Goal: Task Accomplishment & Management: Manage account settings

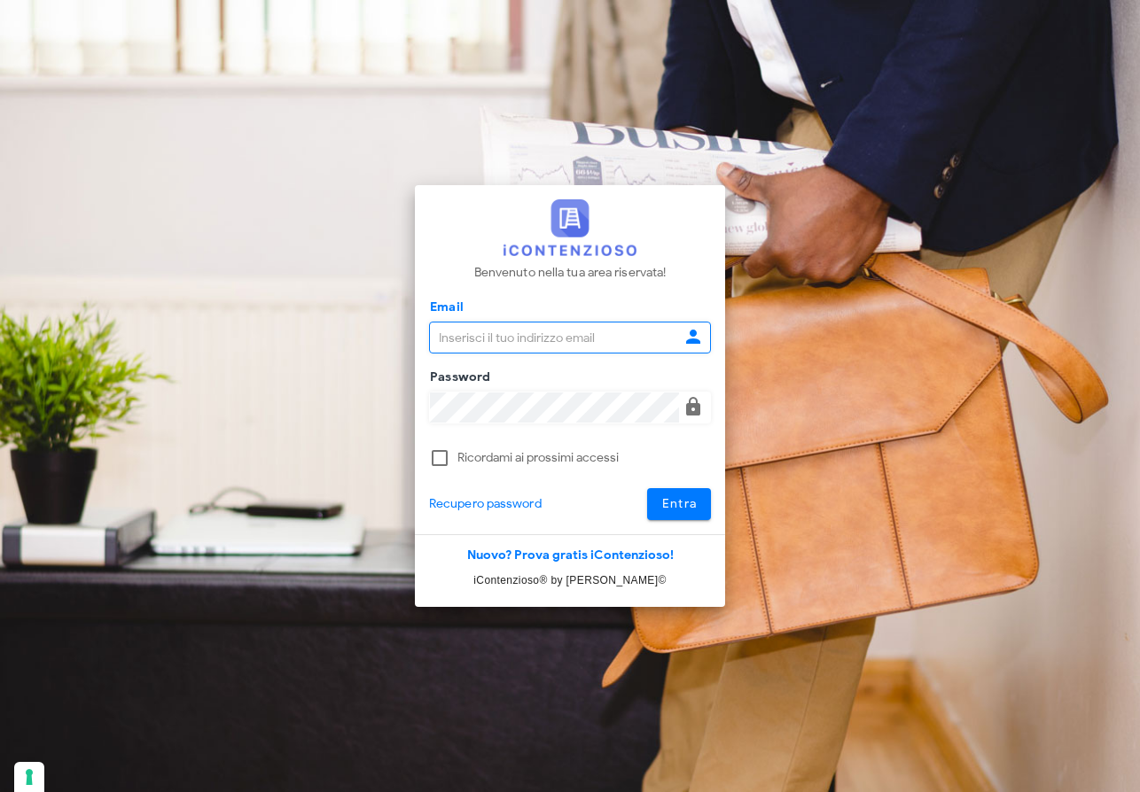
type input "raffaelesolarino@studiosolarino.it"
click at [691, 503] on span "Entra" at bounding box center [679, 503] width 36 height 15
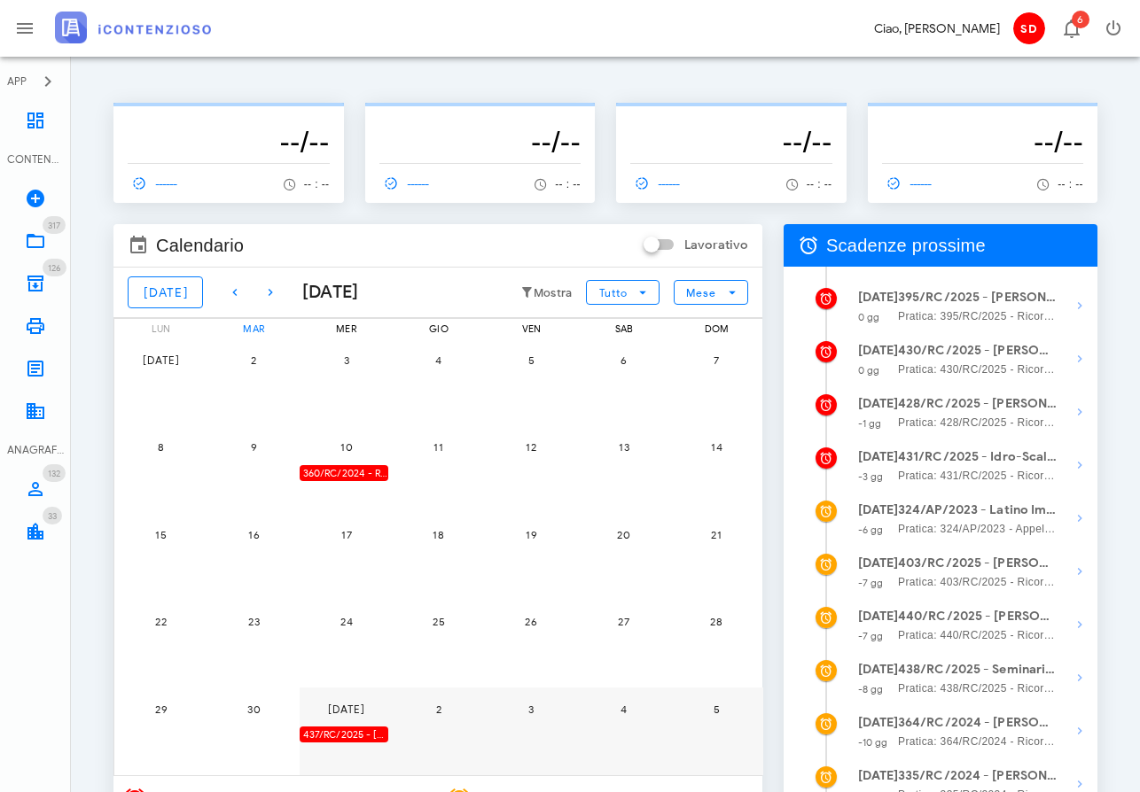
scroll to position [0, 2]
click at [258, 294] on icon "button" at bounding box center [268, 292] width 21 height 21
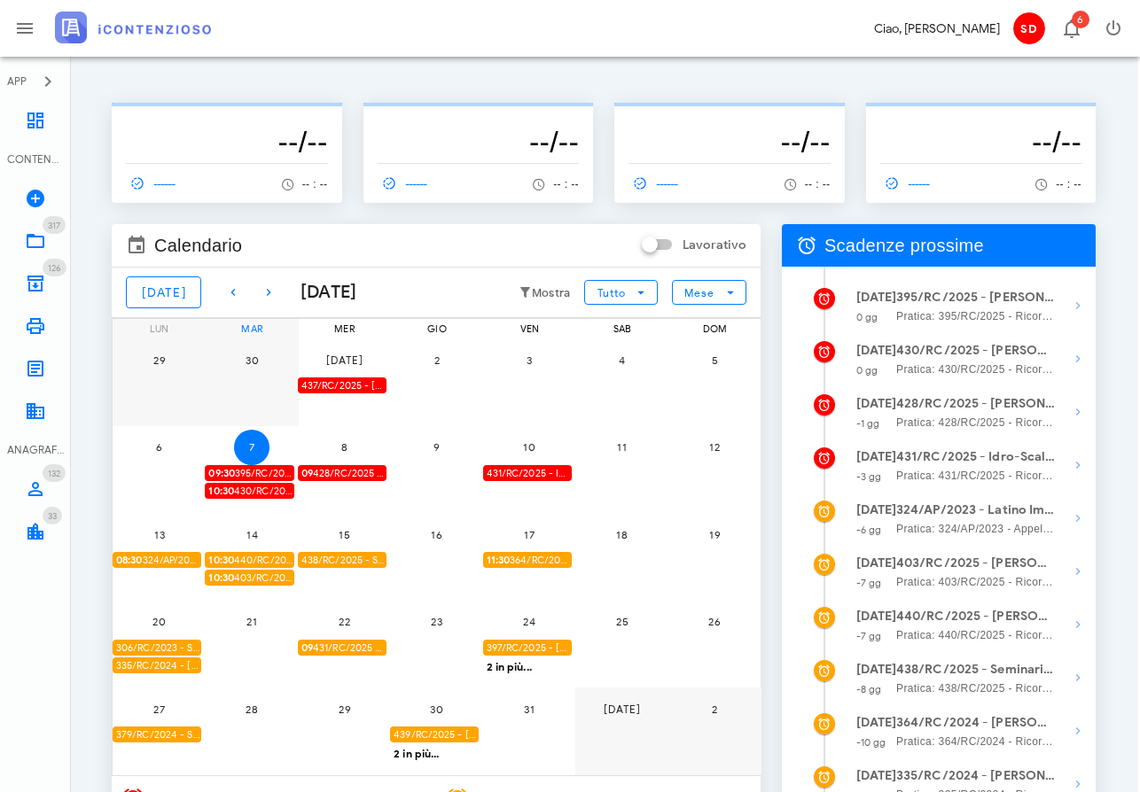
click at [144, 378] on div "29" at bounding box center [159, 383] width 93 height 88
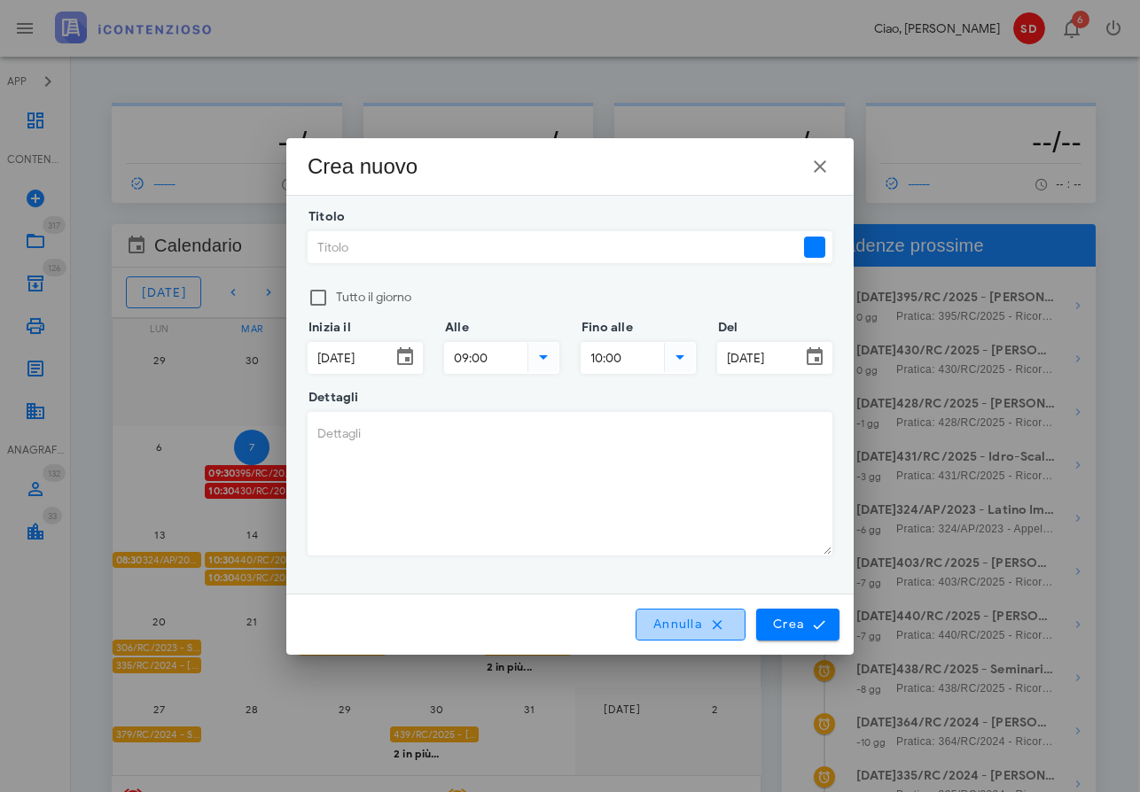
click at [687, 621] on span "Annulla" at bounding box center [690, 625] width 76 height 16
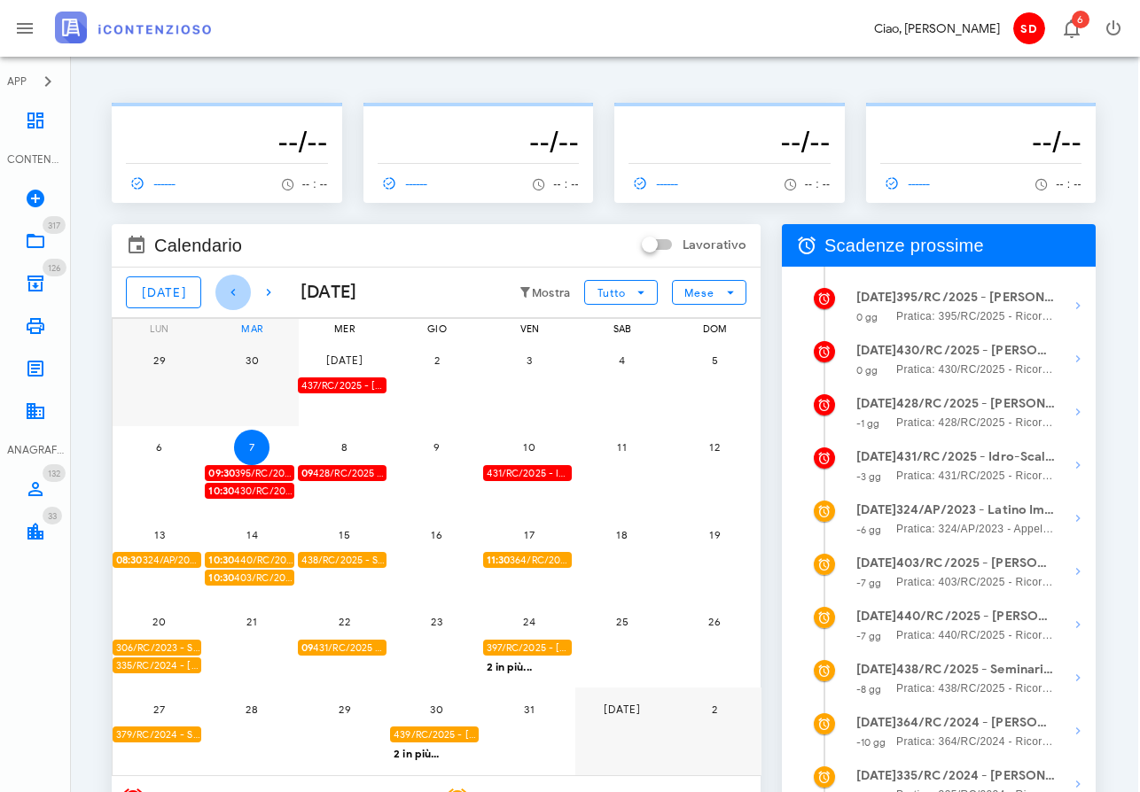
click at [223, 289] on icon "button" at bounding box center [233, 292] width 21 height 21
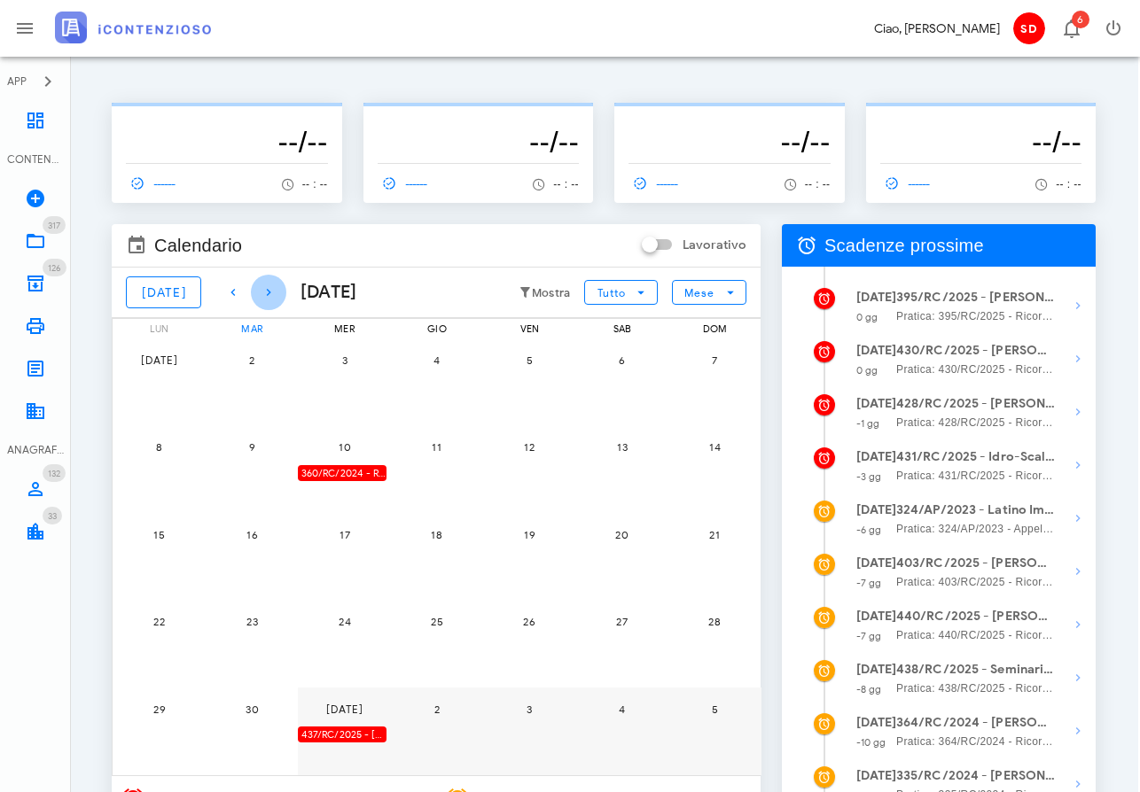
click at [258, 291] on icon "button" at bounding box center [268, 292] width 21 height 21
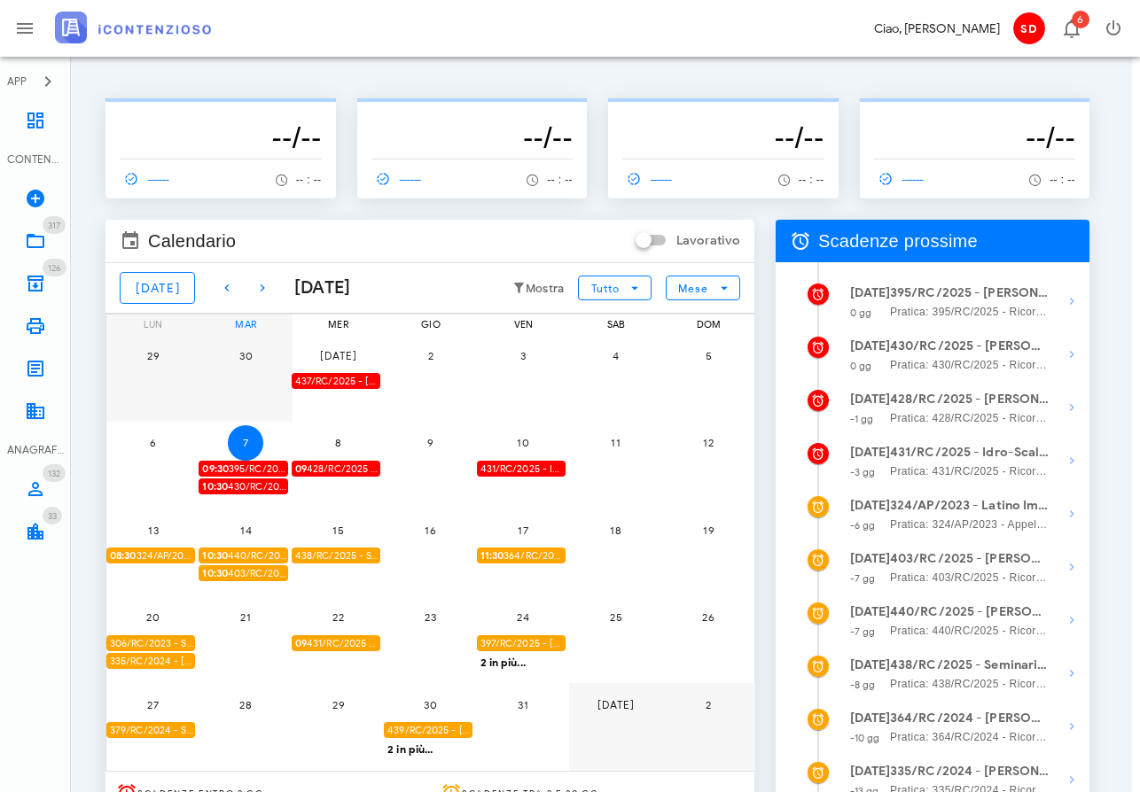
scroll to position [4, 10]
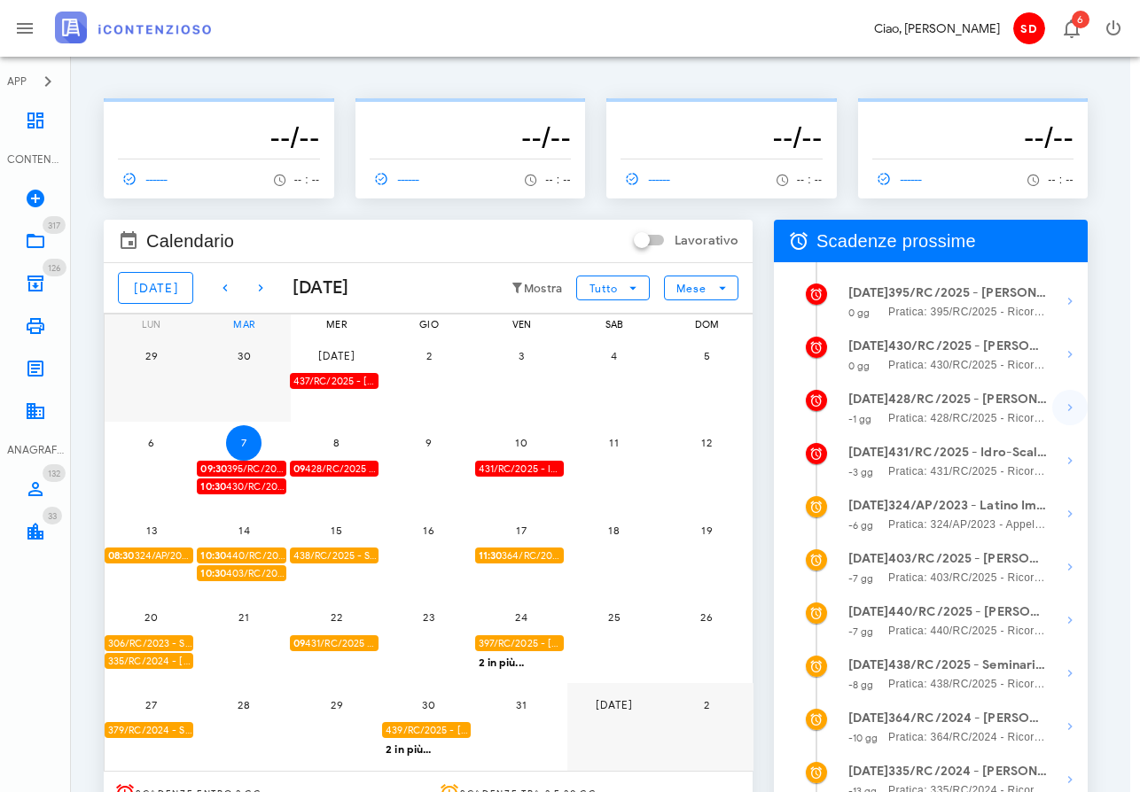
click at [1069, 406] on icon "button" at bounding box center [1069, 407] width 21 height 21
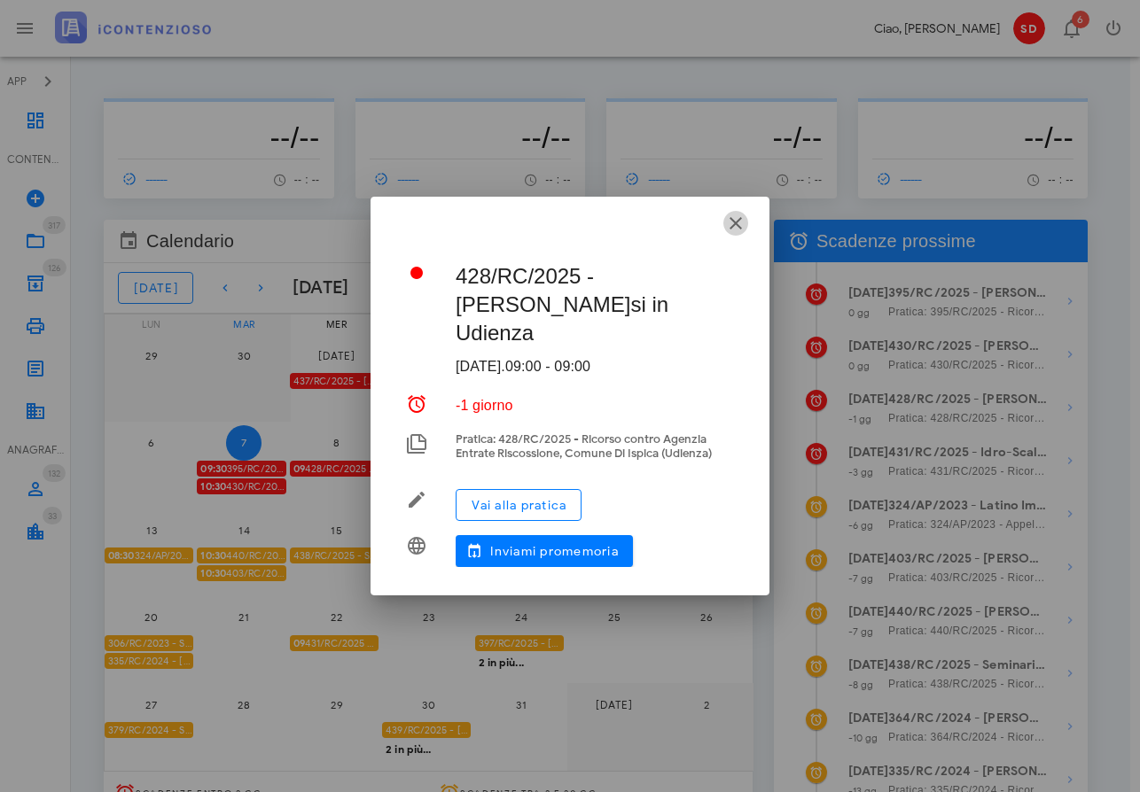
click at [734, 223] on icon "button" at bounding box center [735, 223] width 21 height 21
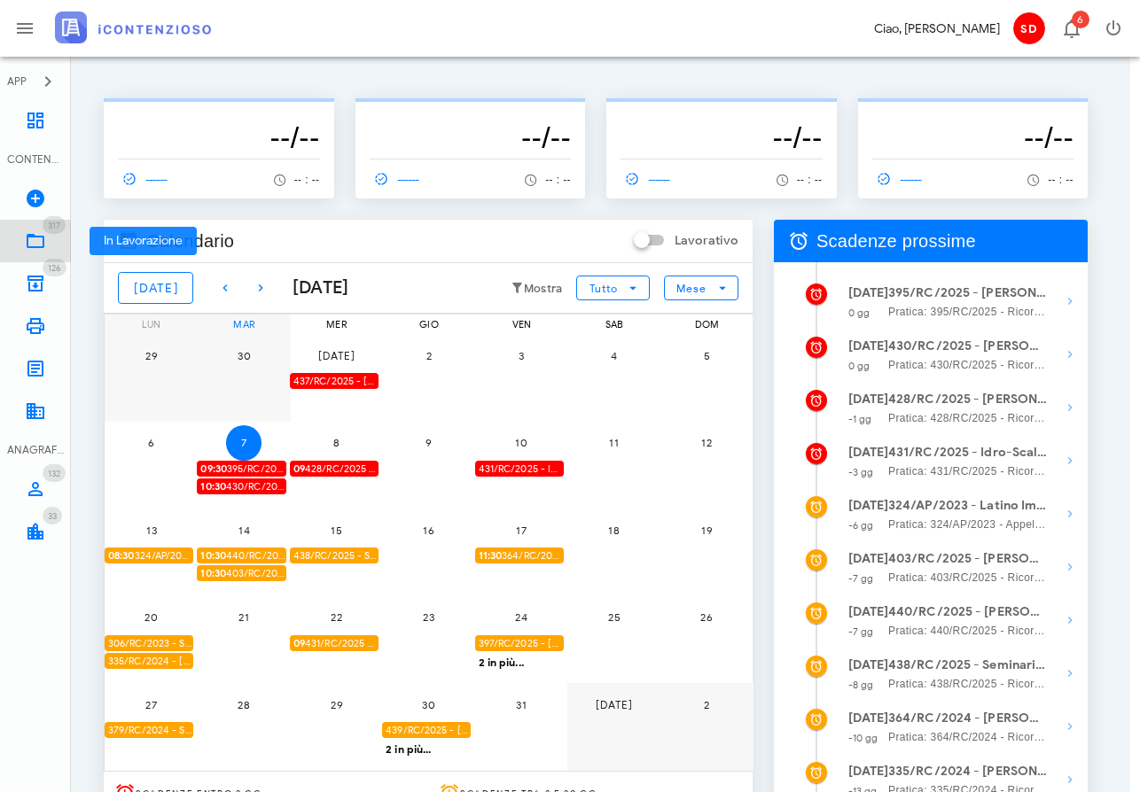
click at [35, 243] on icon at bounding box center [35, 240] width 21 height 21
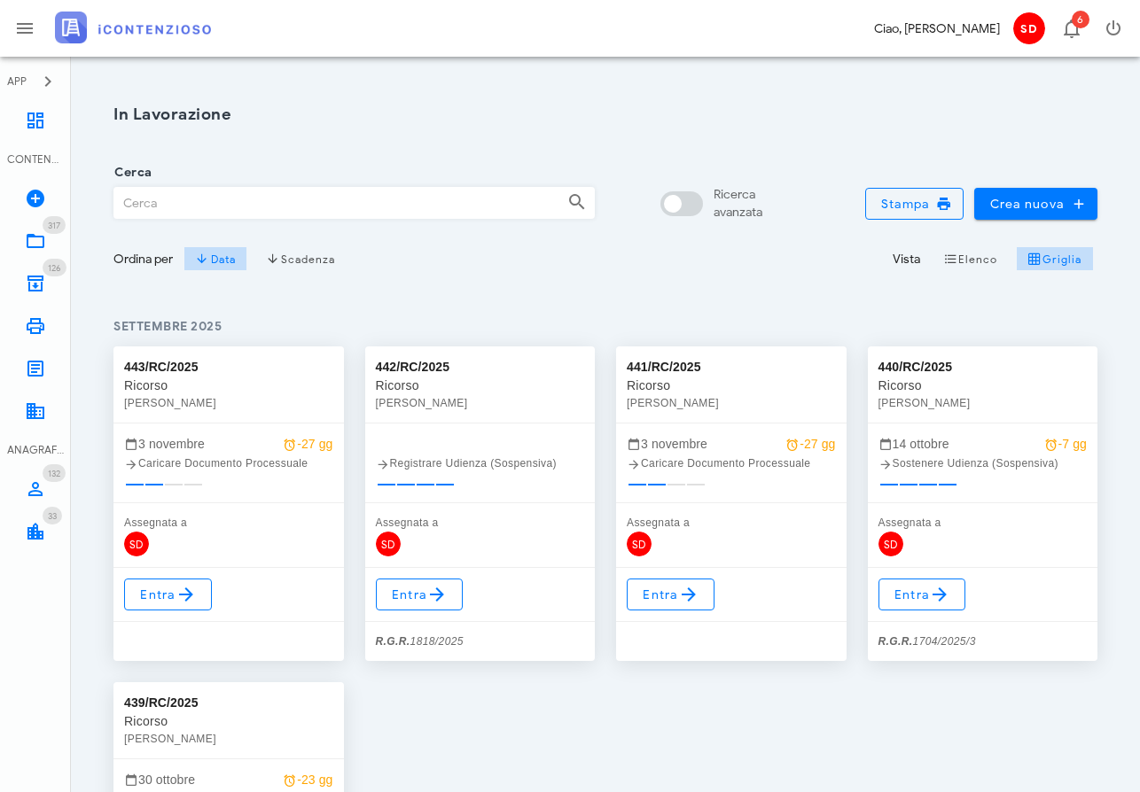
click at [136, 199] on input "Cerca" at bounding box center [333, 203] width 439 height 30
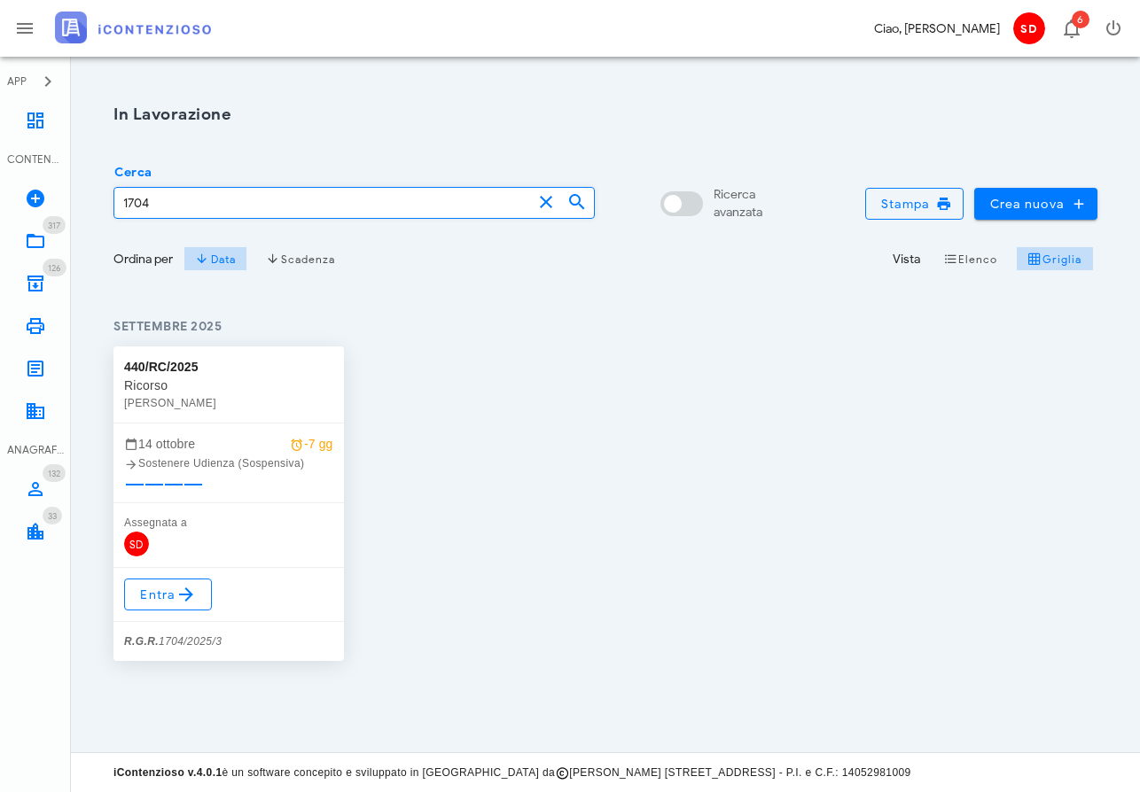
type input "1704"
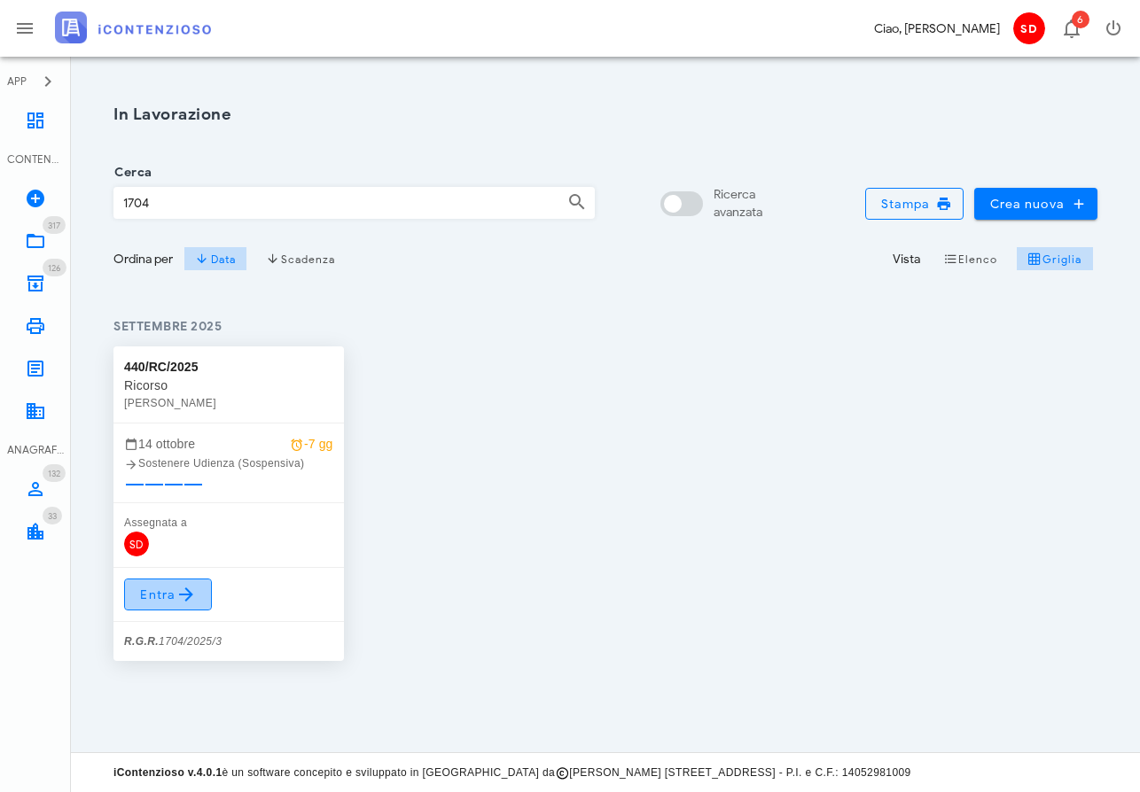
click at [159, 590] on span "Entra" at bounding box center [168, 594] width 58 height 21
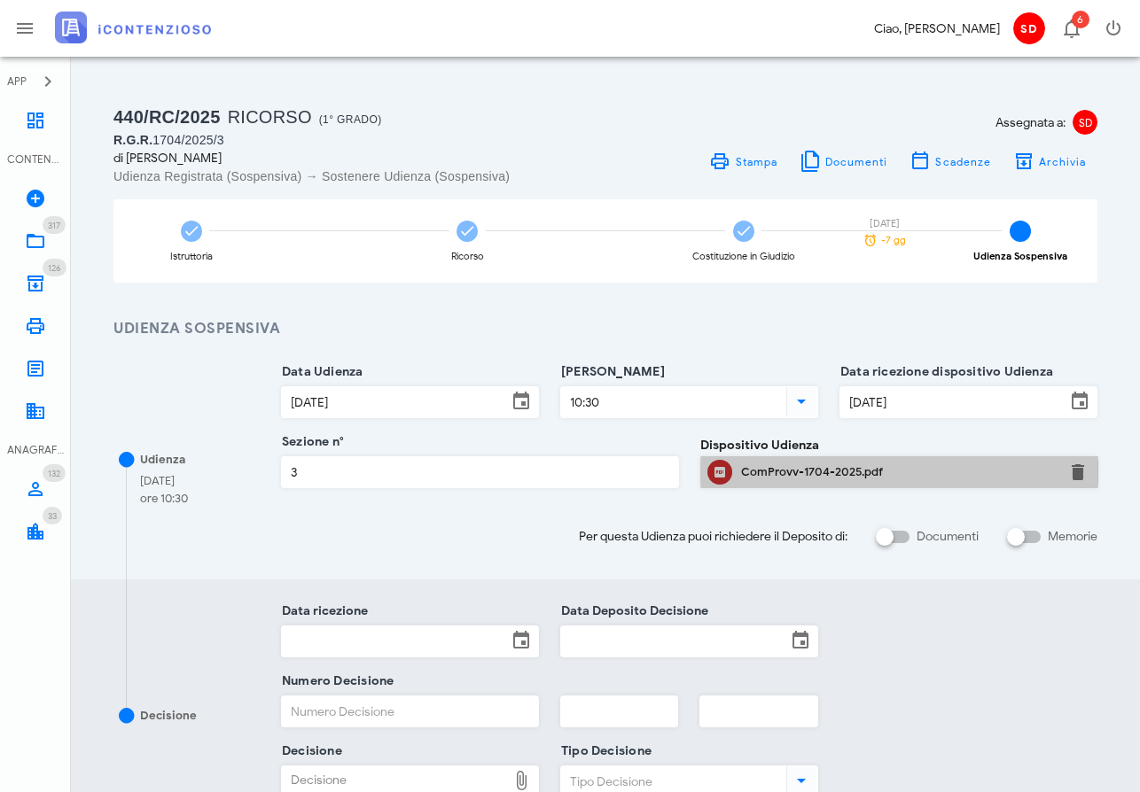
drag, startPoint x: 768, startPoint y: 470, endPoint x: 768, endPoint y: 445, distance: 24.8
click at [768, 470] on div "ComProvv-1704-2025.pdf" at bounding box center [899, 472] width 316 height 14
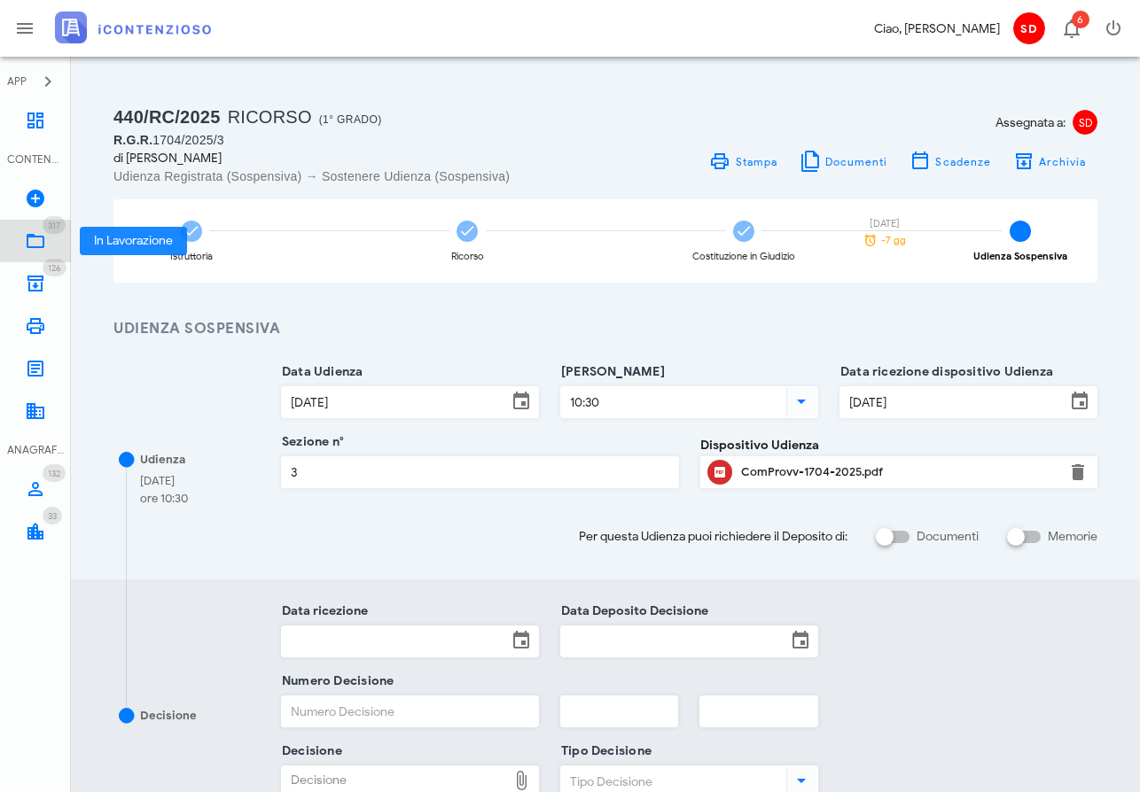
click at [34, 242] on icon at bounding box center [35, 240] width 21 height 21
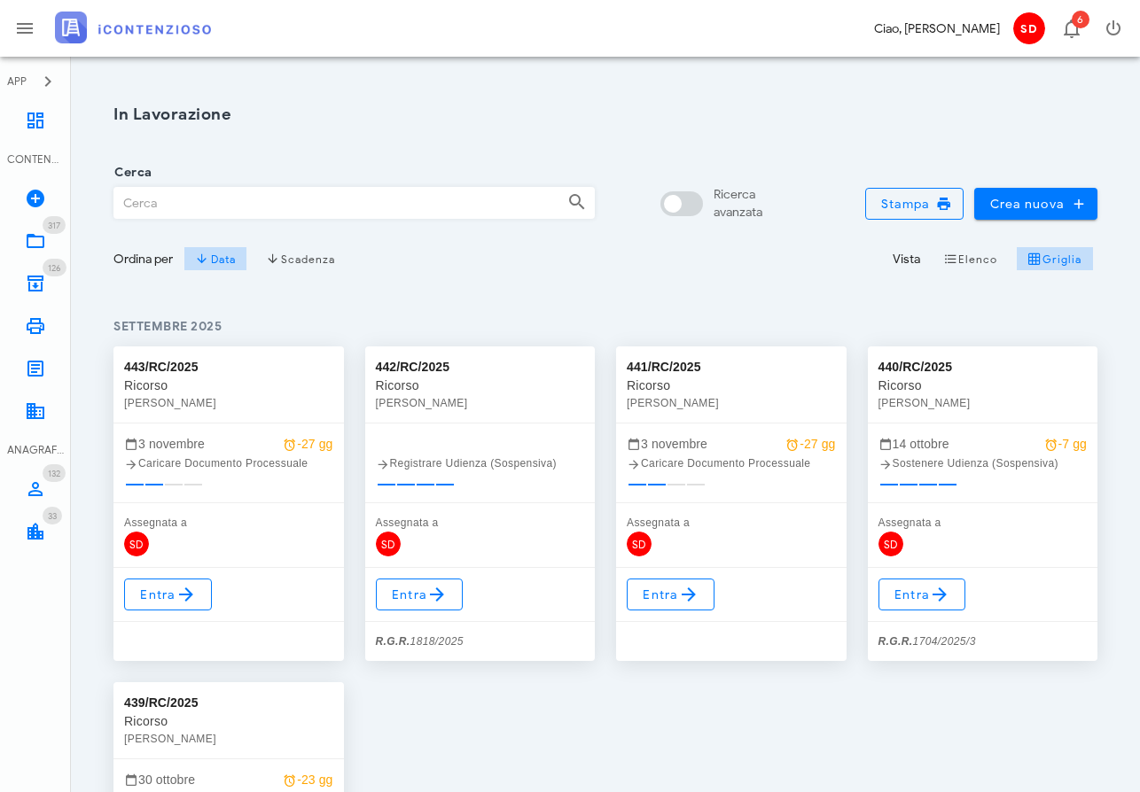
click at [191, 206] on input "Cerca" at bounding box center [333, 203] width 439 height 30
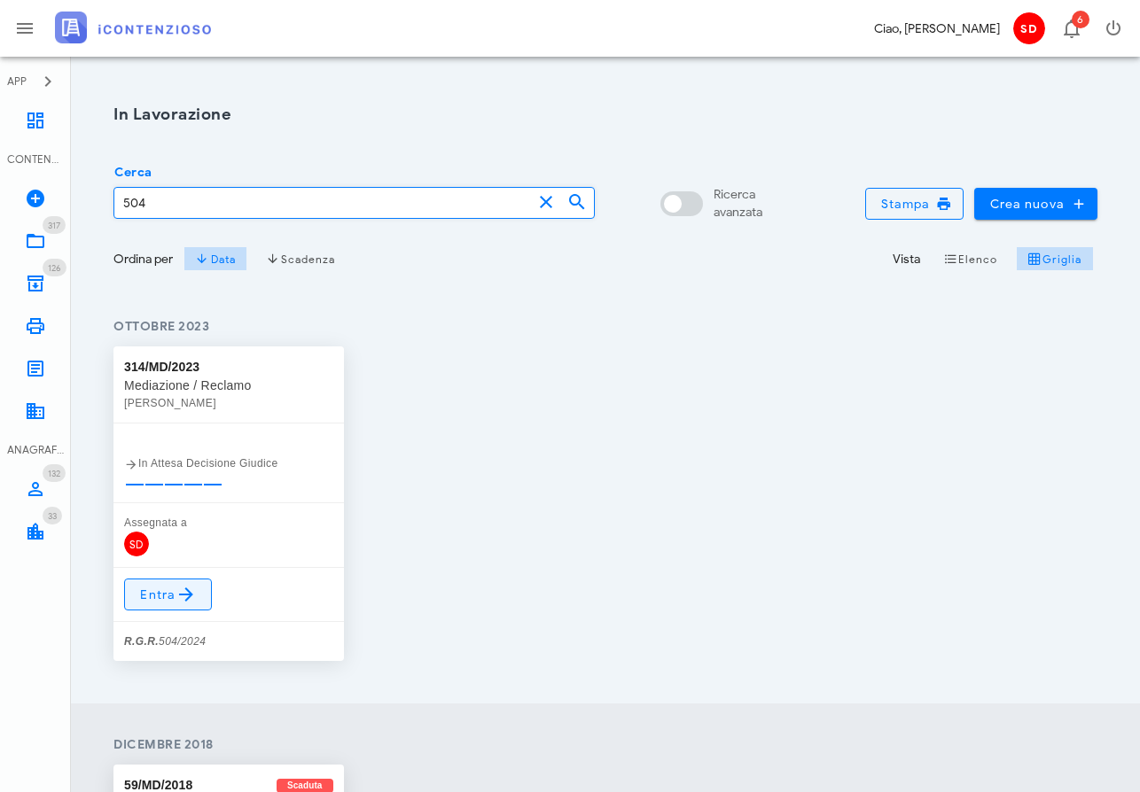
type input "504"
click at [173, 589] on span "Entra" at bounding box center [168, 594] width 58 height 21
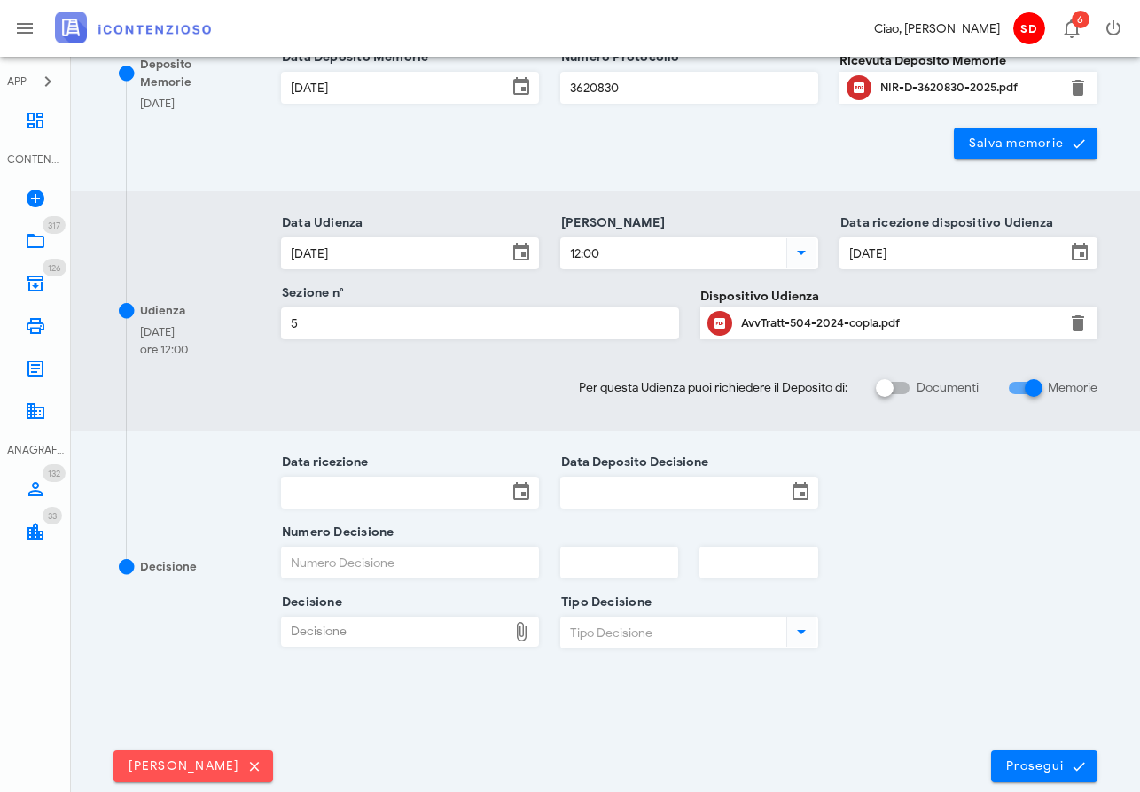
scroll to position [386, 0]
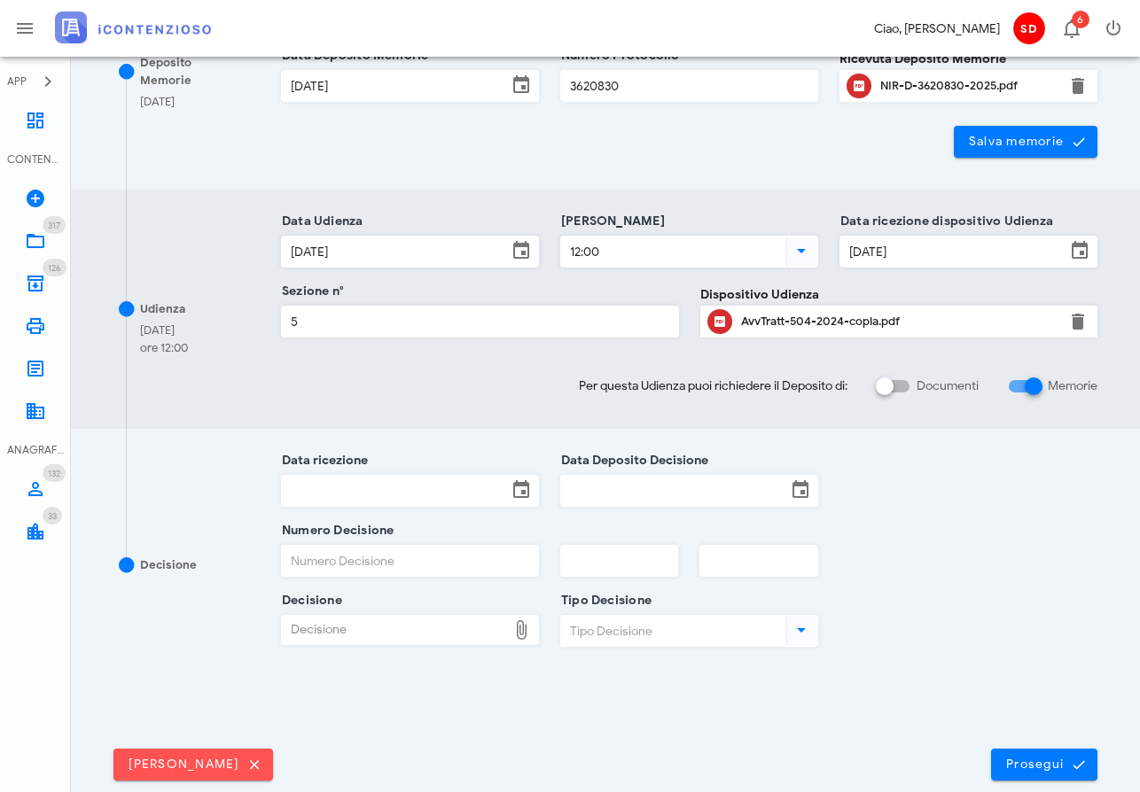
click at [371, 486] on input "Data ricezione" at bounding box center [394, 491] width 225 height 30
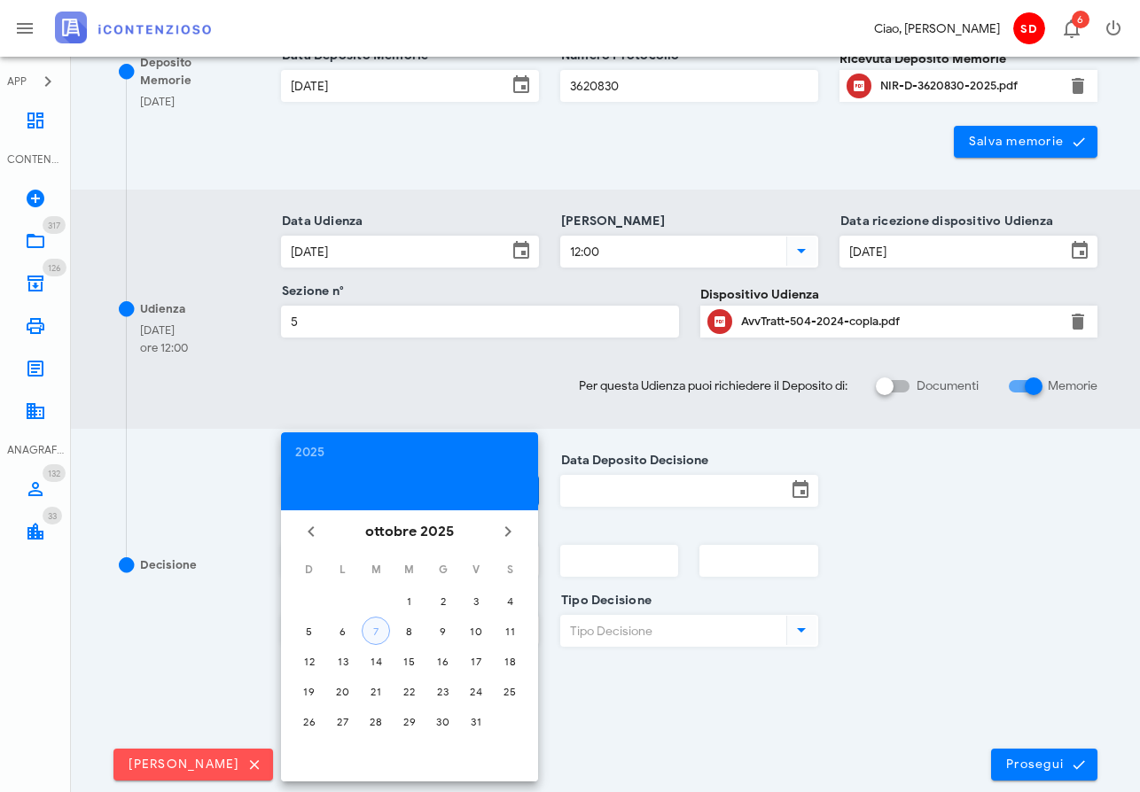
click at [382, 631] on div "7" at bounding box center [376, 631] width 27 height 13
type input "[DATE]"
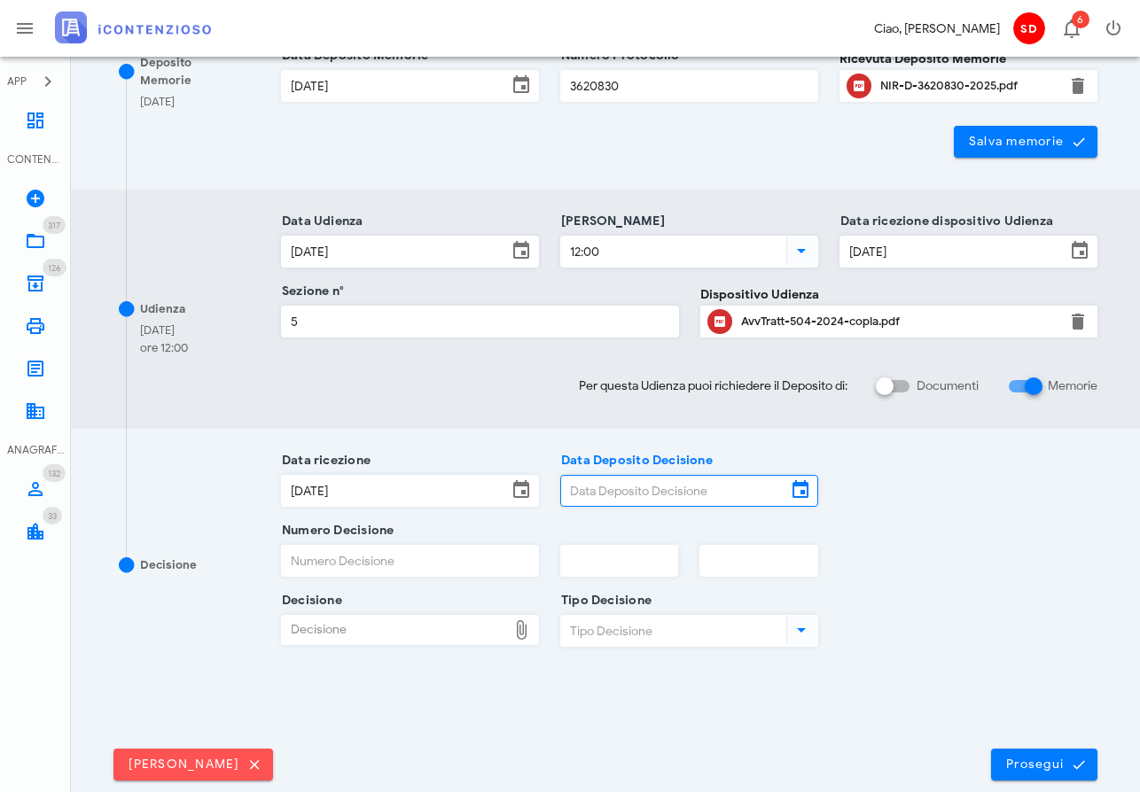
click at [591, 494] on input "Data Deposito Decisione" at bounding box center [673, 491] width 225 height 30
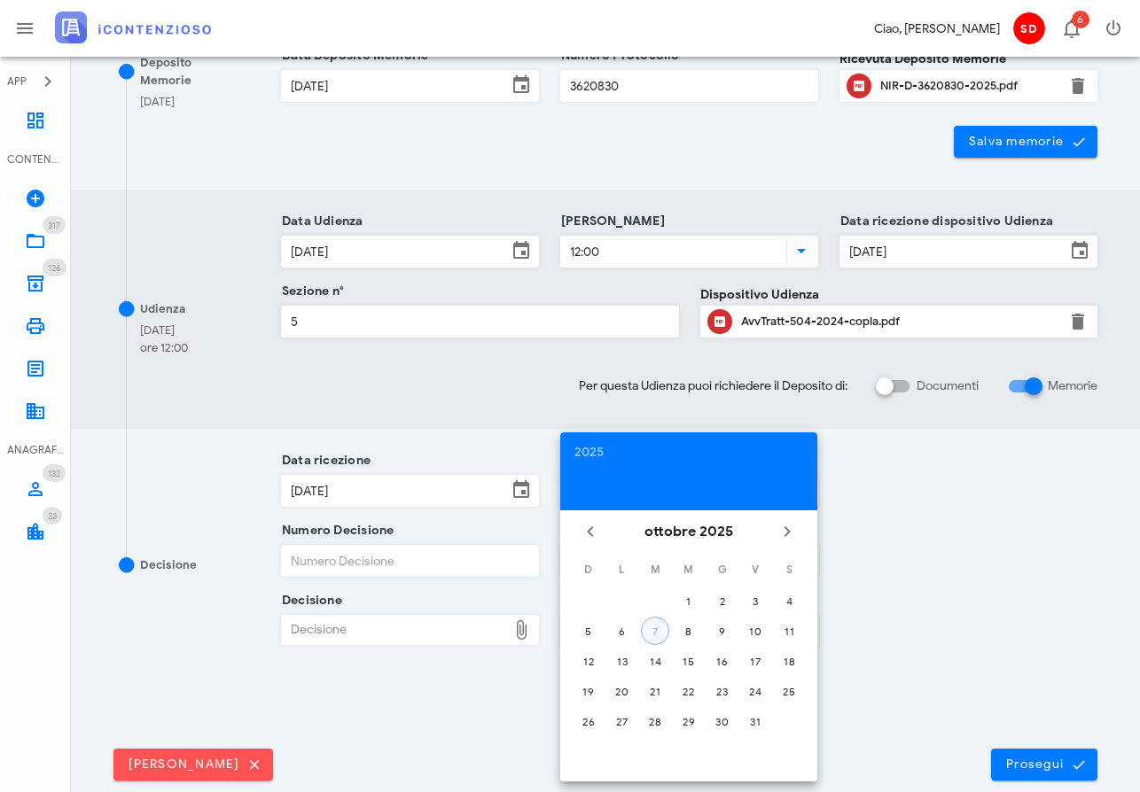
click at [658, 630] on div "7" at bounding box center [655, 631] width 27 height 13
type input "07/10/2025"
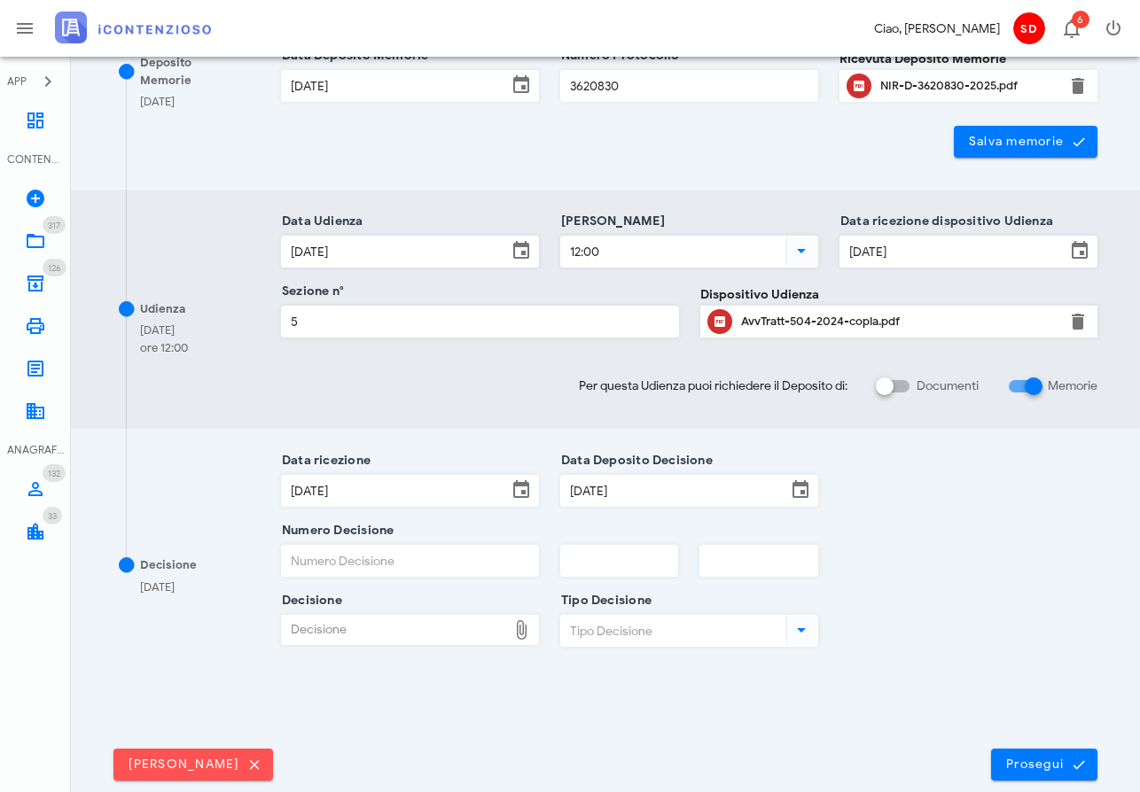
click at [426, 561] on input "Numero Decisione" at bounding box center [410, 561] width 256 height 30
type input "4561"
click at [600, 557] on input "text" at bounding box center [619, 561] width 116 height 30
type input "3"
type input "2025"
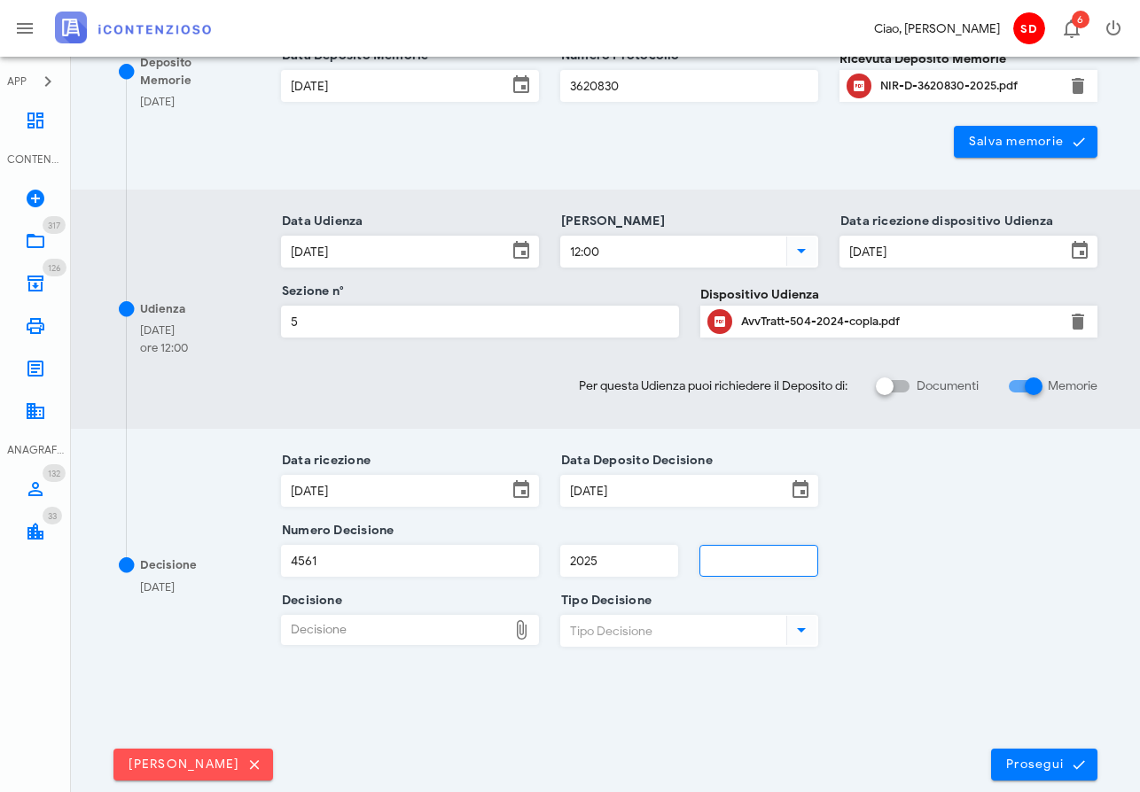
click at [769, 568] on input "text" at bounding box center [758, 561] width 116 height 30
type input "5"
click at [349, 630] on div "Decisione" at bounding box center [394, 630] width 225 height 28
type input "C:\fakepath\ComProvv___504_2024.pdf"
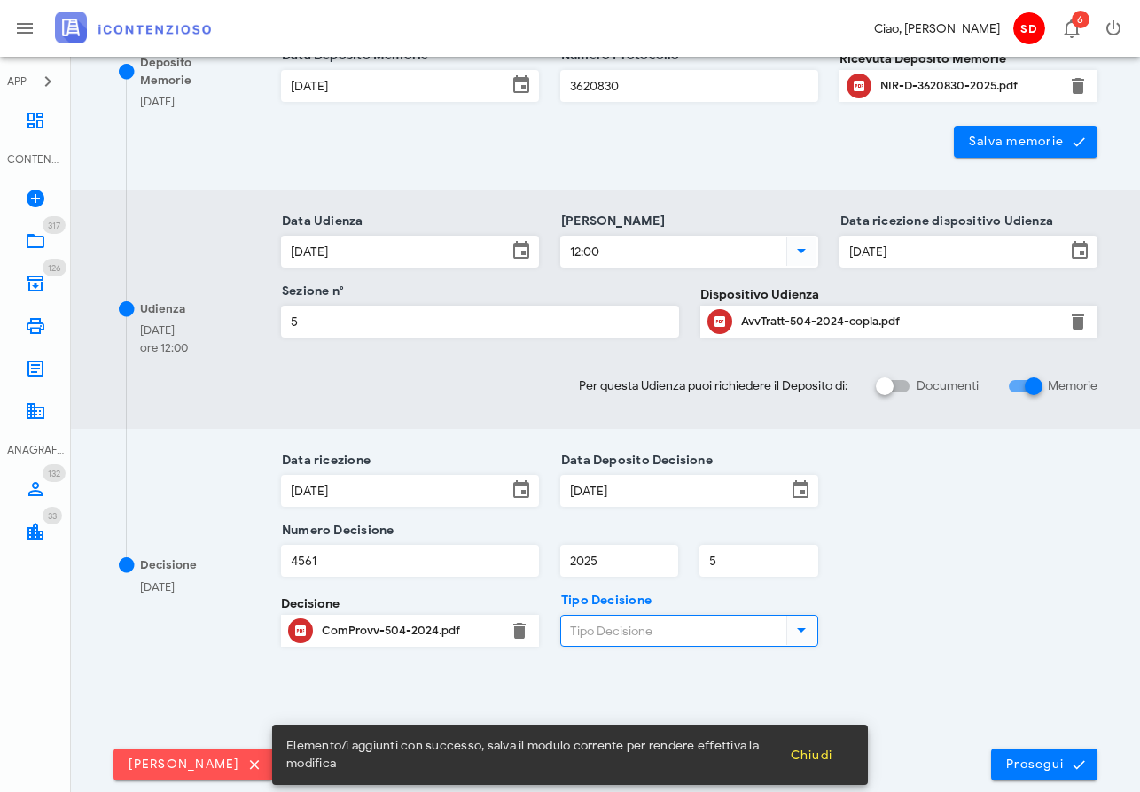
click at [645, 635] on input "Tipo Decisione" at bounding box center [672, 631] width 222 height 30
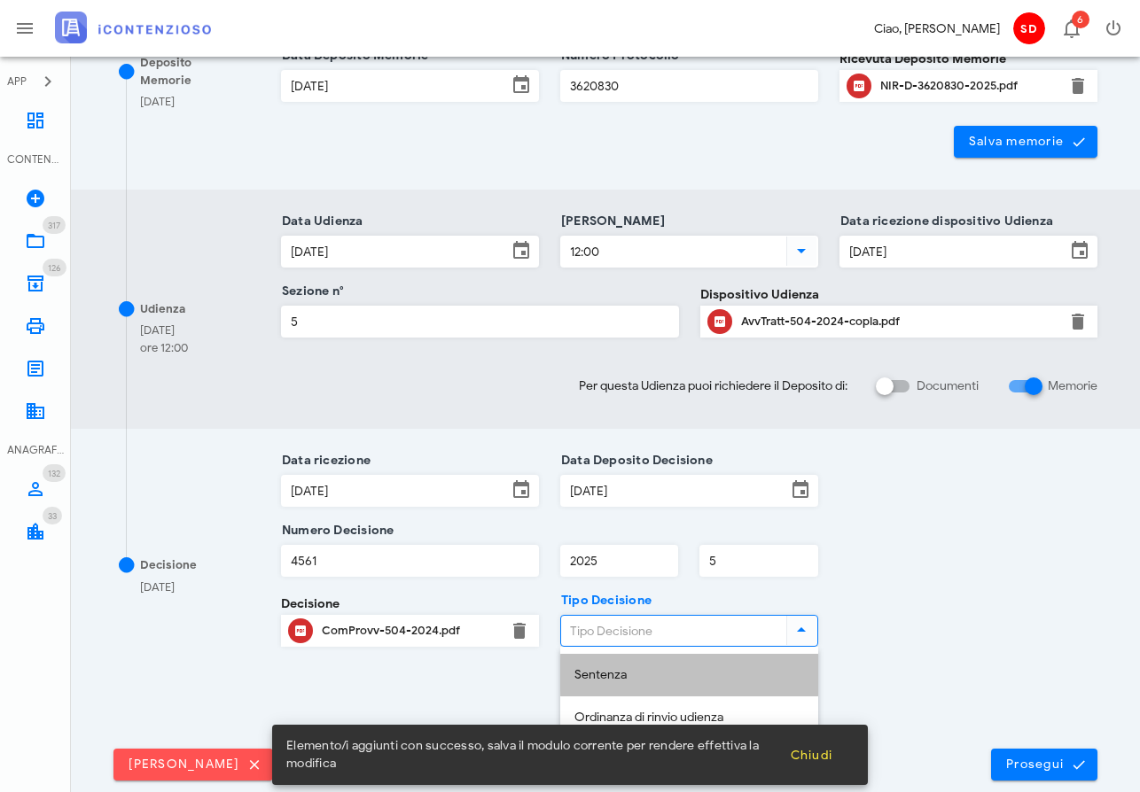
click at [621, 671] on div "Sentenza" at bounding box center [689, 675] width 230 height 15
type input "Sentenza"
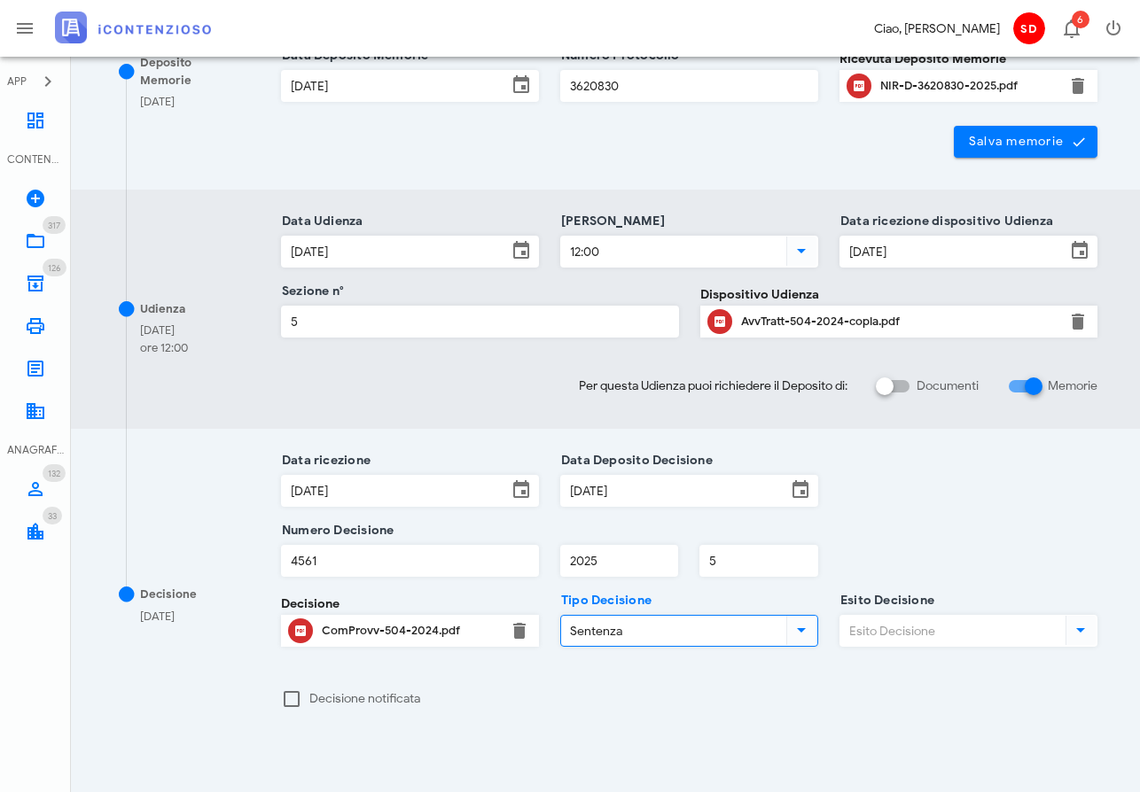
click at [933, 631] on input "Esito Decisione" at bounding box center [951, 631] width 222 height 30
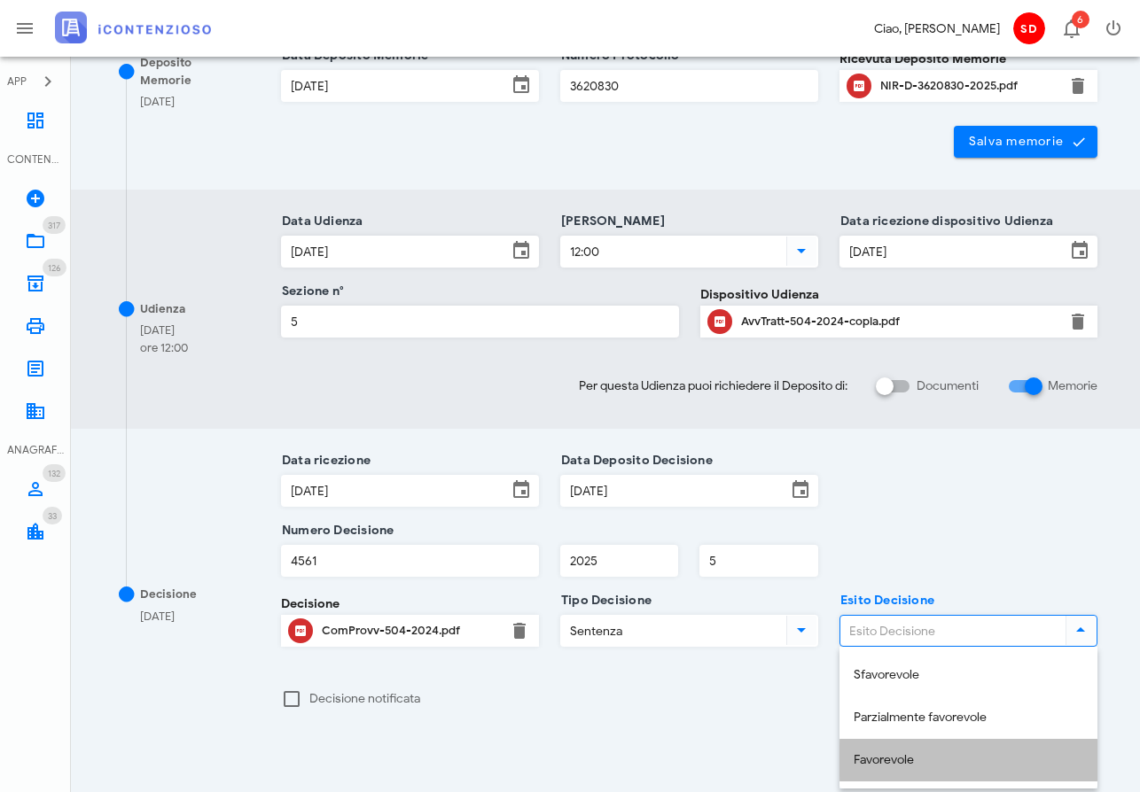
click at [902, 755] on div "Favorevole" at bounding box center [969, 760] width 230 height 15
type input "Favorevole"
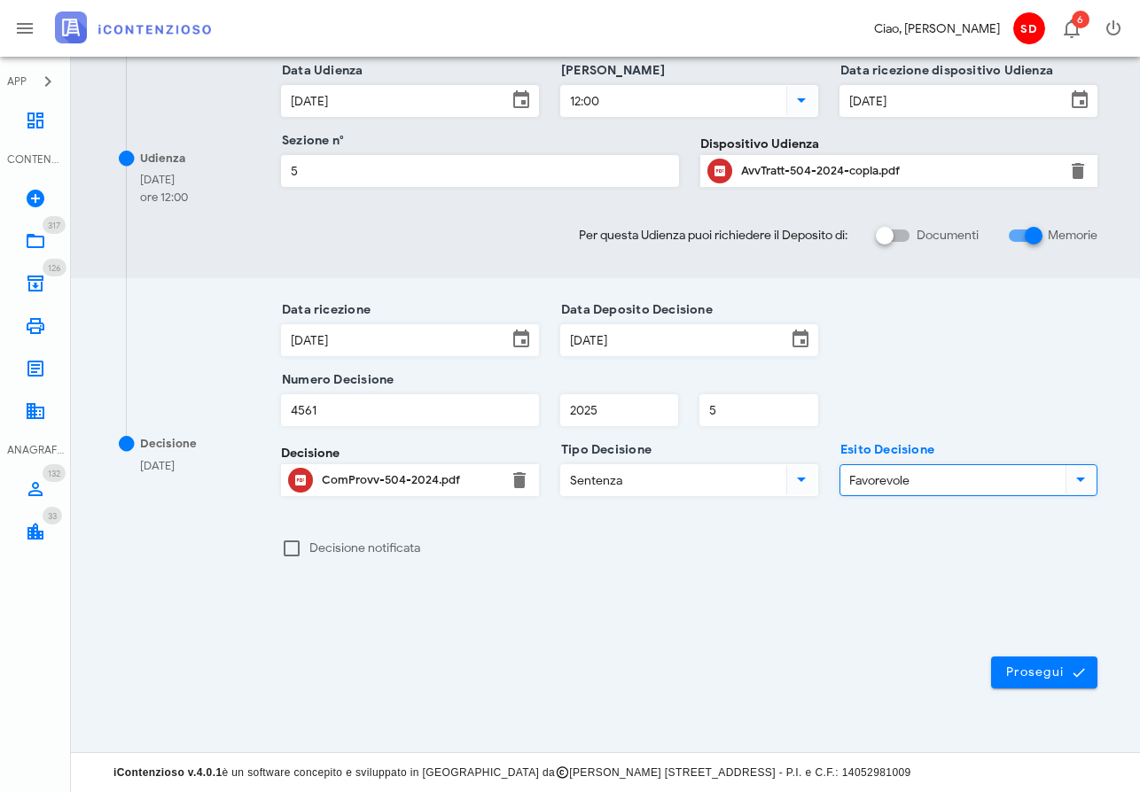
scroll to position [536, 0]
click at [1034, 668] on span "Prosegui" at bounding box center [1044, 674] width 78 height 16
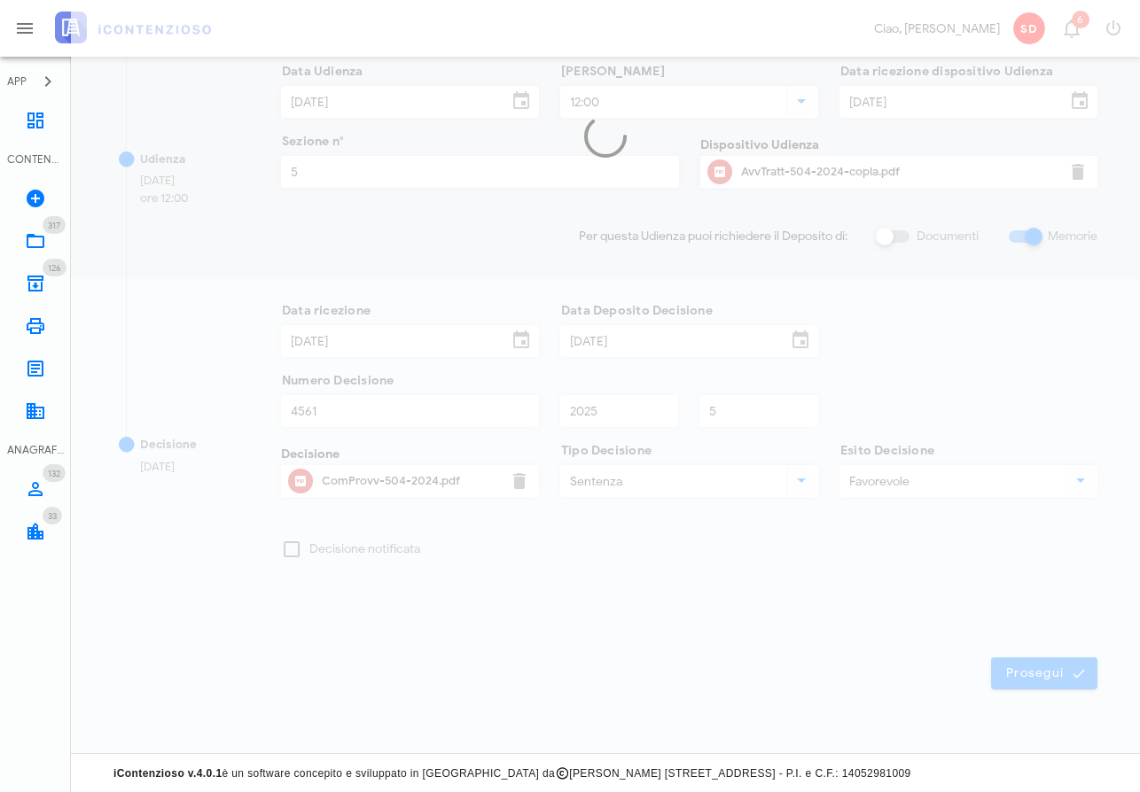
scroll to position [0, 0]
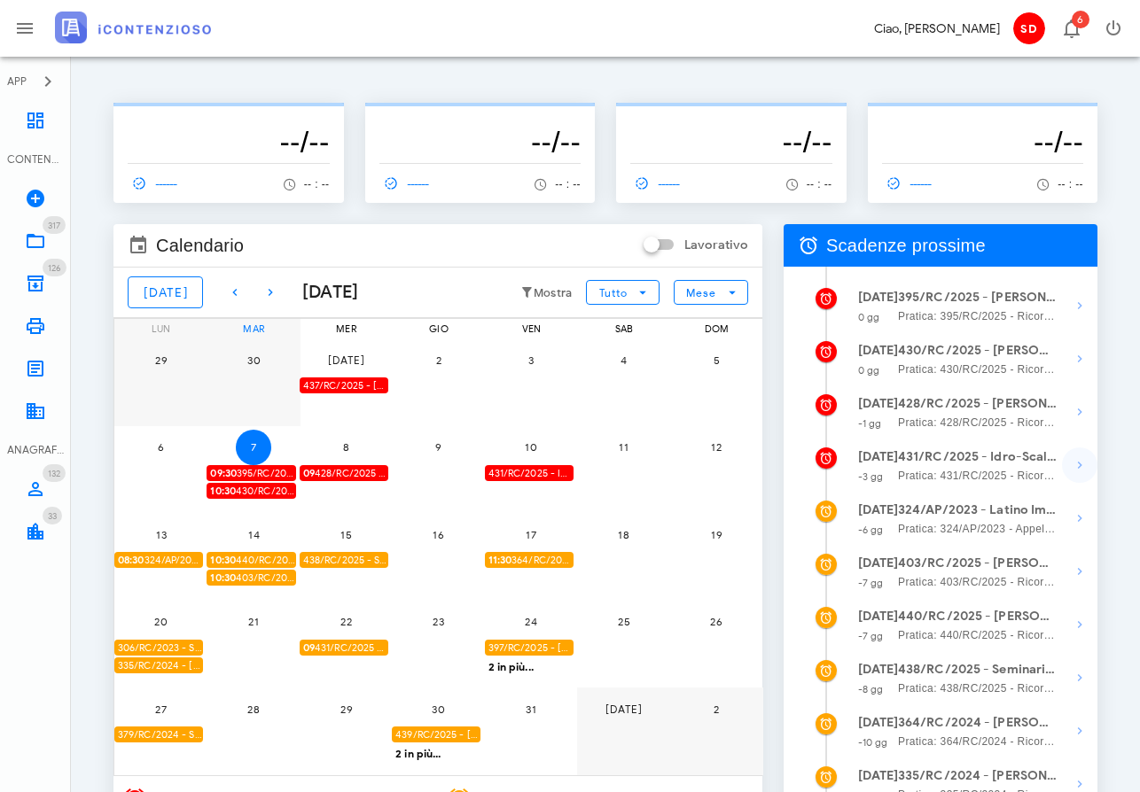
click at [1075, 464] on icon "button" at bounding box center [1079, 465] width 21 height 21
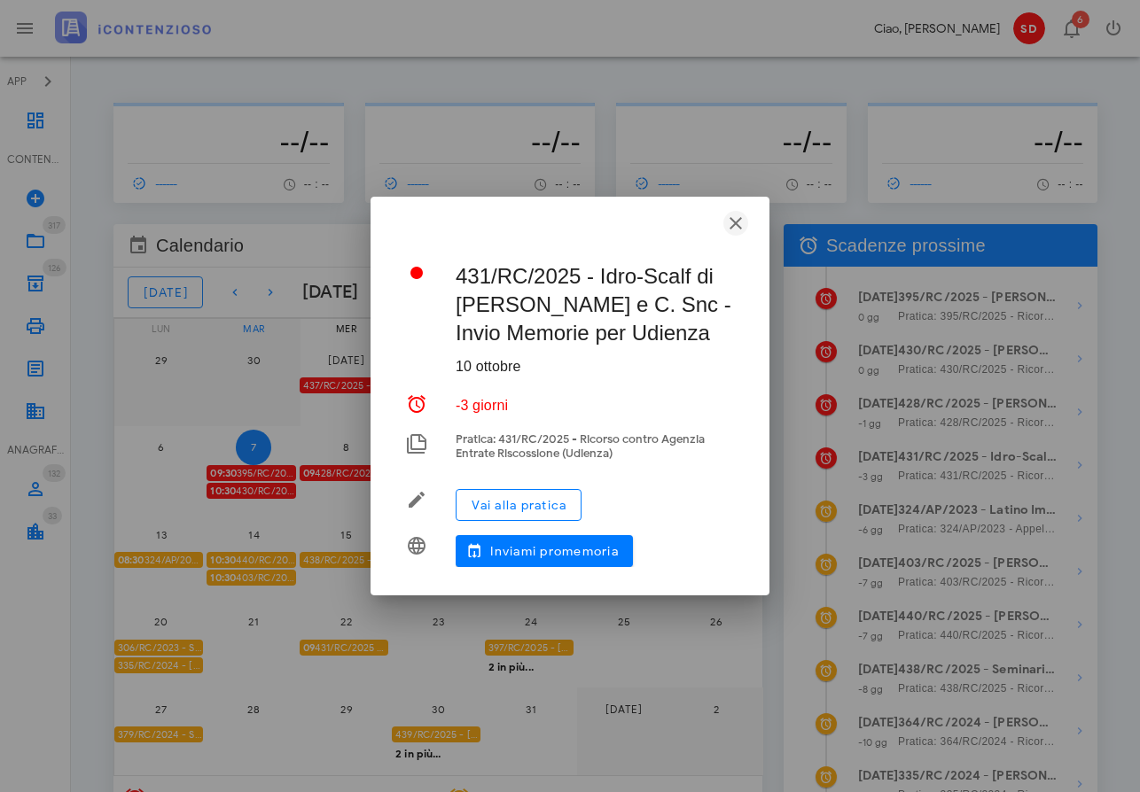
click at [738, 225] on icon "button" at bounding box center [735, 223] width 21 height 21
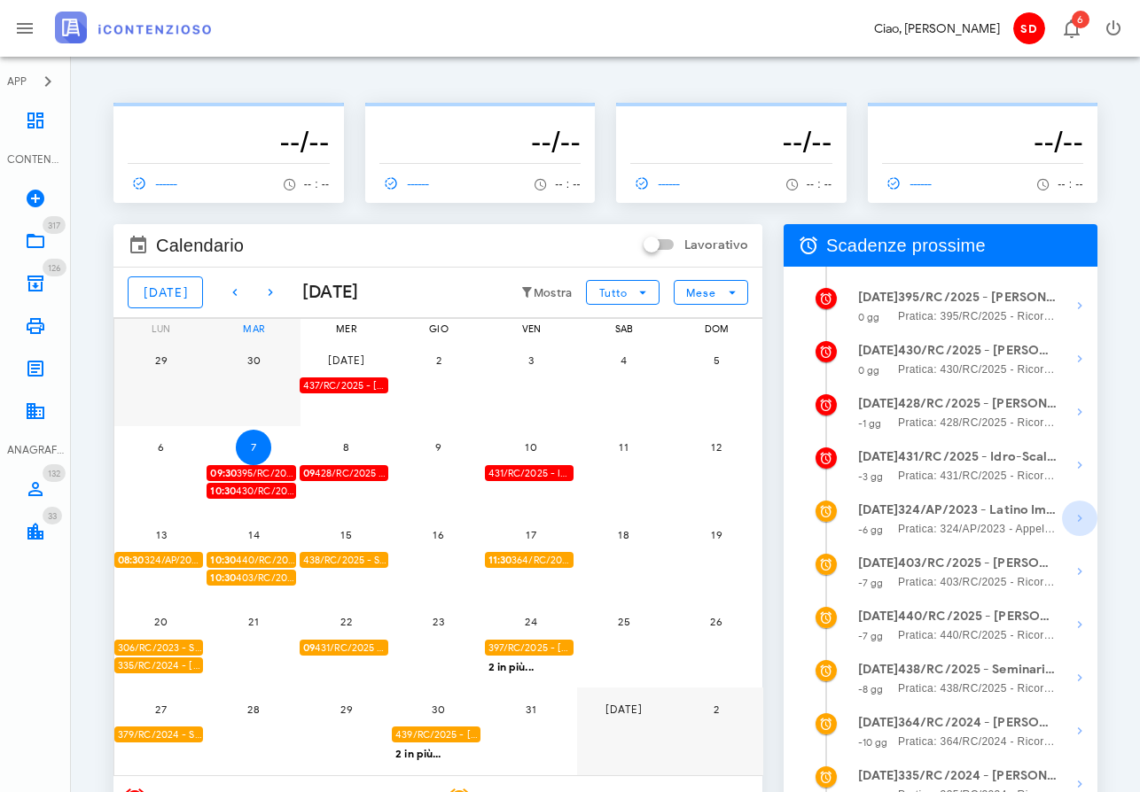
click at [1080, 520] on icon "button" at bounding box center [1079, 518] width 21 height 21
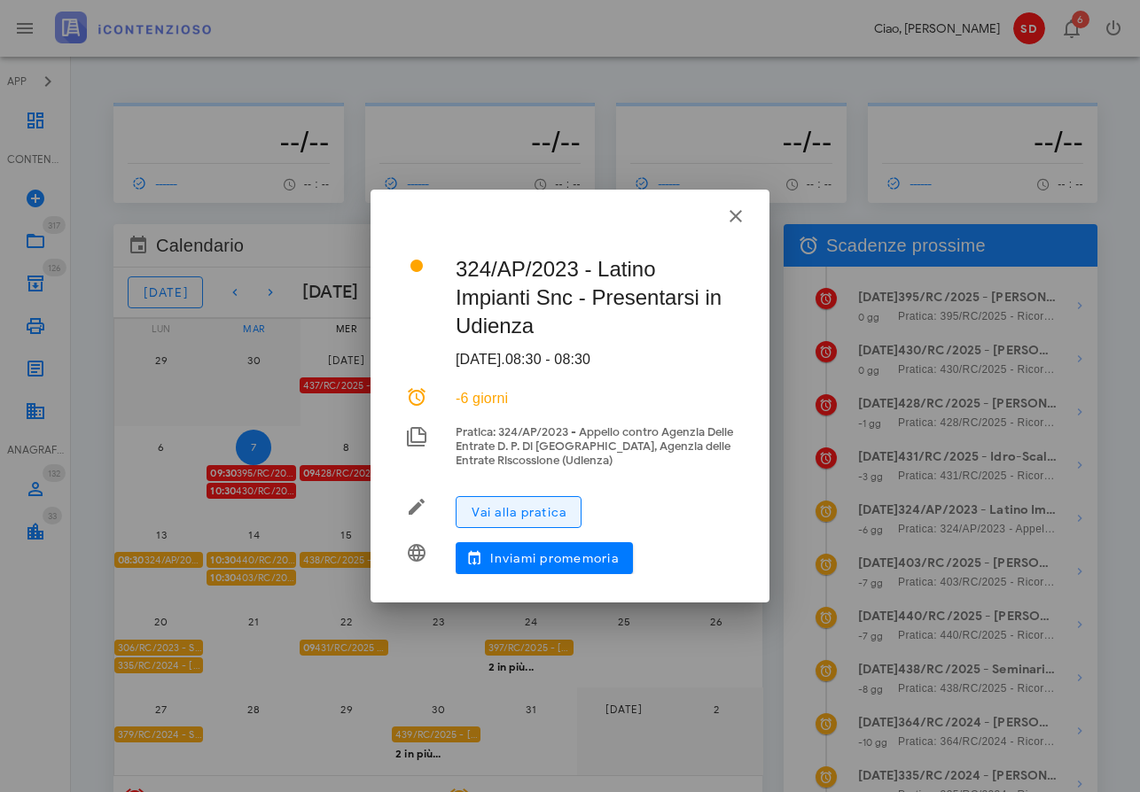
click at [519, 505] on span "Vai alla pratica" at bounding box center [519, 512] width 96 height 15
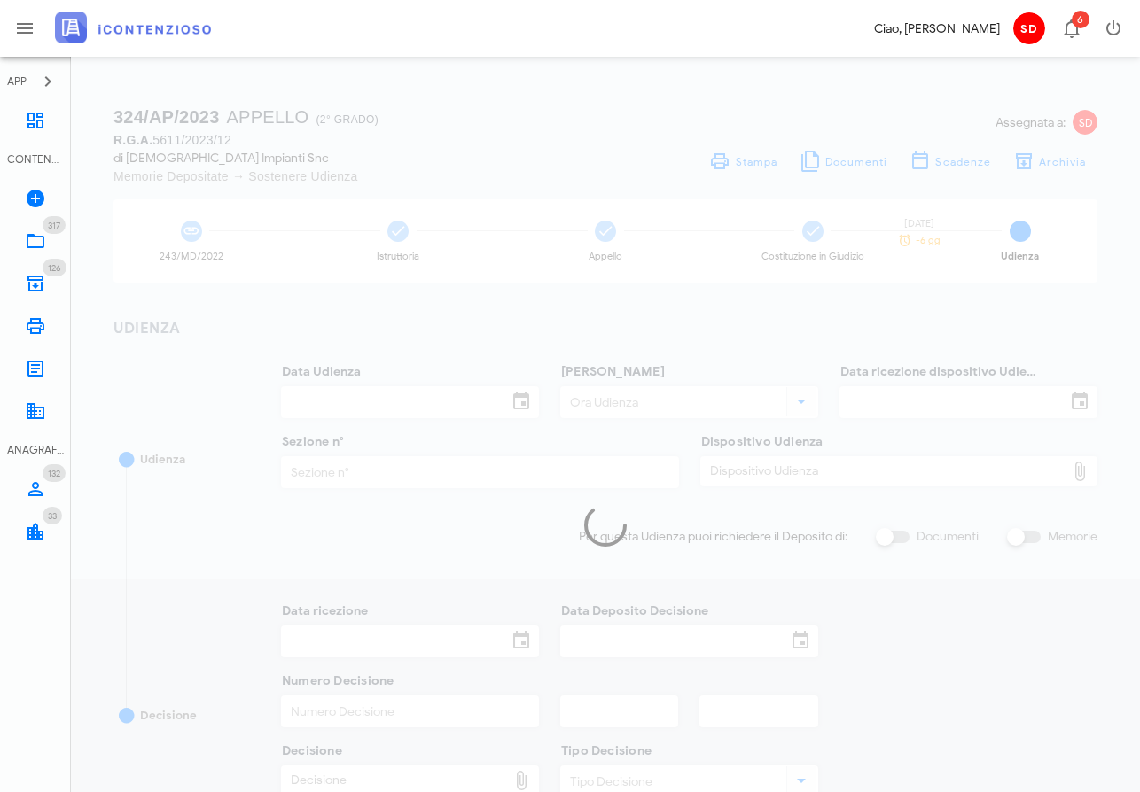
type input "13/10/2025"
type input "08:30"
type input "29/07/2025"
type input "12"
checkbox input "true"
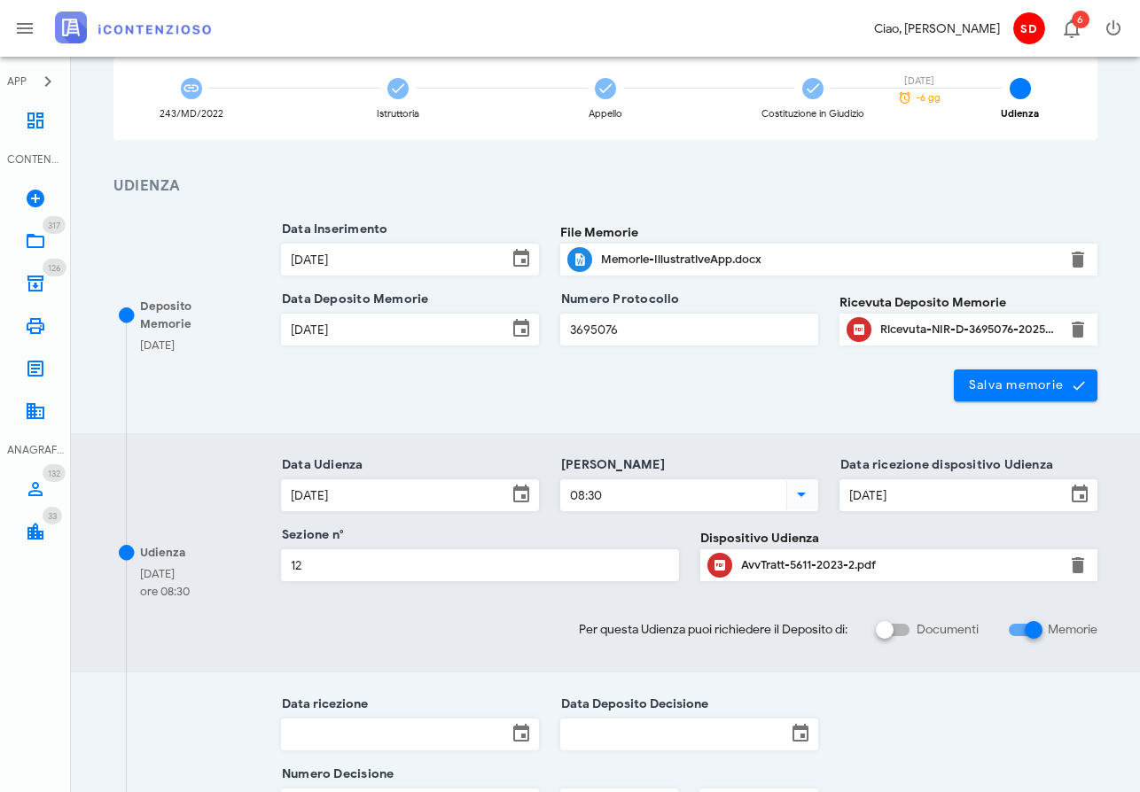
scroll to position [159, 0]
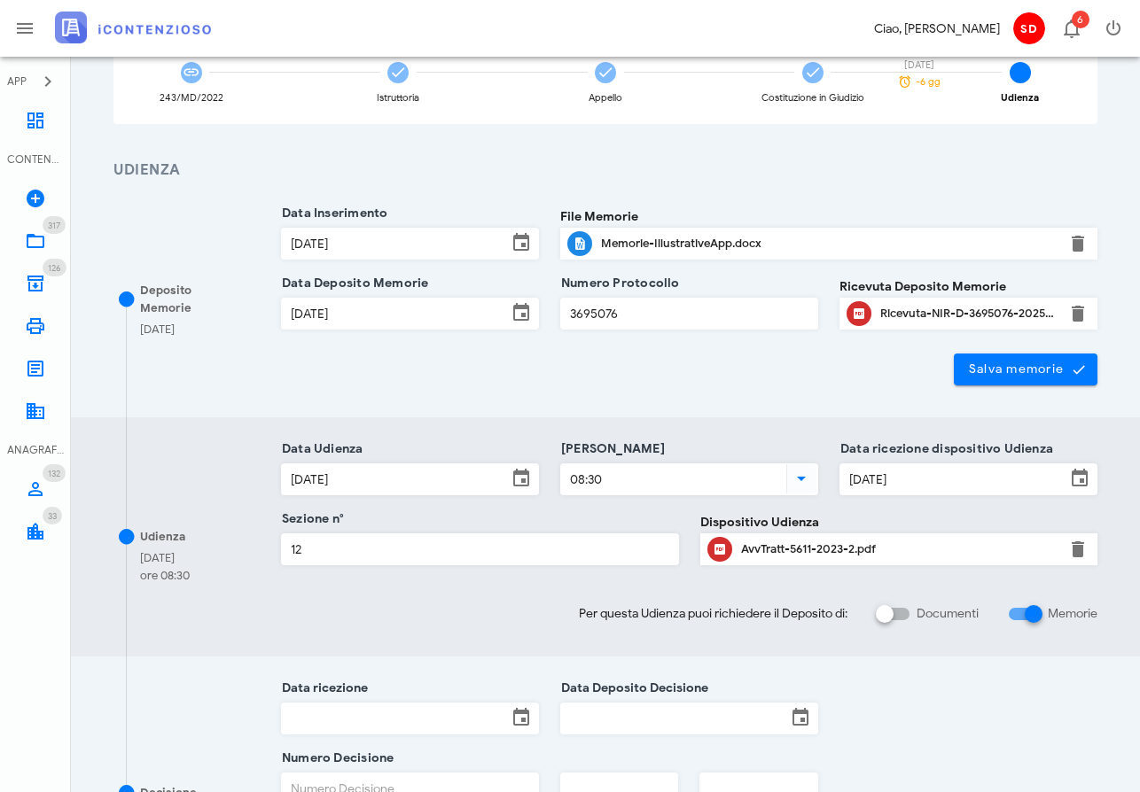
click at [768, 545] on div "AvvTratt-5611-2023-2.pdf" at bounding box center [899, 550] width 316 height 14
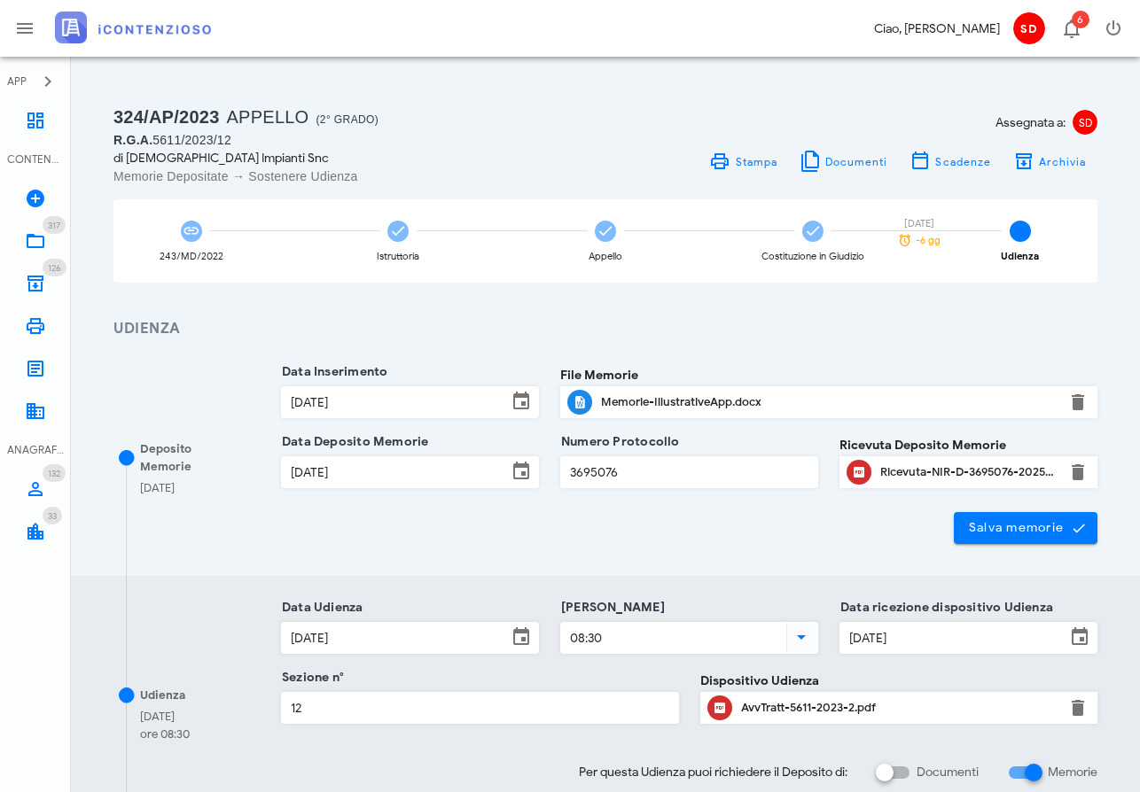
scroll to position [0, 0]
click at [35, 118] on icon at bounding box center [35, 120] width 21 height 21
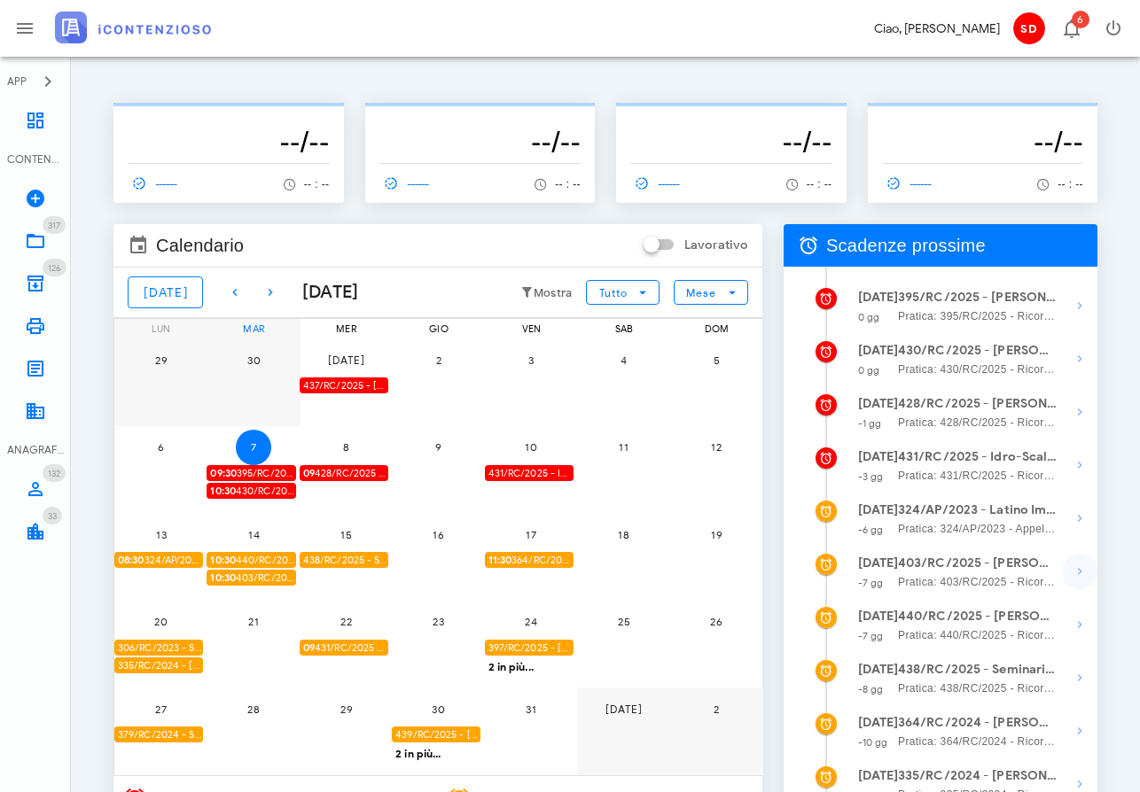
click at [1074, 571] on icon "button" at bounding box center [1079, 571] width 21 height 21
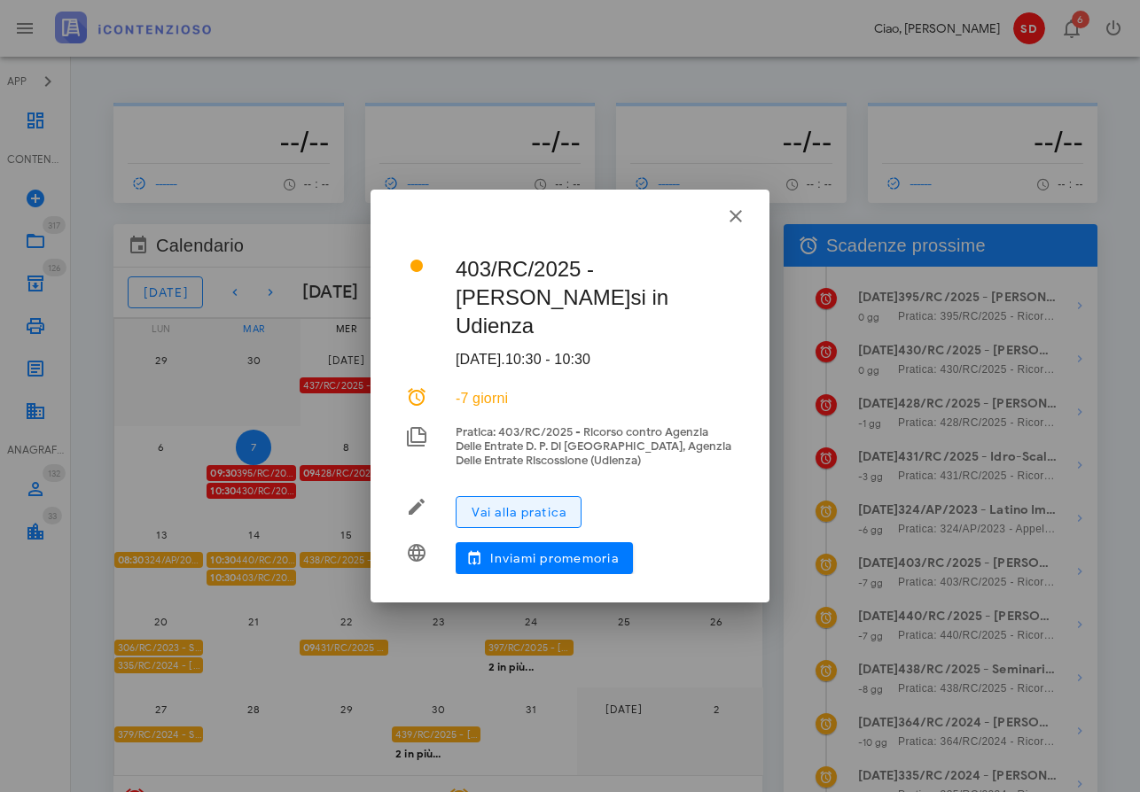
click at [539, 508] on span "Vai alla pratica" at bounding box center [519, 512] width 96 height 15
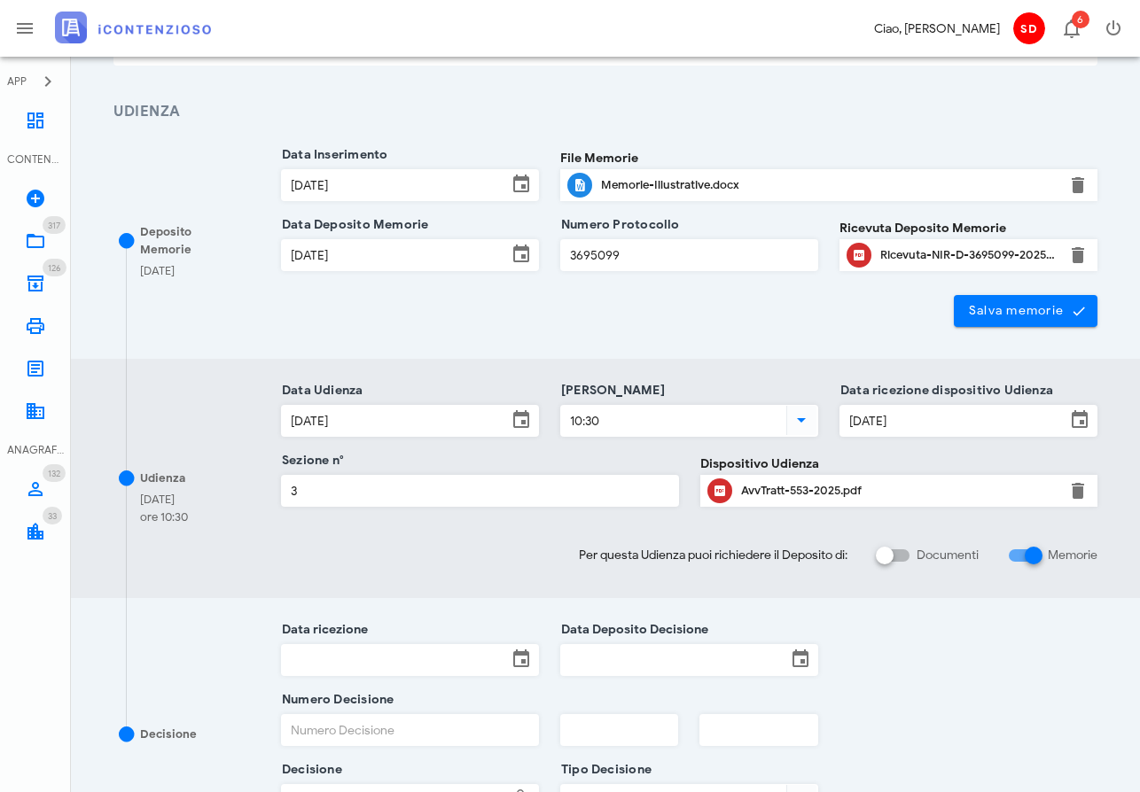
scroll to position [215, 0]
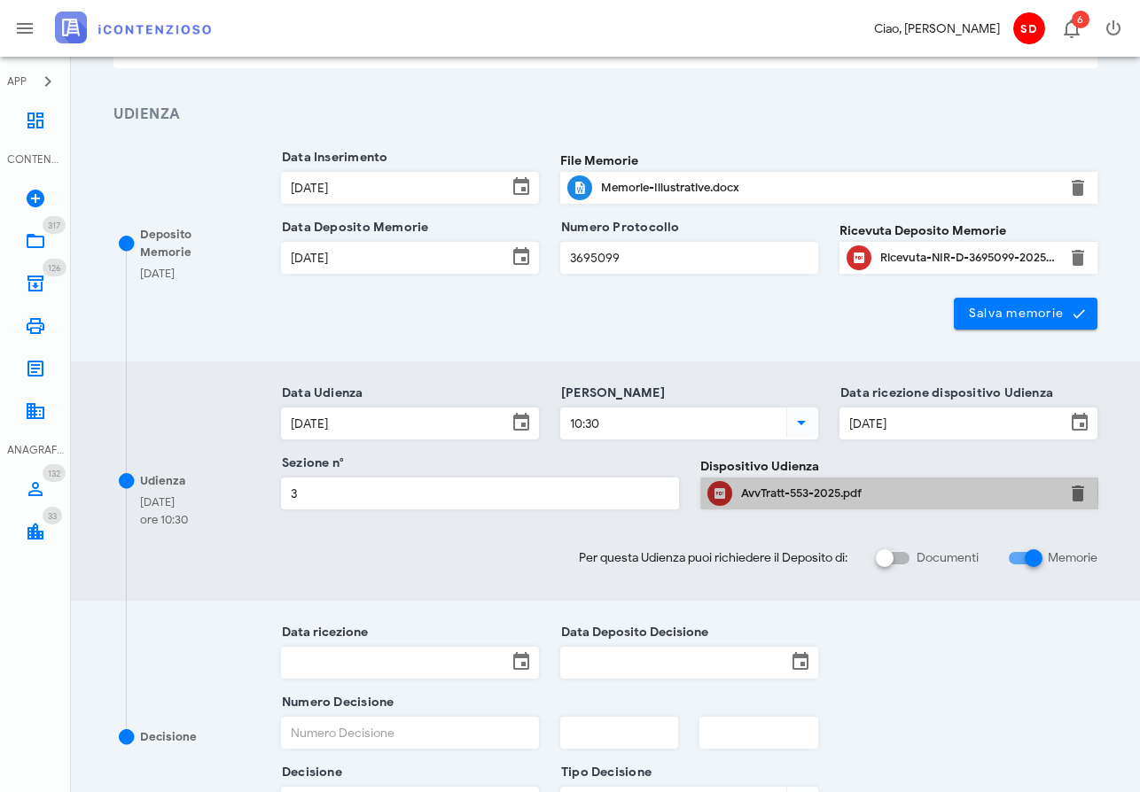
click at [774, 491] on div "AvvTratt-553-2025.pdf" at bounding box center [899, 494] width 316 height 14
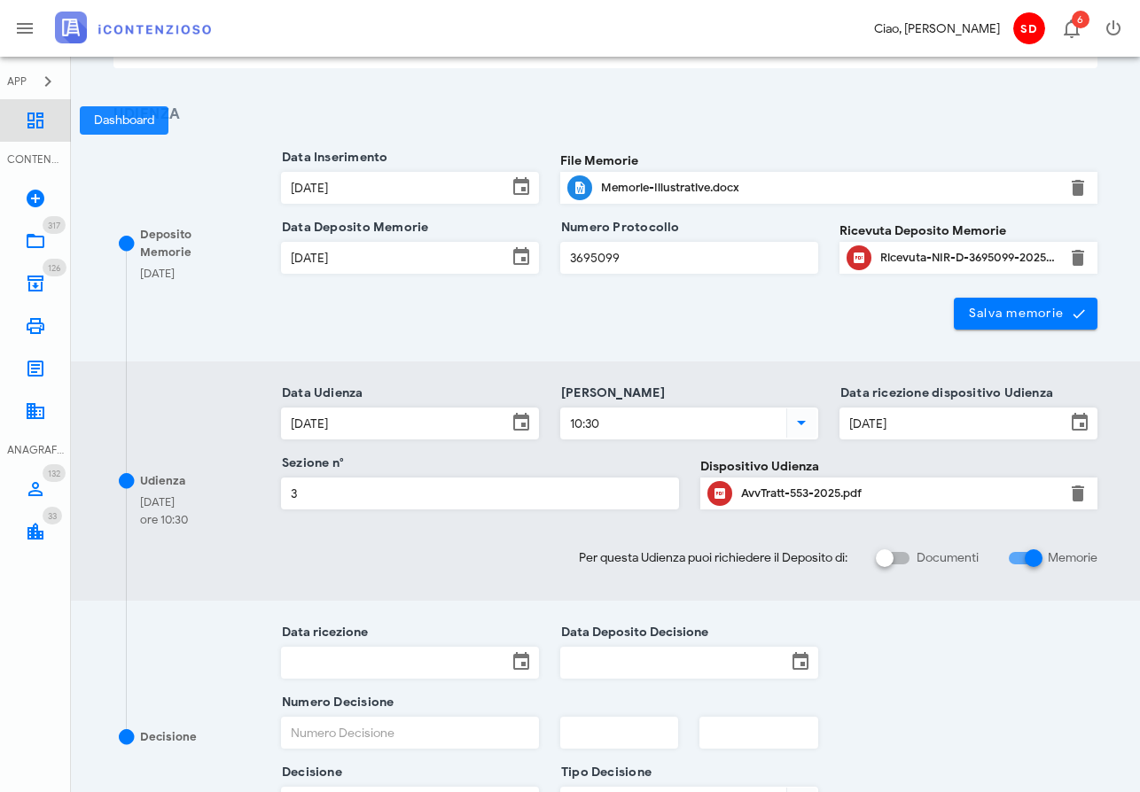
click at [36, 115] on icon at bounding box center [35, 120] width 21 height 21
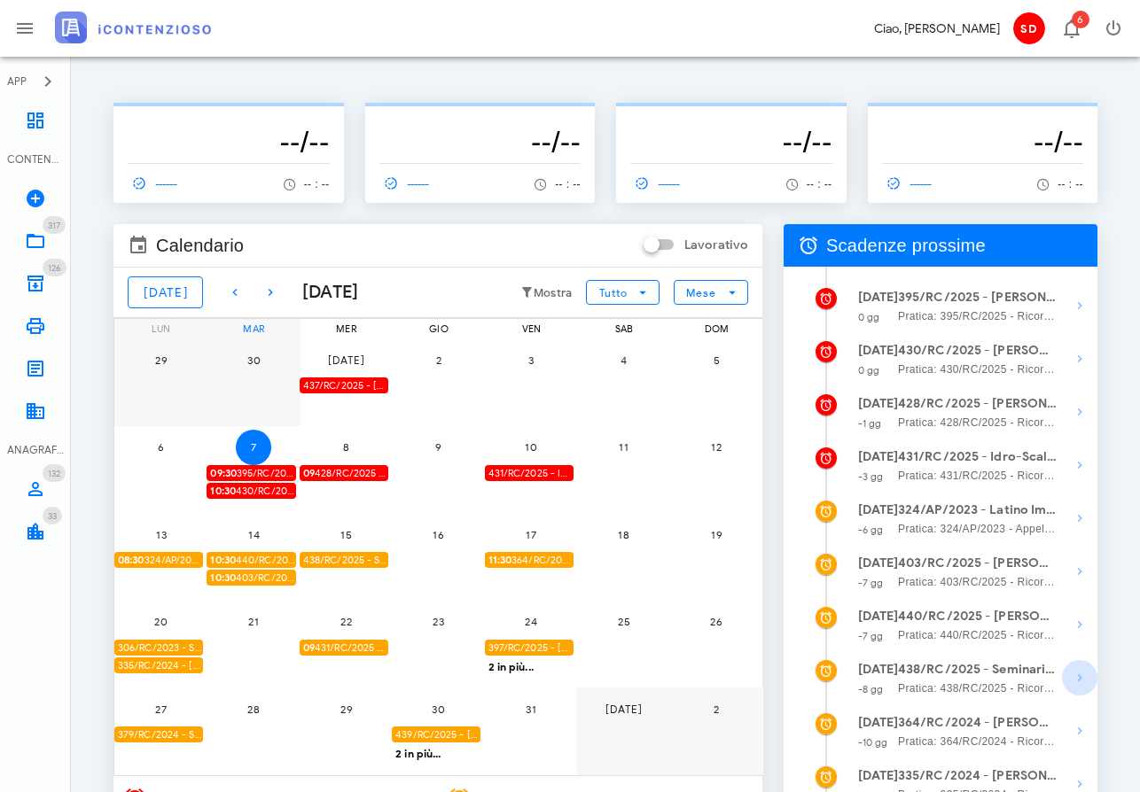
click at [1079, 678] on icon "button" at bounding box center [1079, 678] width 21 height 21
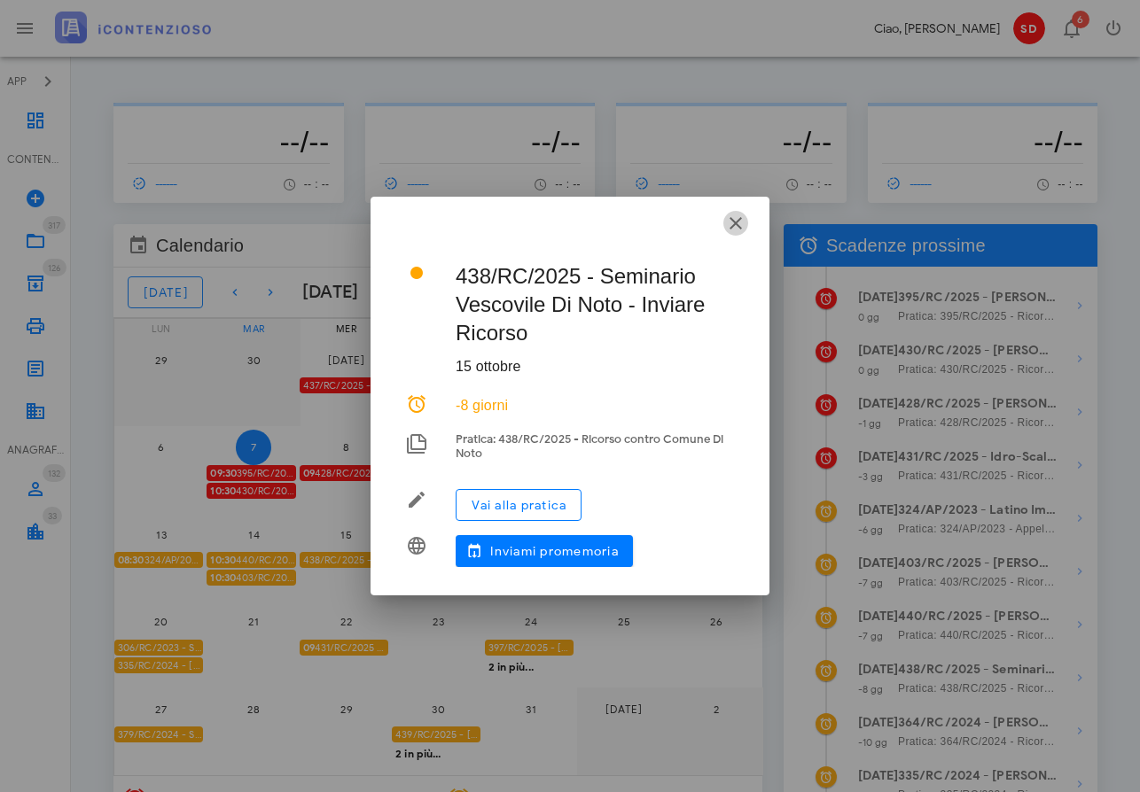
click at [738, 222] on icon "button" at bounding box center [735, 223] width 21 height 21
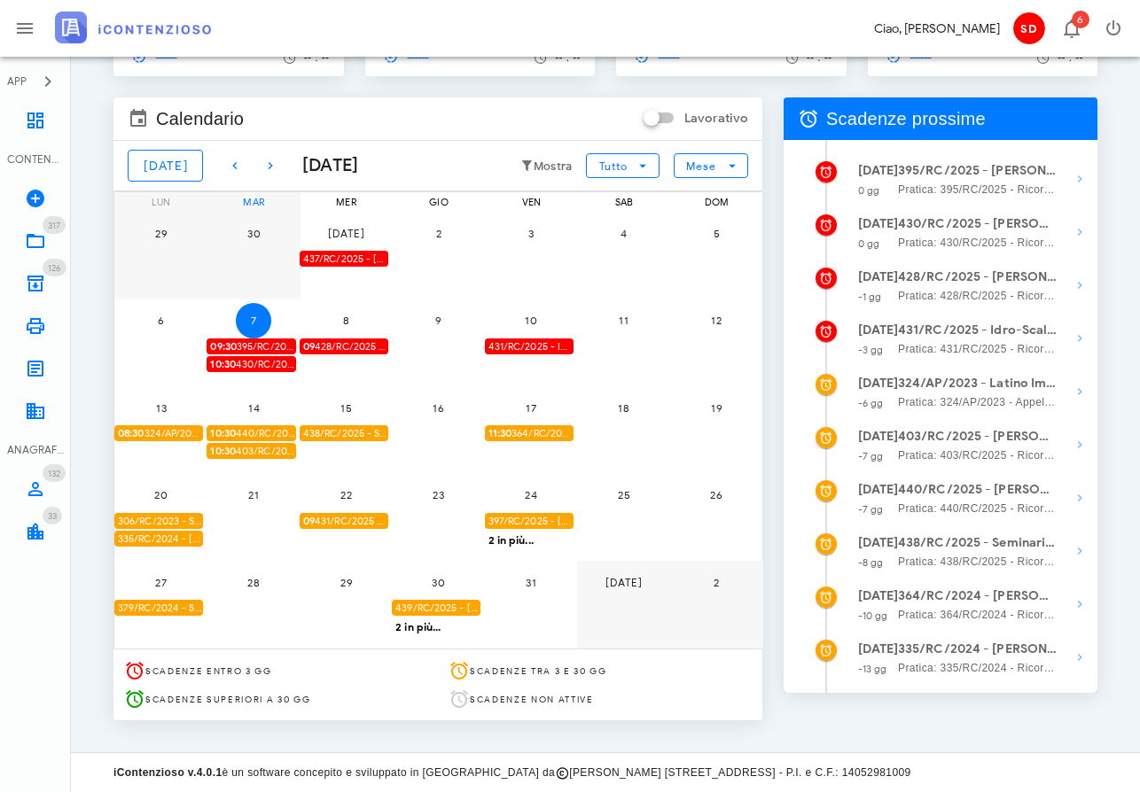
scroll to position [129, 0]
click at [1076, 605] on icon "button" at bounding box center [1079, 604] width 21 height 21
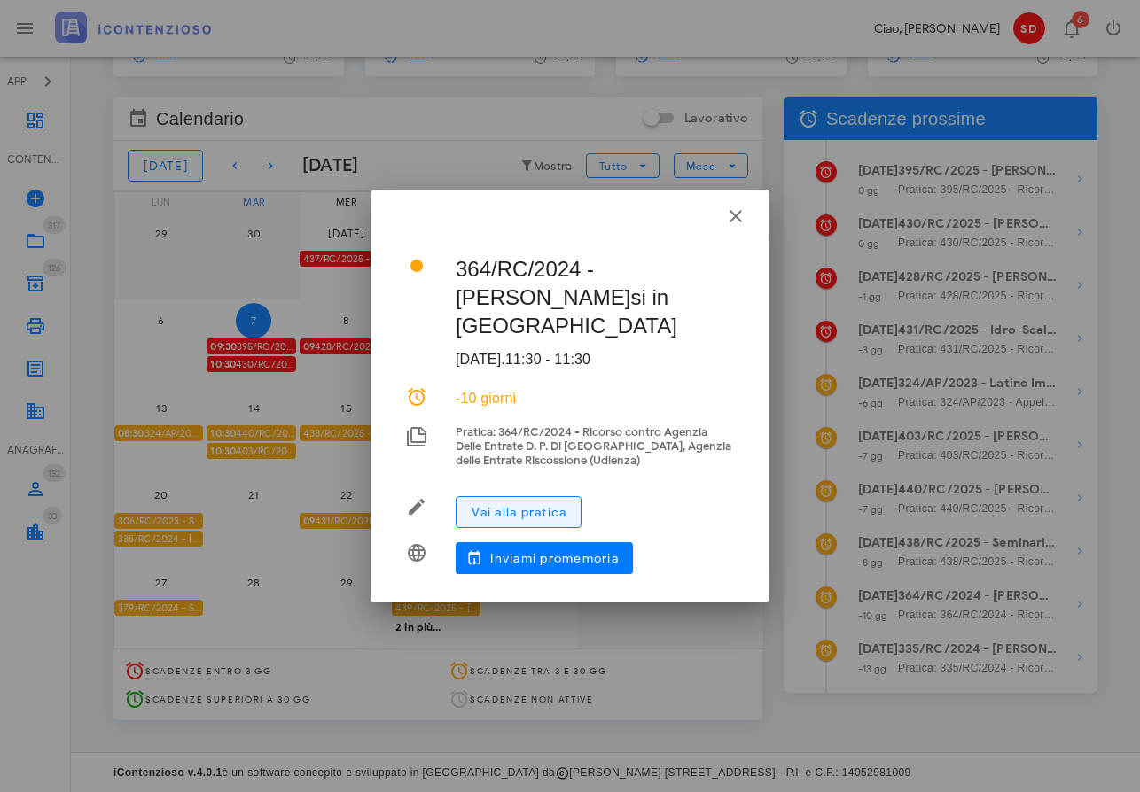
click at [513, 505] on span "Vai alla pratica" at bounding box center [519, 512] width 96 height 15
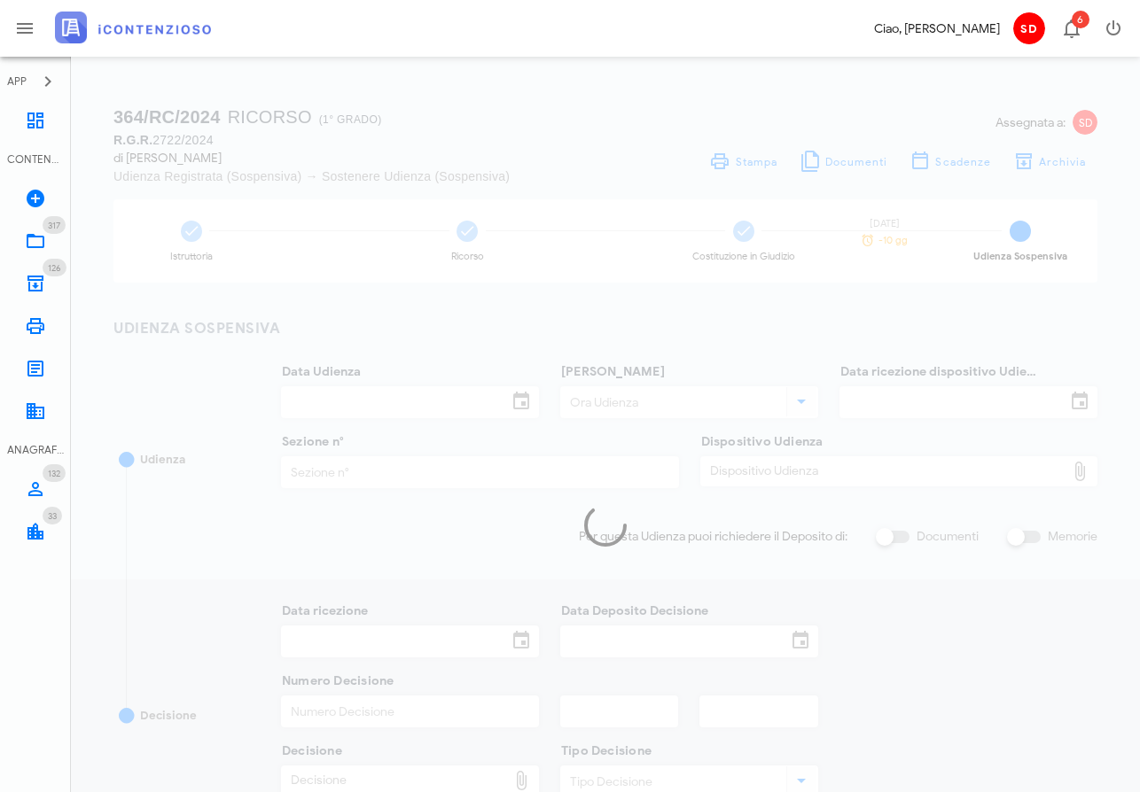
type input "[DATE]"
type input "11:30"
type input "[DATE]"
type input "4"
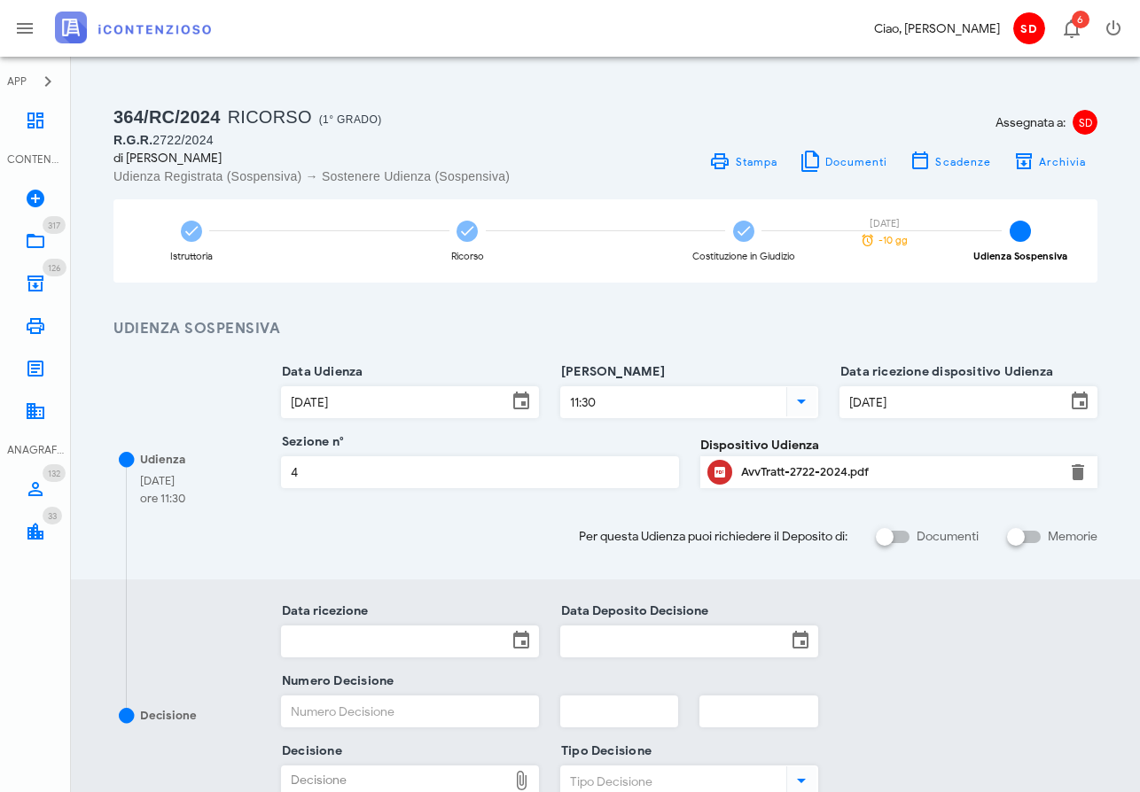
click at [779, 472] on div "AvvTratt-2722-2024.pdf" at bounding box center [899, 472] width 316 height 14
click at [43, 118] on icon at bounding box center [35, 120] width 21 height 21
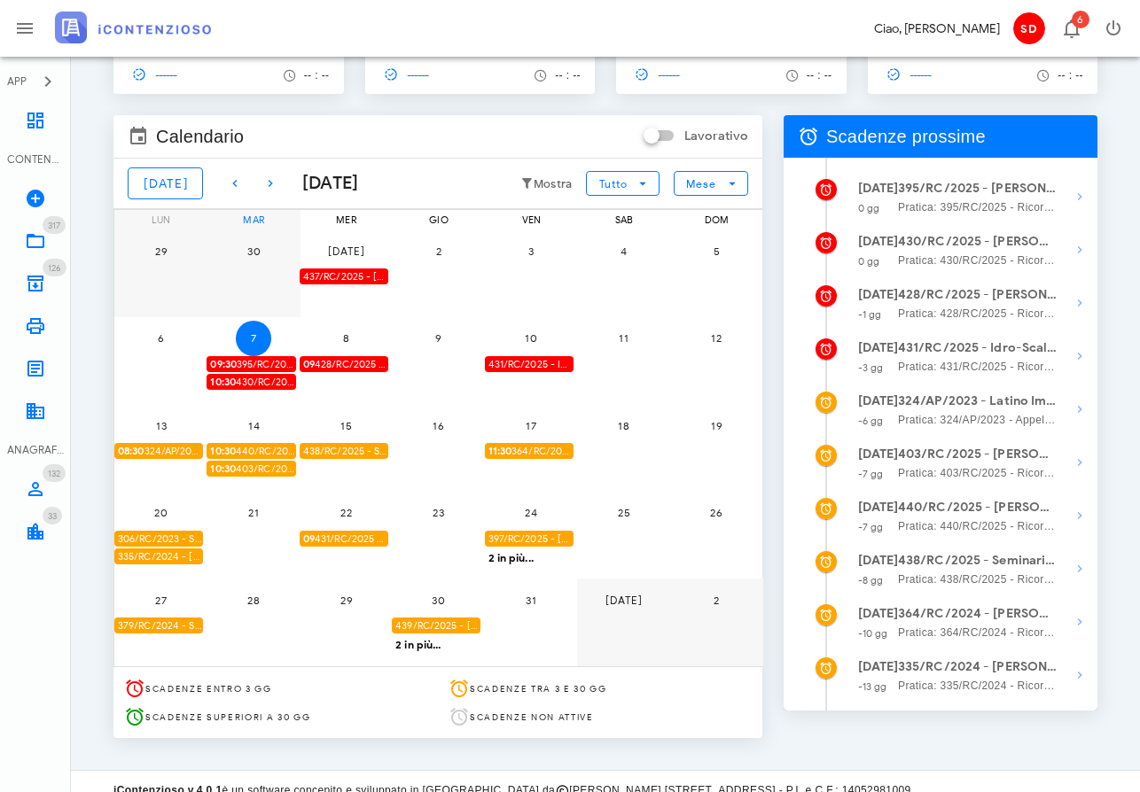
scroll to position [115, 0]
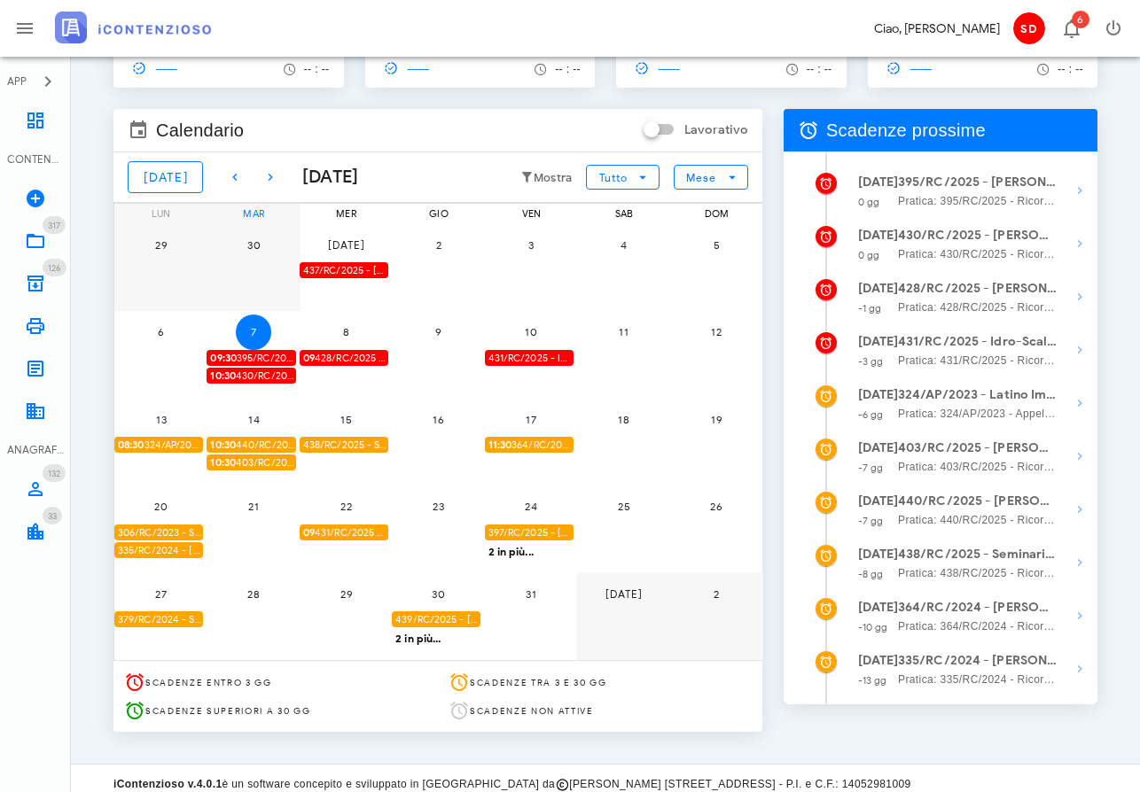
click at [160, 531] on div "306/RC/2023 - Seminario Vescovile Di Noto - Impugnare la Decisione del Giudice …" at bounding box center [158, 533] width 89 height 17
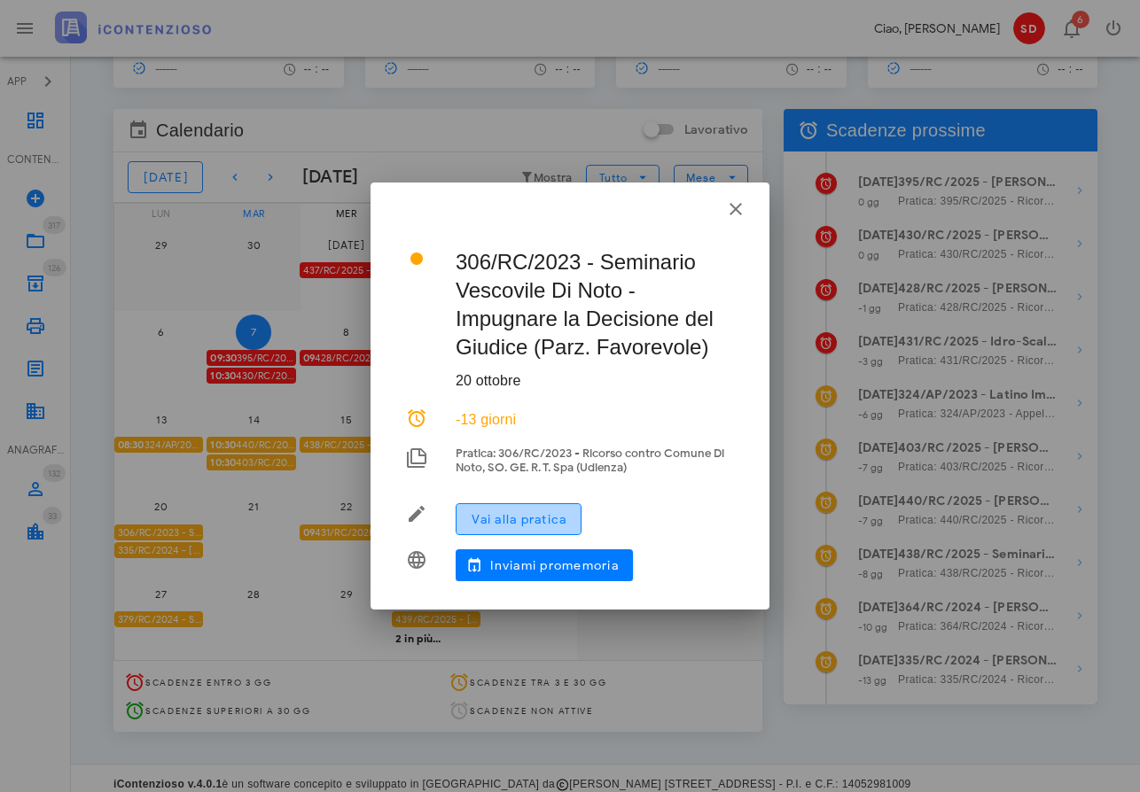
click at [498, 522] on span "Vai alla pratica" at bounding box center [519, 519] width 96 height 15
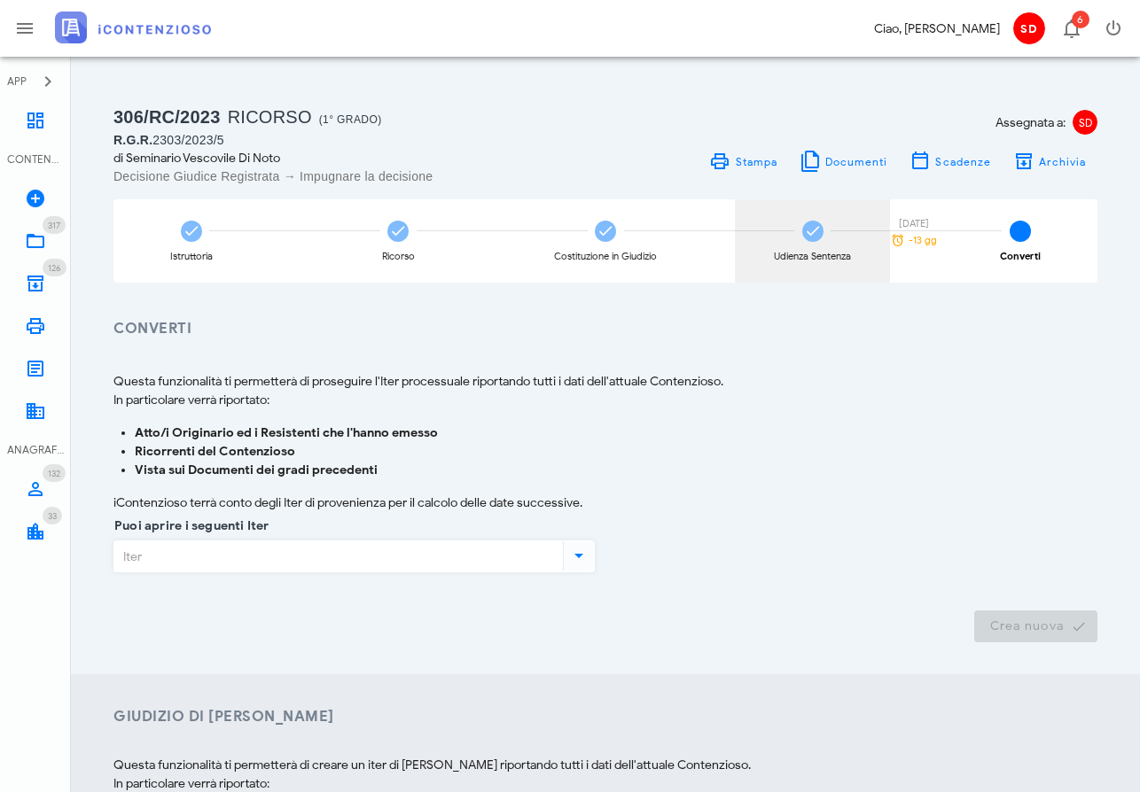
click at [816, 232] on icon at bounding box center [813, 232] width 18 height 18
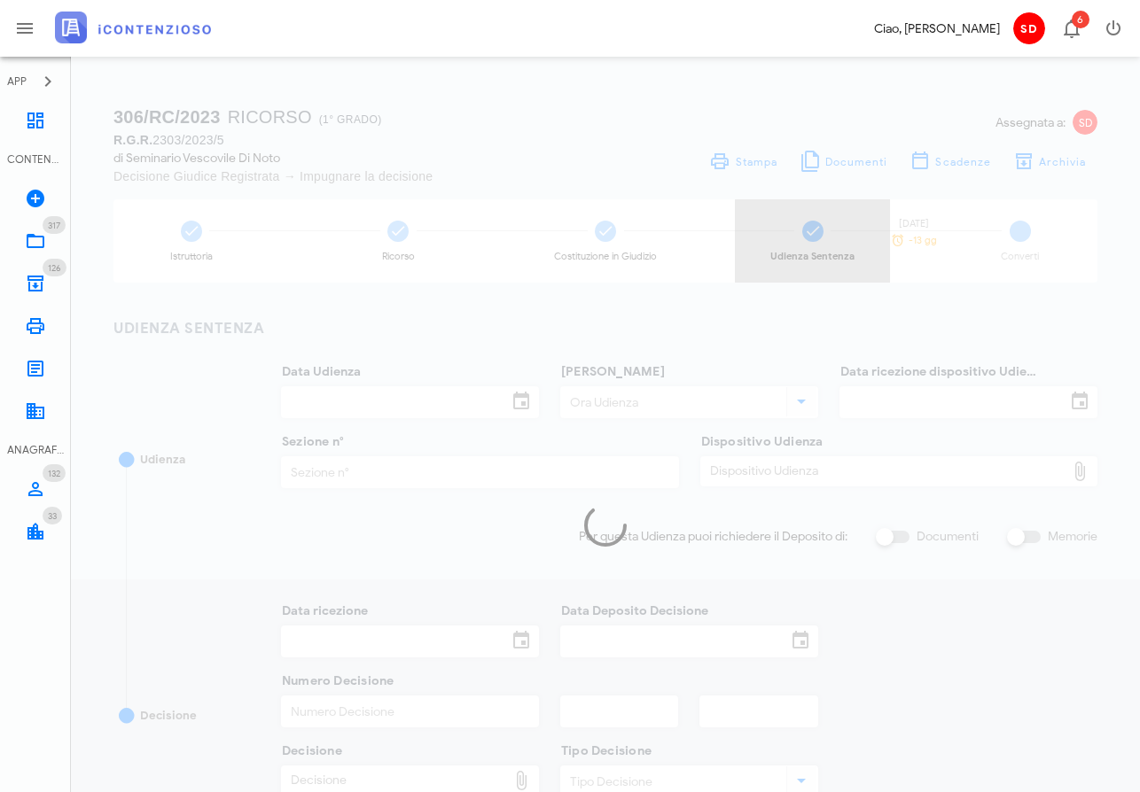
type input "[DATE]"
type input "09:30"
type input "[DATE]"
type input "5"
checkbox input "true"
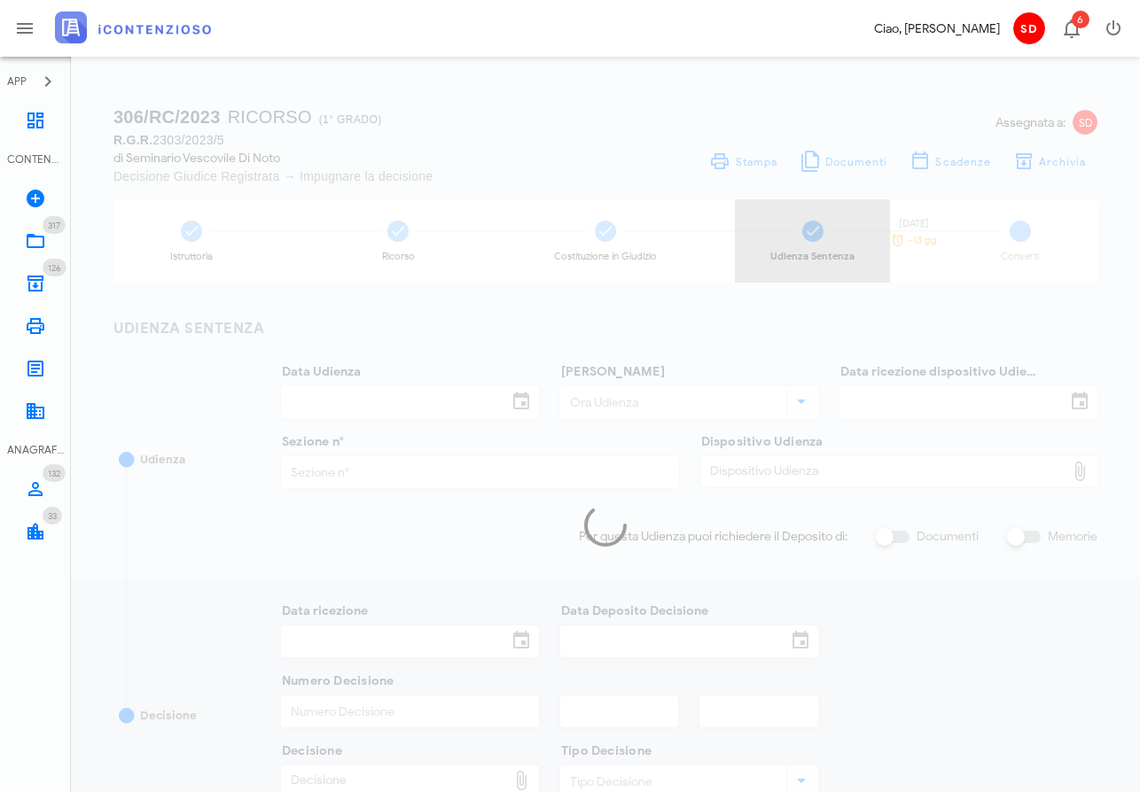
type input "[DATE]"
type input "584"
type input "2025"
type input "5"
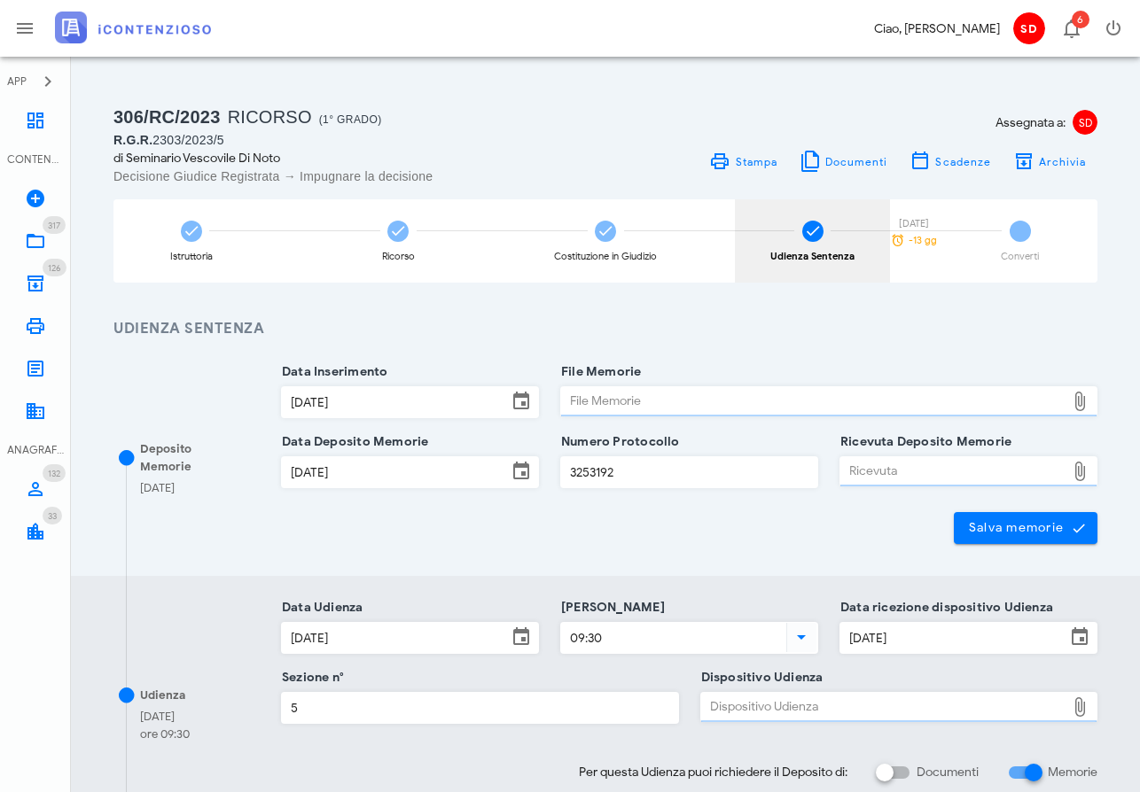
type input "Parzialmente favorevole"
type input "Sentenza"
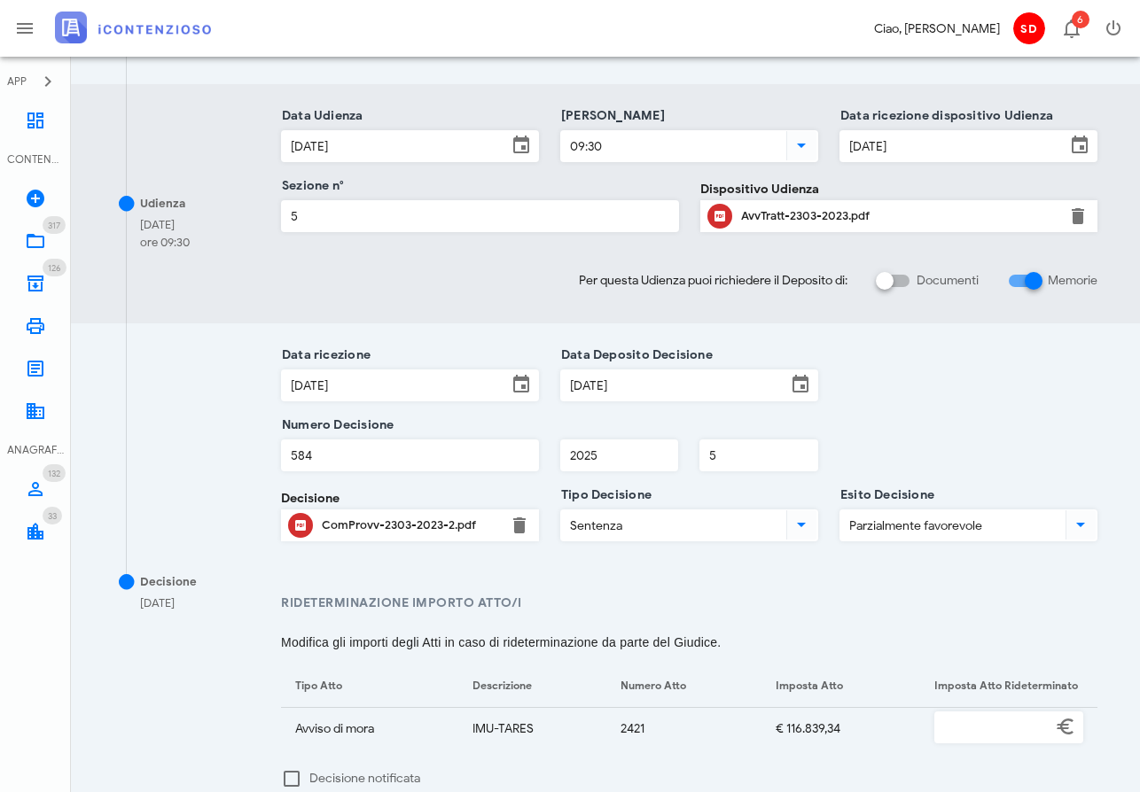
scroll to position [496, 0]
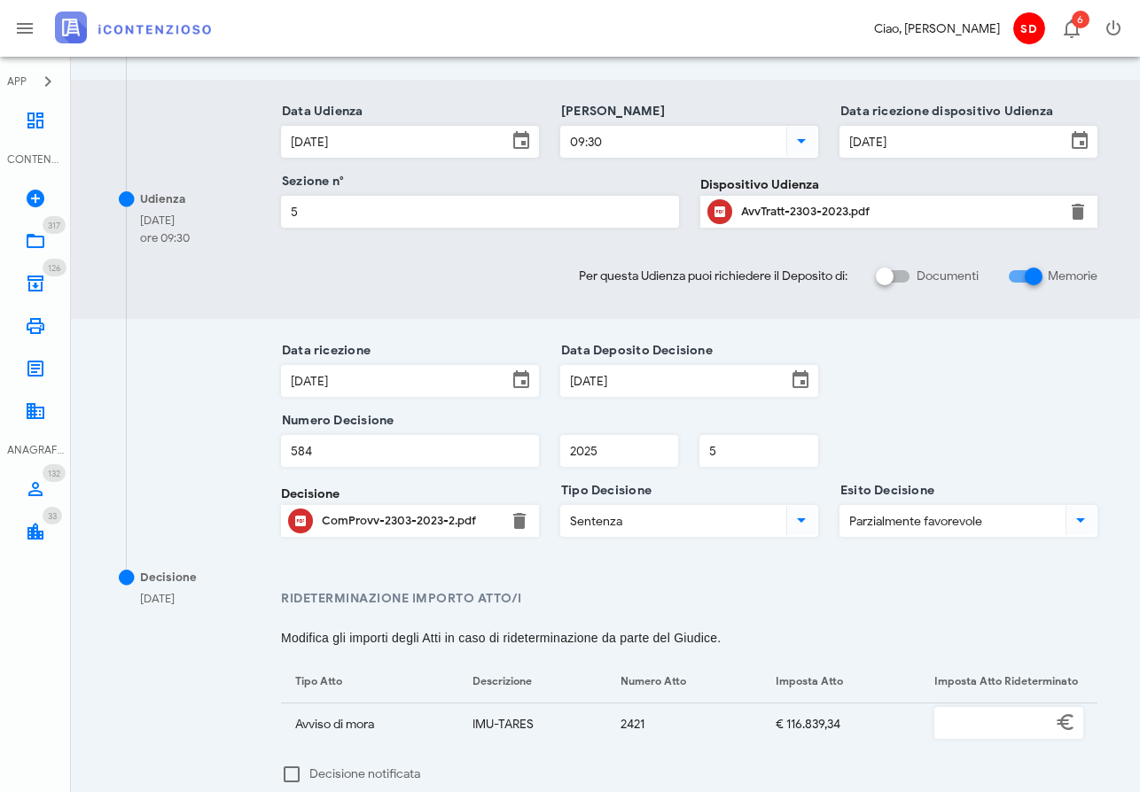
click at [392, 524] on div "ComProvv-2303-2023-2.pdf" at bounding box center [410, 521] width 176 height 14
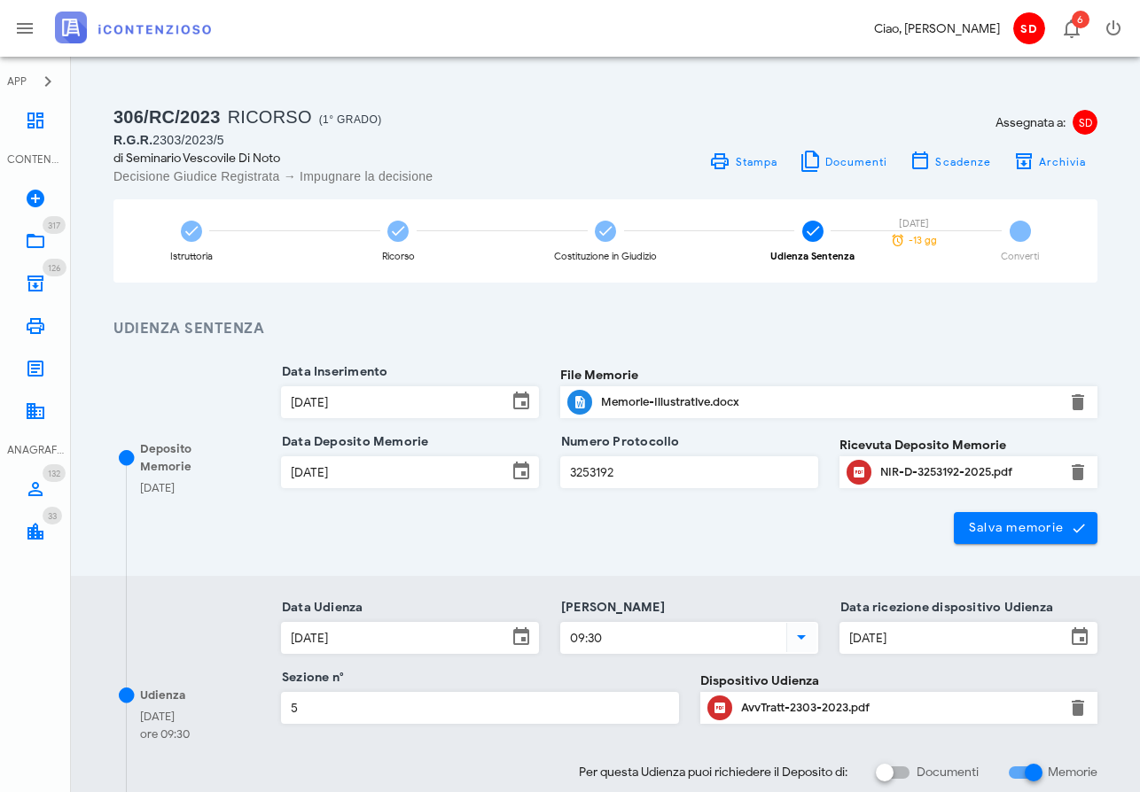
scroll to position [0, 0]
click at [32, 120] on icon at bounding box center [35, 120] width 21 height 21
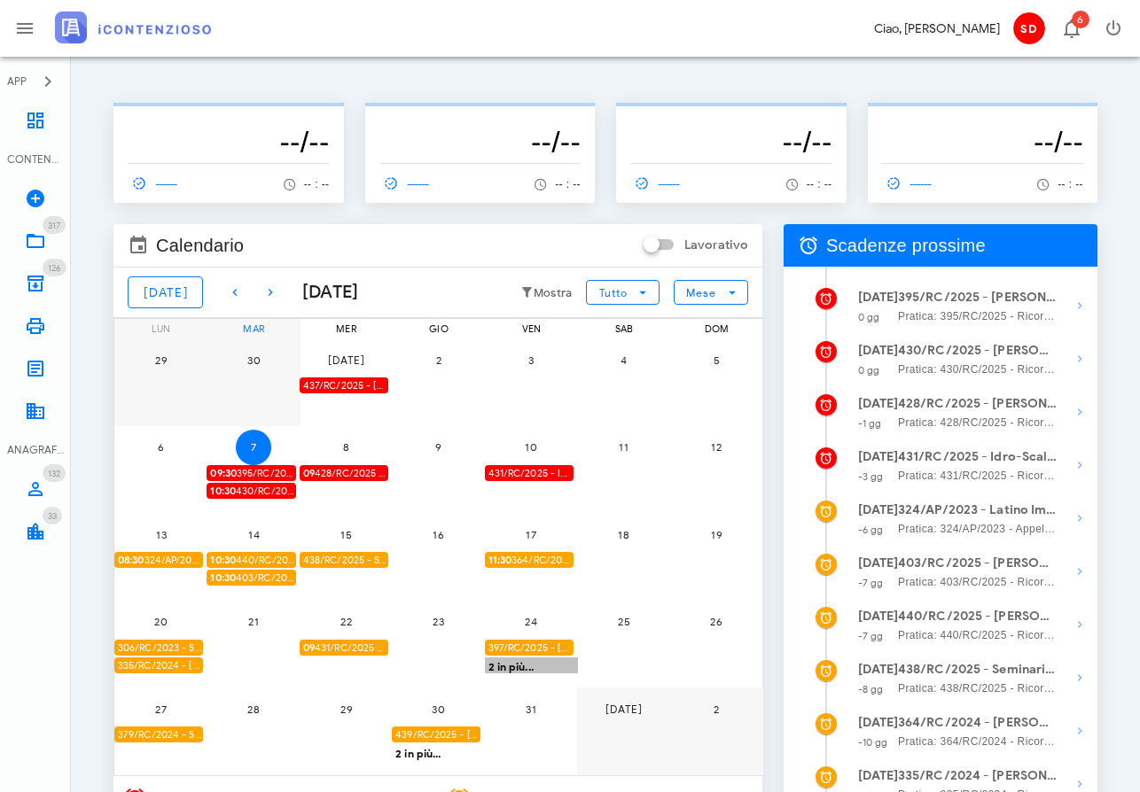
click at [507, 665] on div "2 in più..." at bounding box center [531, 666] width 93 height 16
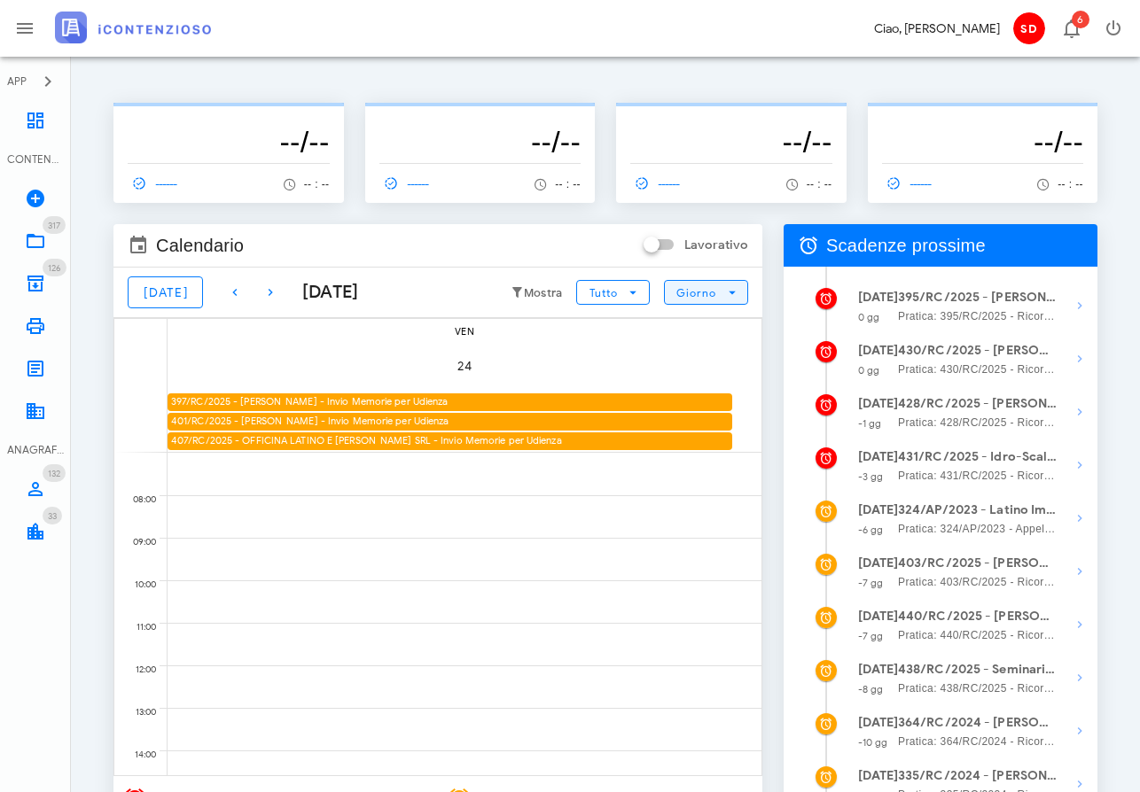
click at [690, 286] on span "Giorno" at bounding box center [696, 292] width 42 height 13
click at [699, 399] on div "Mese" at bounding box center [706, 401] width 55 height 14
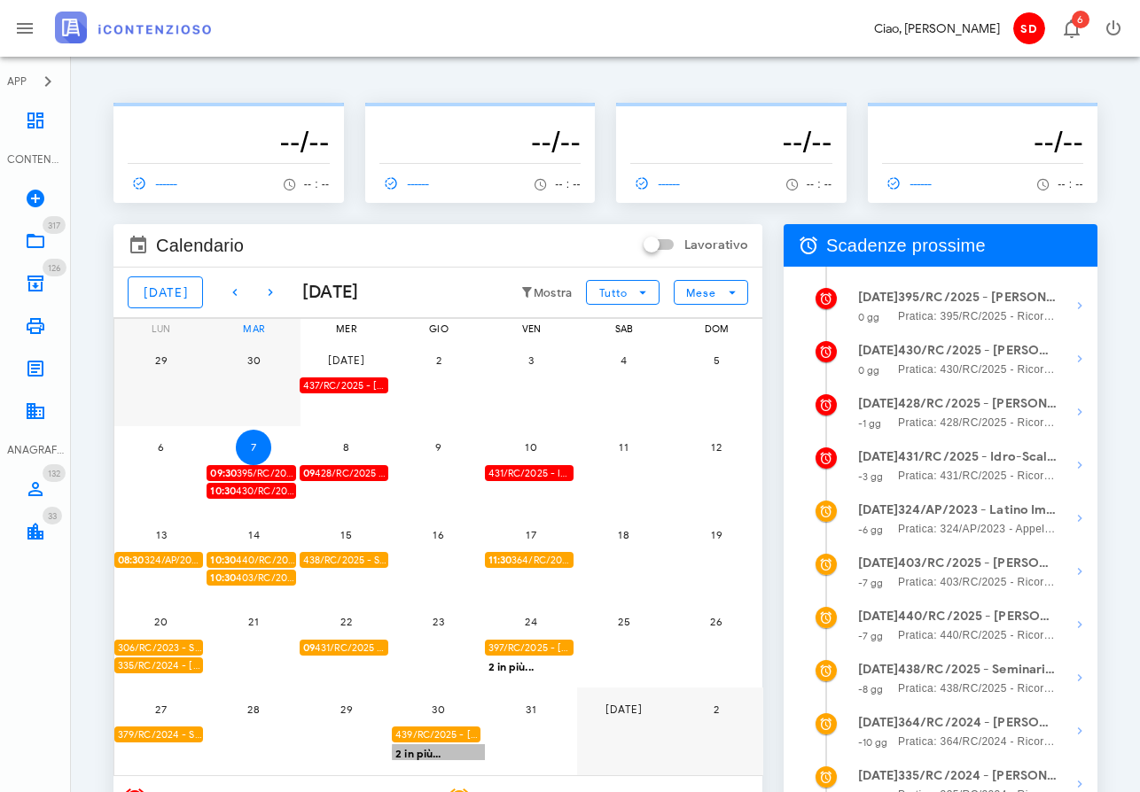
click at [409, 753] on div "2 in più..." at bounding box center [438, 753] width 93 height 16
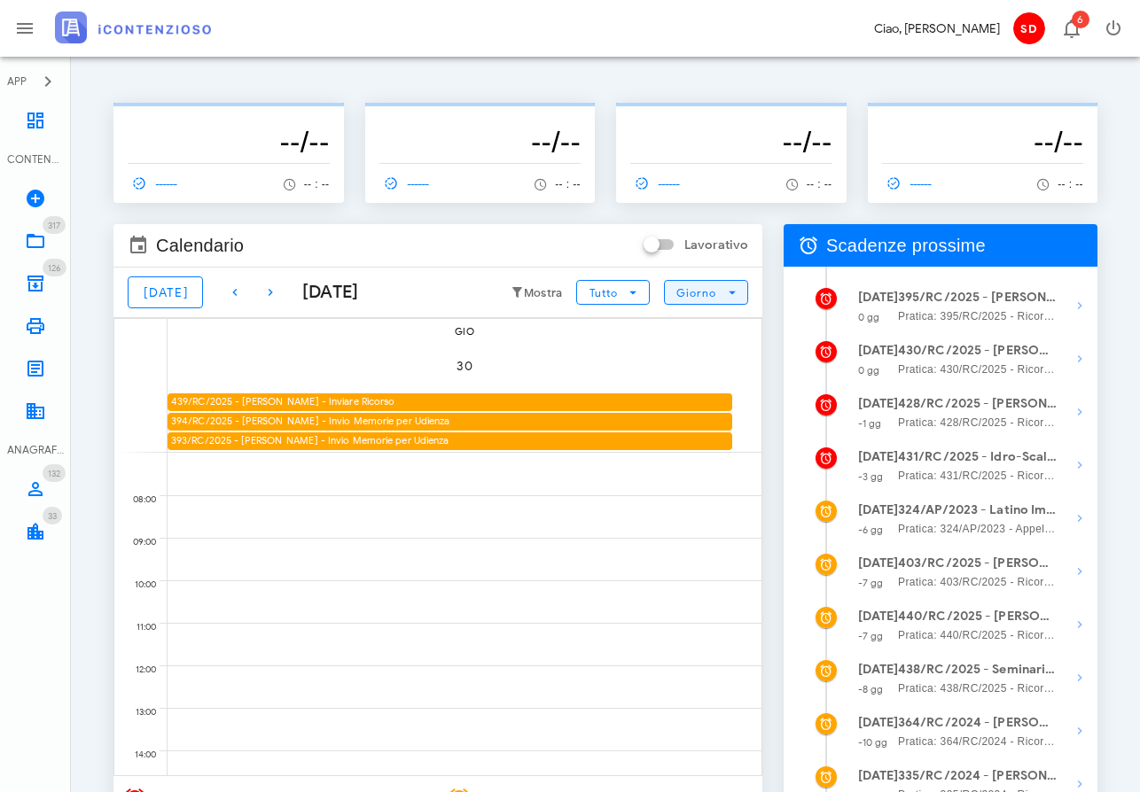
click at [700, 289] on span "Giorno" at bounding box center [696, 292] width 42 height 13
click at [703, 399] on div "Mese" at bounding box center [706, 401] width 55 height 14
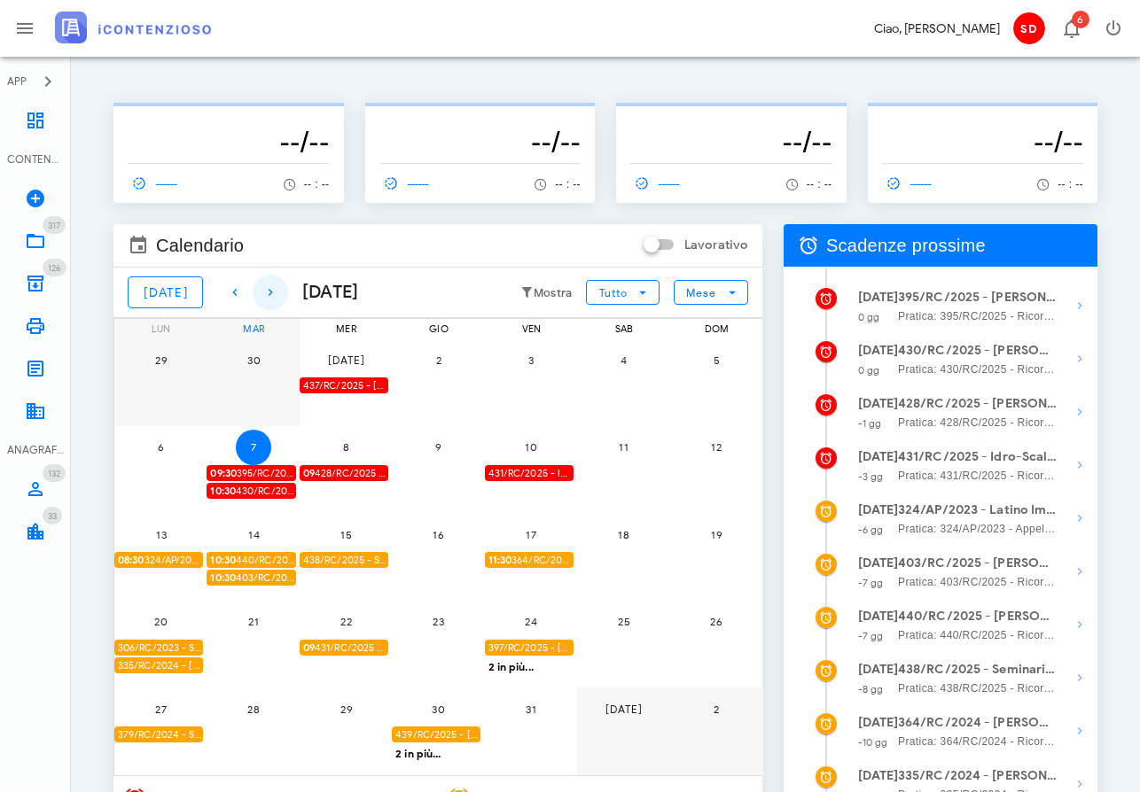
click at [261, 288] on icon "button" at bounding box center [270, 292] width 21 height 21
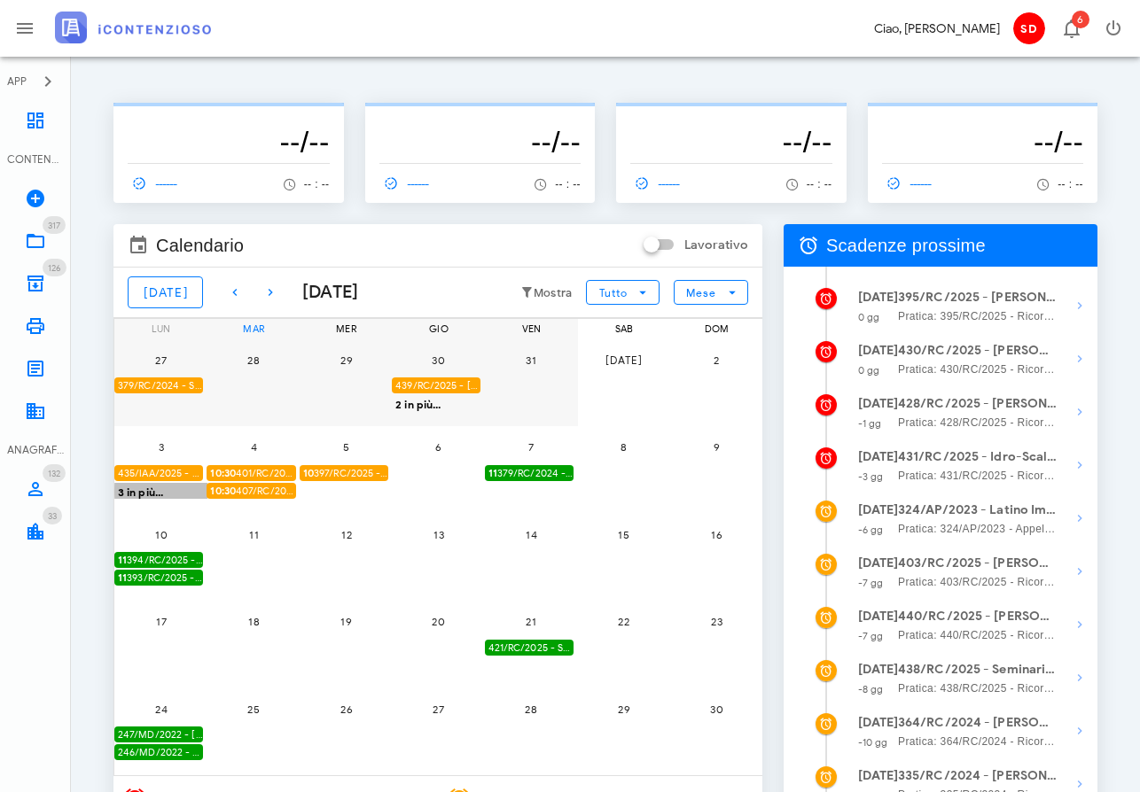
click at [144, 489] on div "3 in più..." at bounding box center [160, 491] width 93 height 16
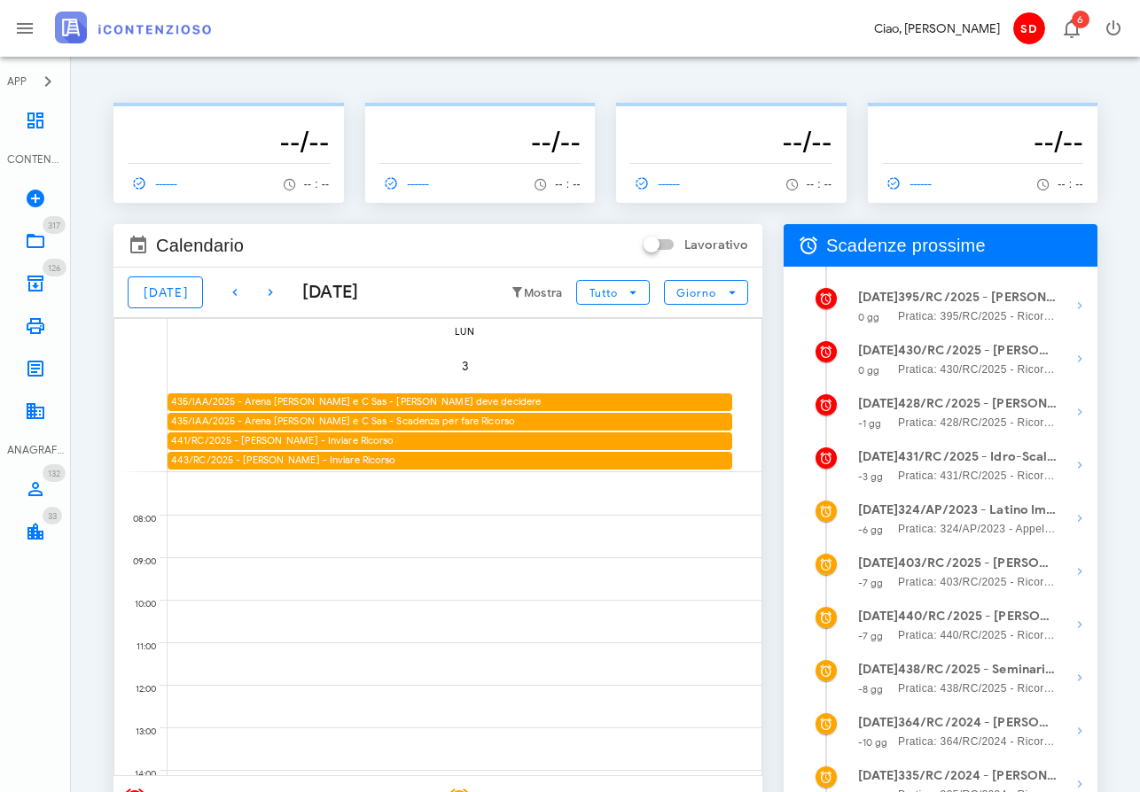
click at [283, 402] on div "435/IAA/2025 - Arena Luigi e C Sas - Ufficio deve decidere" at bounding box center [450, 402] width 565 height 17
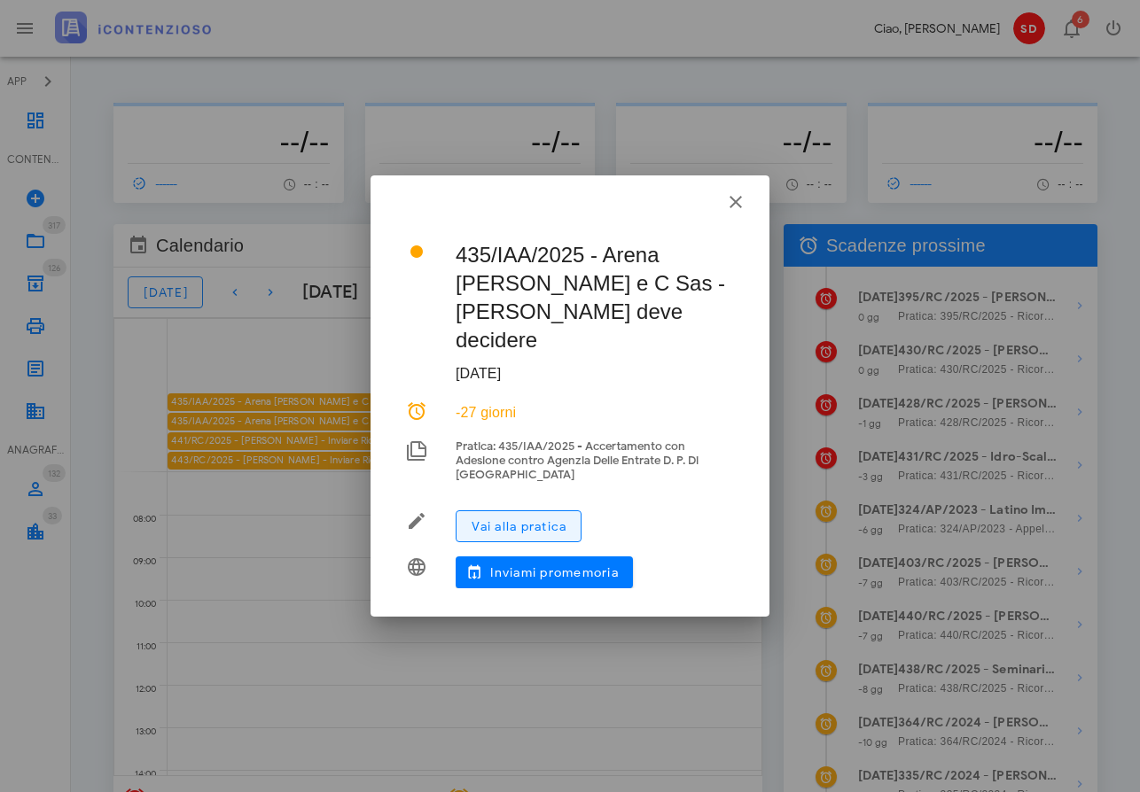
click at [516, 519] on span "Vai alla pratica" at bounding box center [519, 526] width 96 height 15
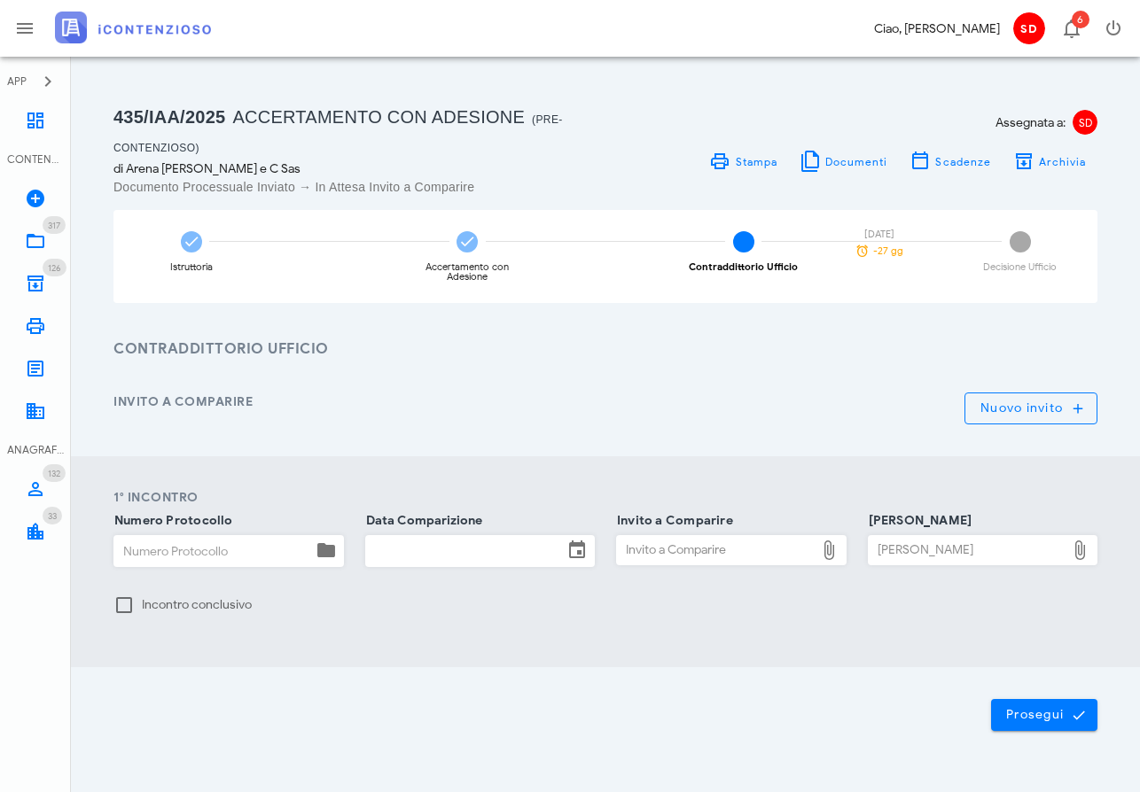
scroll to position [4, 0]
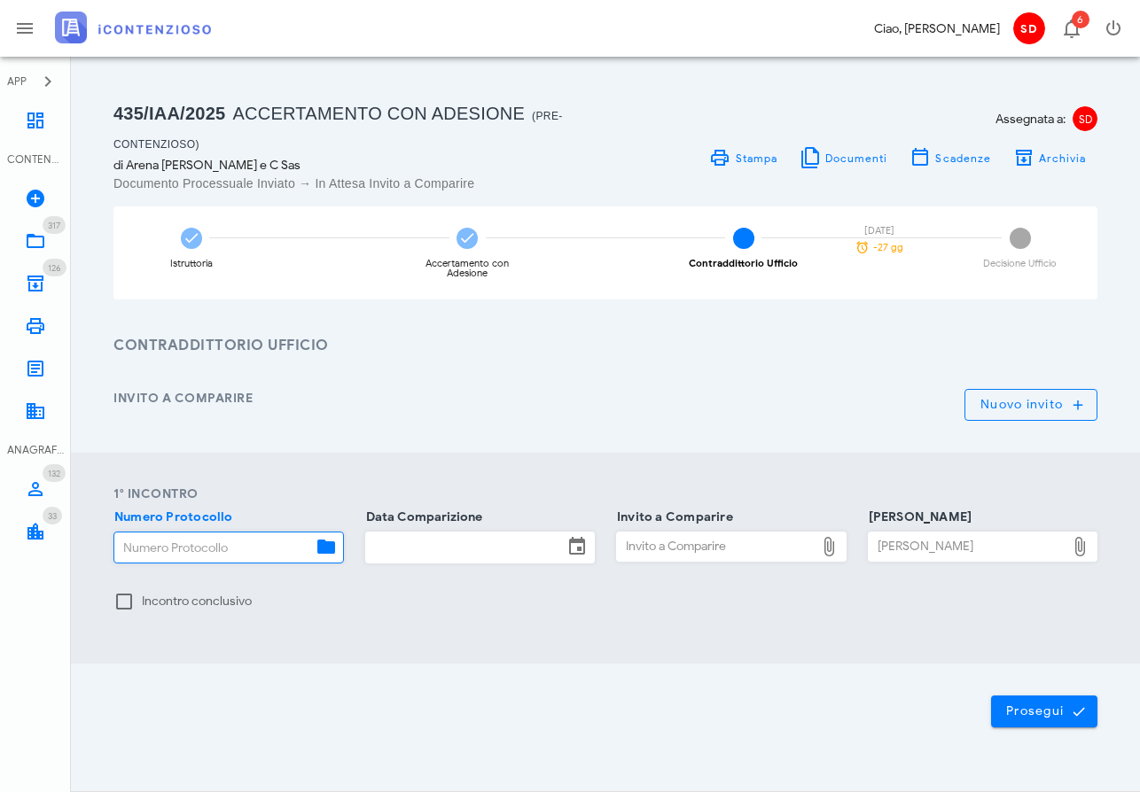
click at [179, 544] on input "Numero Protocollo" at bounding box center [213, 548] width 198 height 30
type input "2025"
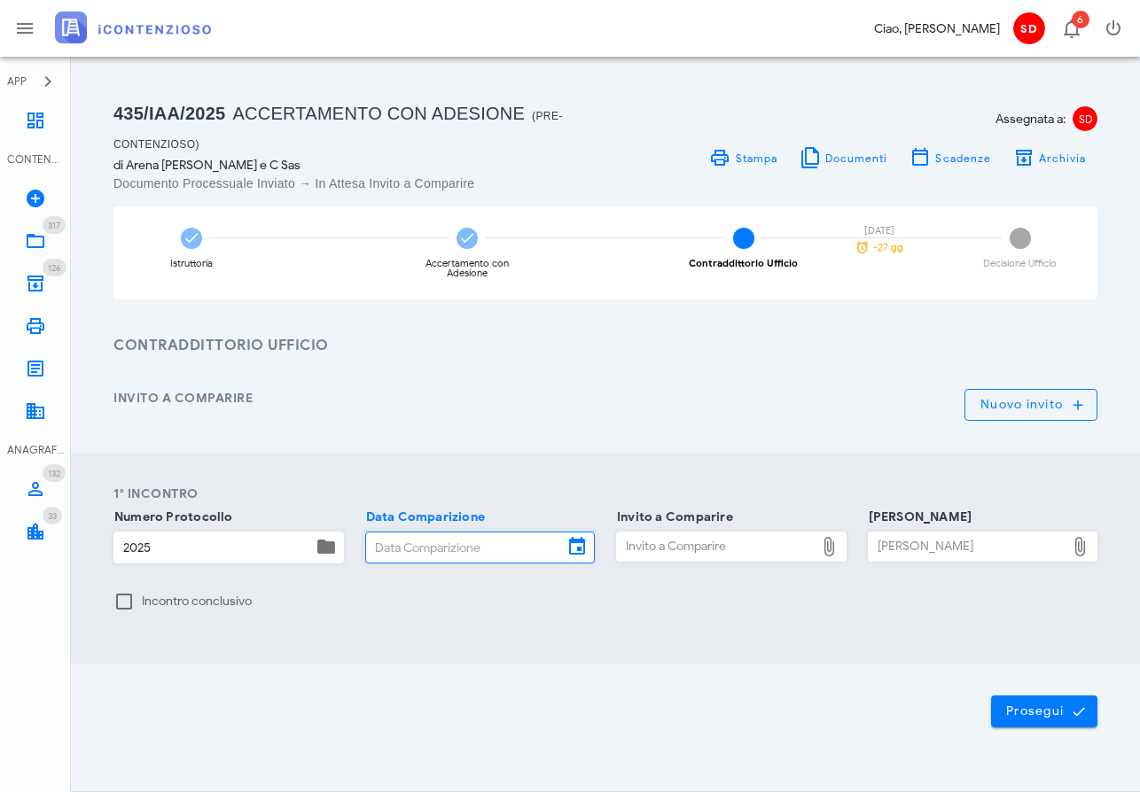
click at [580, 545] on icon at bounding box center [576, 546] width 21 height 21
click at [511, 546] on input "Data Comparizione" at bounding box center [465, 548] width 198 height 30
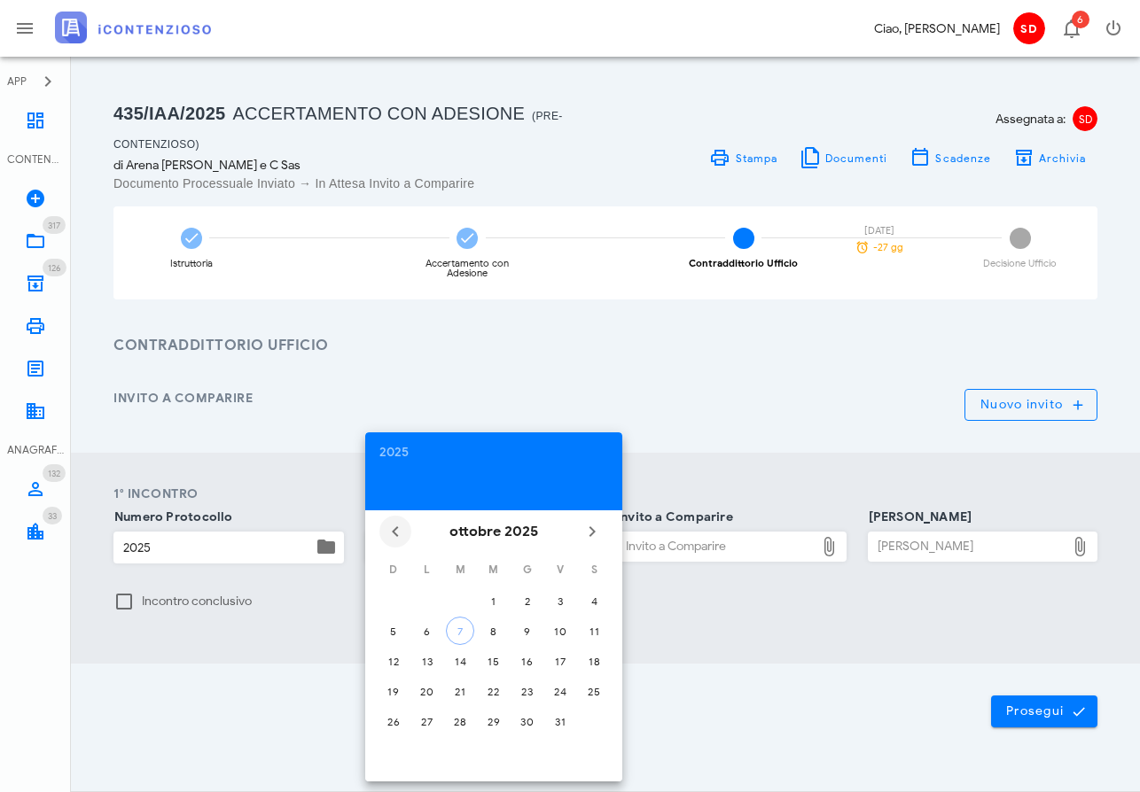
click at [391, 528] on icon "Il mese scorso" at bounding box center [395, 531] width 21 height 21
click at [462, 599] on div "3" at bounding box center [460, 601] width 28 height 13
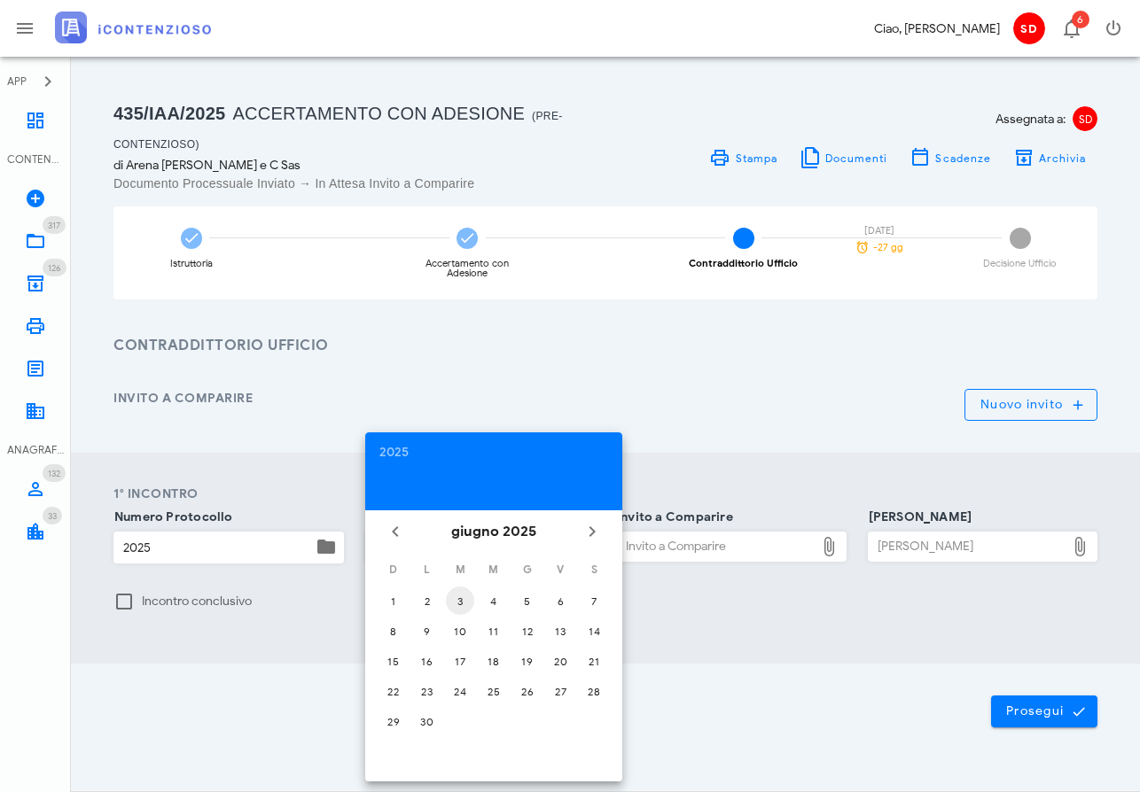
type input "03/06/2025"
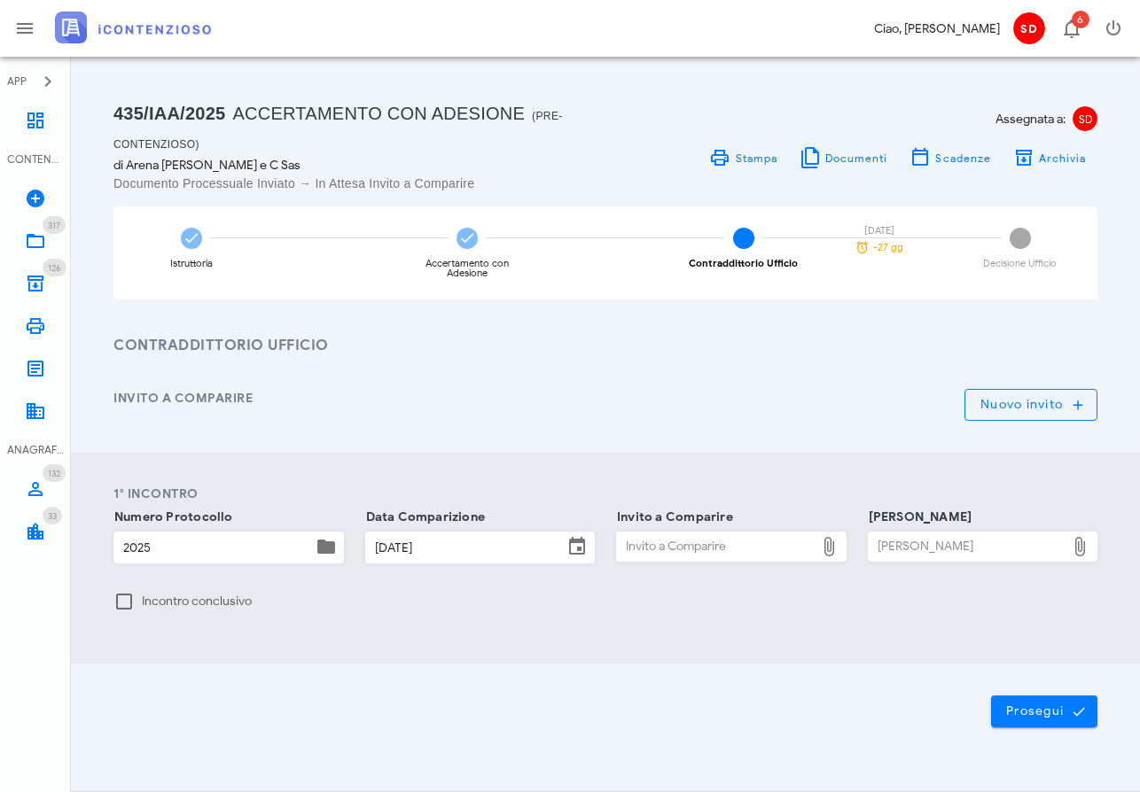
click at [719, 548] on div "Invito a Comparire" at bounding box center [716, 547] width 198 height 28
type input "C:\fakepath\20240215_144412 30072025.pdf"
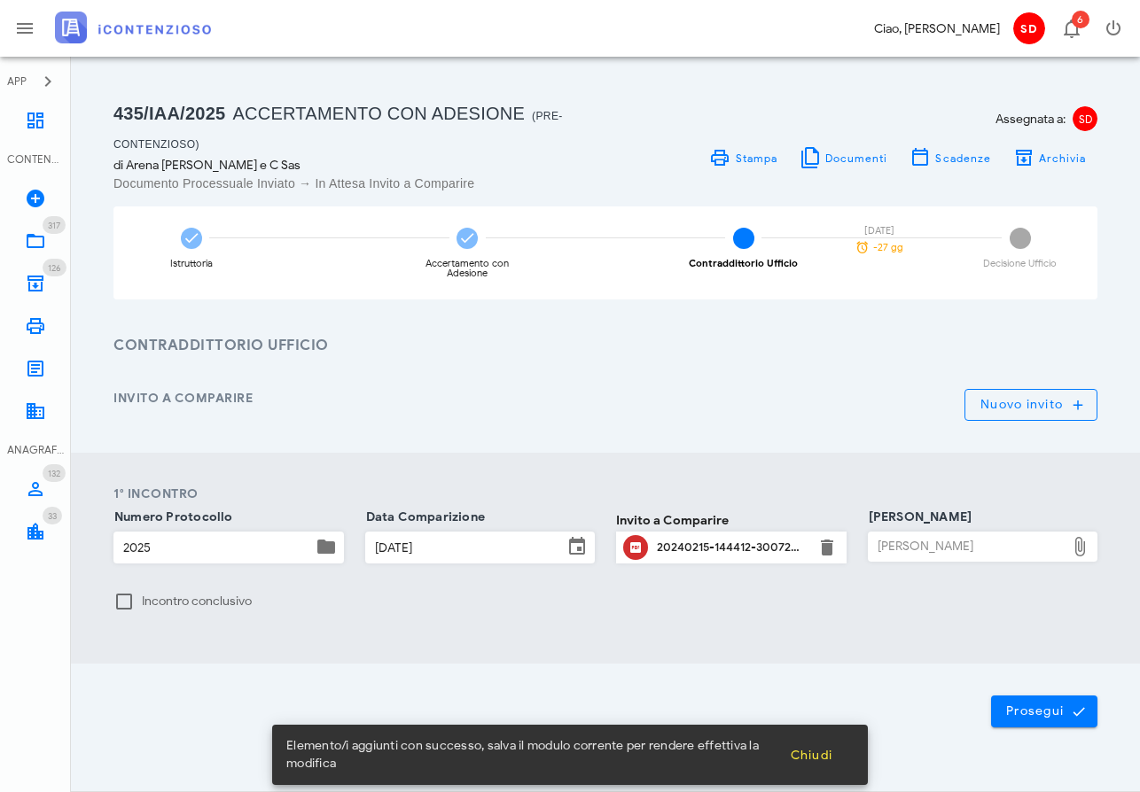
click at [947, 550] on div "Verbale Ufficio" at bounding box center [968, 547] width 198 height 28
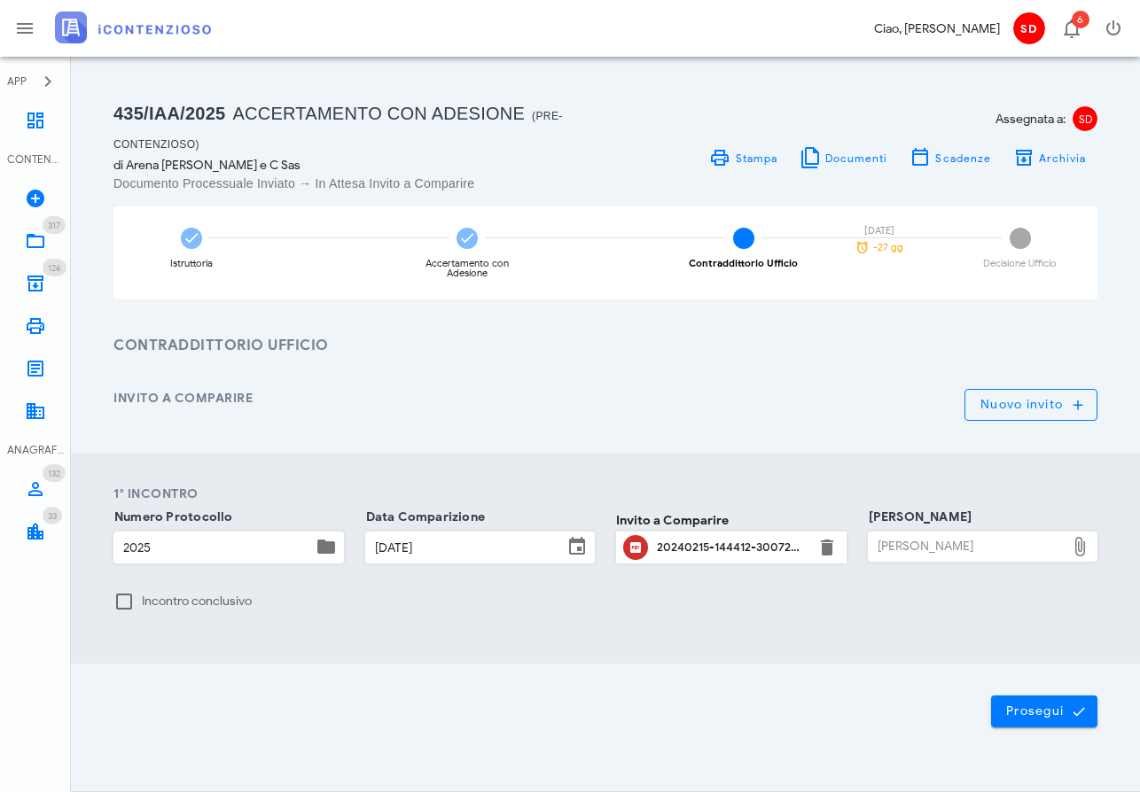
type input "C:\fakepath\Schema di Atto.pdf"
click at [128, 602] on div at bounding box center [124, 602] width 30 height 30
checkbox input "true"
click at [1059, 711] on span "Prosegui" at bounding box center [1044, 712] width 78 height 16
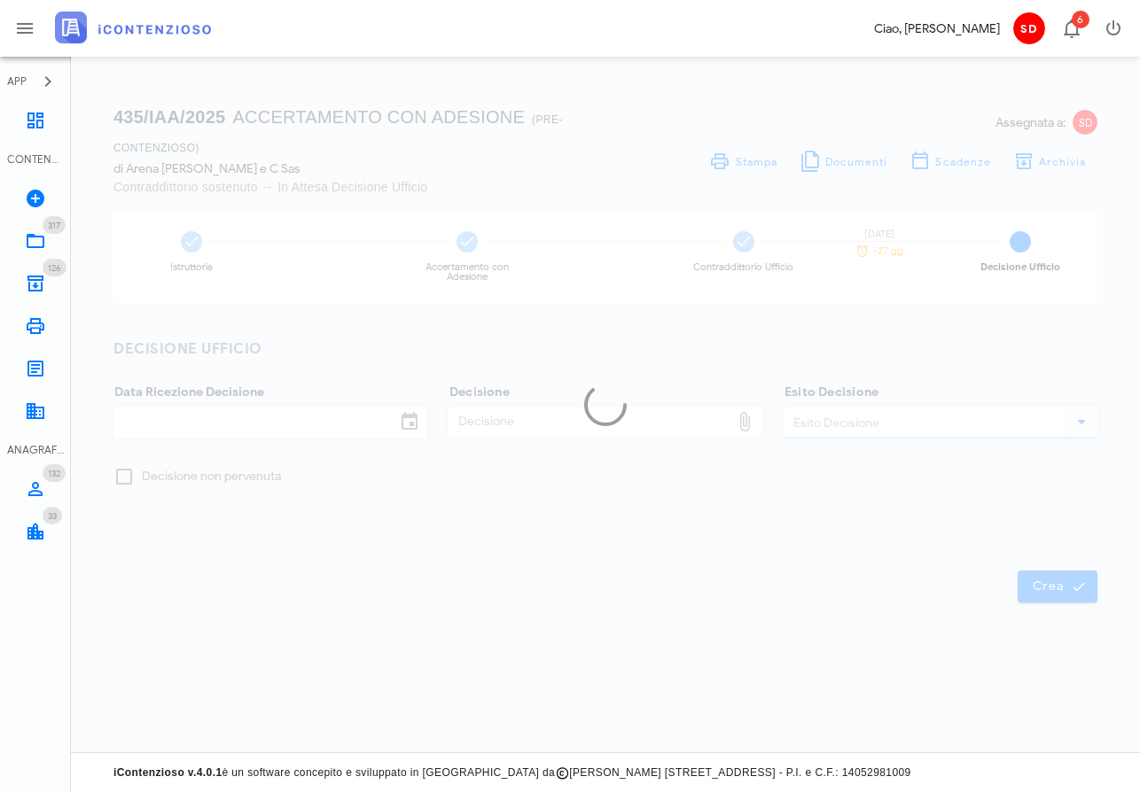
scroll to position [0, 0]
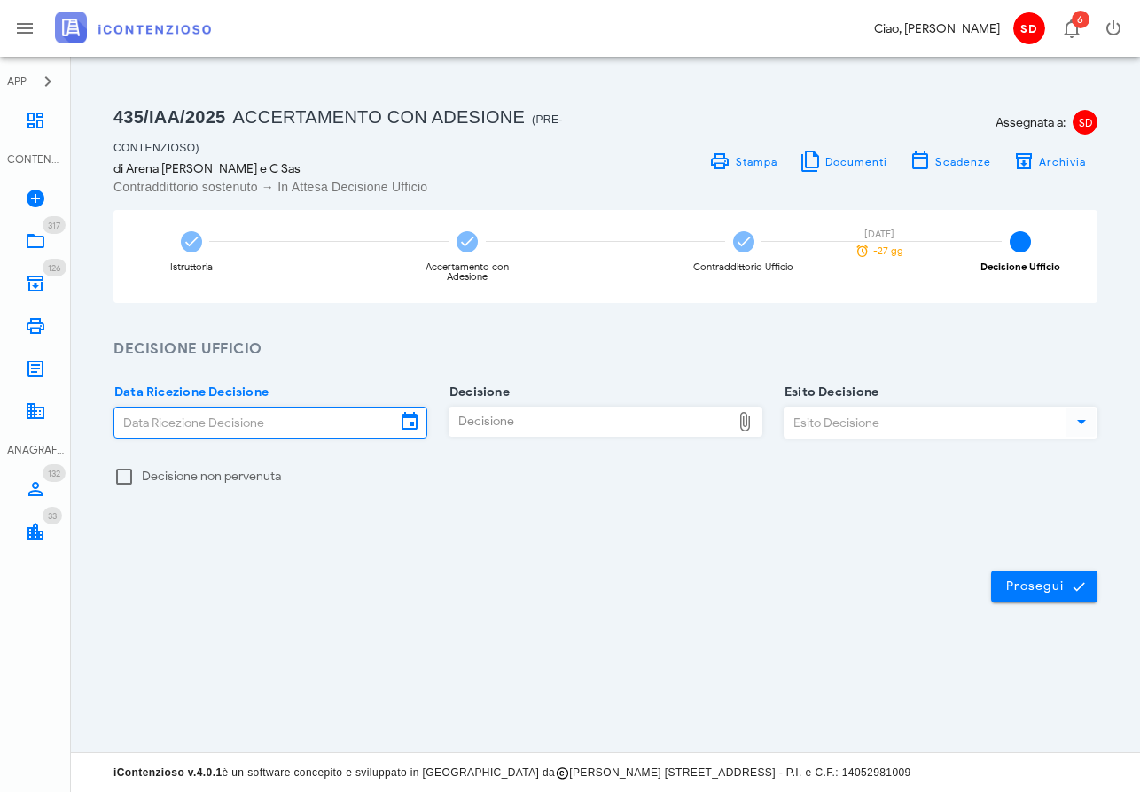
click at [216, 420] on input "Data Ricezione Decisione" at bounding box center [254, 423] width 281 height 30
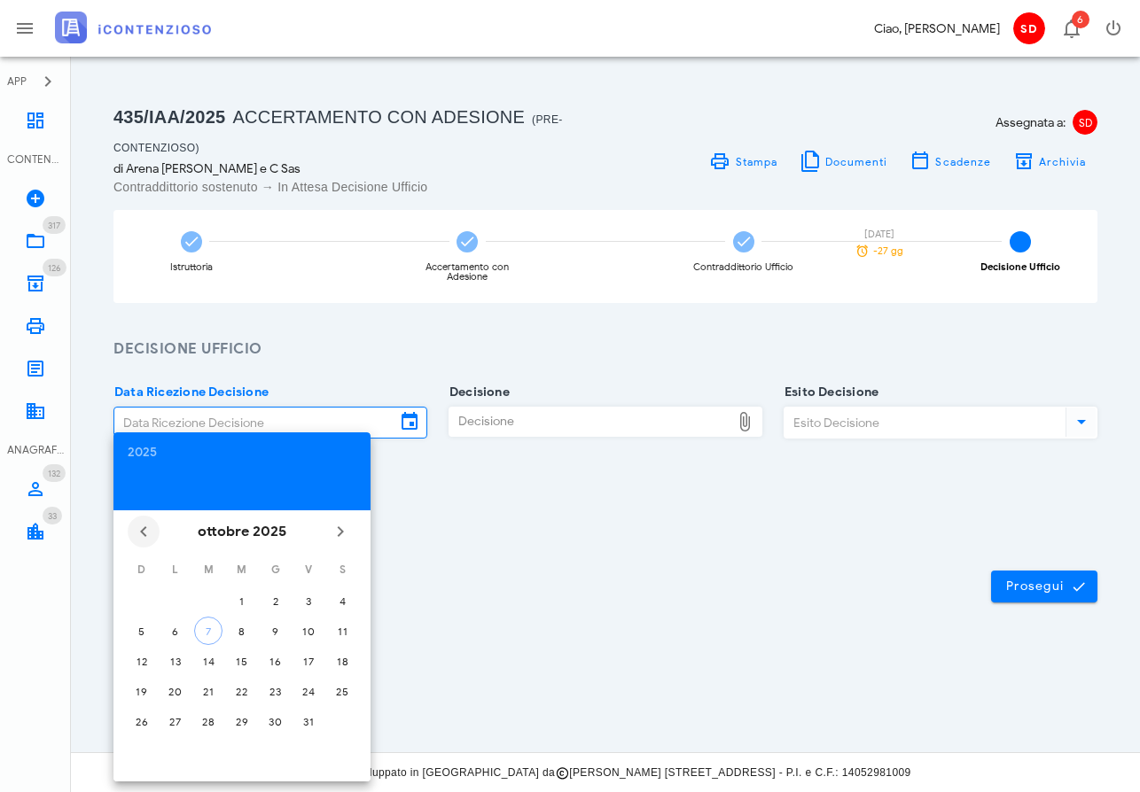
click at [143, 533] on icon "Il mese scorso" at bounding box center [143, 531] width 21 height 21
click at [144, 533] on icon "Il mese scorso" at bounding box center [143, 531] width 21 height 21
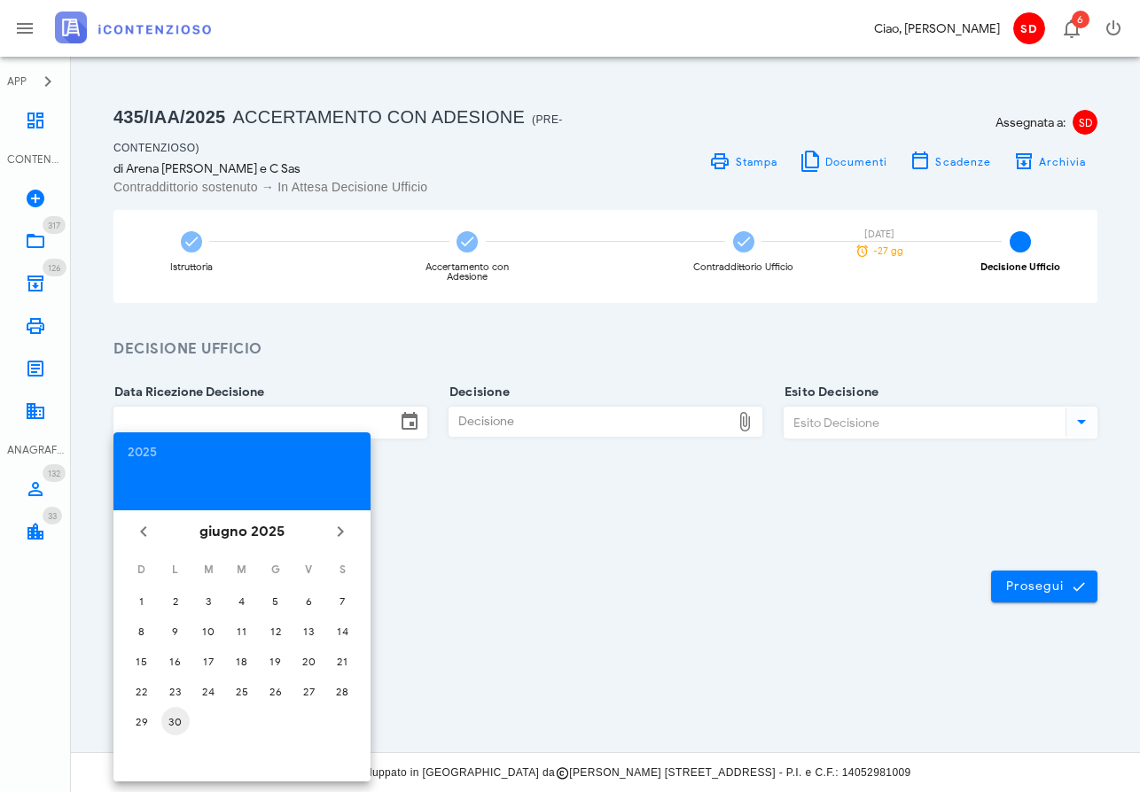
click at [171, 721] on div "30" at bounding box center [175, 721] width 28 height 13
type input "30/06/2025"
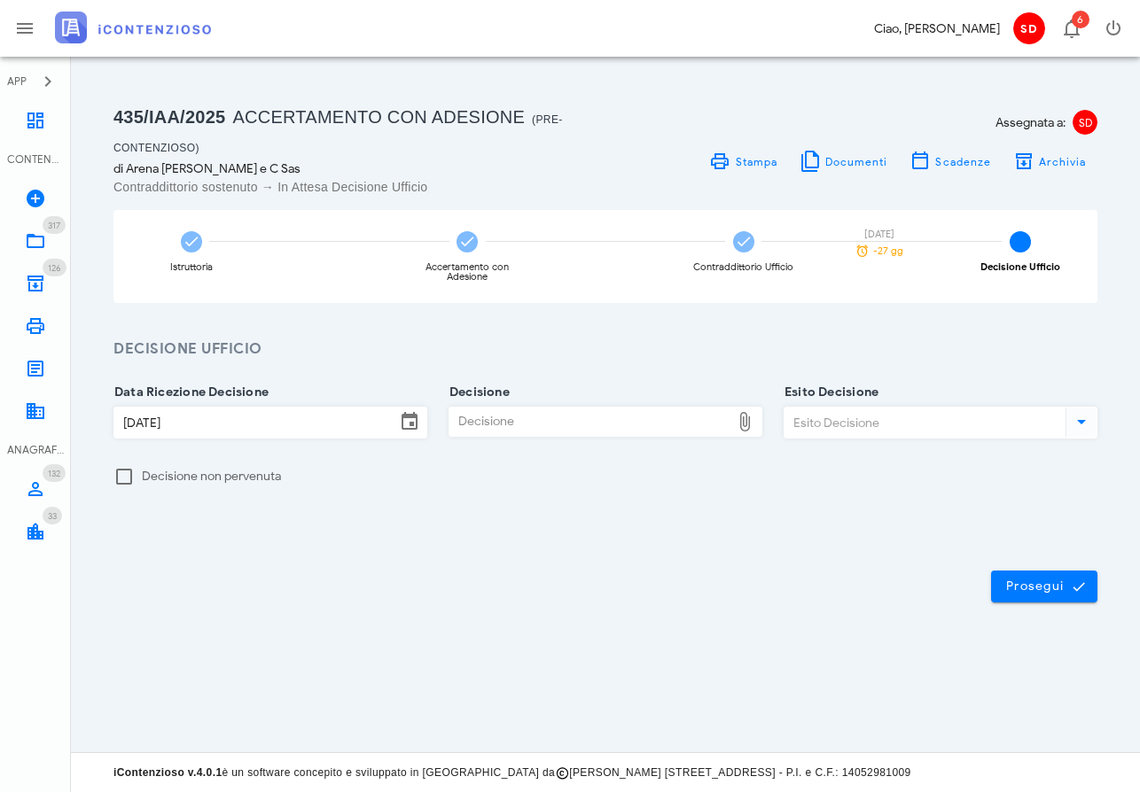
click at [559, 419] on div "Decisione" at bounding box center [589, 422] width 281 height 28
type input "C:\fakepath\Schema di Atto.pdf"
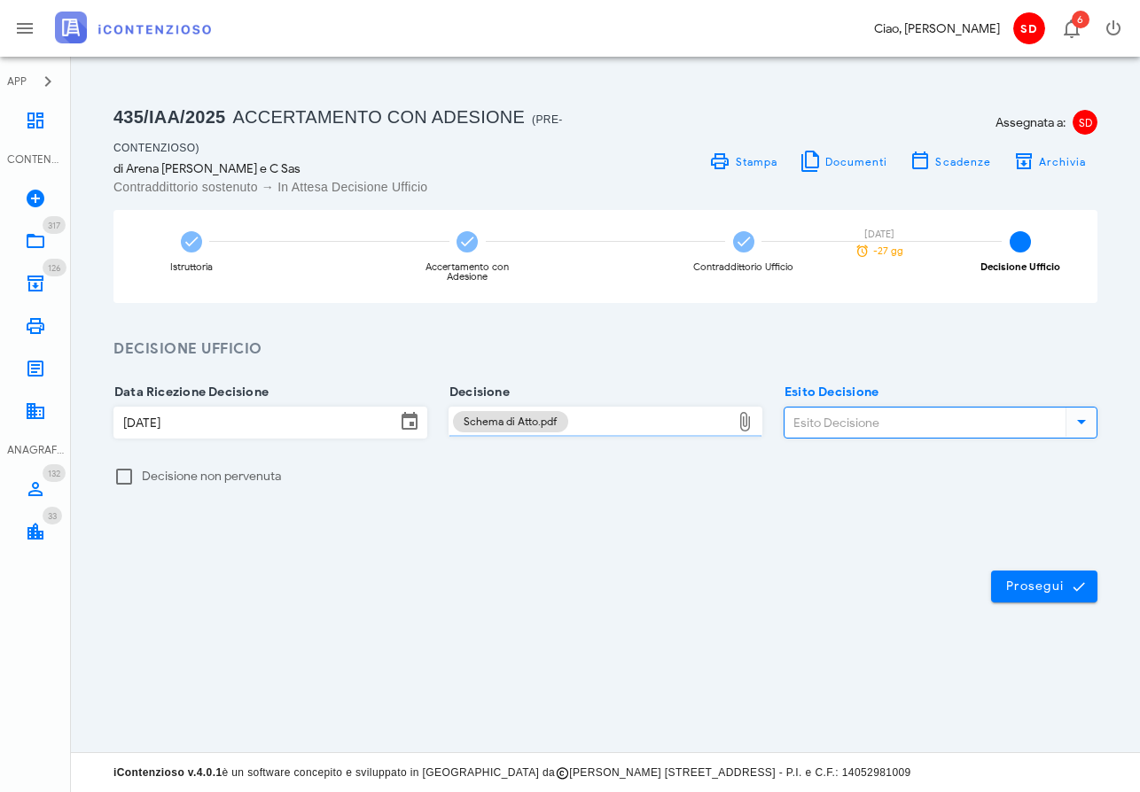
click at [795, 419] on input "Esito Decisione" at bounding box center [923, 423] width 277 height 30
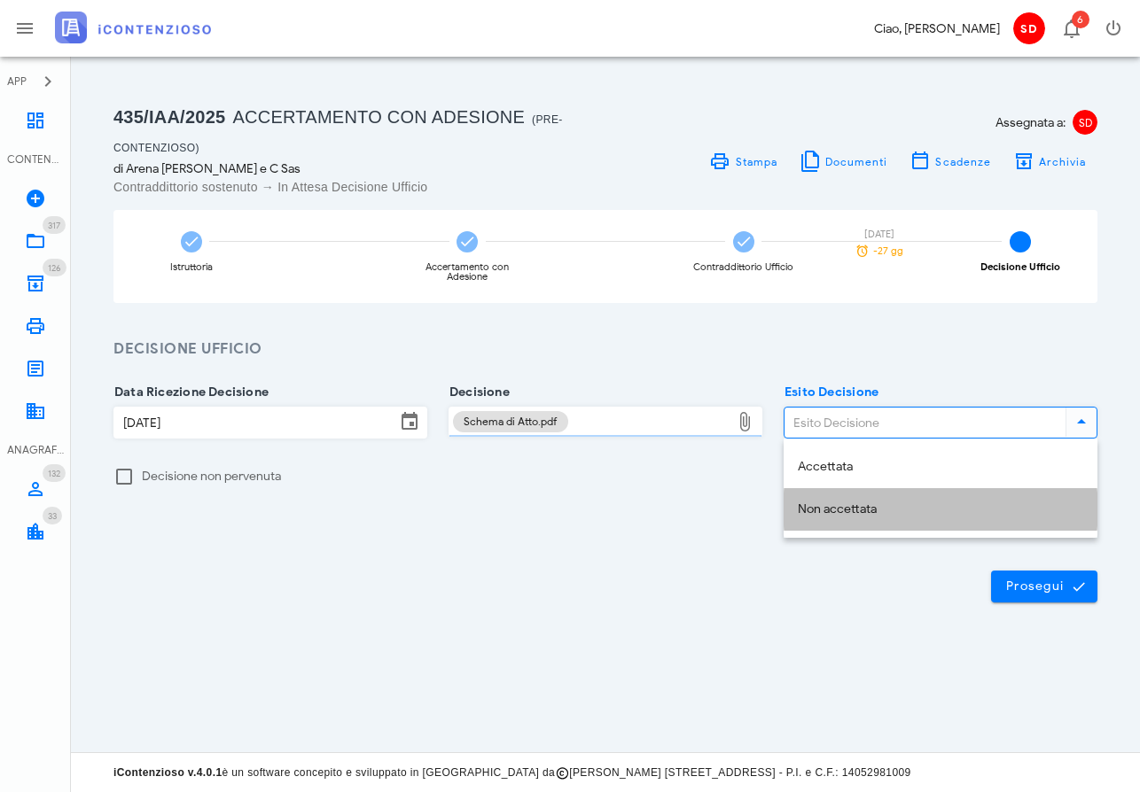
click at [821, 506] on div "Non accettata" at bounding box center [940, 510] width 285 height 15
type input "Non accettata"
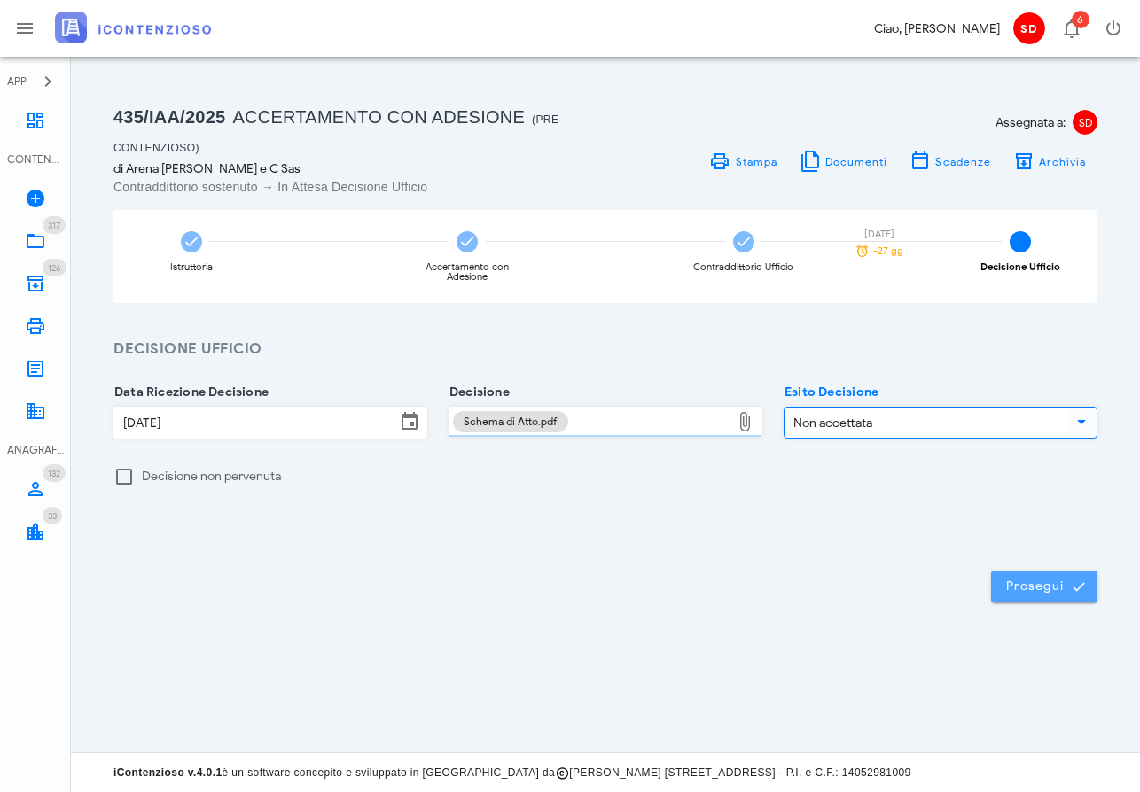
click at [1038, 589] on span "Prosegui" at bounding box center [1044, 587] width 78 height 16
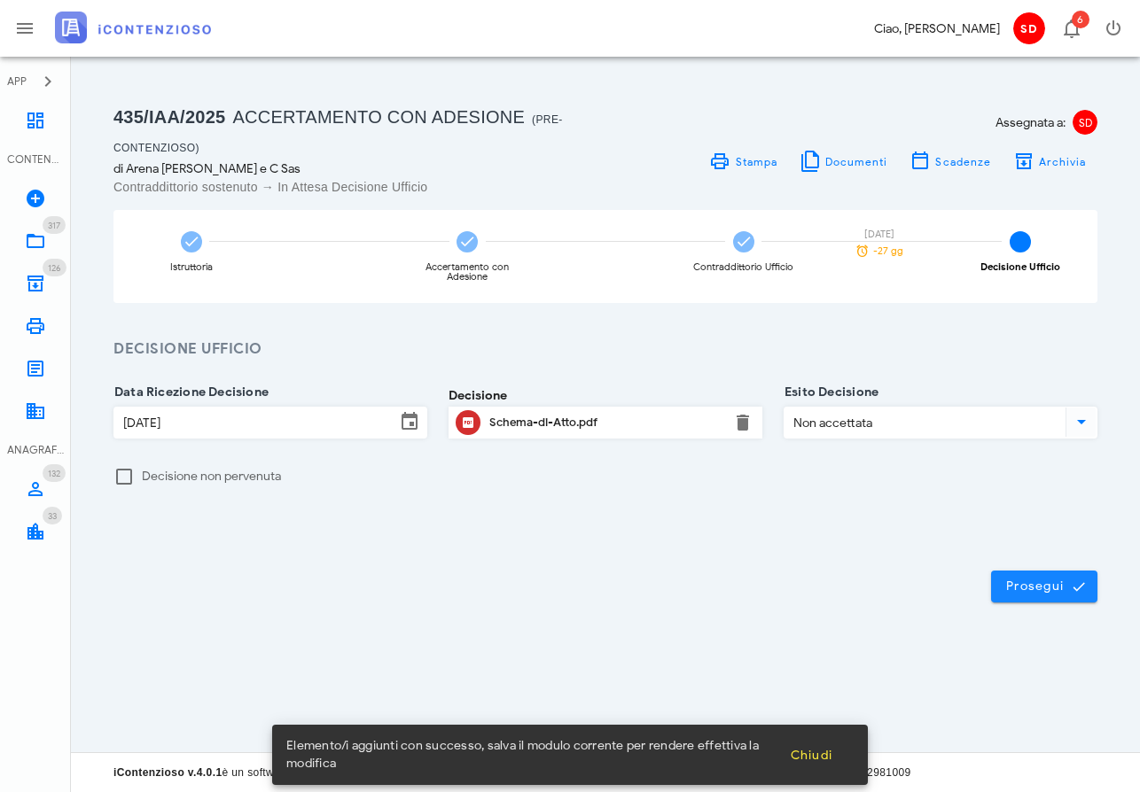
click at [1041, 579] on span "Prosegui" at bounding box center [1044, 587] width 78 height 16
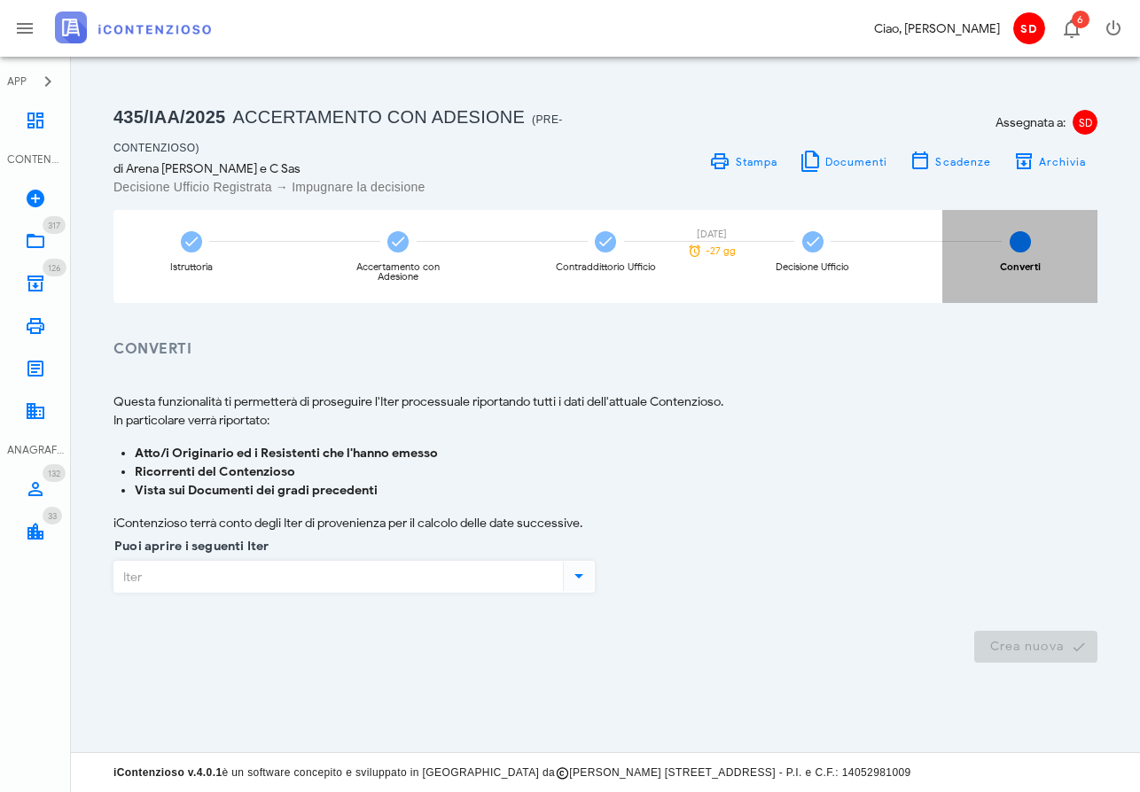
click at [1019, 238] on span "5" at bounding box center [1020, 241] width 21 height 21
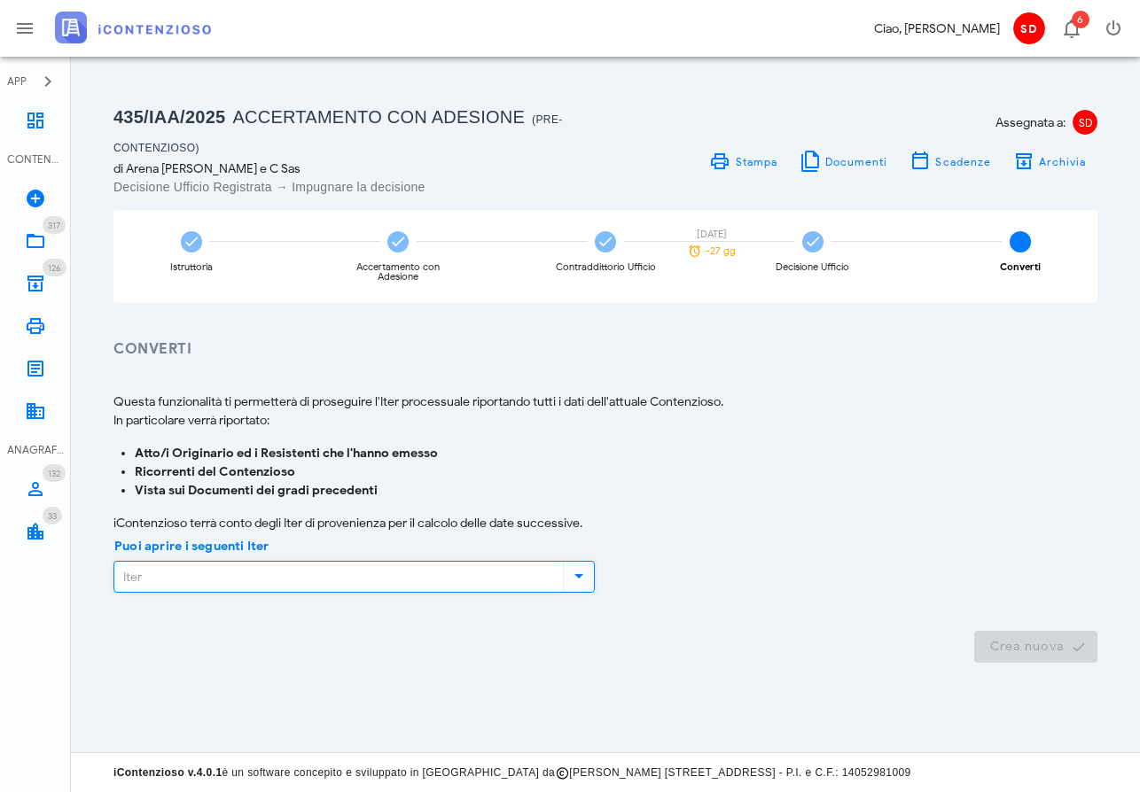
click at [285, 575] on input "Puoi aprire i seguenti Iter" at bounding box center [336, 577] width 445 height 30
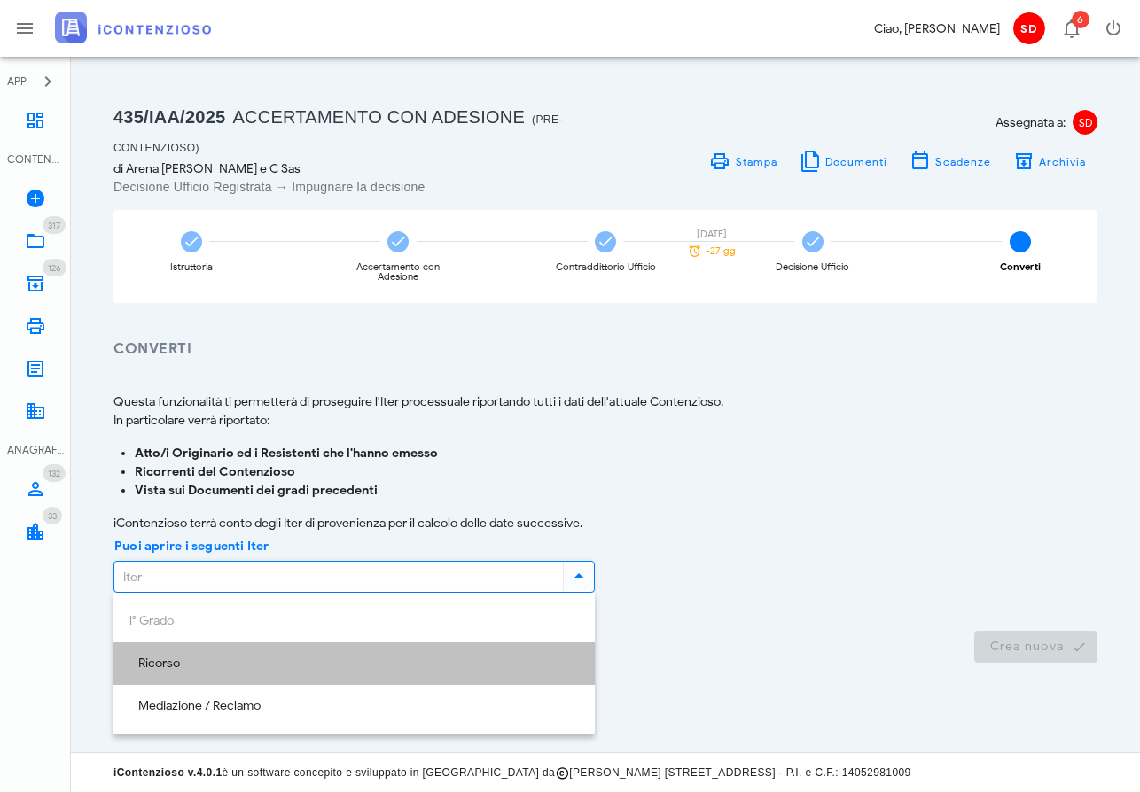
click at [167, 663] on div "Ricorso" at bounding box center [354, 664] width 453 height 15
type input "Ricorso"
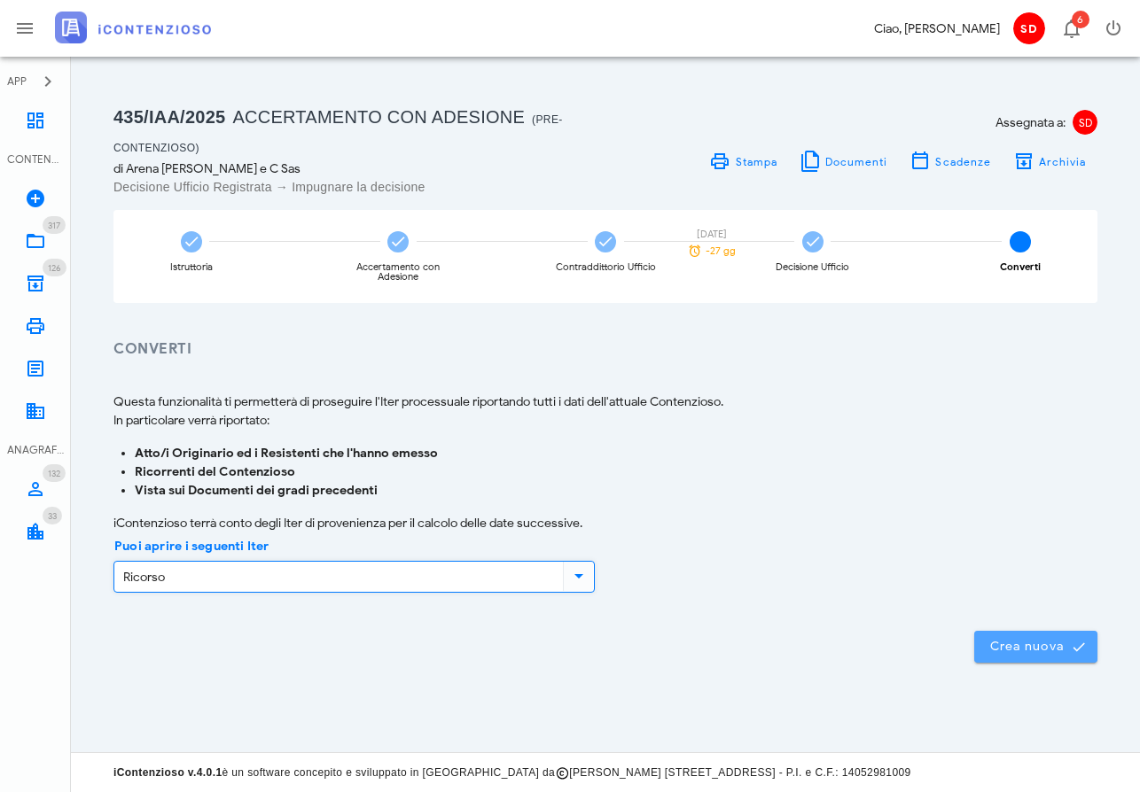
click at [1051, 646] on span "Crea nuova" at bounding box center [1035, 647] width 95 height 16
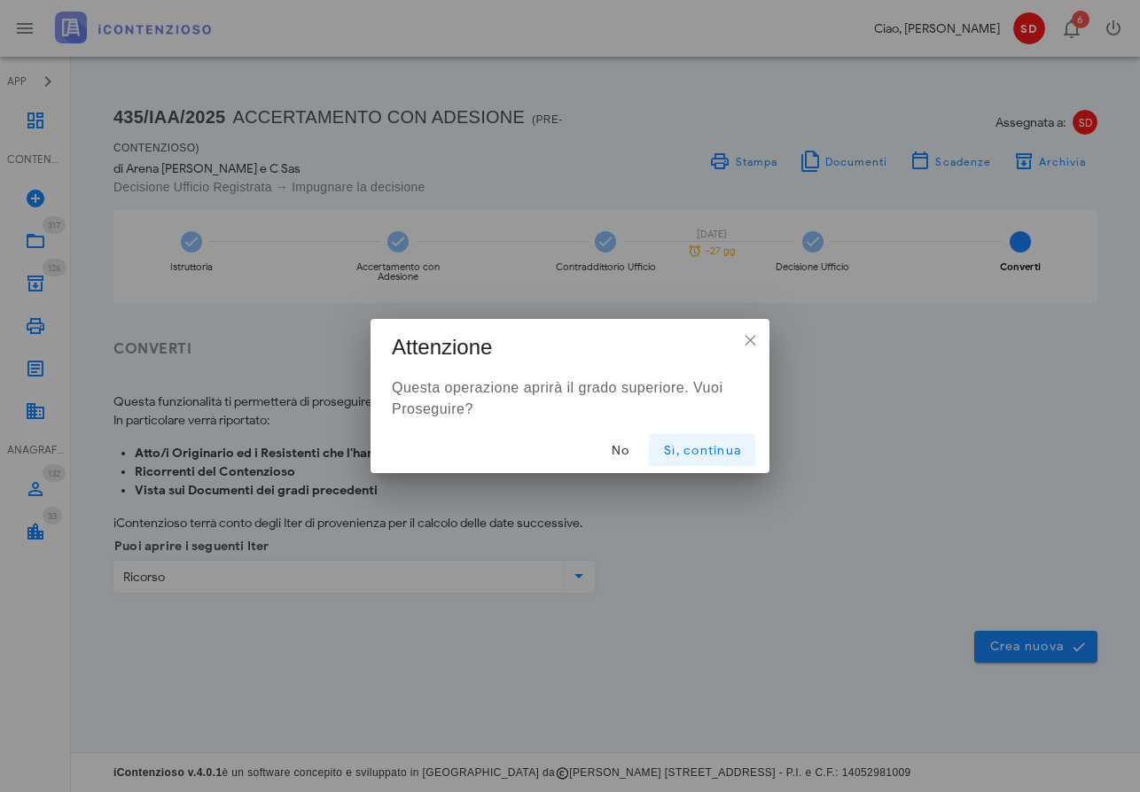
click at [707, 451] on span "Sì, continua" at bounding box center [702, 450] width 78 height 15
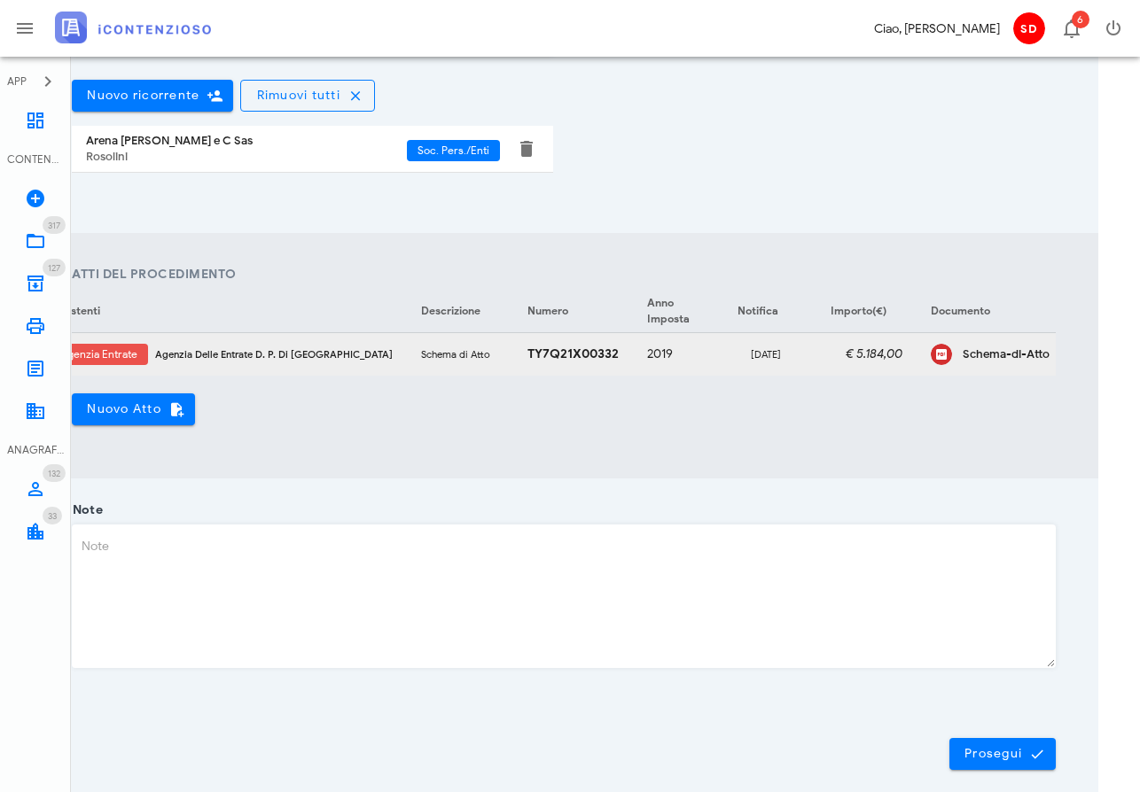
scroll to position [0, 168]
click at [1084, 345] on icon "button" at bounding box center [1094, 354] width 21 height 21
click at [995, 363] on div "Modifica" at bounding box center [1000, 366] width 47 height 14
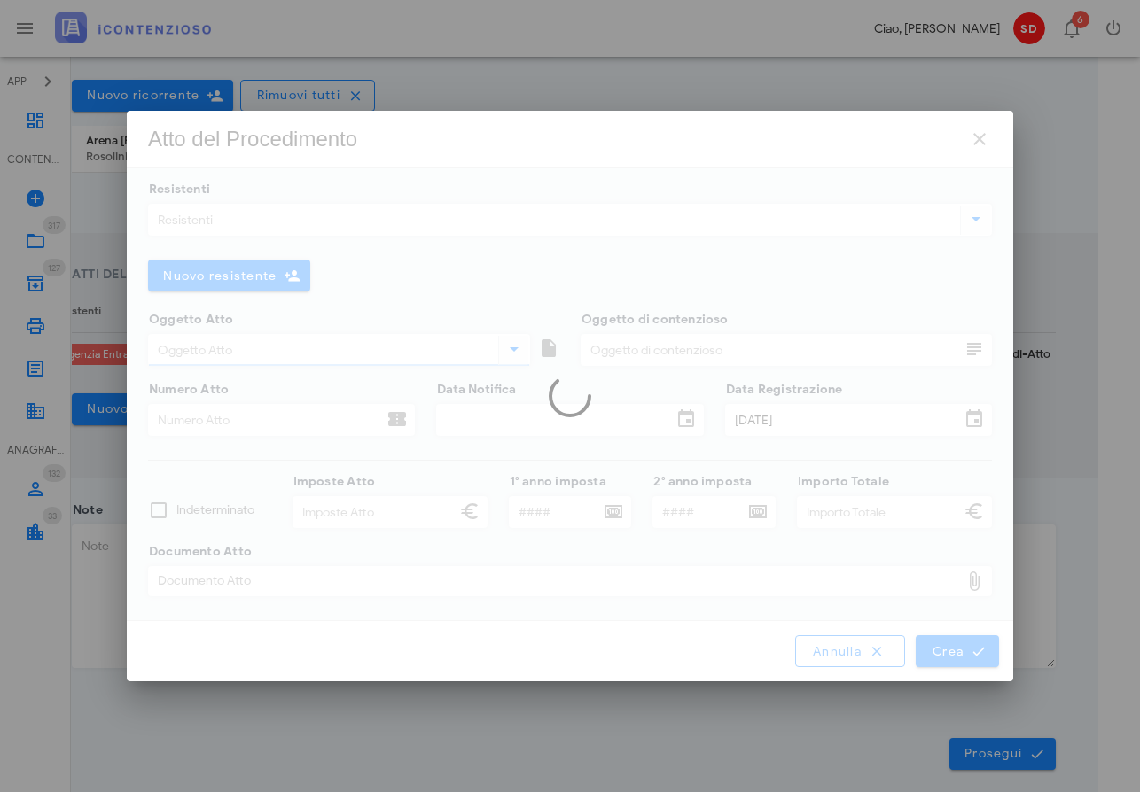
type input "Altro"
type input "Schema di Atto"
type input "TY7Q21X00332"
type input "05/07/2025"
type input "06/07/2025"
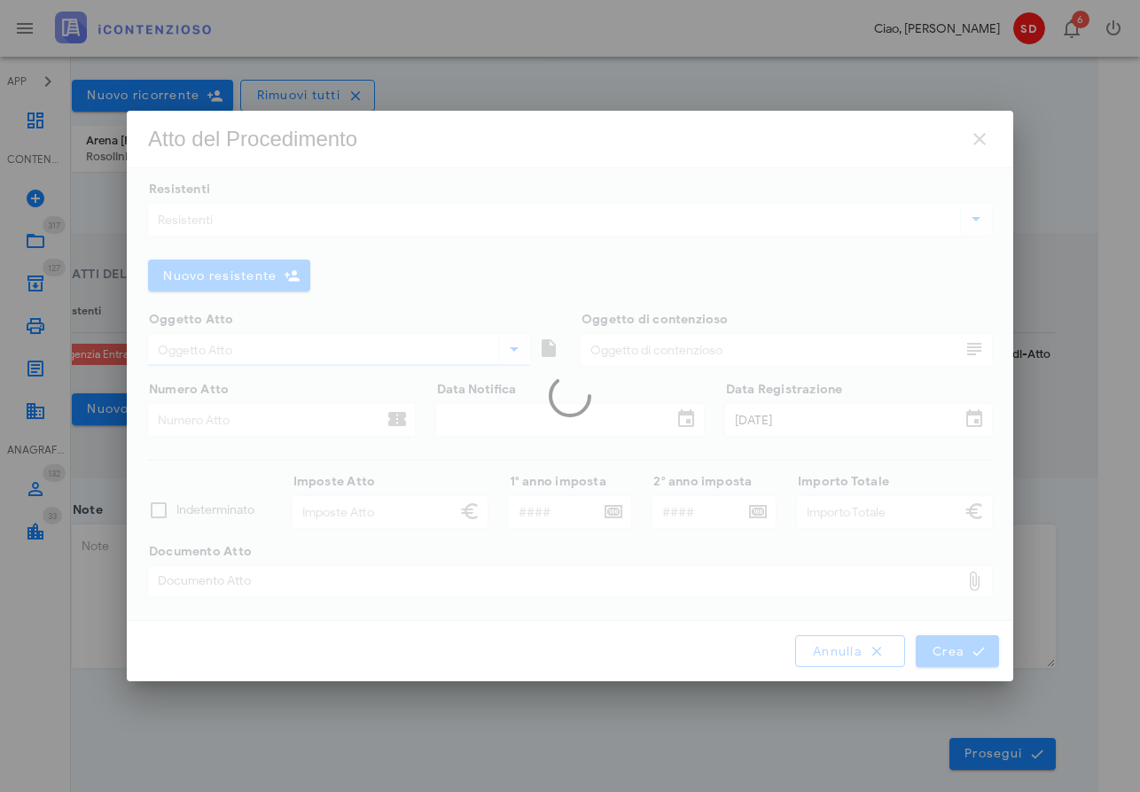
type input "5.184,00"
type input "2019"
type input "10.849,60"
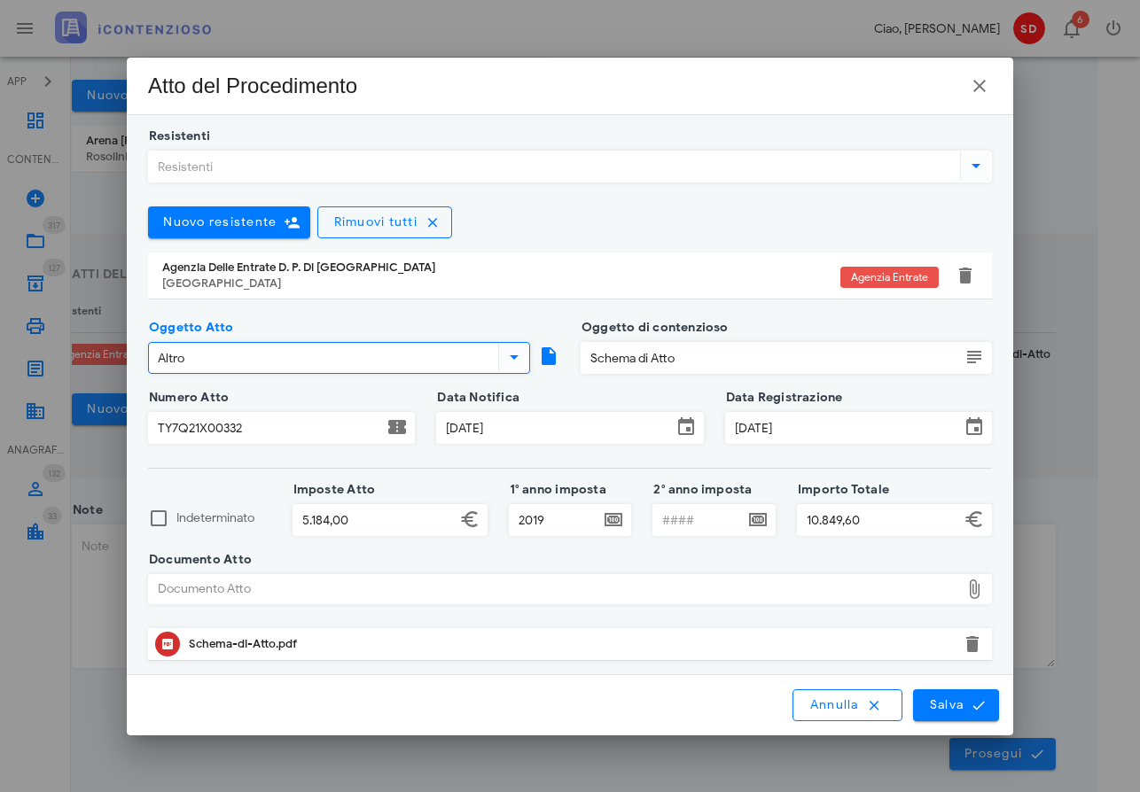
click at [210, 363] on input "Altro" at bounding box center [322, 358] width 346 height 30
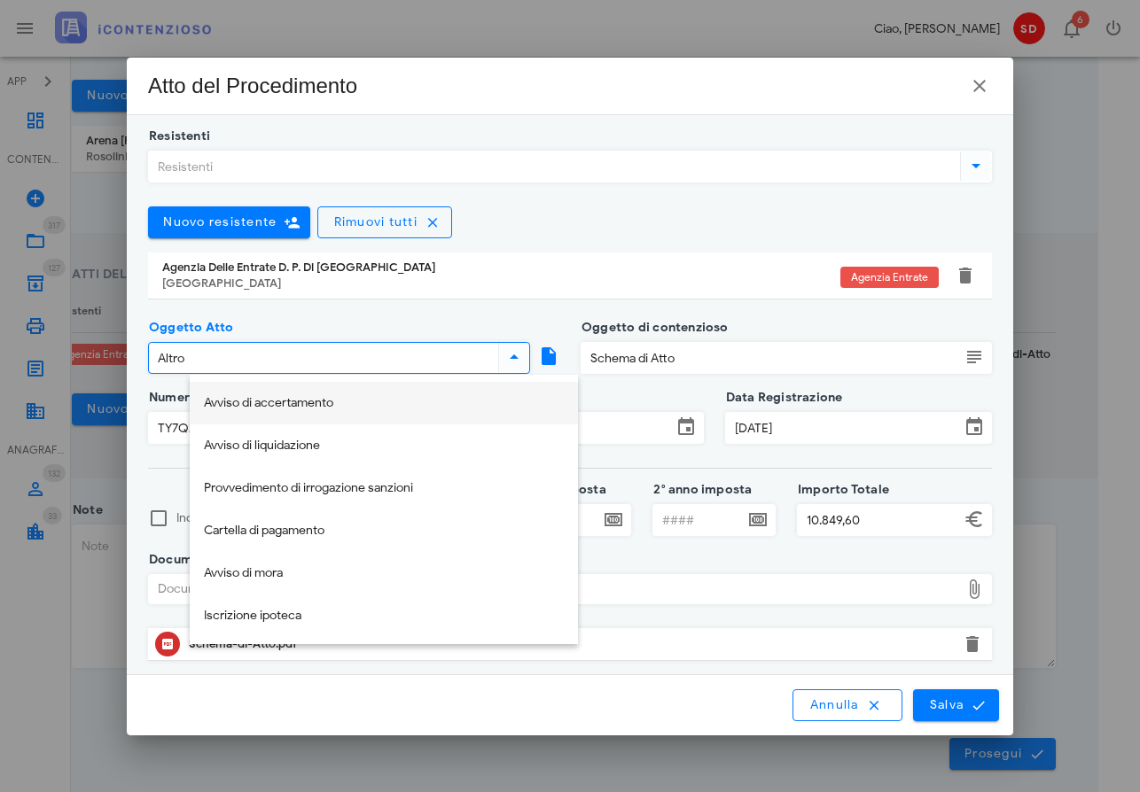
click at [234, 399] on div "Avviso di accertamento" at bounding box center [384, 403] width 360 height 15
type input "Avviso di accertamento"
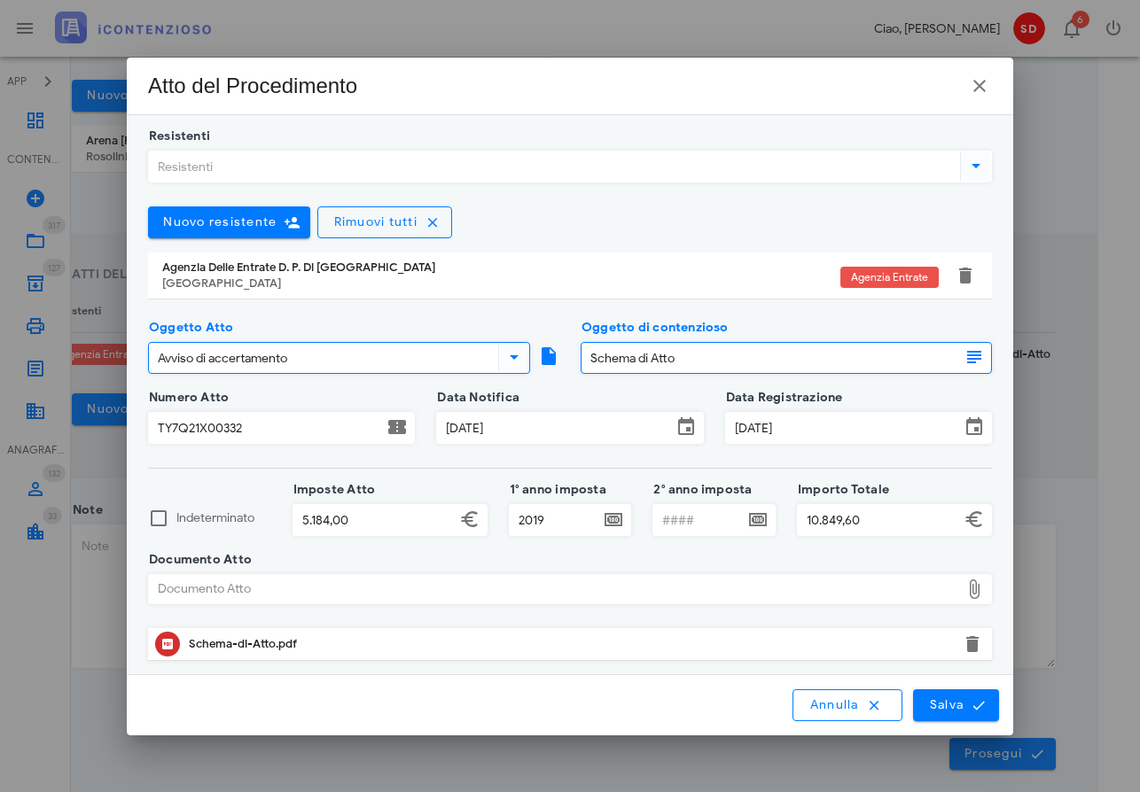
drag, startPoint x: 591, startPoint y: 357, endPoint x: 685, endPoint y: 358, distance: 94.0
click at [685, 358] on input "Schema di Atto" at bounding box center [771, 358] width 379 height 30
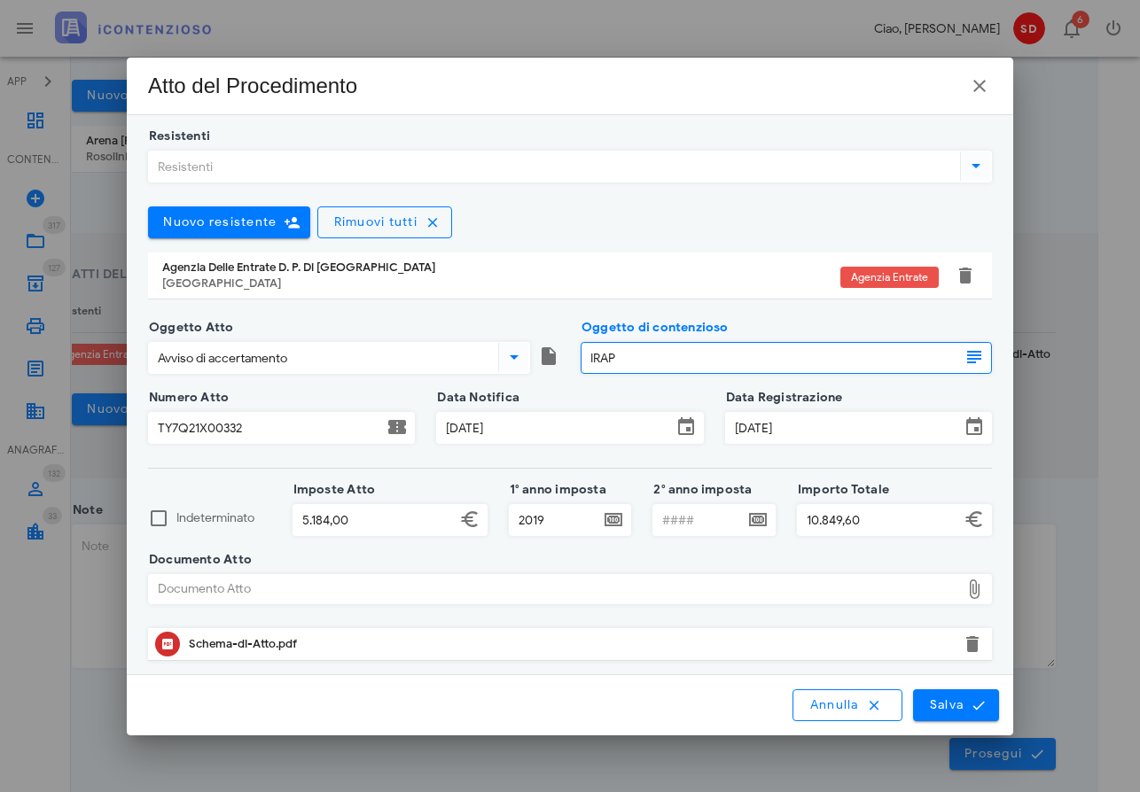
type input "IRAP"
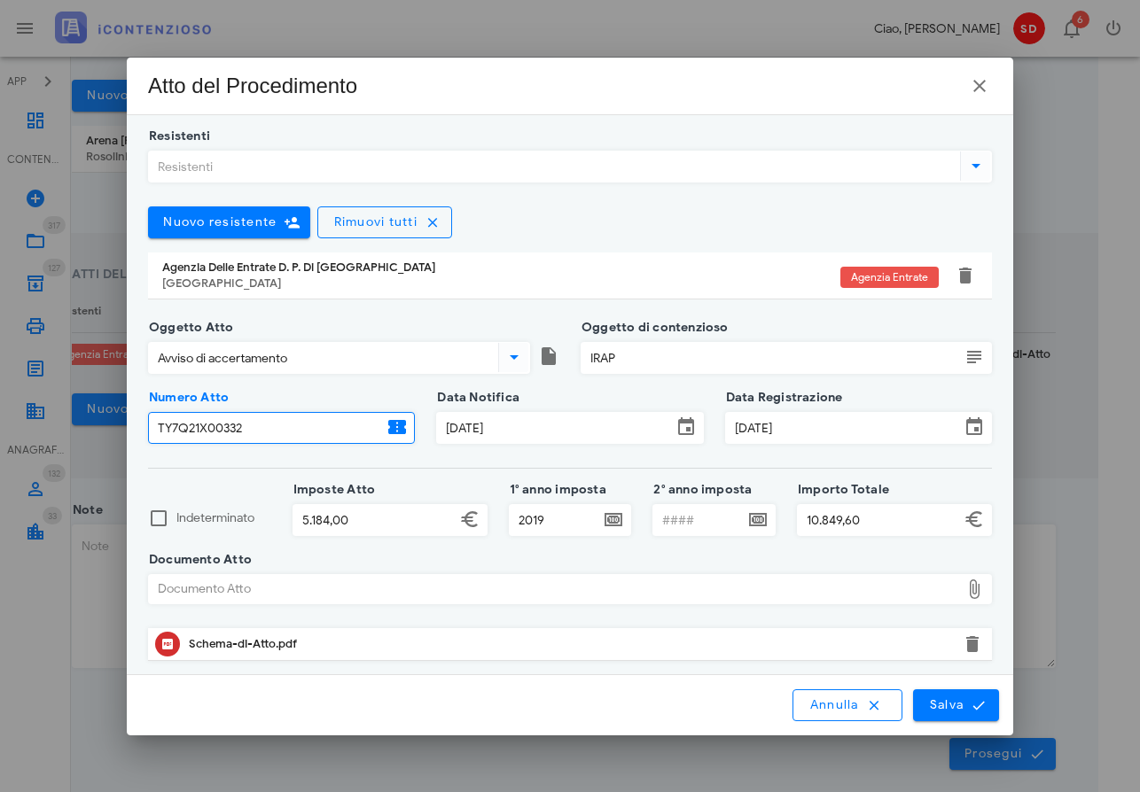
click at [185, 429] on input "TY7Q21X00332" at bounding box center [266, 428] width 234 height 30
type input "TY7021X00332"
click at [507, 425] on input "05/07/2025" at bounding box center [554, 428] width 234 height 30
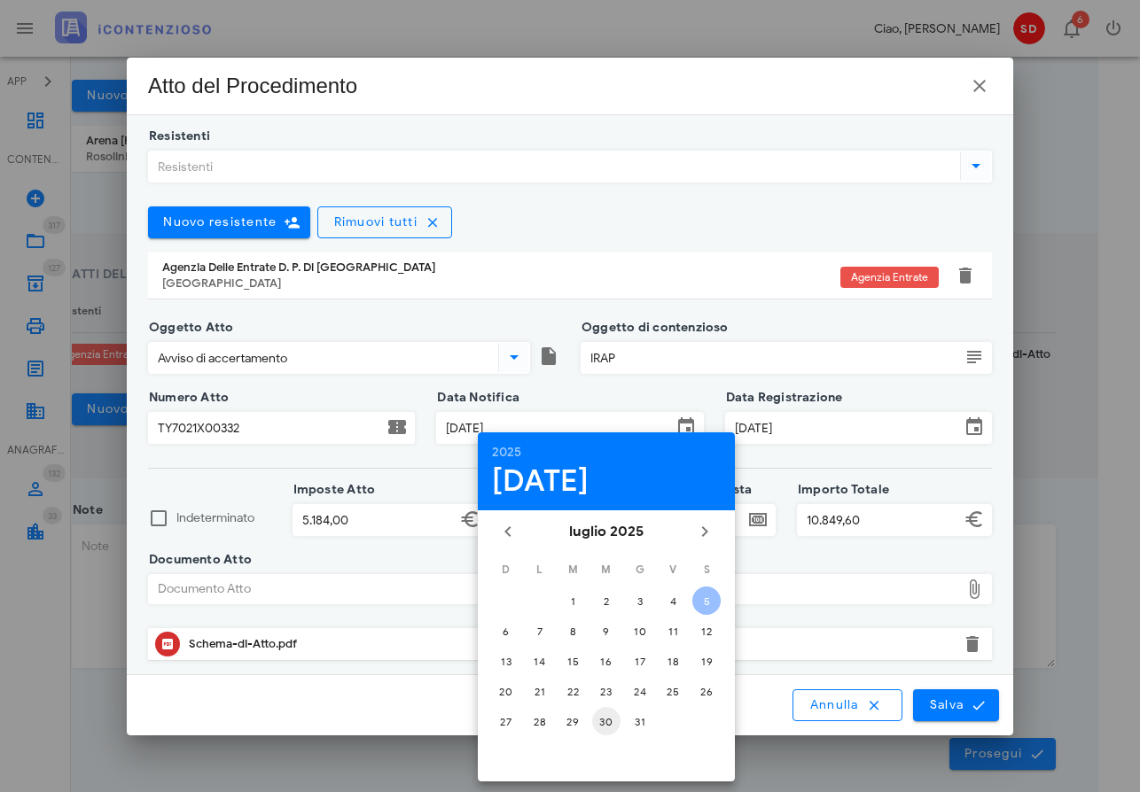
click at [606, 721] on div "30" at bounding box center [606, 721] width 28 height 13
type input "[DATE]"
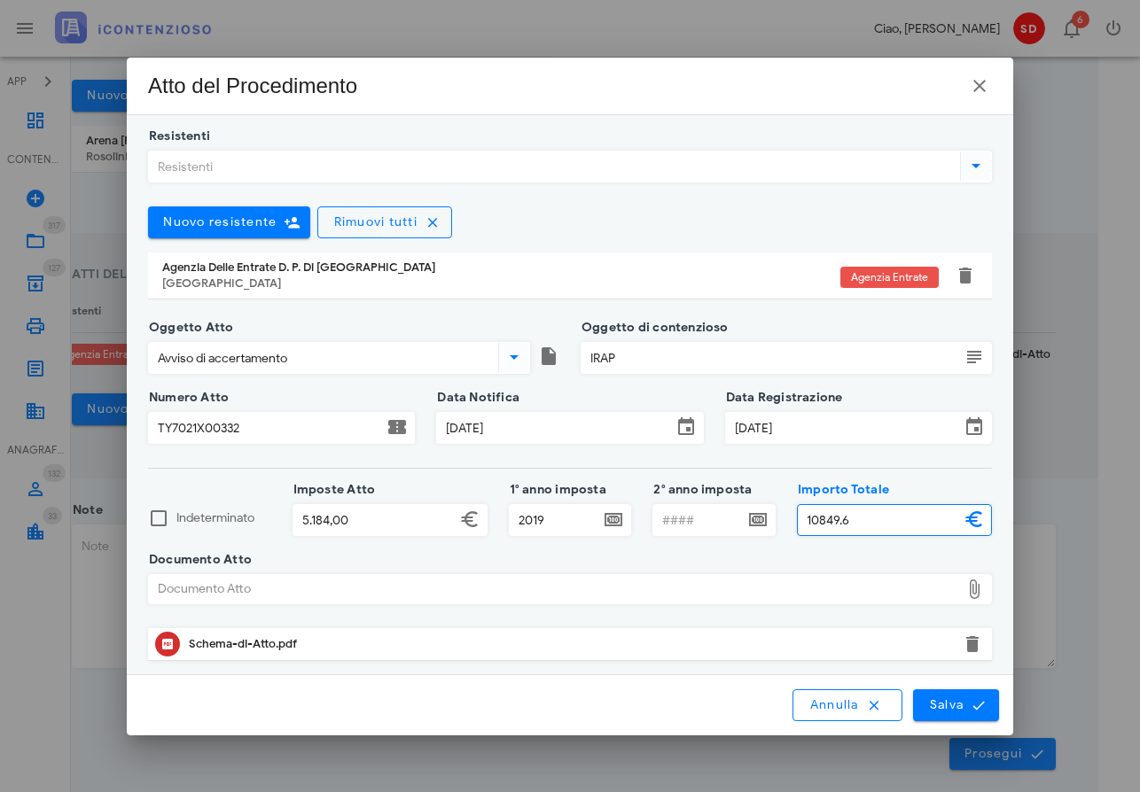
drag, startPoint x: 808, startPoint y: 517, endPoint x: 864, endPoint y: 519, distance: 56.8
click at [864, 519] on input "10849.6" at bounding box center [879, 520] width 162 height 30
type input "11.911,63"
click at [976, 643] on button "button" at bounding box center [972, 644] width 21 height 21
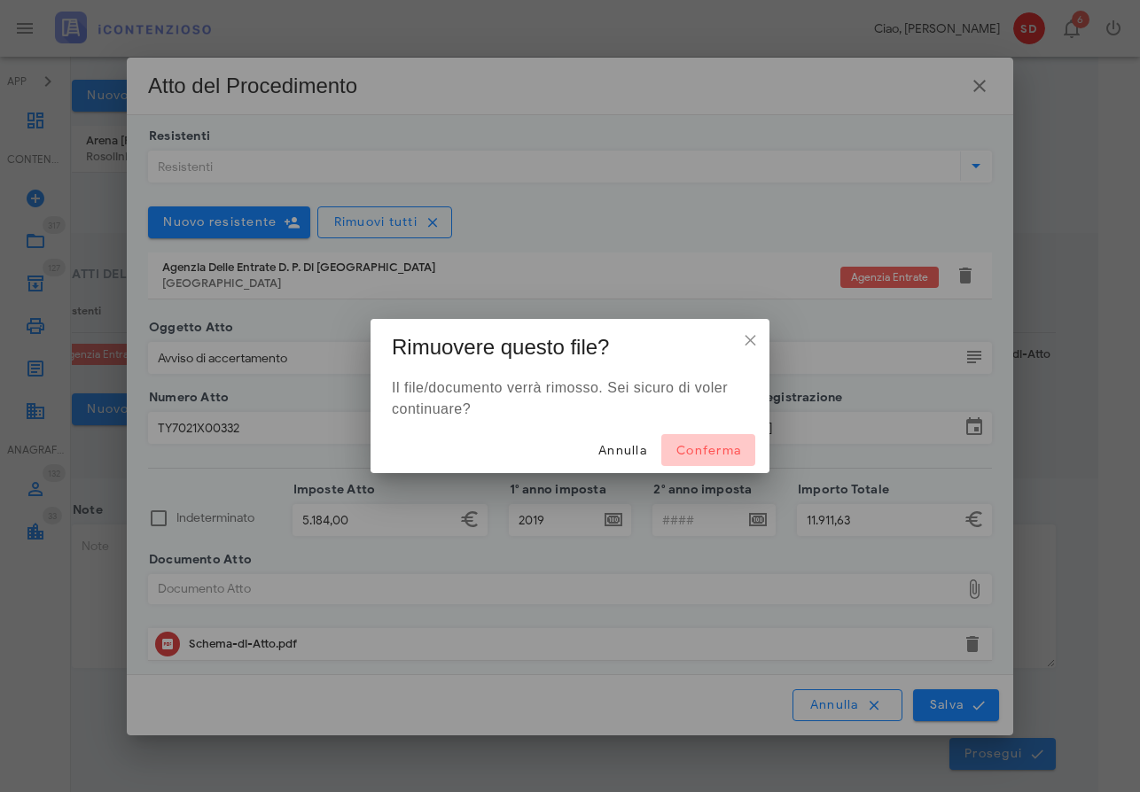
click at [695, 450] on span "Conferma" at bounding box center [708, 450] width 66 height 15
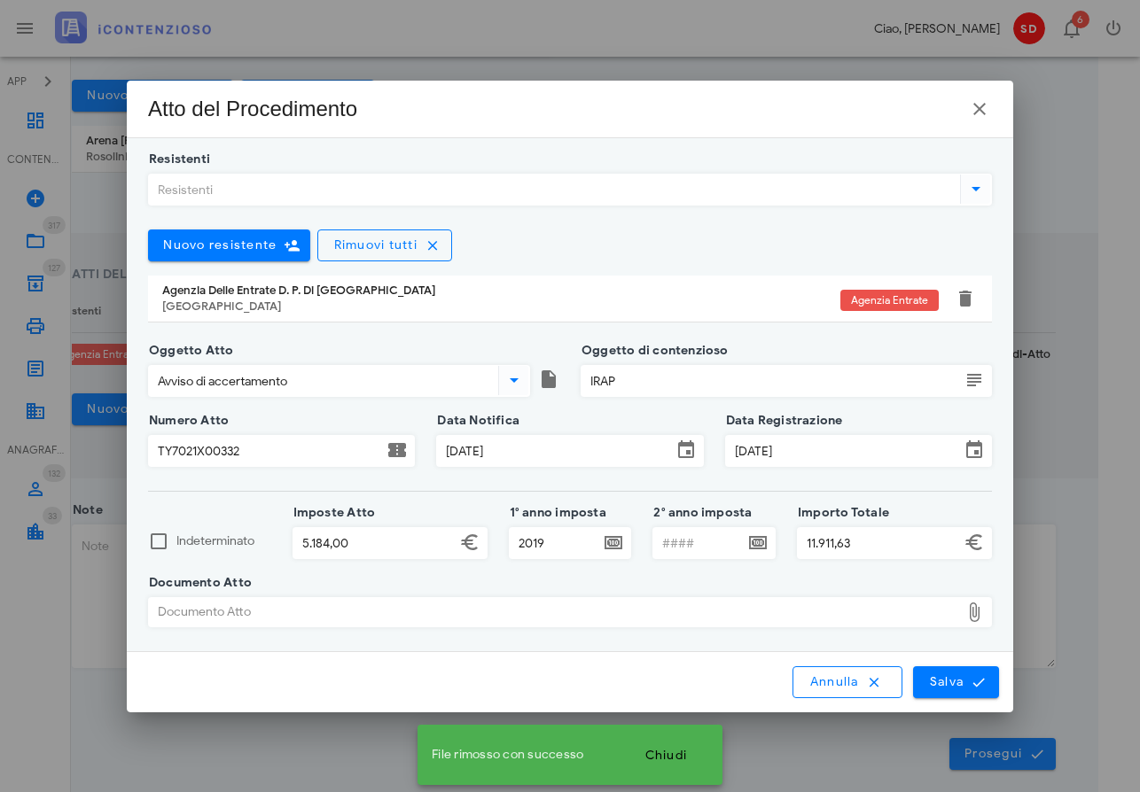
click at [340, 609] on div "Documento Atto" at bounding box center [554, 612] width 811 height 28
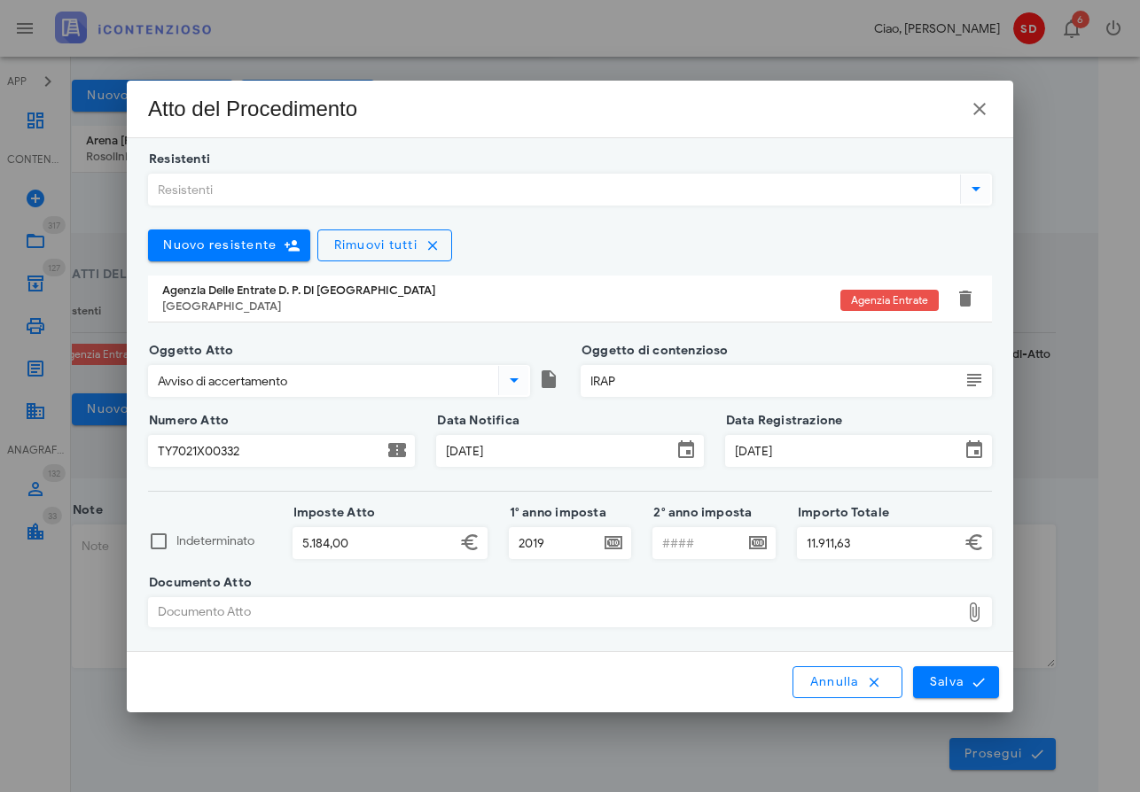
type input "C:\fakepath\20240215_144412 30072025.pdf"
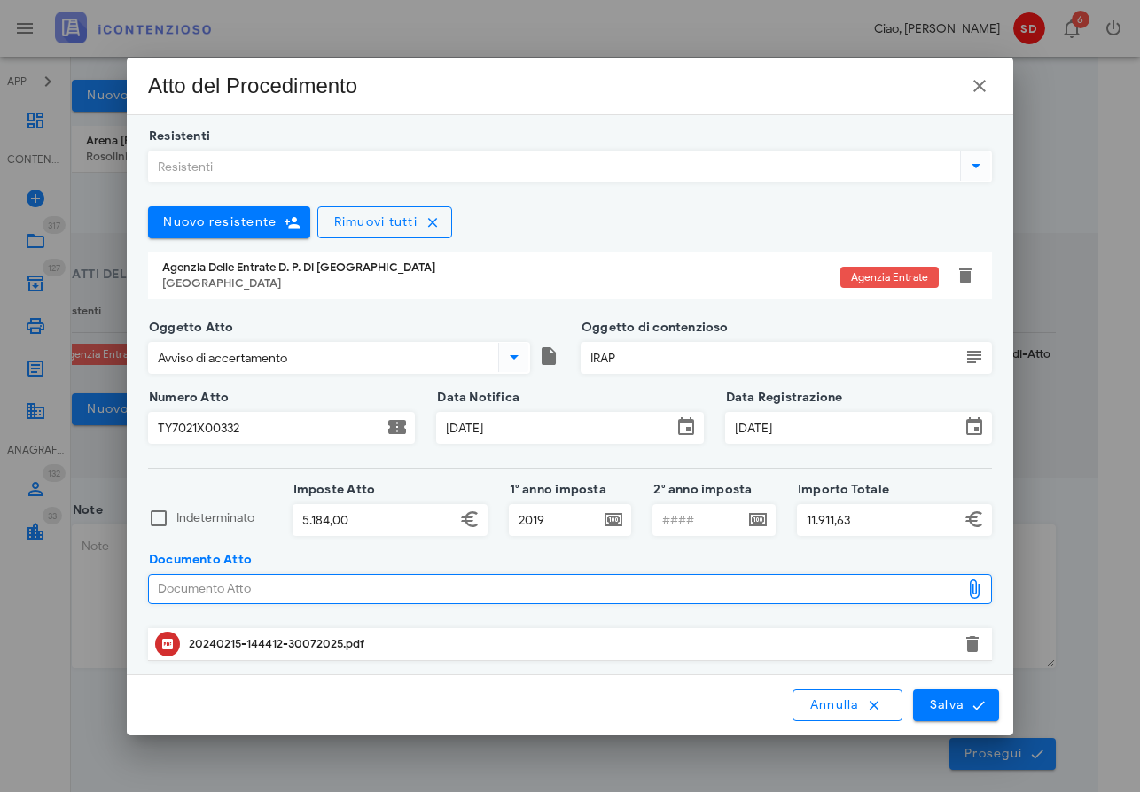
click at [225, 645] on div "20240215-144412-30072025.pdf" at bounding box center [570, 644] width 762 height 14
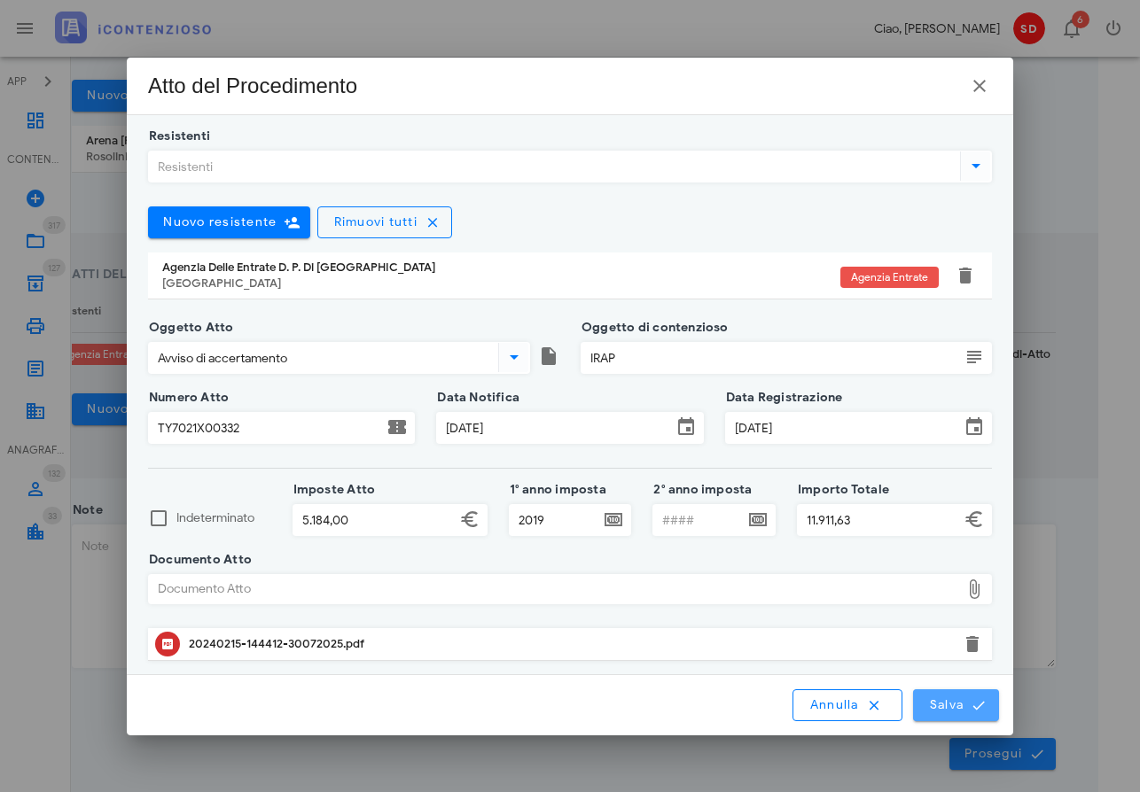
click at [959, 706] on span "Salva" at bounding box center [956, 706] width 55 height 16
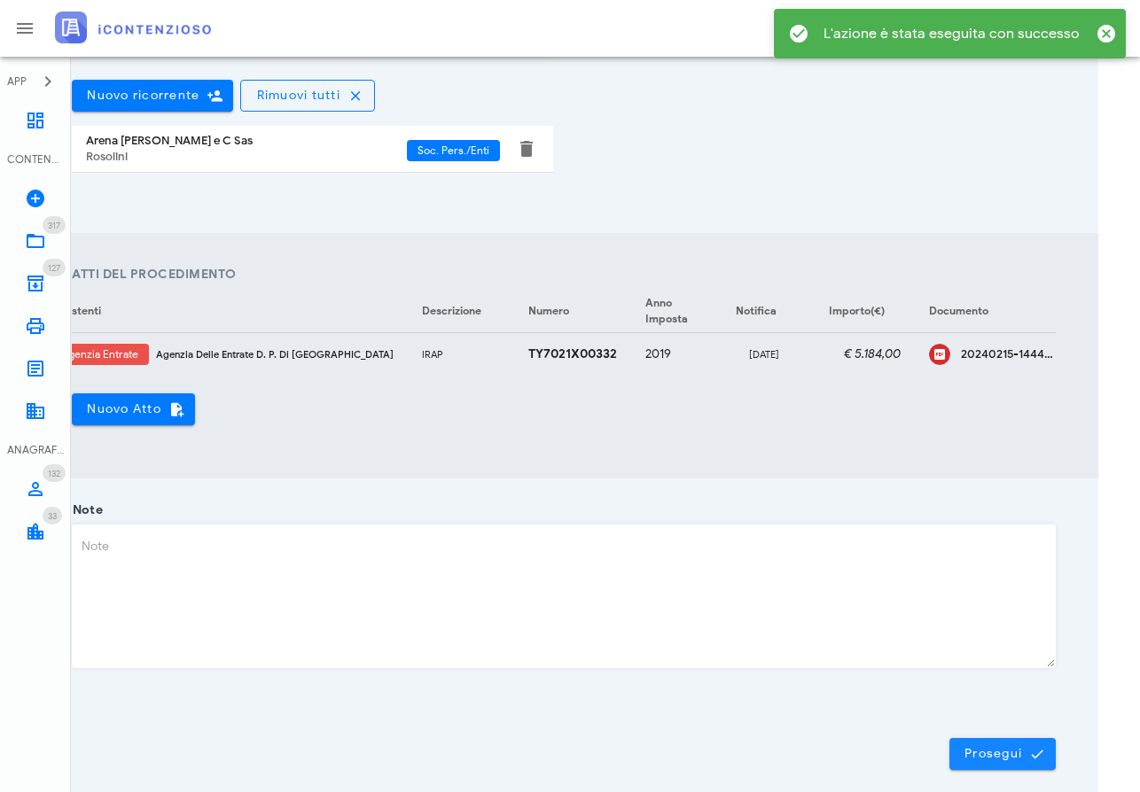
click at [997, 758] on span "Prosegui" at bounding box center [1003, 754] width 78 height 16
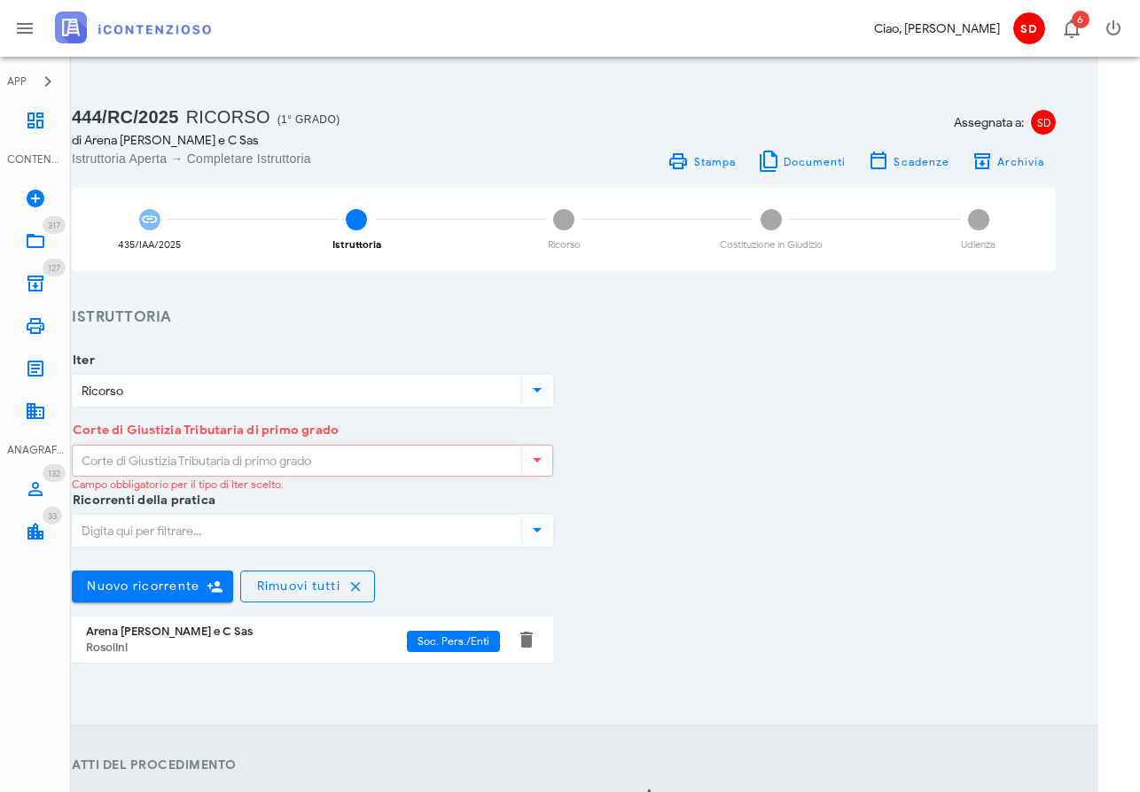
scroll to position [0, 42]
click at [320, 460] on input "Corte di Giustizia Tributaria di primo grado" at bounding box center [295, 461] width 445 height 30
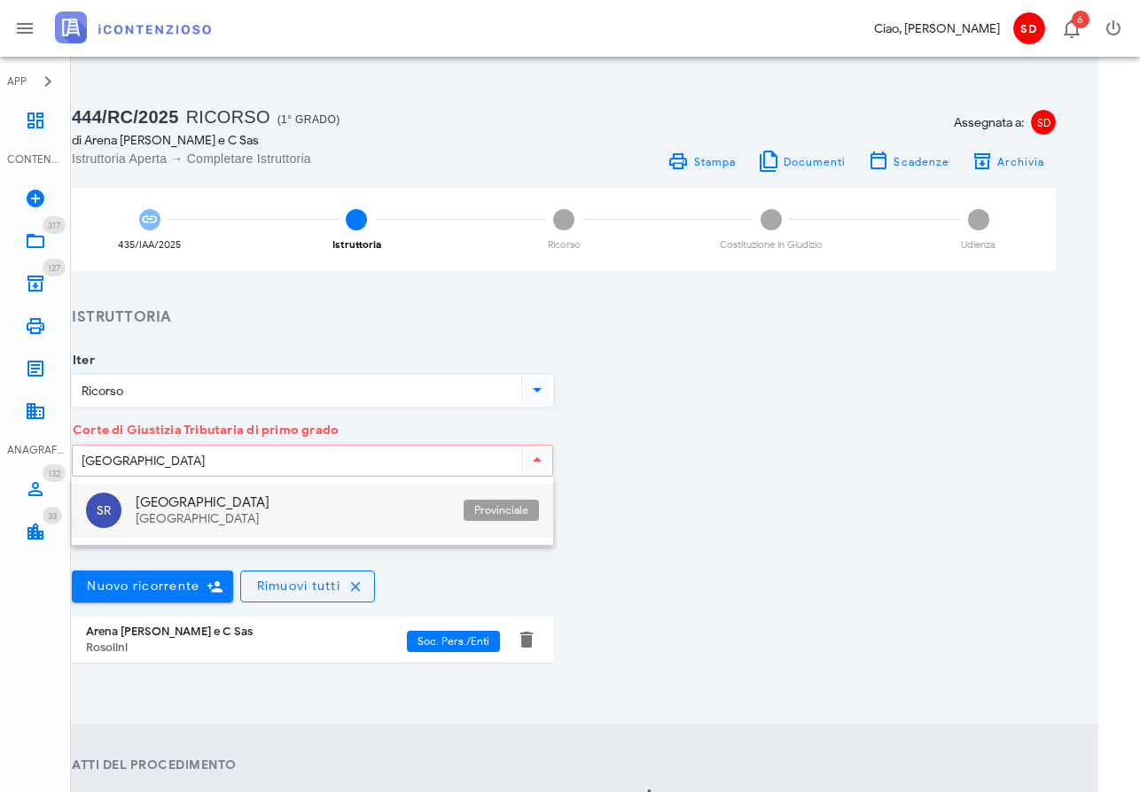
drag, startPoint x: 320, startPoint y: 460, endPoint x: 259, endPoint y: 514, distance: 81.6
click at [259, 514] on div "Sicilia" at bounding box center [293, 519] width 314 height 15
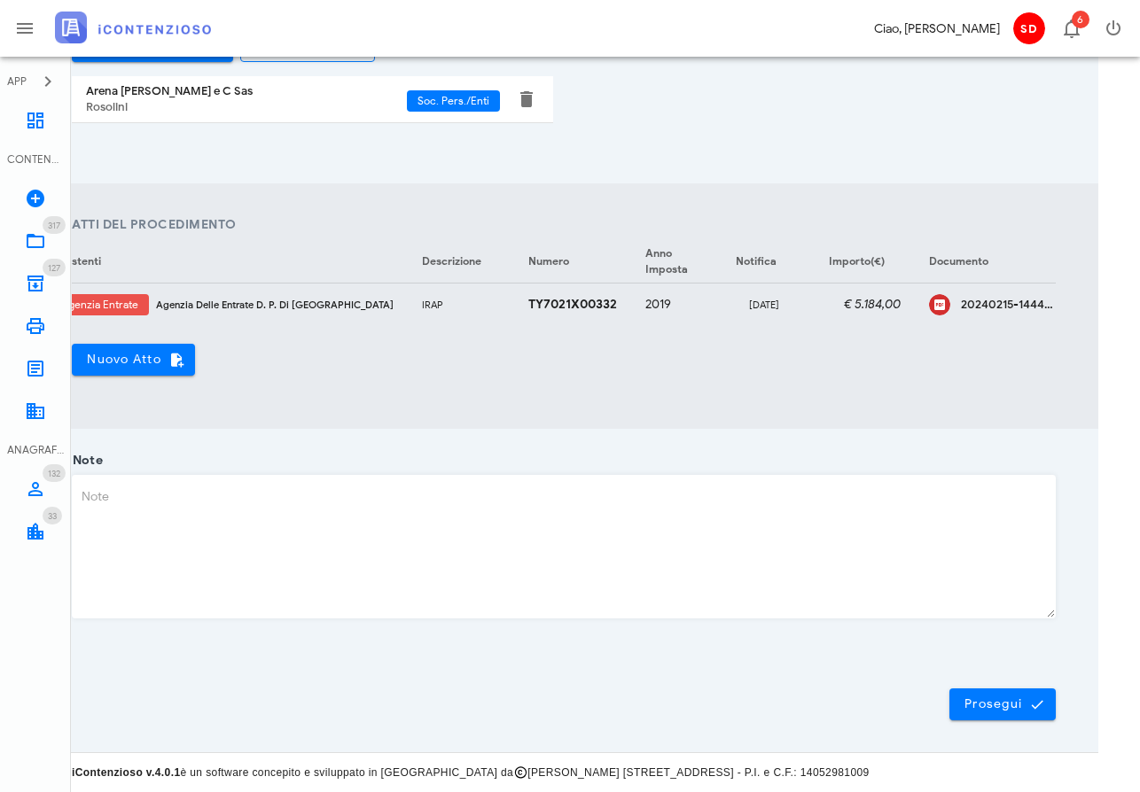
scroll to position [540, 42]
type input "[GEOGRAPHIC_DATA]"
click at [1003, 712] on span "Prosegui" at bounding box center [1003, 706] width 78 height 16
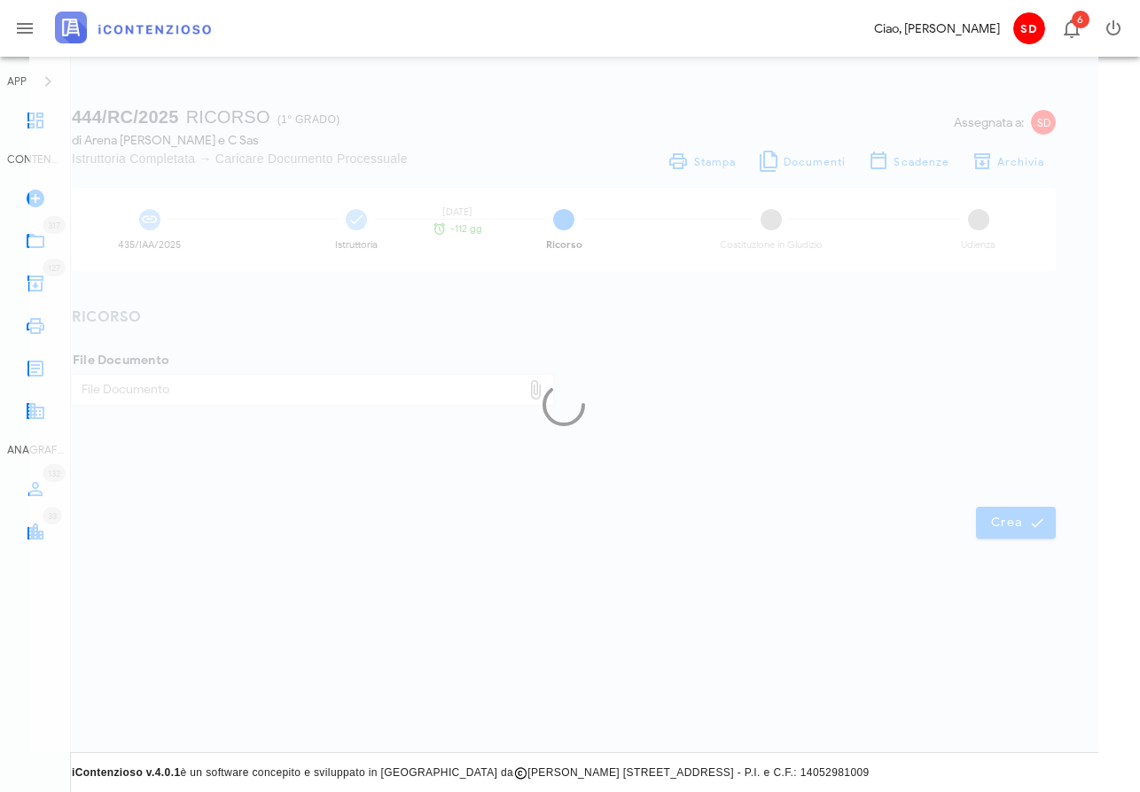
scroll to position [0, 42]
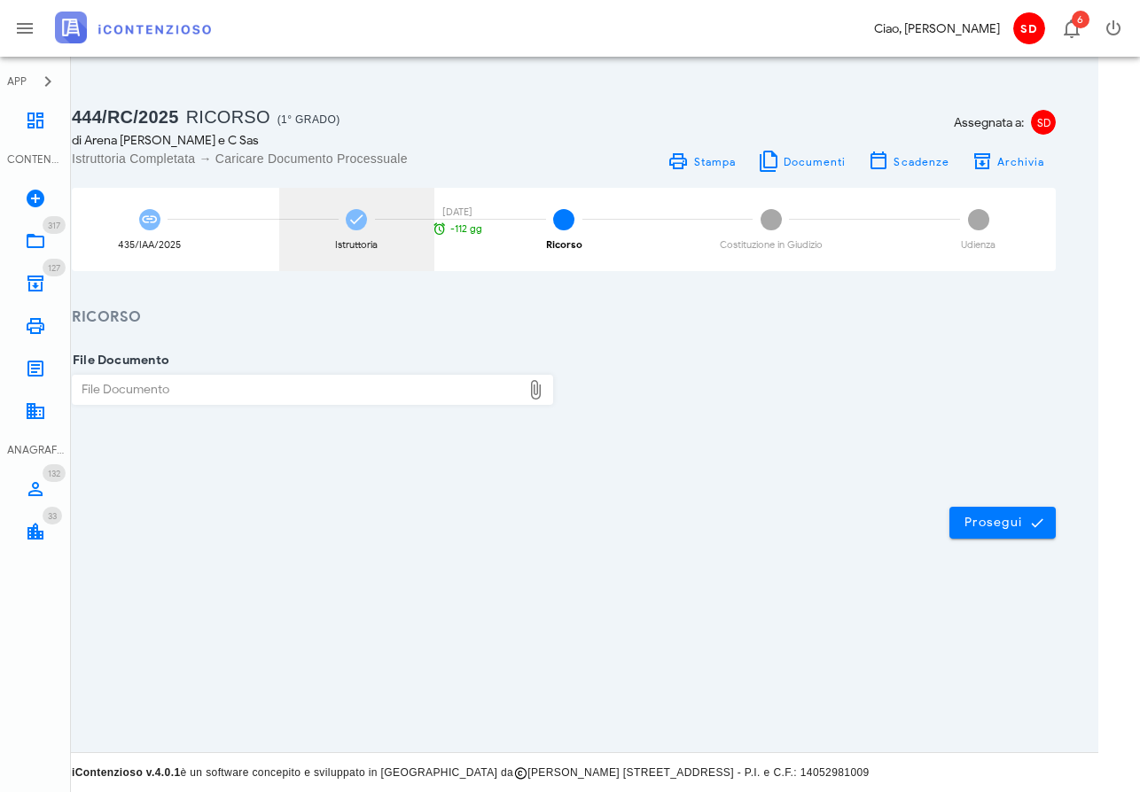
click at [355, 217] on icon at bounding box center [356, 220] width 18 height 18
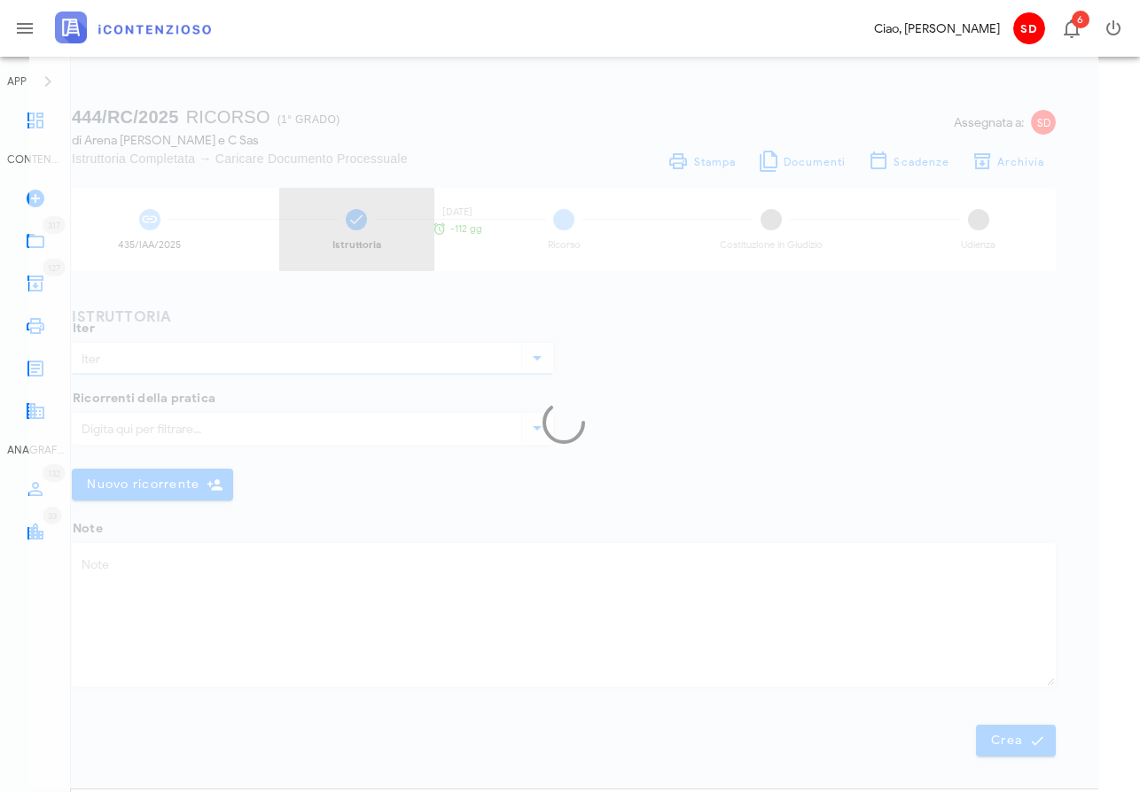
type input "Ricorso"
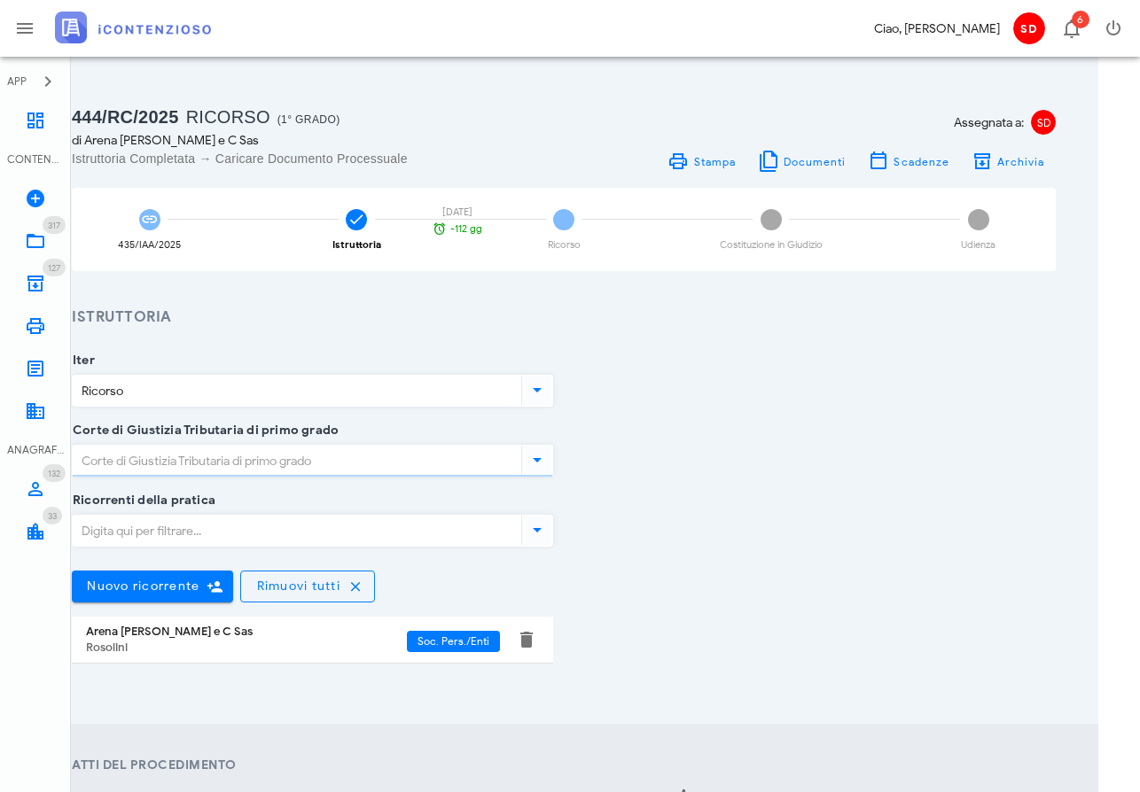
type input "[GEOGRAPHIC_DATA]"
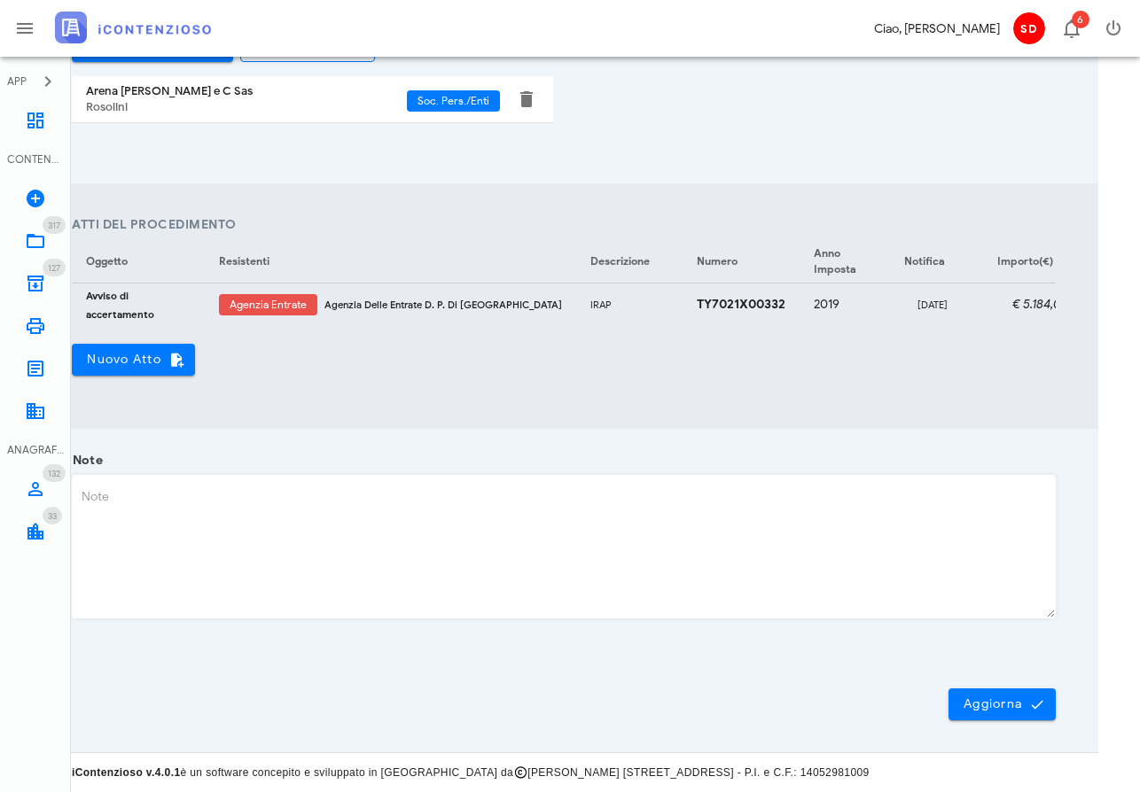
scroll to position [540, 42]
click at [988, 698] on span "Aggiorna" at bounding box center [1002, 706] width 79 height 16
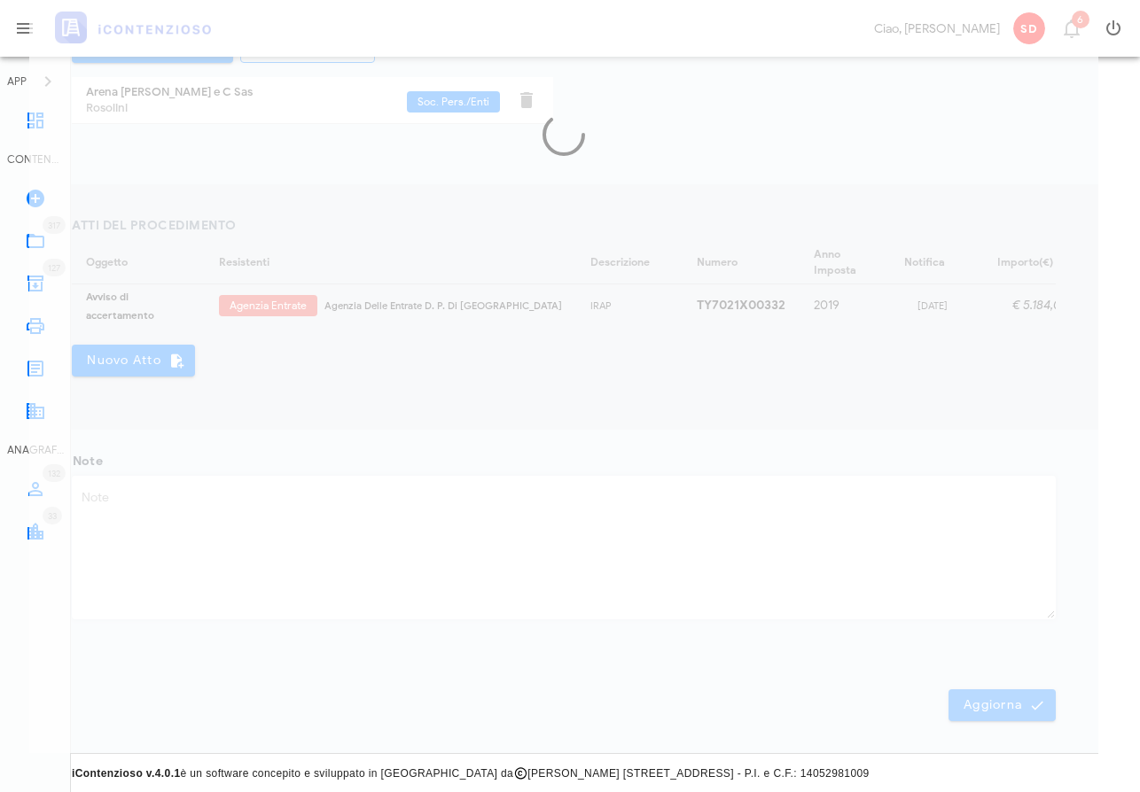
scroll to position [0, 42]
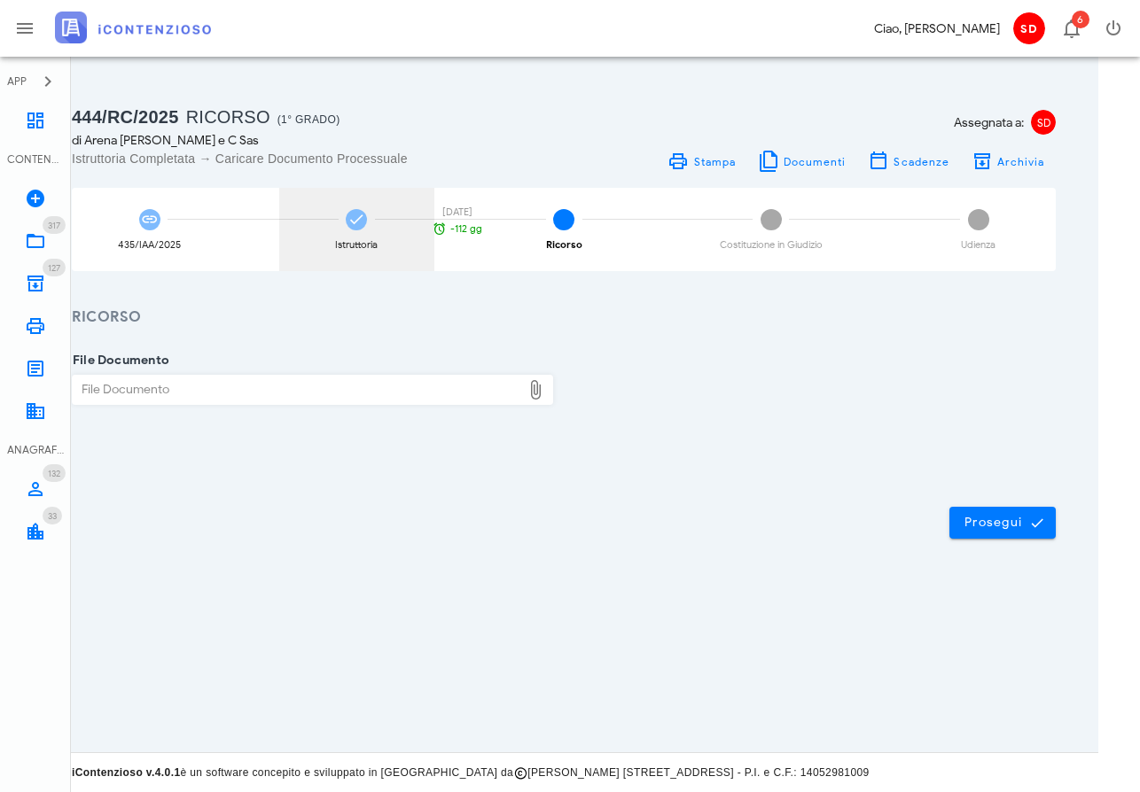
click at [341, 218] on div "Istruttoria 27/01/2026 -112 gg" at bounding box center [356, 229] width 155 height 83
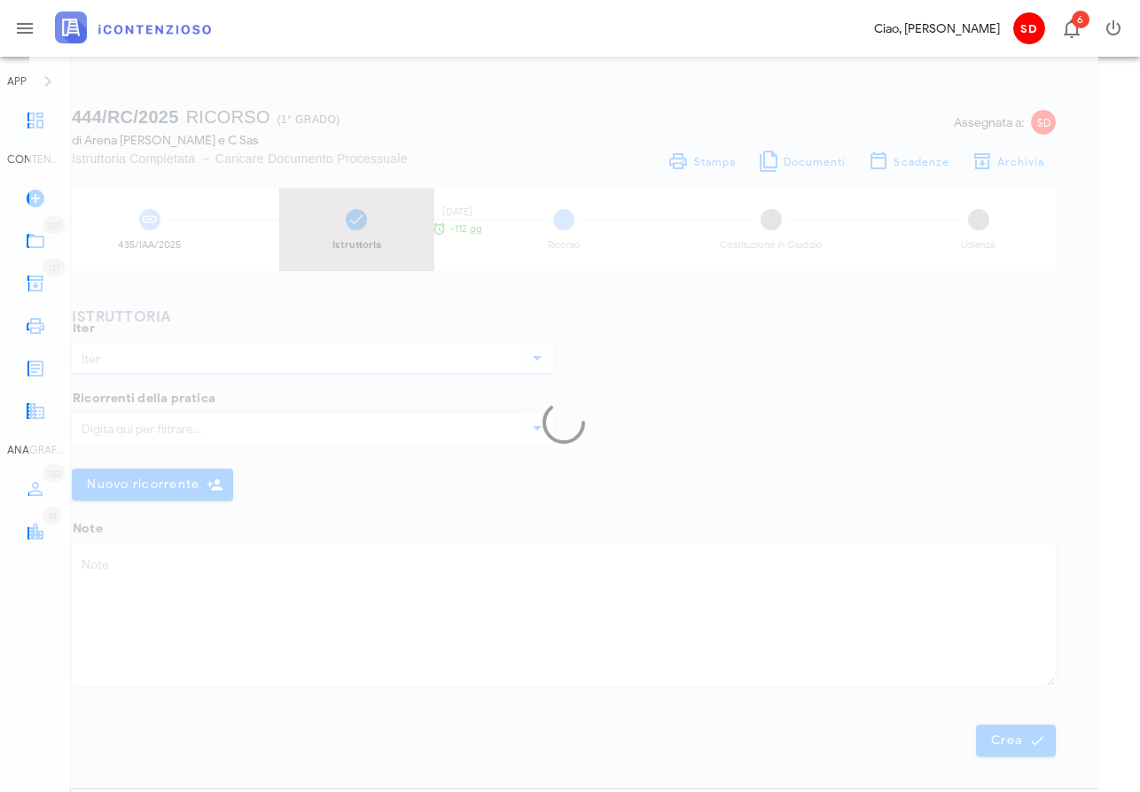
type input "Ricorso"
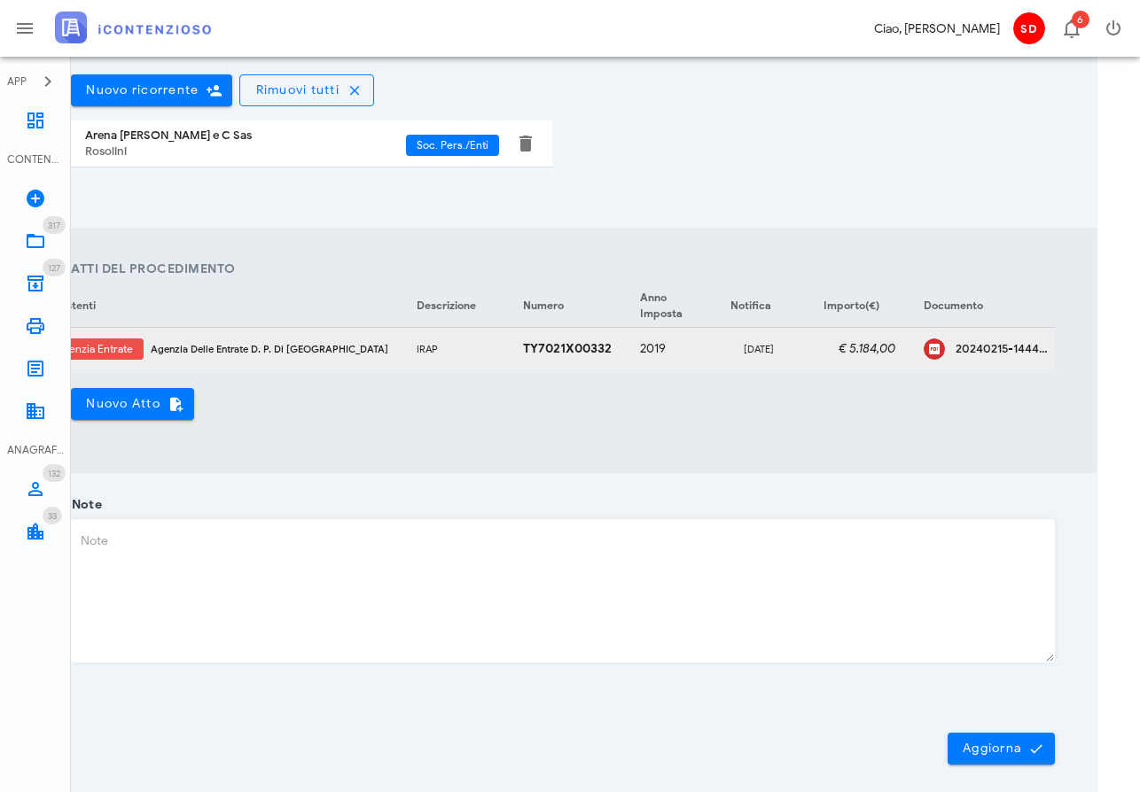
scroll to position [0, 172]
click at [1082, 340] on icon "button" at bounding box center [1092, 349] width 21 height 21
click at [990, 358] on div "Modifica" at bounding box center [999, 361] width 47 height 14
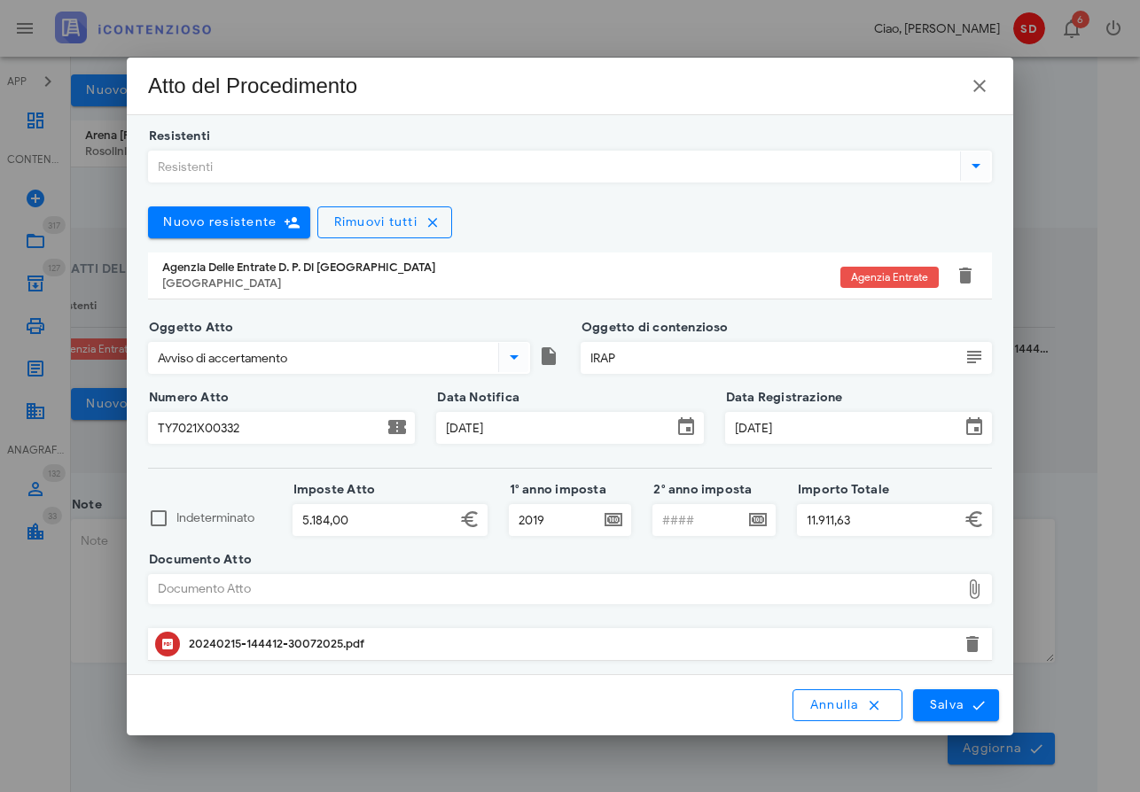
click at [816, 425] on input "06/07/2025" at bounding box center [843, 428] width 234 height 30
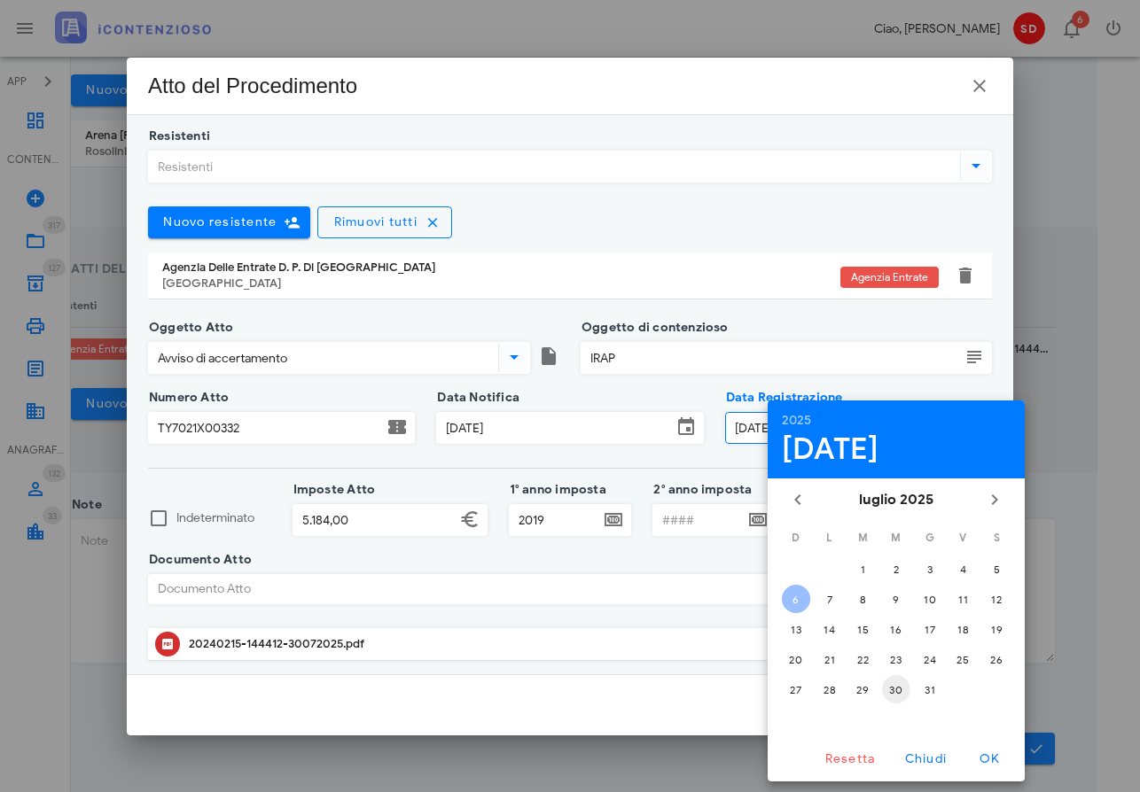
click at [901, 688] on div "30" at bounding box center [896, 689] width 28 height 13
type input "[DATE]"
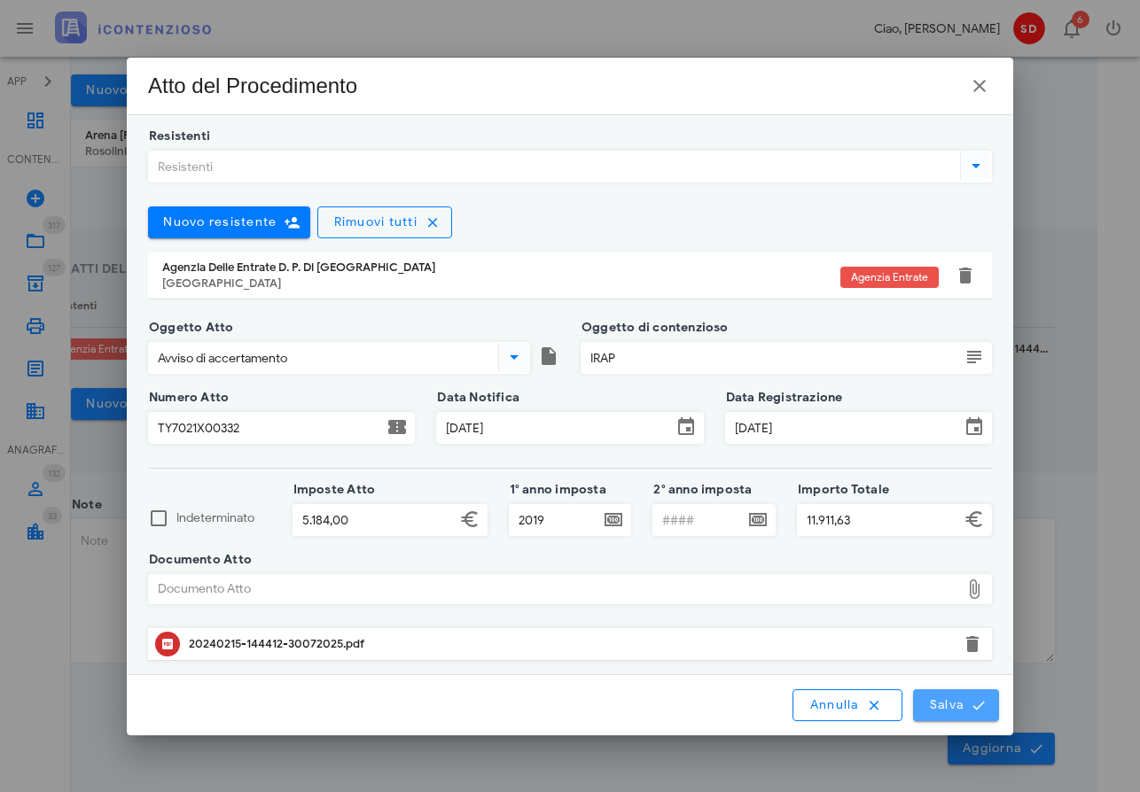
click at [950, 708] on span "Salva" at bounding box center [956, 706] width 55 height 16
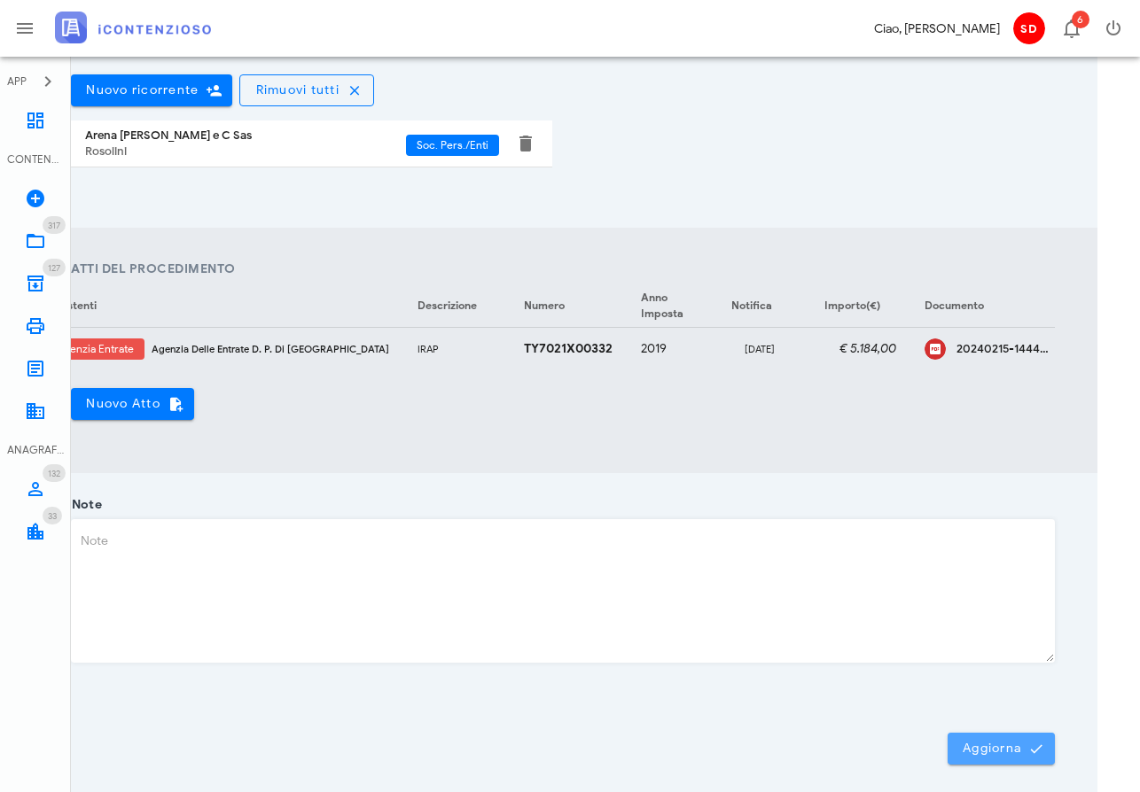
click at [1009, 741] on span "Aggiorna" at bounding box center [1001, 749] width 79 height 16
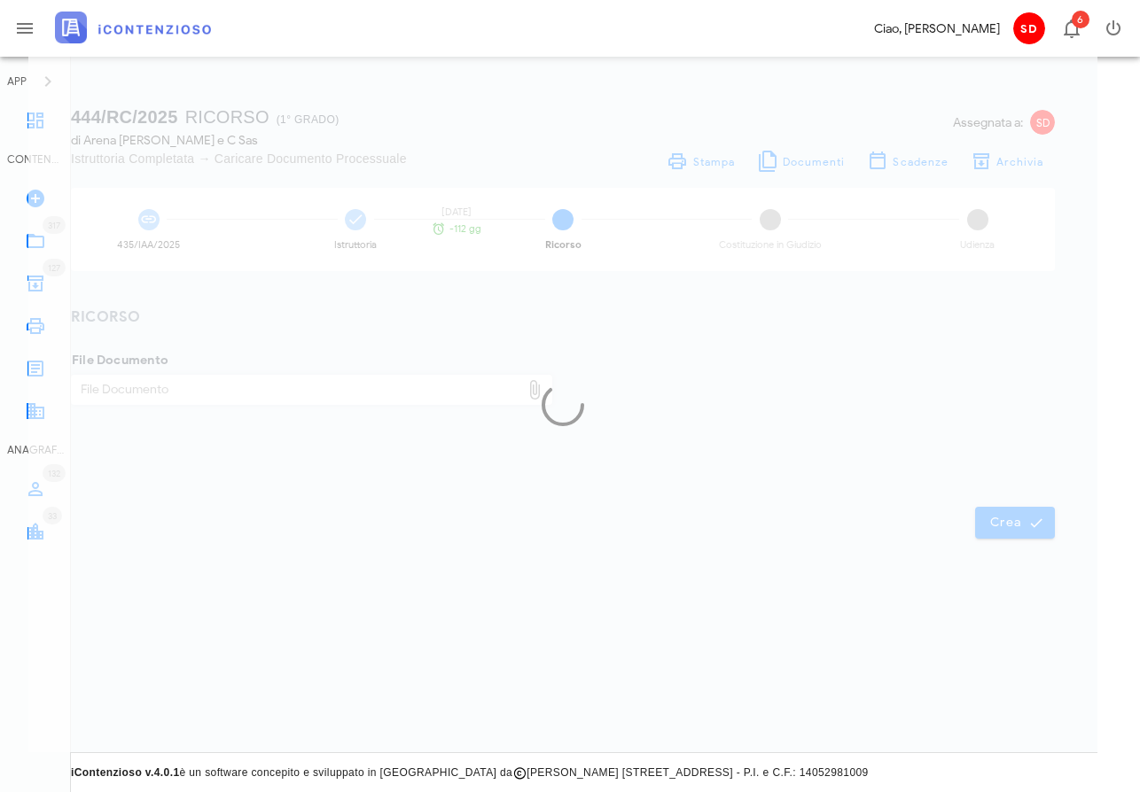
scroll to position [0, 43]
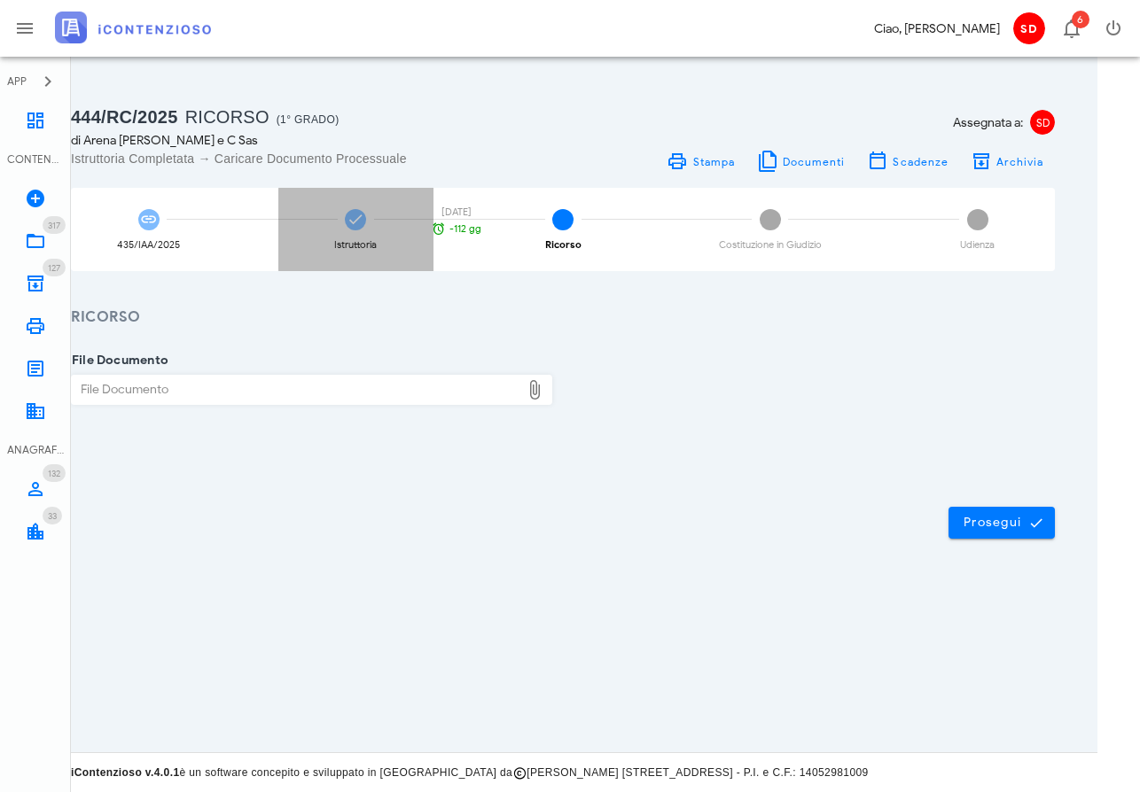
click at [360, 221] on icon at bounding box center [356, 220] width 18 height 18
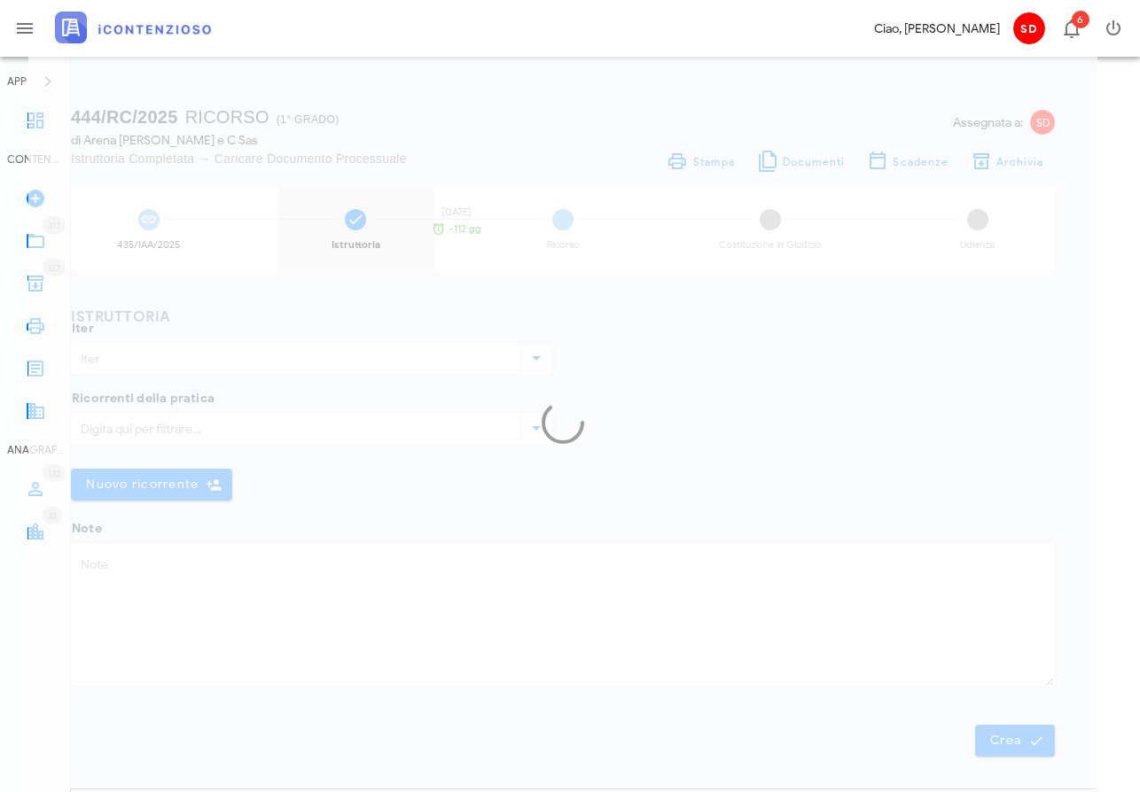
type input "Ricorso"
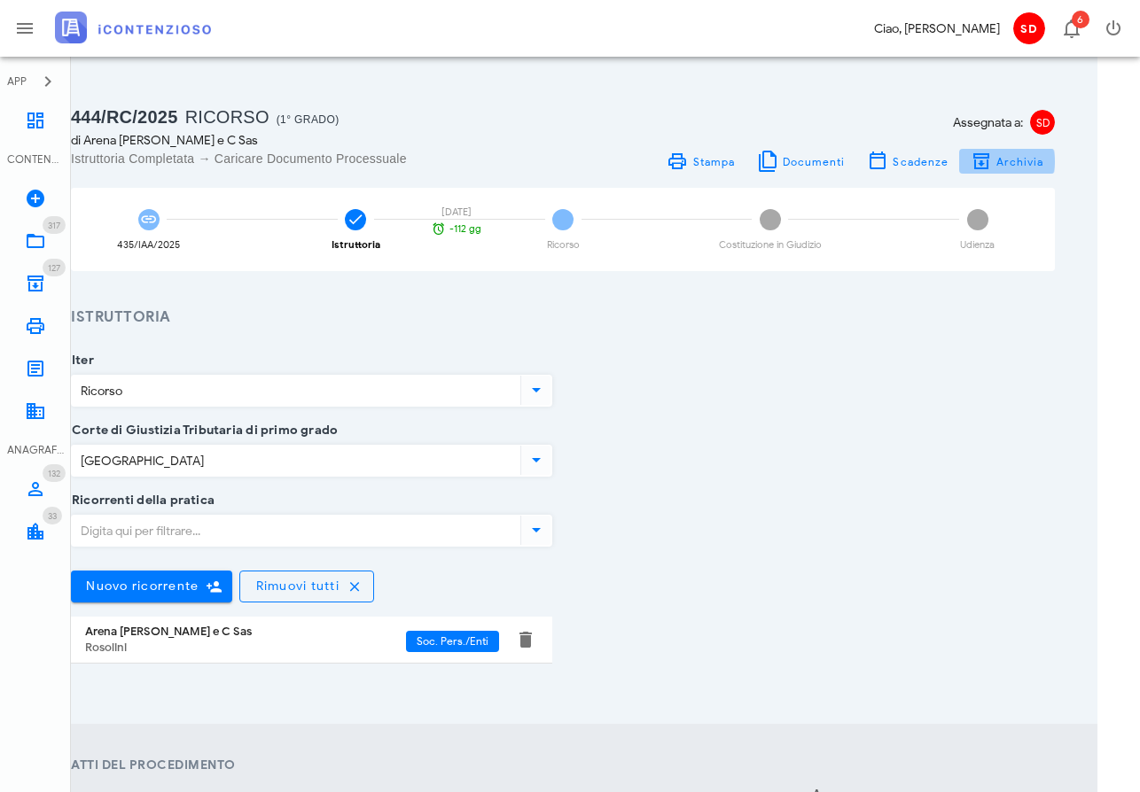
click at [1016, 159] on span "Archivia" at bounding box center [1019, 161] width 49 height 13
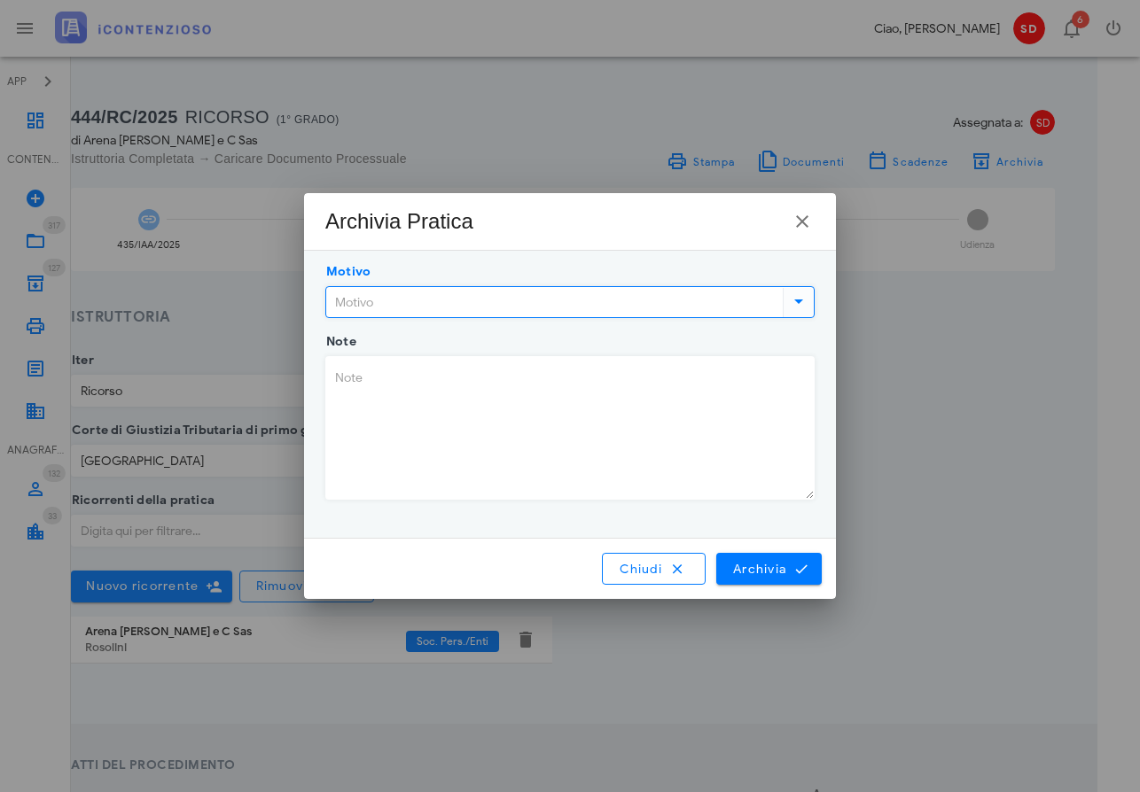
click at [670, 301] on input "Motivo" at bounding box center [552, 302] width 453 height 30
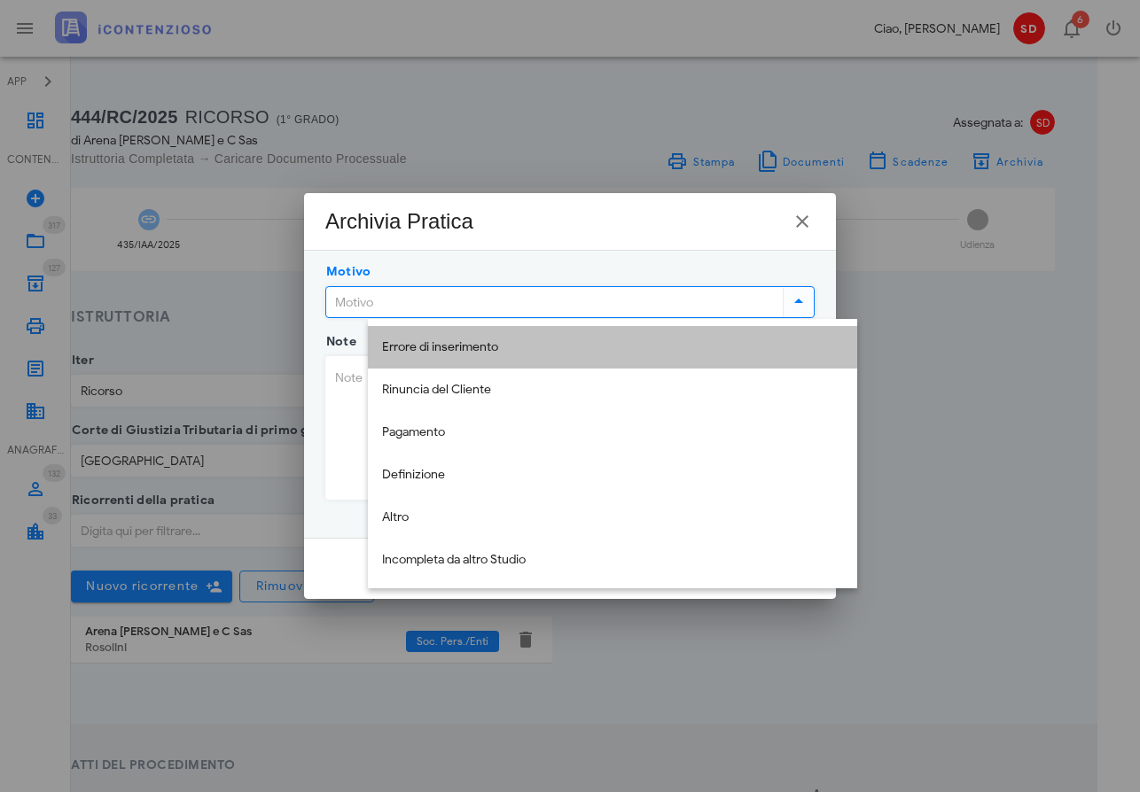
click at [473, 347] on div "Errore di inserimento" at bounding box center [612, 347] width 461 height 15
type input "Errore di inserimento"
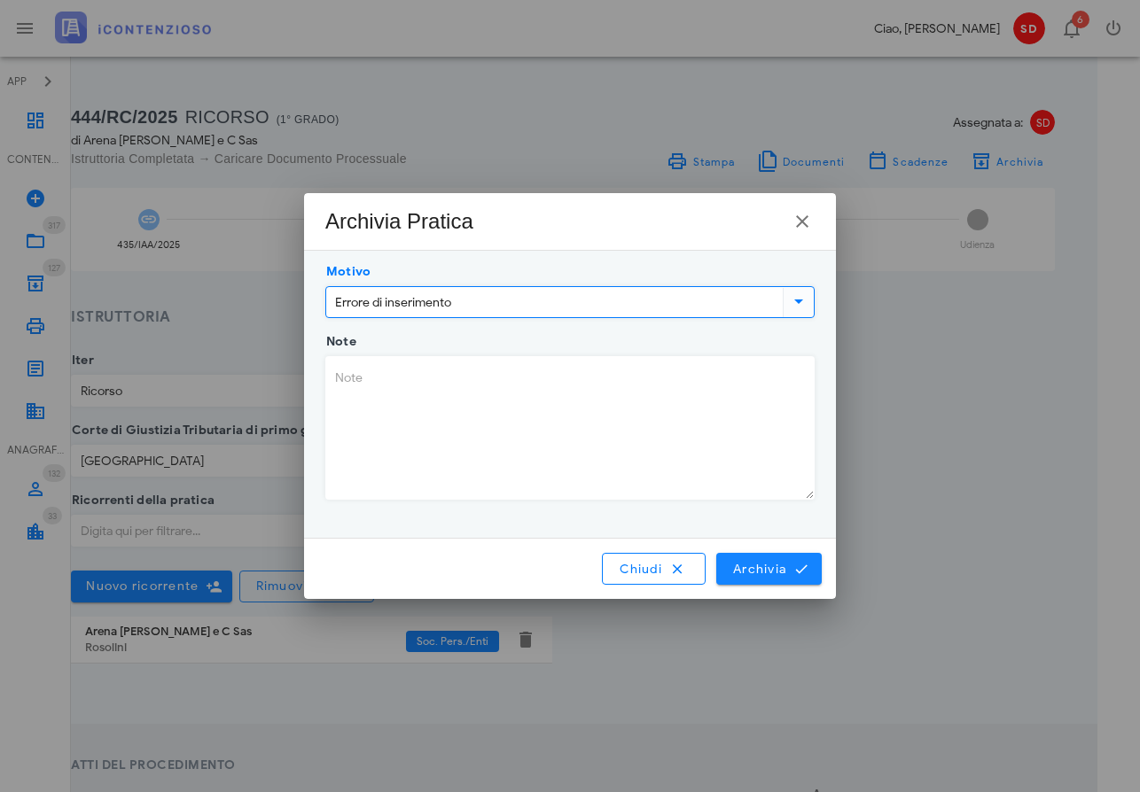
click at [769, 574] on span "Archivia" at bounding box center [769, 569] width 74 height 16
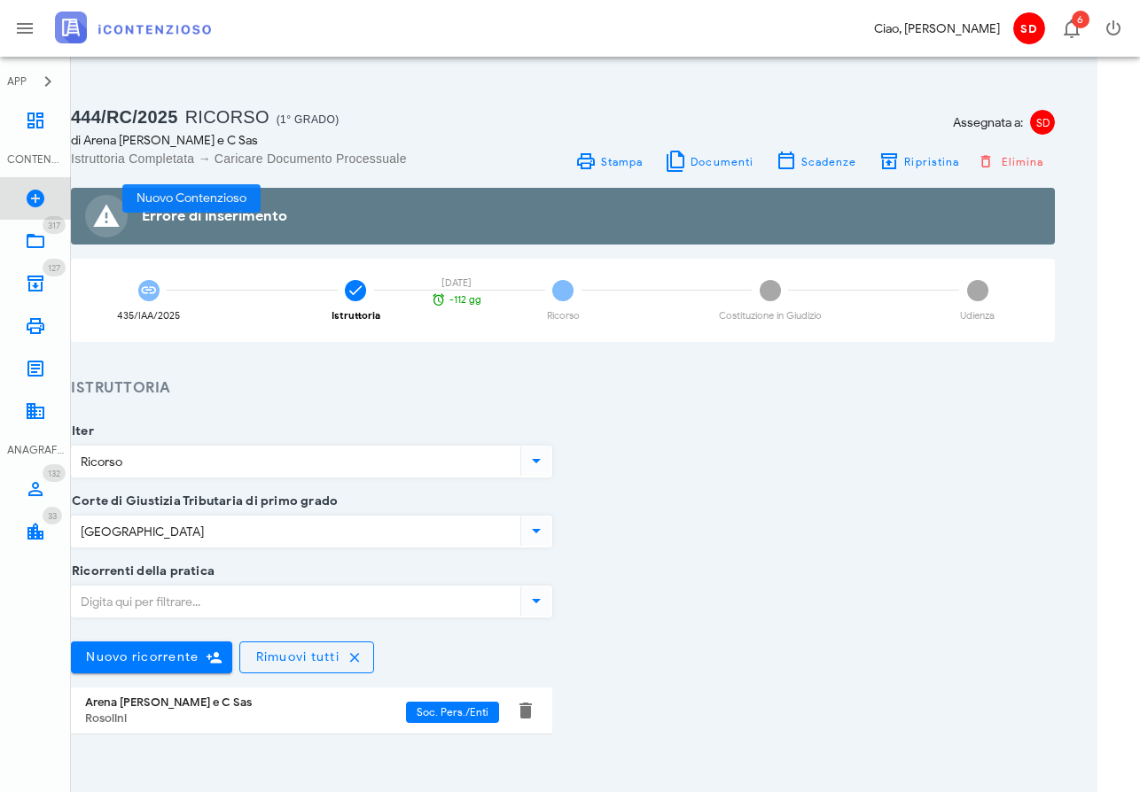
click at [35, 197] on icon at bounding box center [35, 198] width 21 height 21
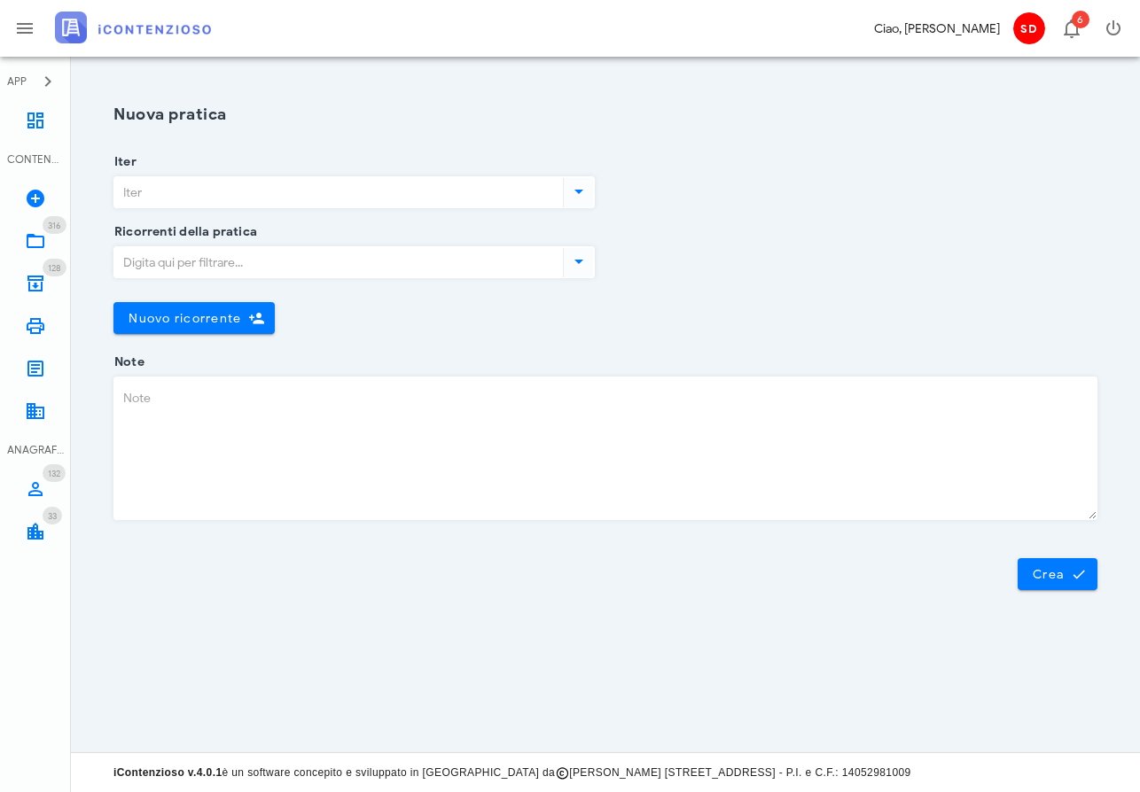
click at [202, 197] on input "Iter" at bounding box center [336, 192] width 445 height 30
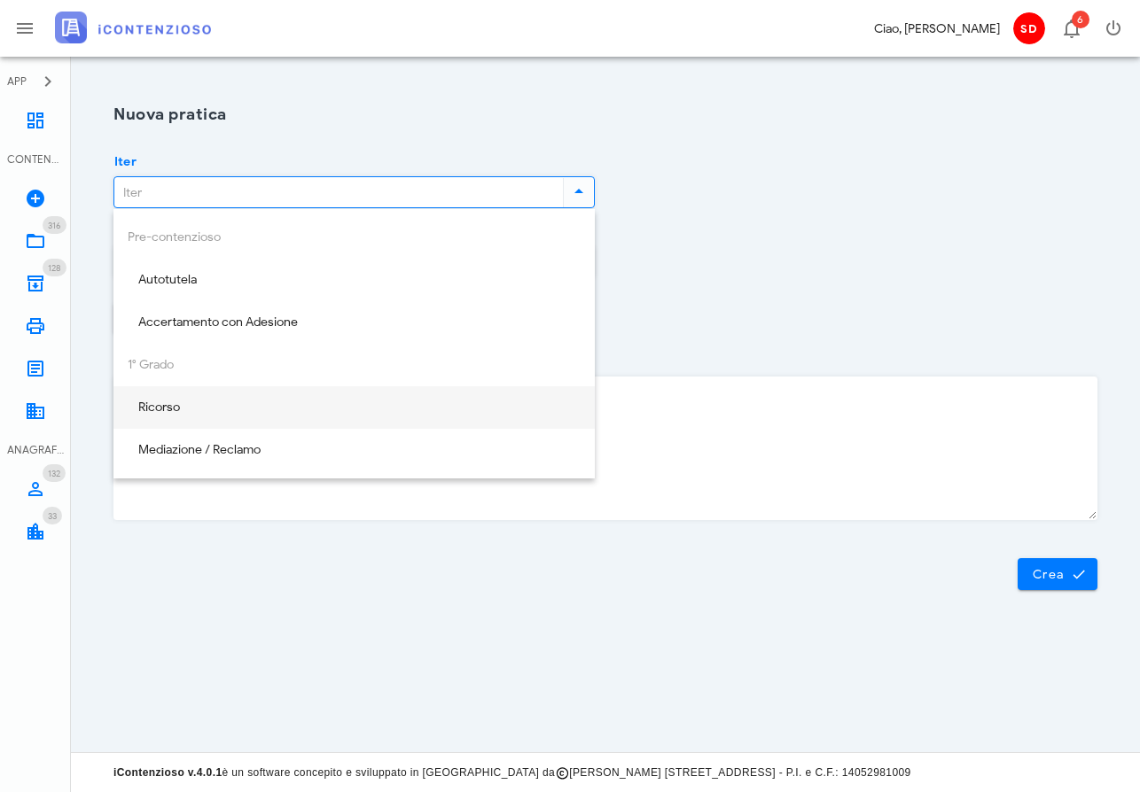
click at [176, 402] on div "Ricorso" at bounding box center [354, 408] width 453 height 15
type input "Ricorso"
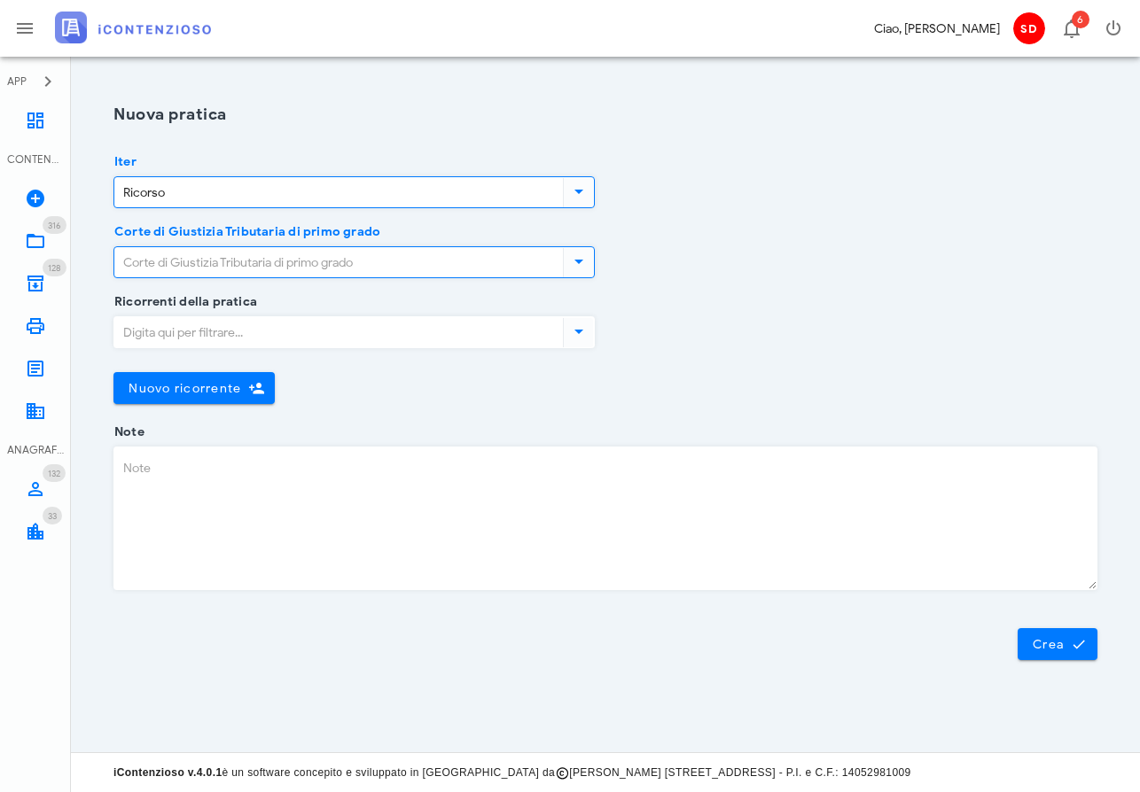
click at [260, 250] on input "Corte di Giustizia Tributaria di primo grado" at bounding box center [336, 262] width 445 height 30
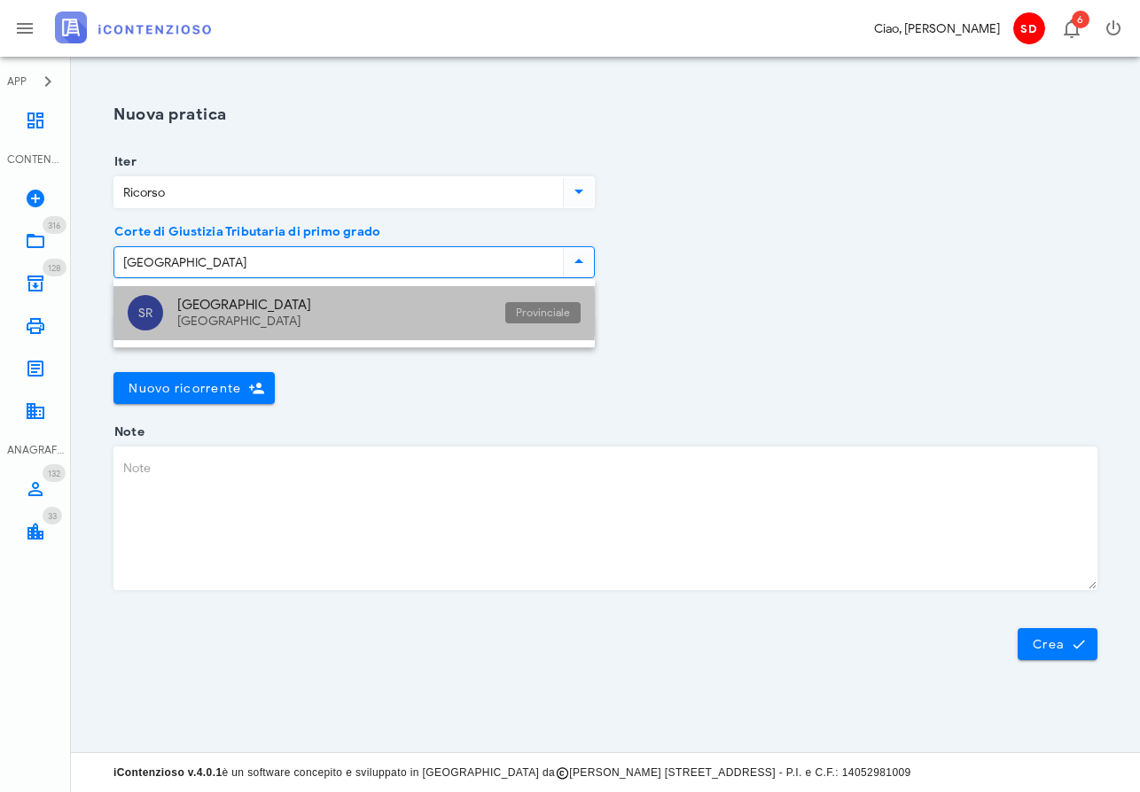
drag, startPoint x: 260, startPoint y: 250, endPoint x: 209, endPoint y: 308, distance: 76.6
click at [209, 308] on div "[GEOGRAPHIC_DATA]" at bounding box center [334, 305] width 314 height 16
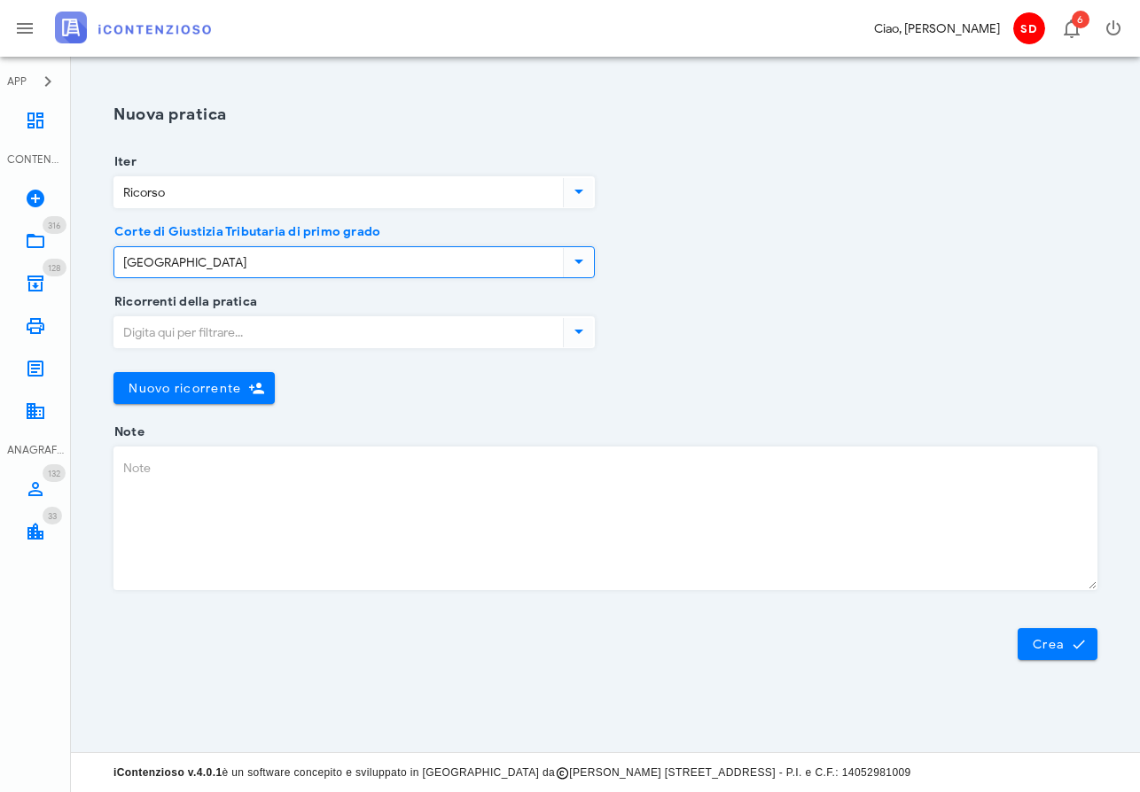
type input "[GEOGRAPHIC_DATA]"
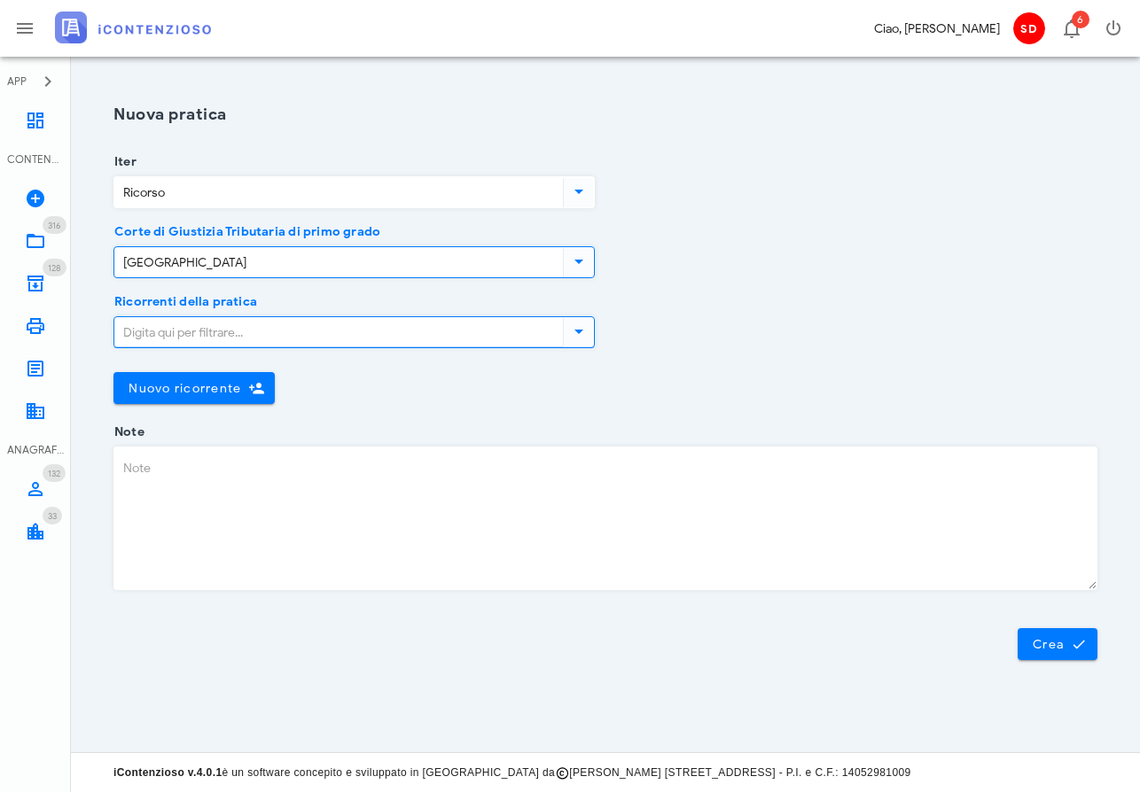
click at [214, 328] on input "Ricorrenti della pratica" at bounding box center [336, 332] width 445 height 30
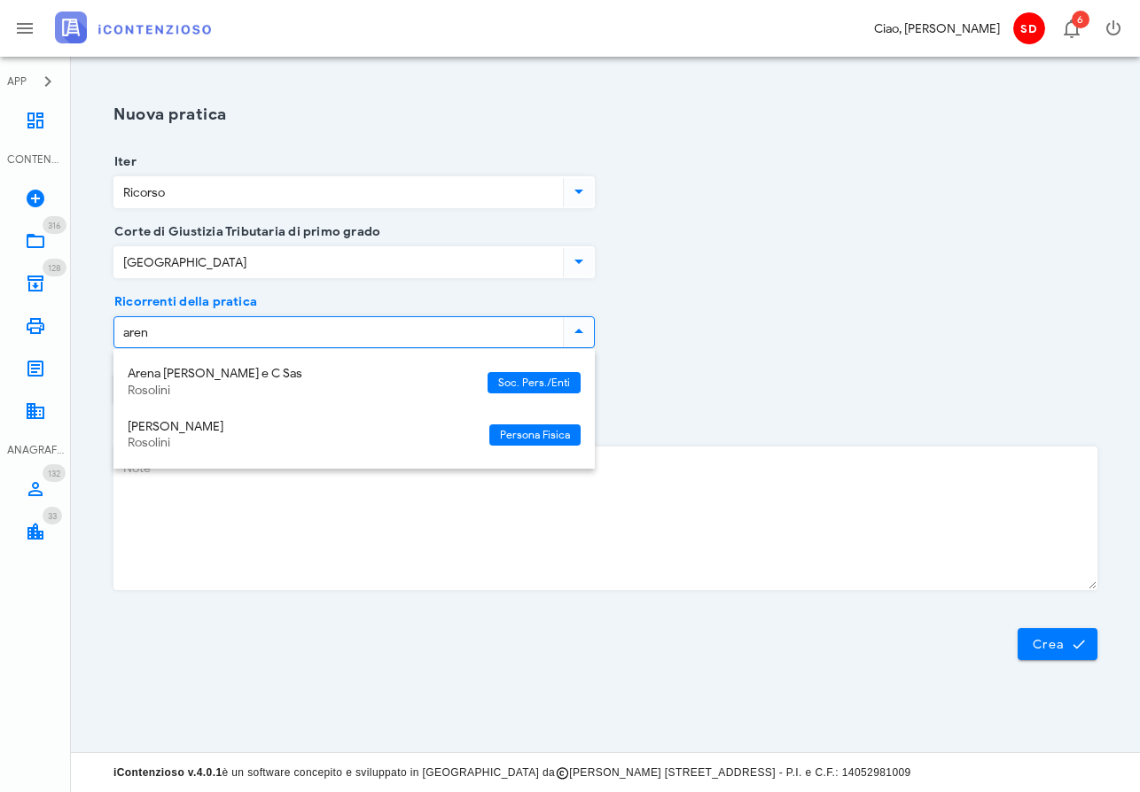
type input "arena"
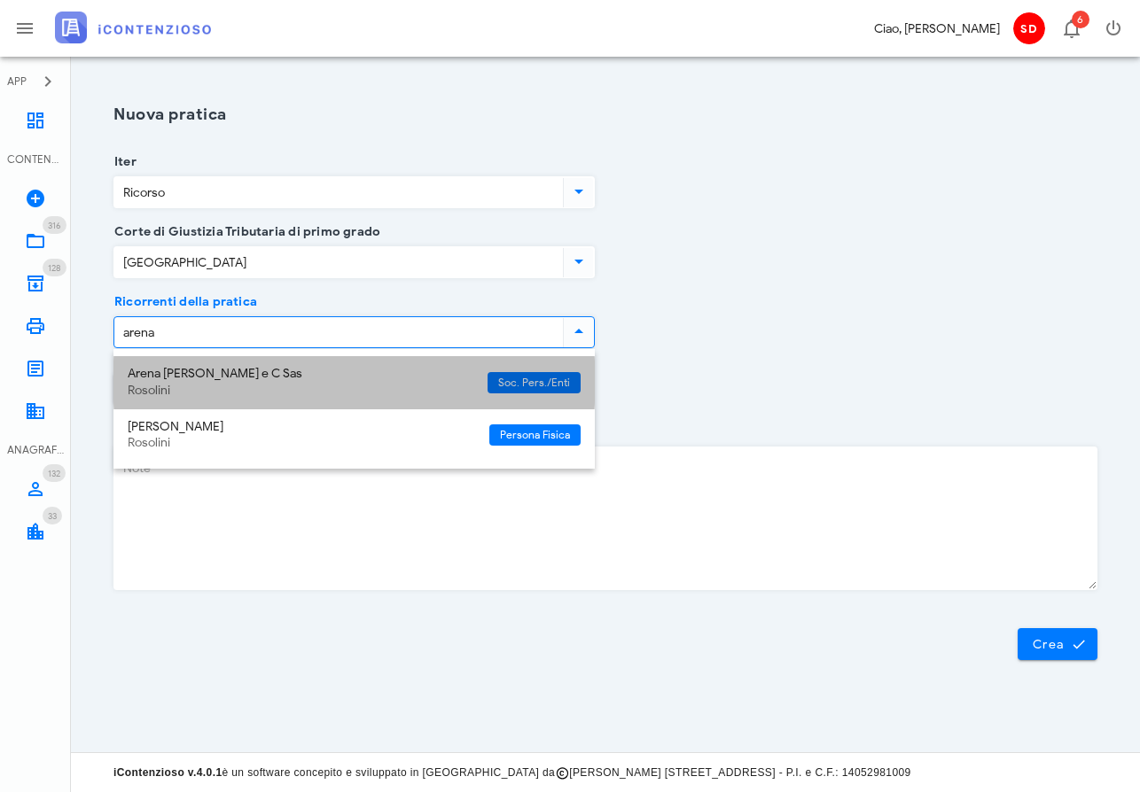
click at [187, 374] on div "Arena [PERSON_NAME] e C Sas" at bounding box center [301, 374] width 346 height 15
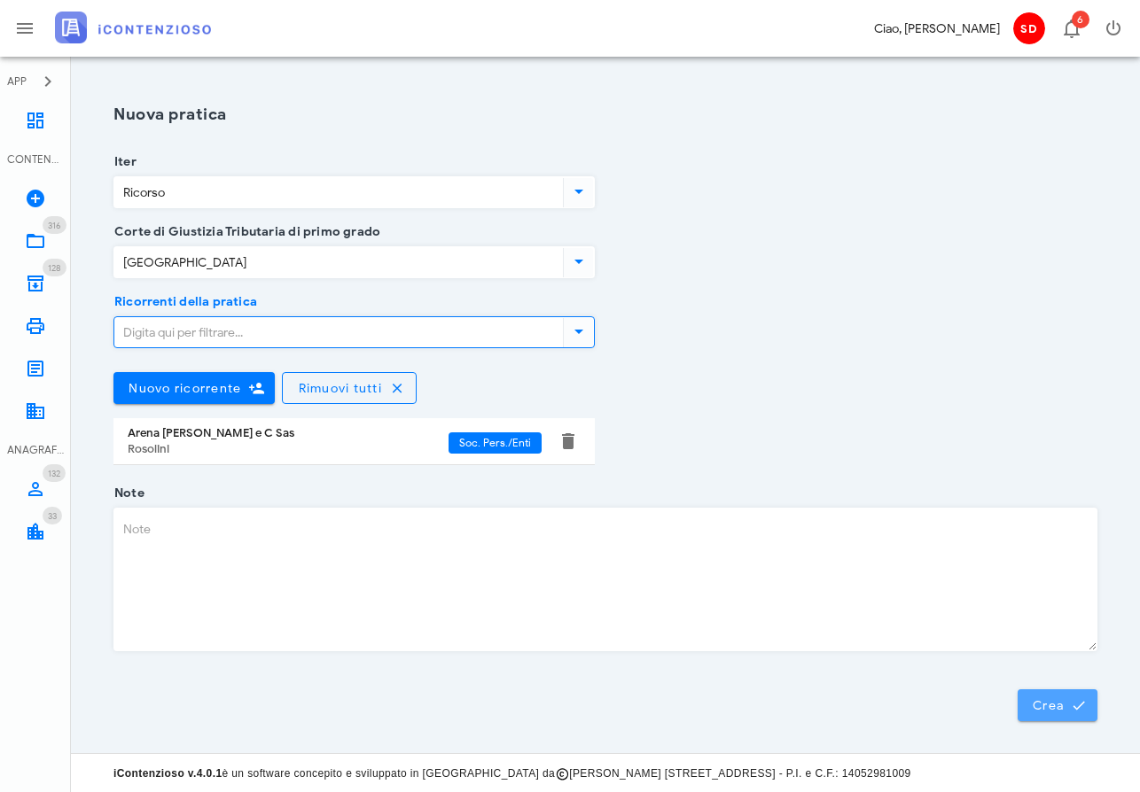
click at [1053, 699] on span "Crea" at bounding box center [1057, 706] width 51 height 16
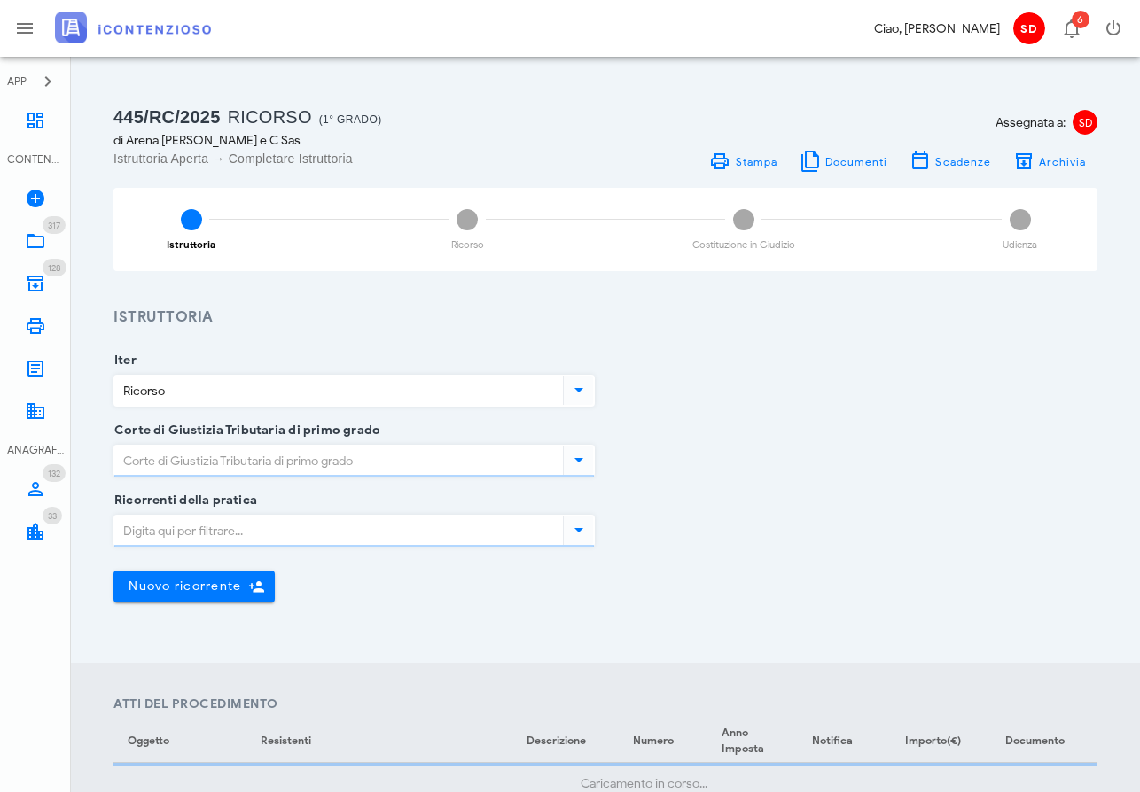
type input "[GEOGRAPHIC_DATA]"
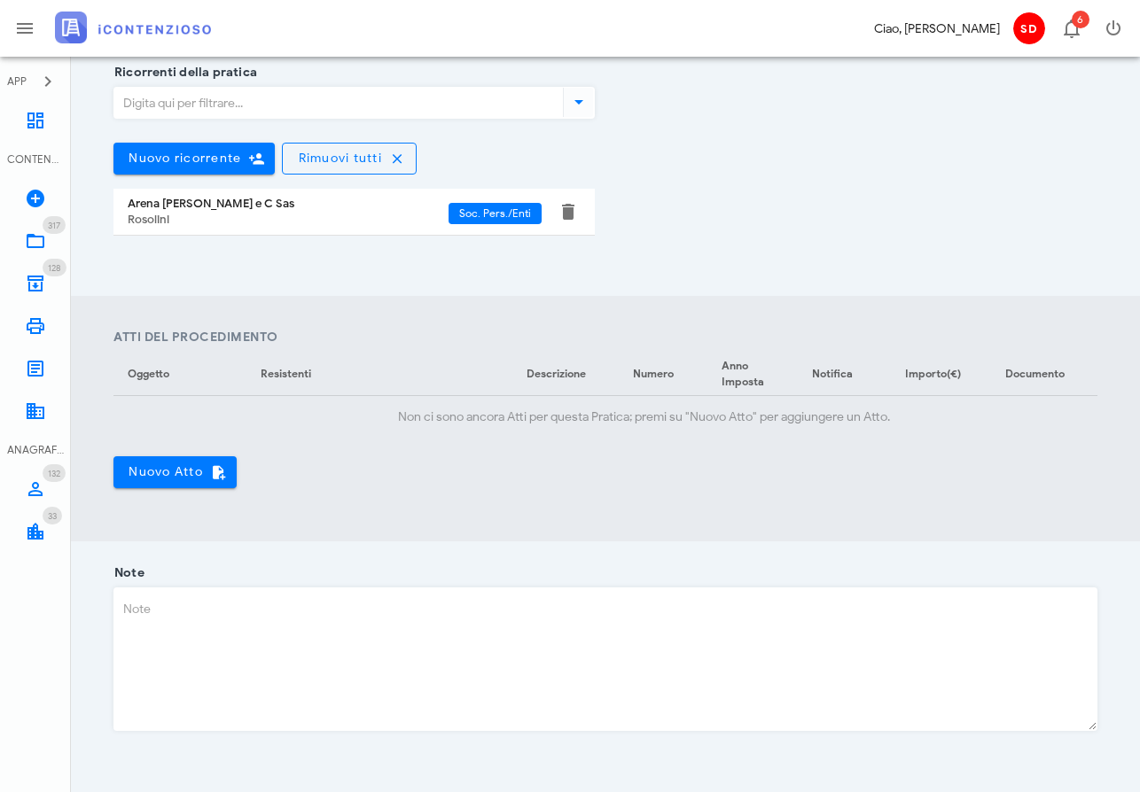
scroll to position [429, 0]
click at [186, 472] on span "Nuovo Atto" at bounding box center [175, 472] width 95 height 16
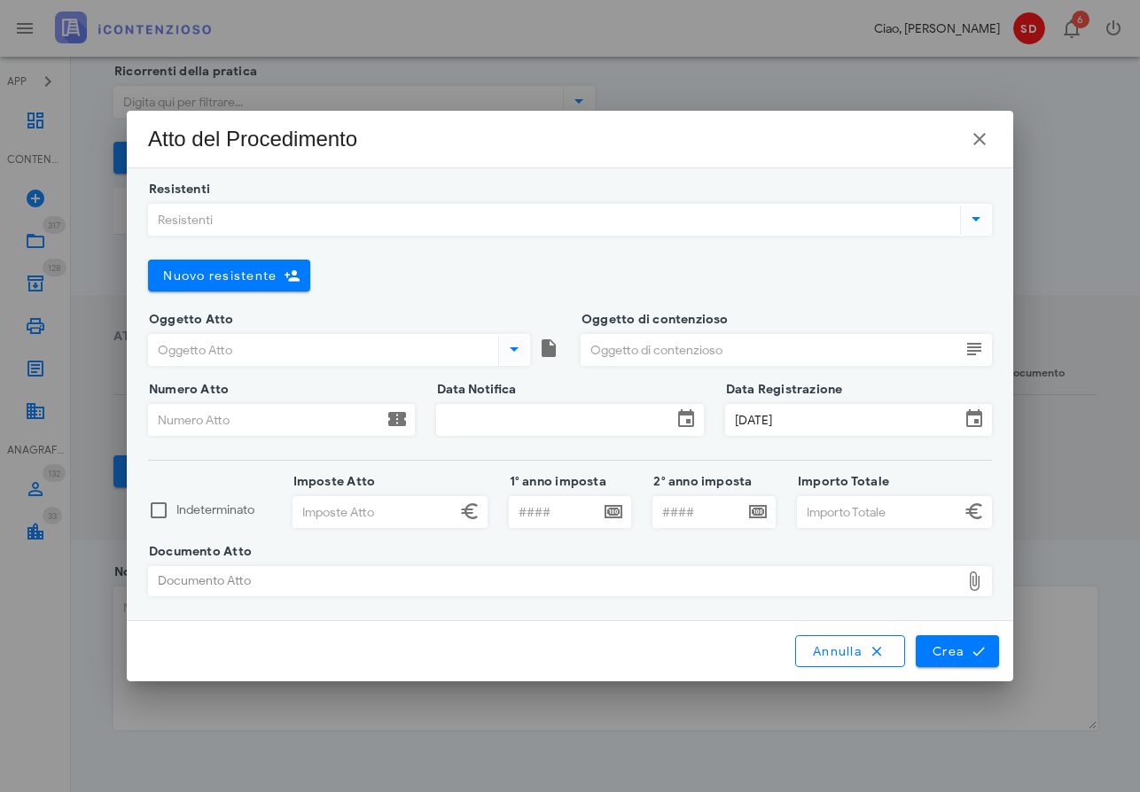
click at [296, 584] on div "Documento Atto" at bounding box center [554, 581] width 811 height 28
type input "C:\fakepath\20240215_144412 30072025.pdf"
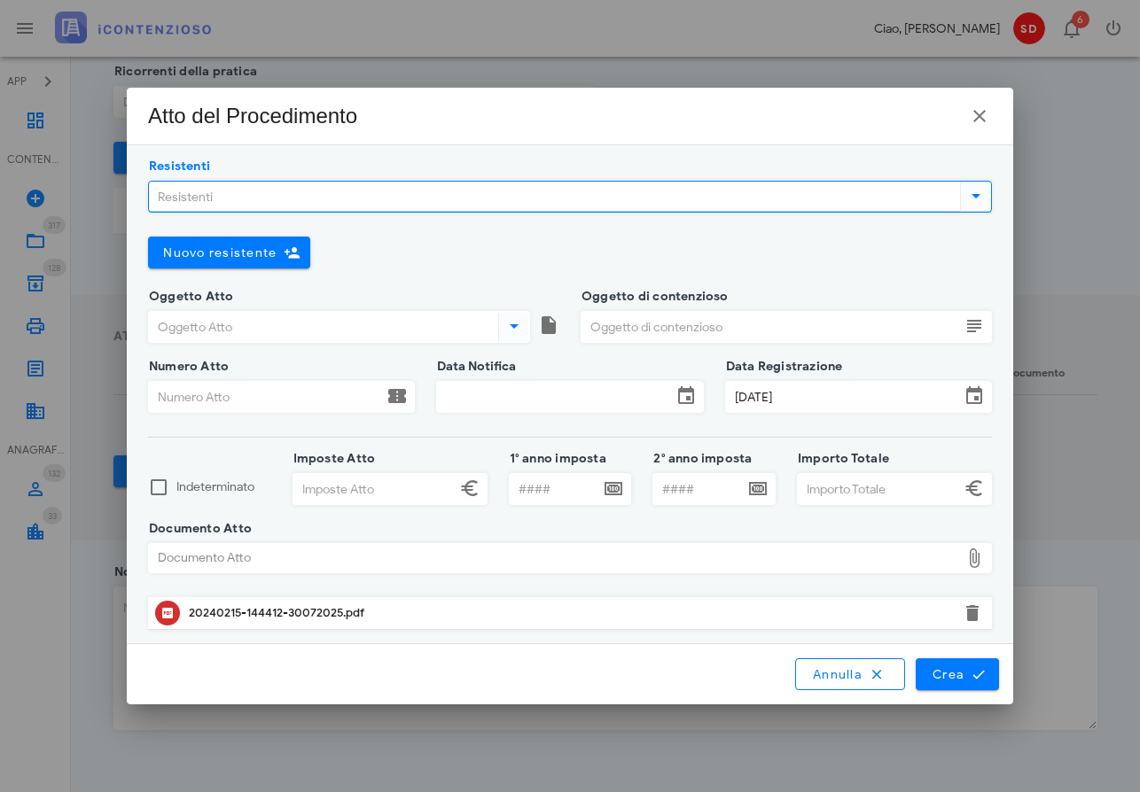
click at [241, 193] on input "Resistenti" at bounding box center [553, 197] width 808 height 30
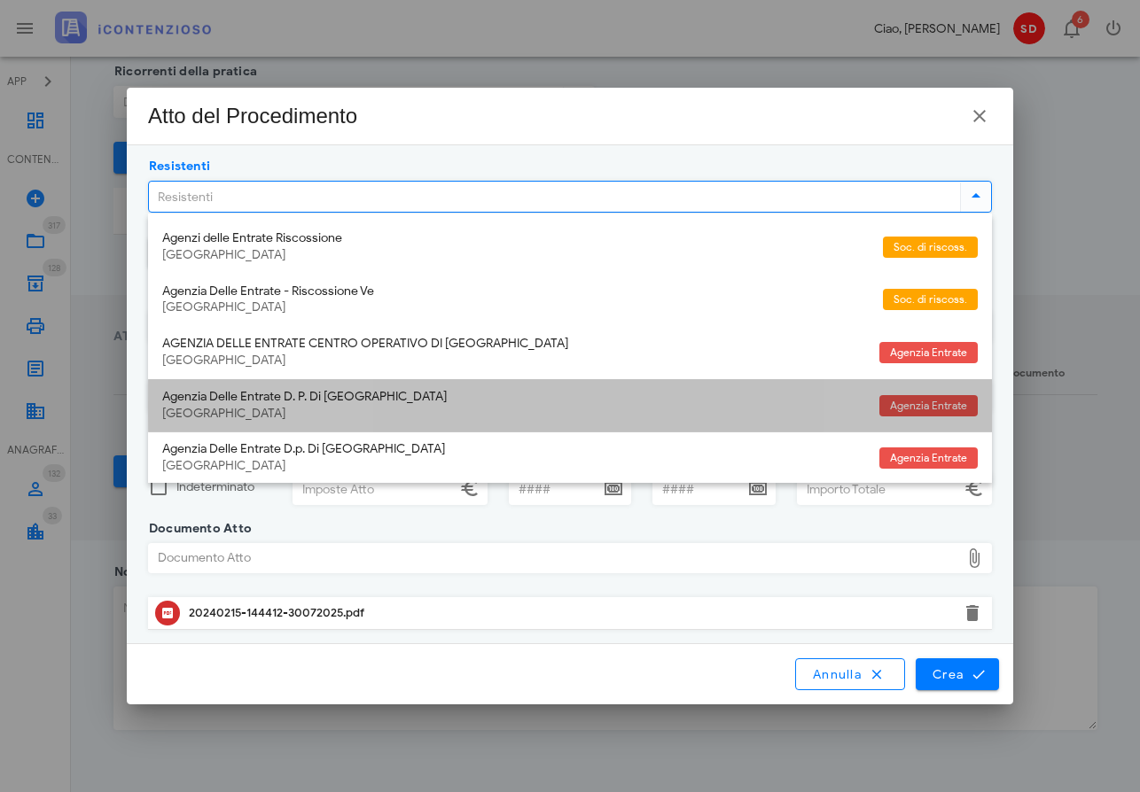
click at [238, 395] on div "Agenzia Delle Entrate D. P. Di [GEOGRAPHIC_DATA]" at bounding box center [513, 397] width 703 height 15
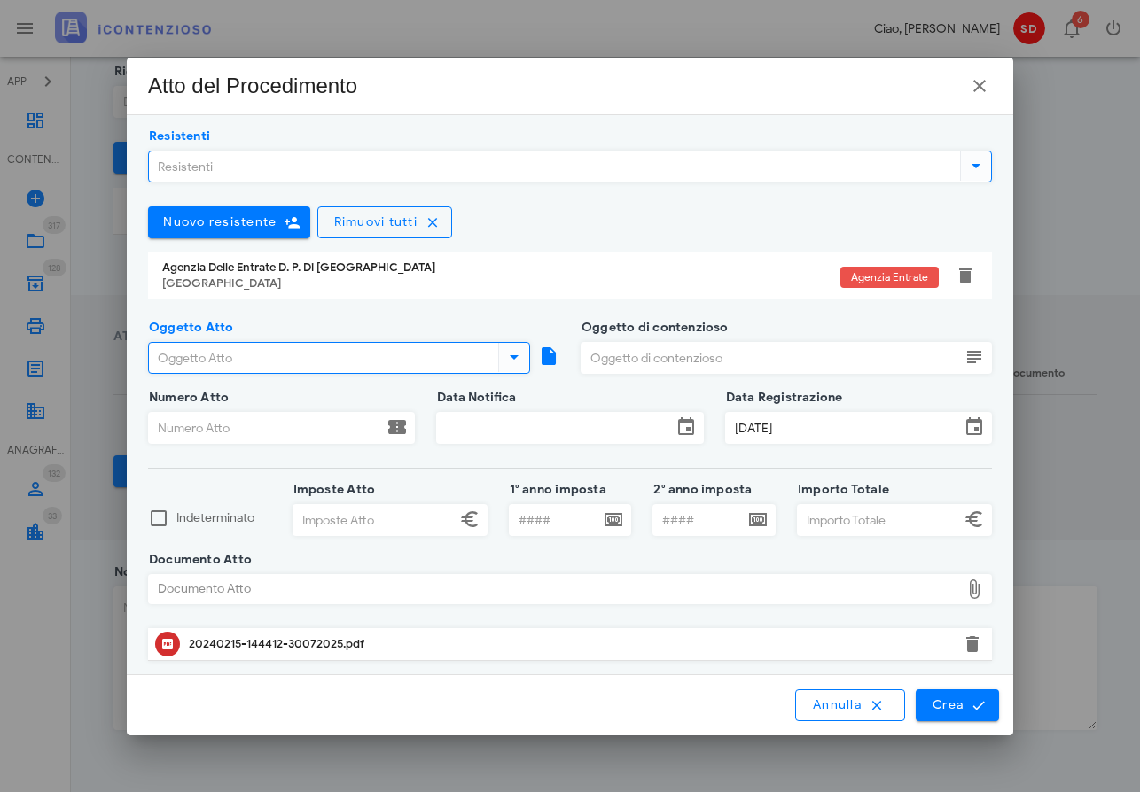
click at [262, 357] on input "Oggetto Atto" at bounding box center [322, 358] width 346 height 30
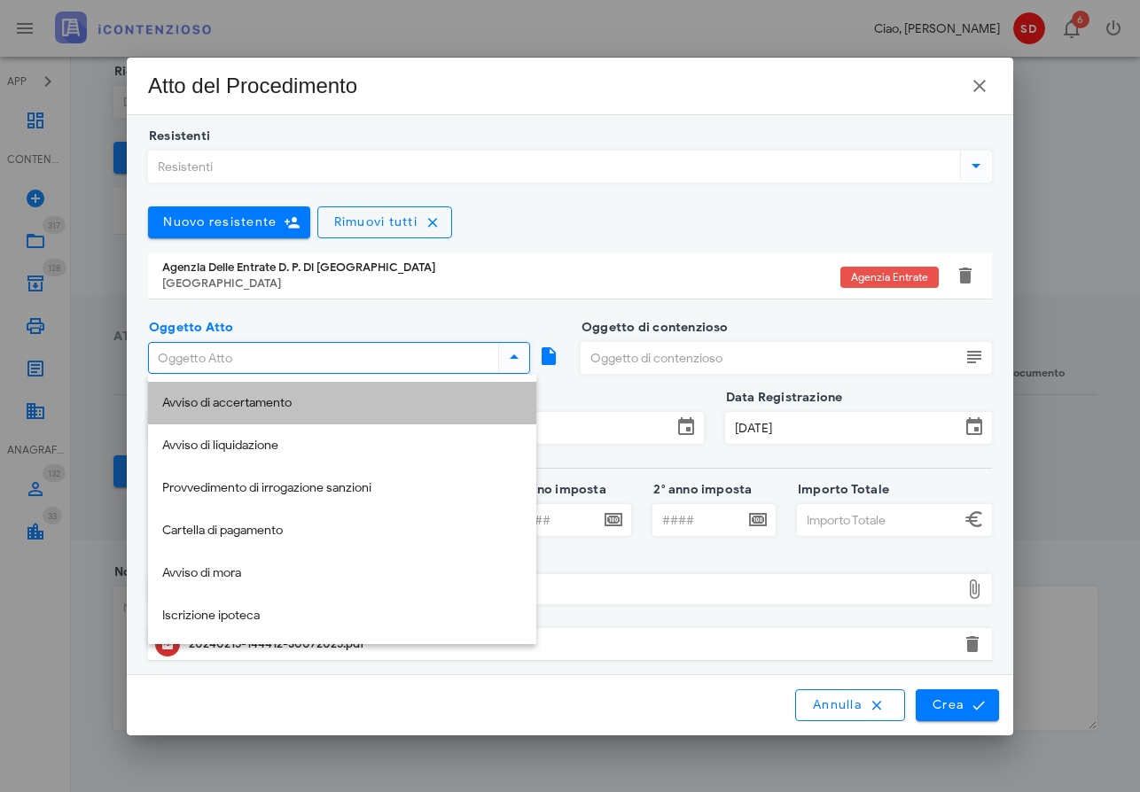
click at [242, 404] on div "Avviso di accertamento" at bounding box center [342, 403] width 360 height 15
type input "Avviso di accertamento"
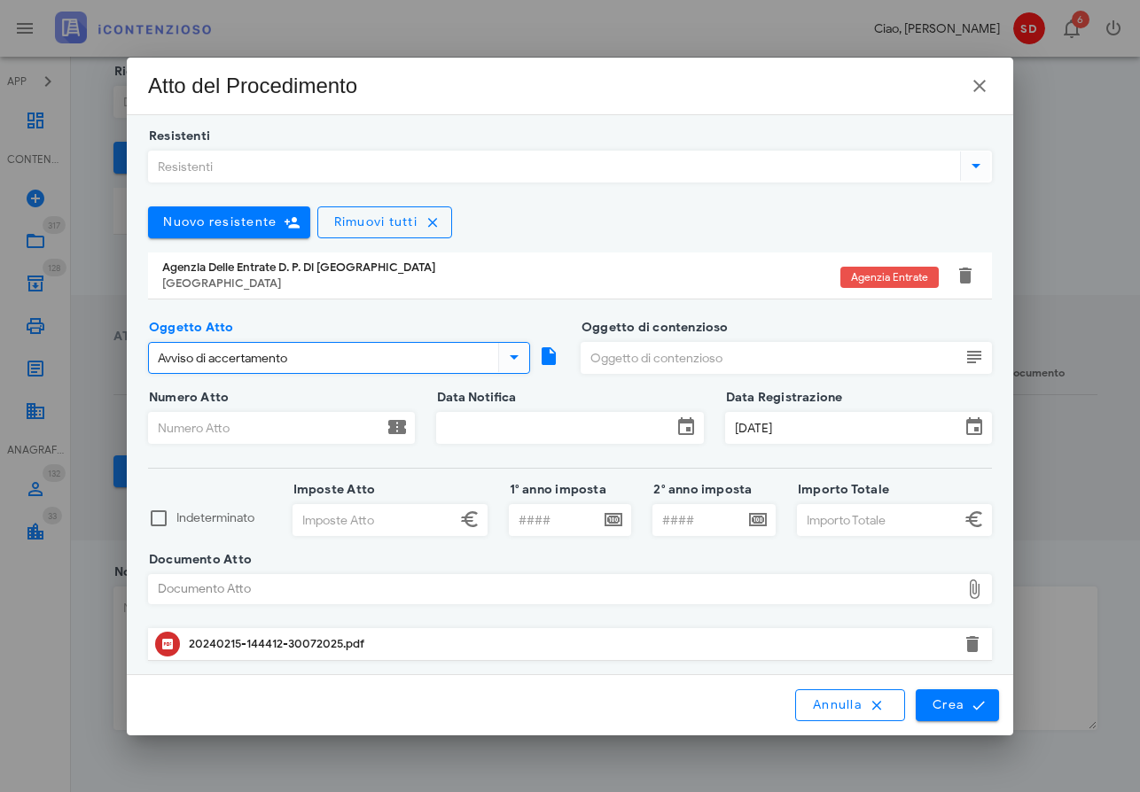
click at [659, 360] on input "Oggetto di contenzioso" at bounding box center [771, 358] width 379 height 30
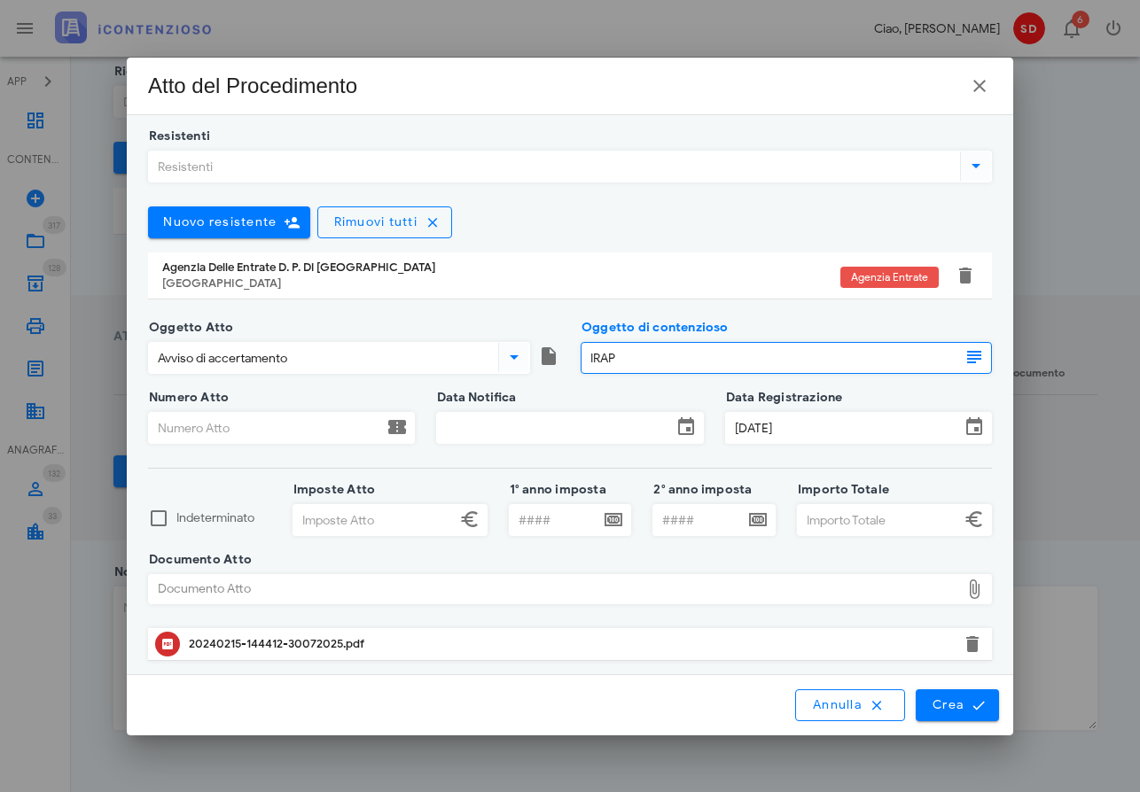
type input "IRAP"
click at [206, 433] on input "Numero Atto" at bounding box center [266, 428] width 234 height 30
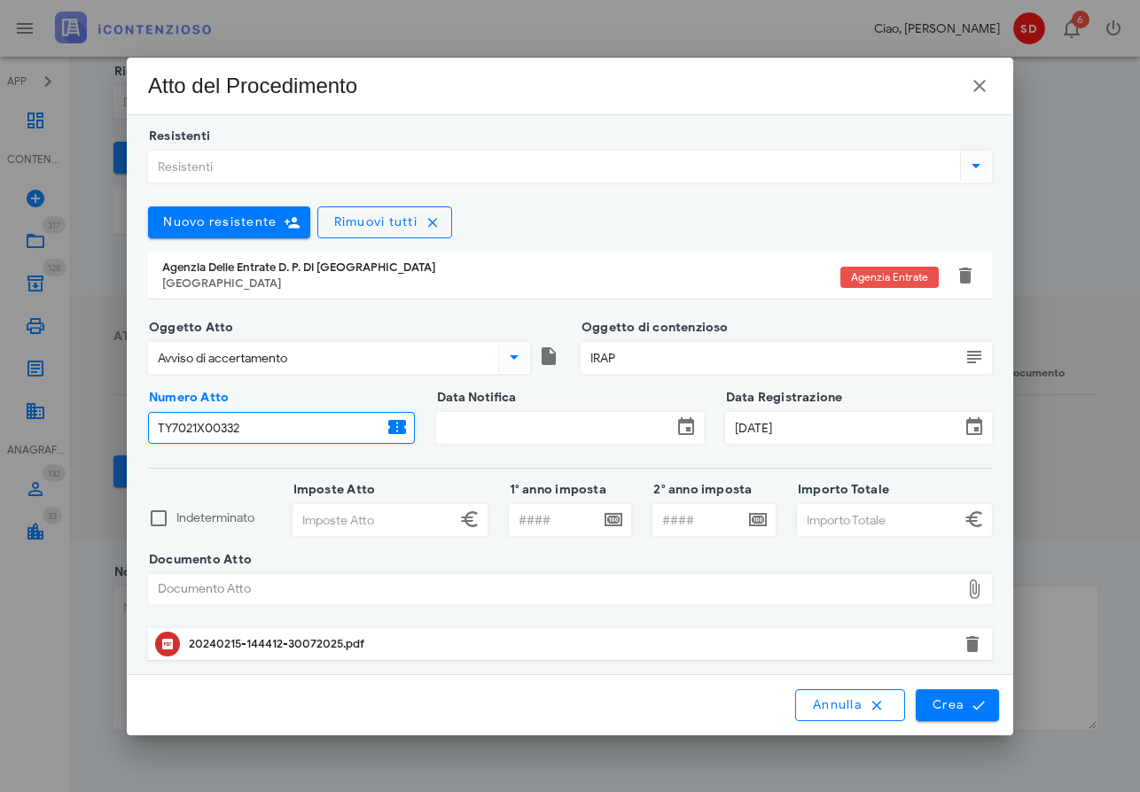
type input "TY7021X00332"
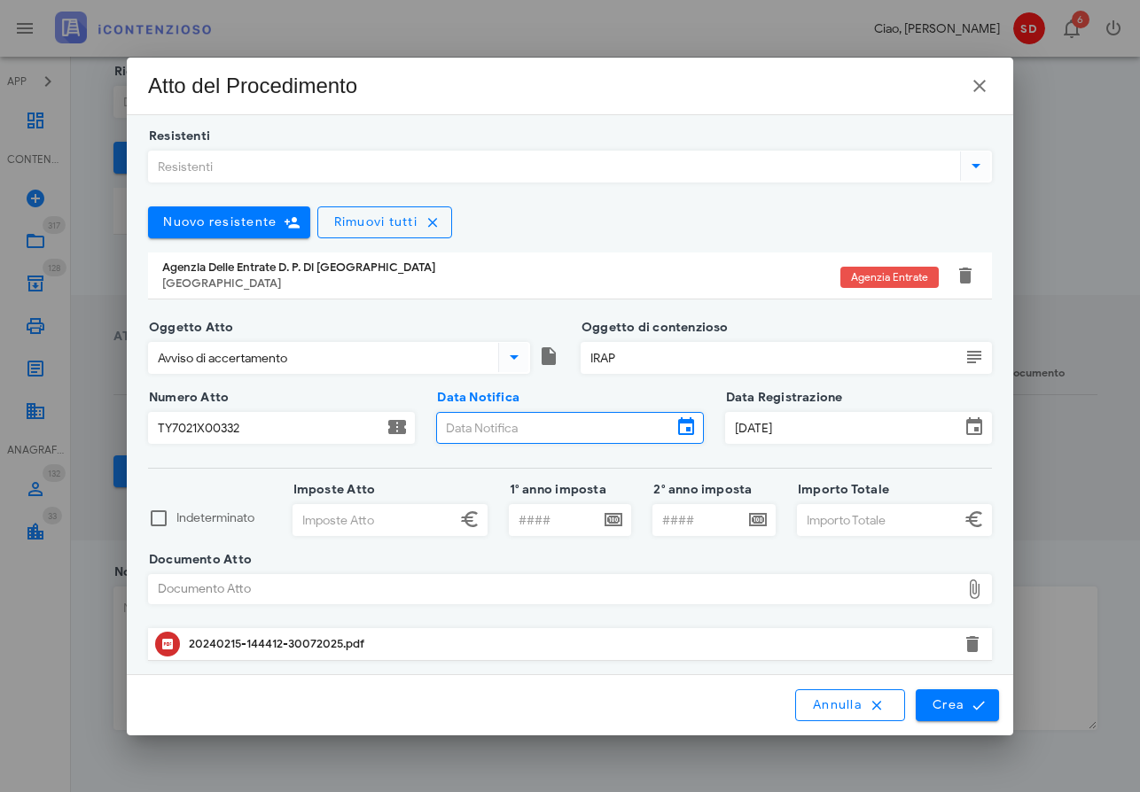
click at [558, 426] on input "Data Notifica" at bounding box center [554, 428] width 234 height 30
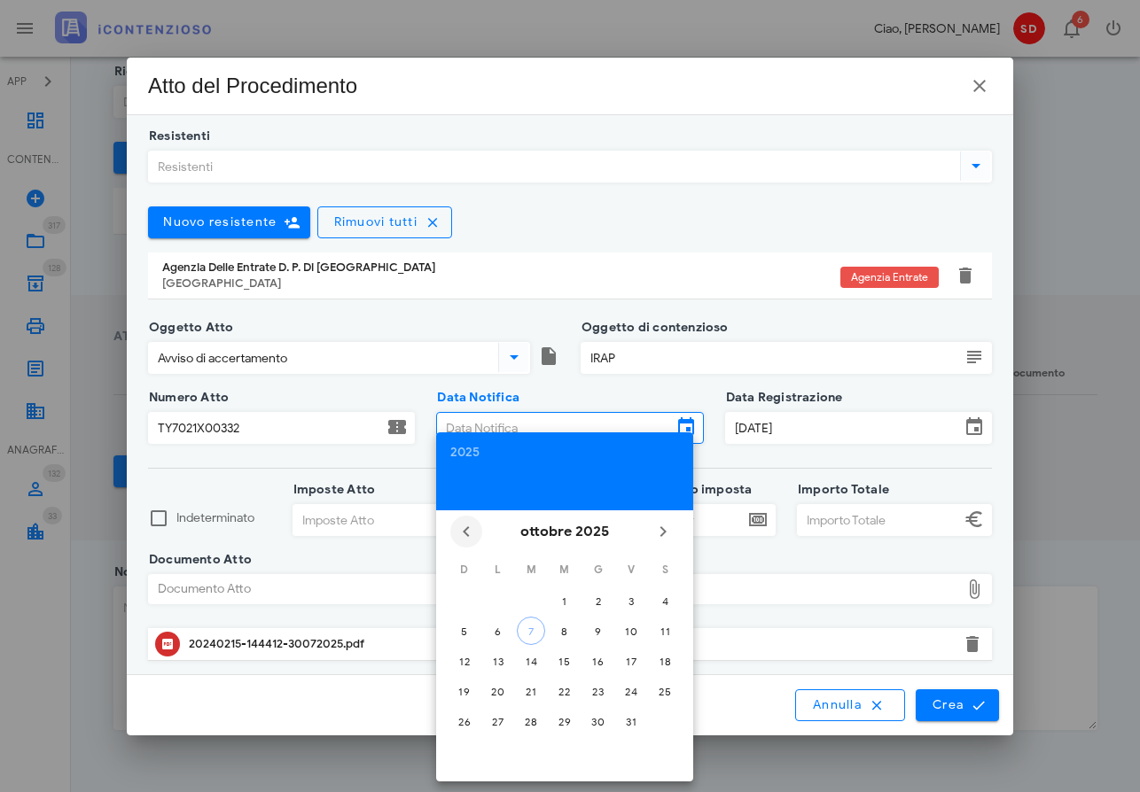
click at [465, 532] on icon "Il mese scorso" at bounding box center [466, 531] width 21 height 21
click at [561, 722] on div "30" at bounding box center [564, 721] width 28 height 13
type input "[DATE]"
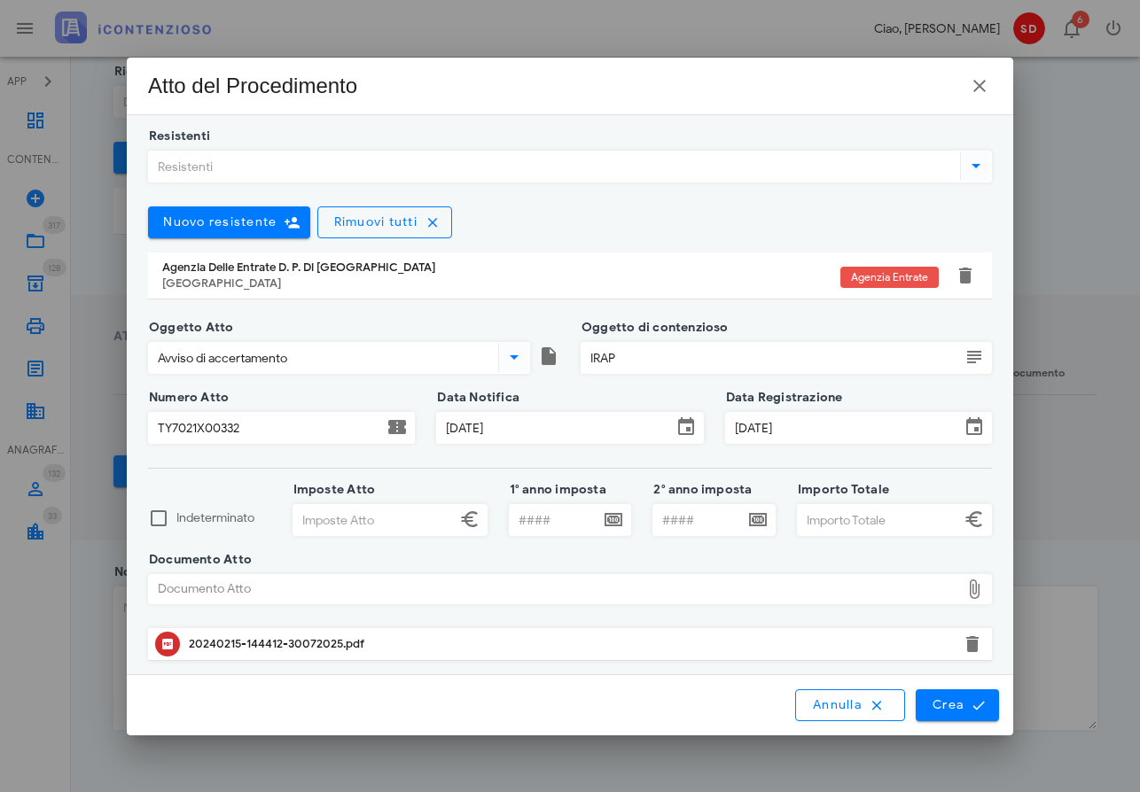
click at [392, 522] on input "Imposte Atto" at bounding box center [374, 520] width 162 height 30
type input "5.184,00"
type input "2019"
type input "11.911,63"
click at [964, 703] on span "Crea" at bounding box center [957, 706] width 51 height 16
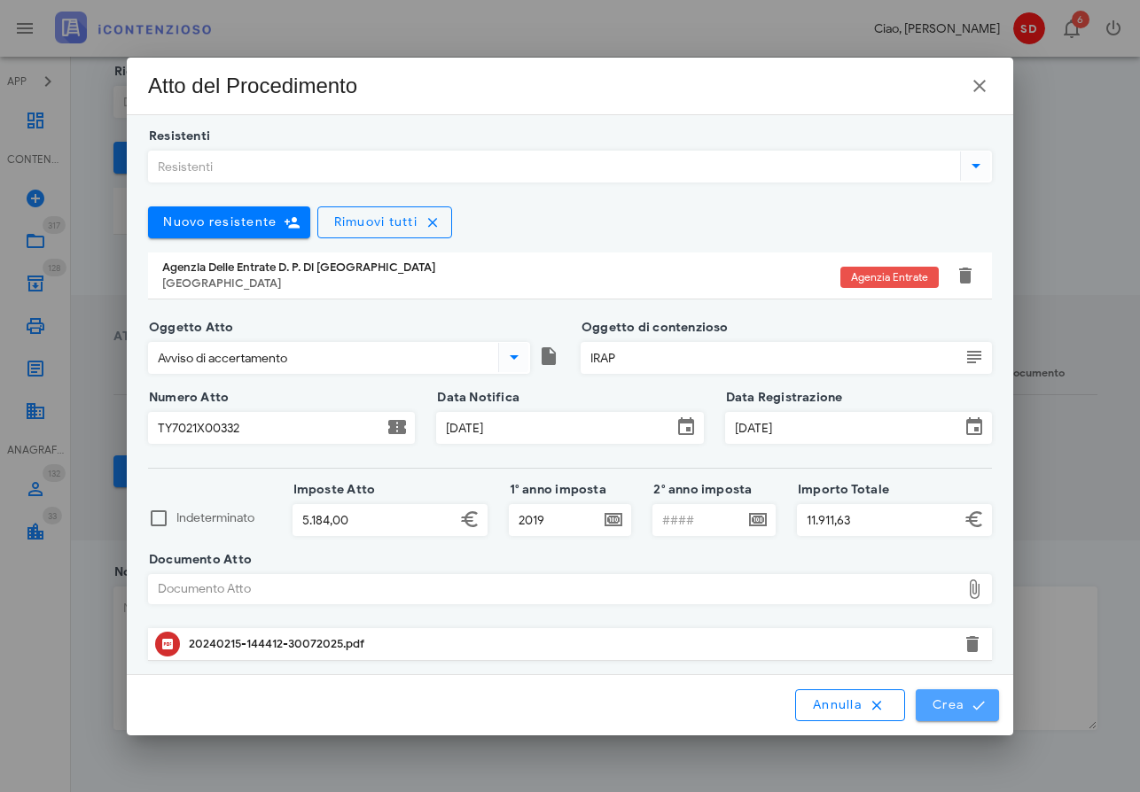
click at [959, 704] on span "Crea" at bounding box center [957, 706] width 51 height 16
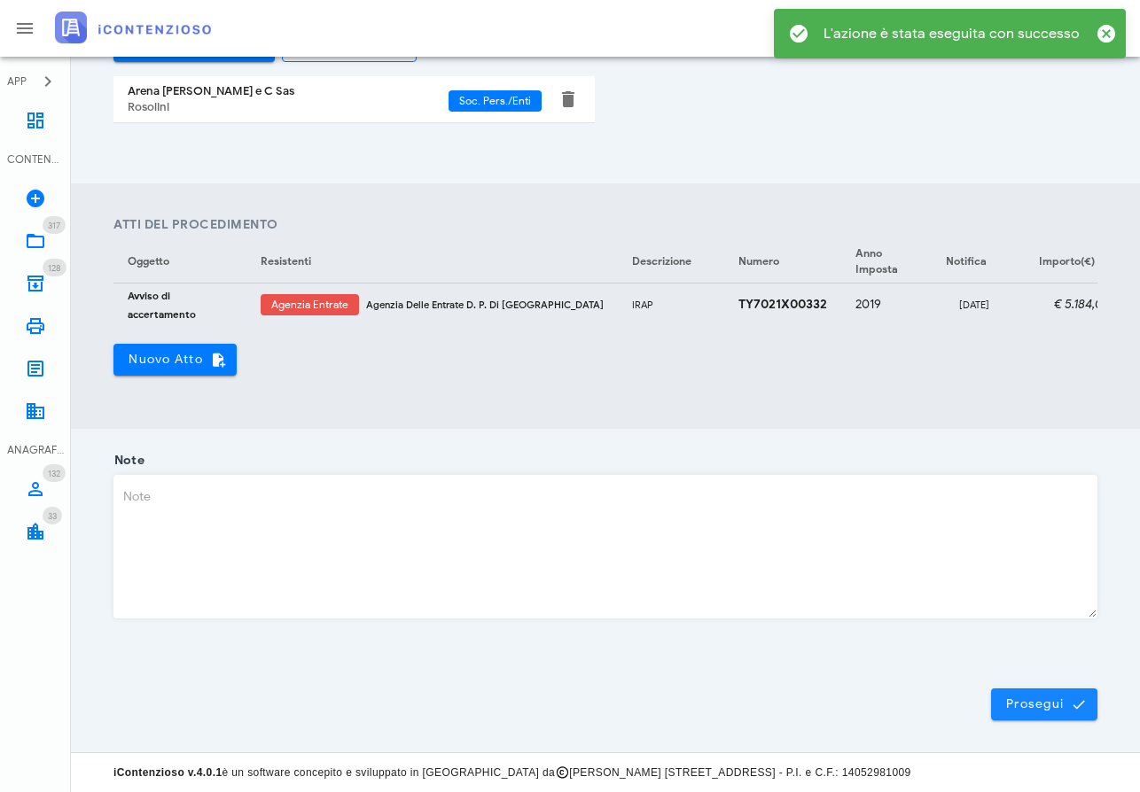
scroll to position [540, 0]
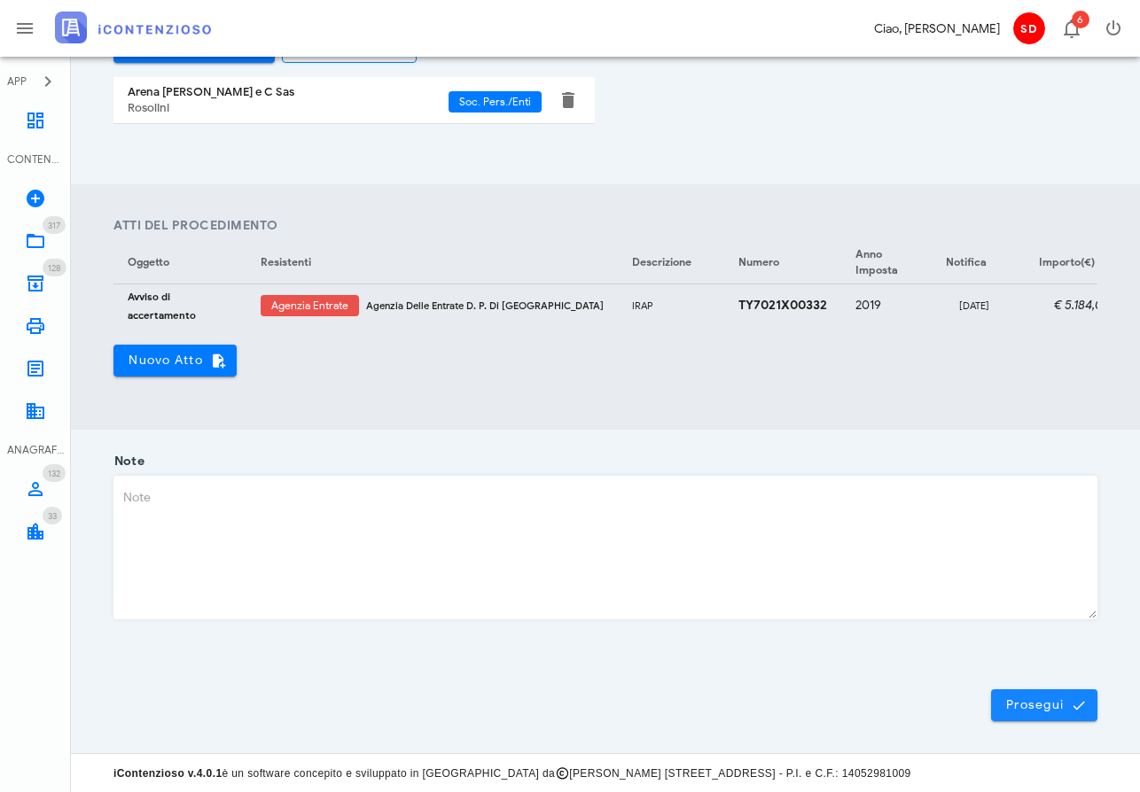
click at [1052, 707] on span "Prosegui" at bounding box center [1044, 706] width 78 height 16
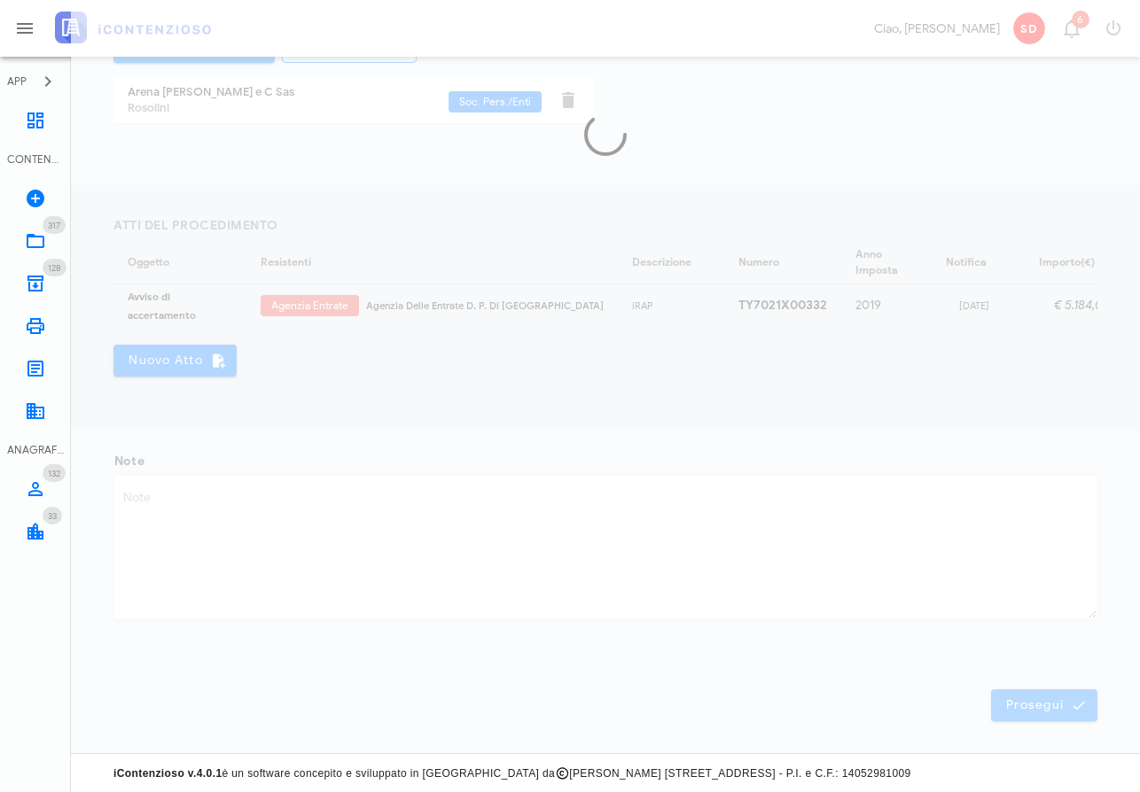
scroll to position [0, 0]
